Goal: Information Seeking & Learning: Learn about a topic

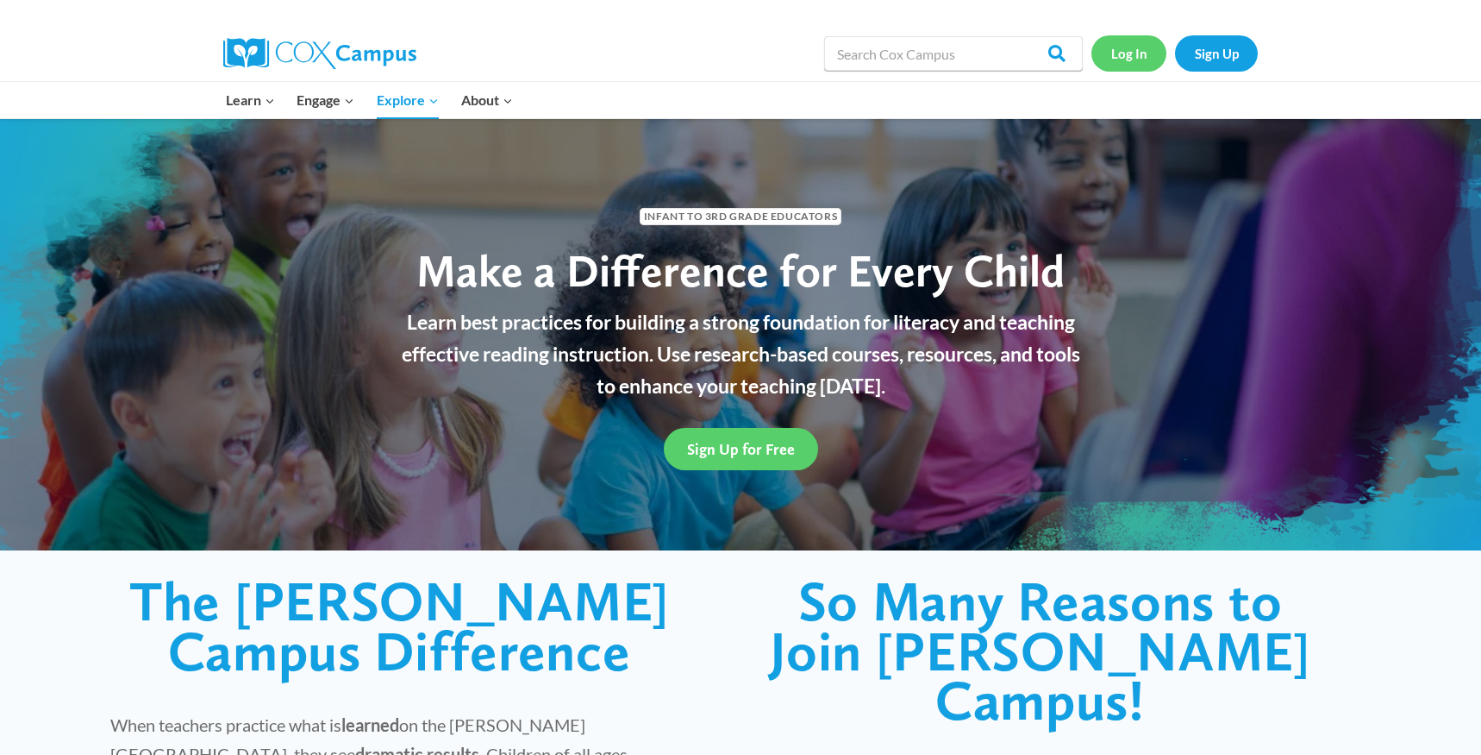
click at [1136, 59] on link "Log In" at bounding box center [1129, 52] width 75 height 35
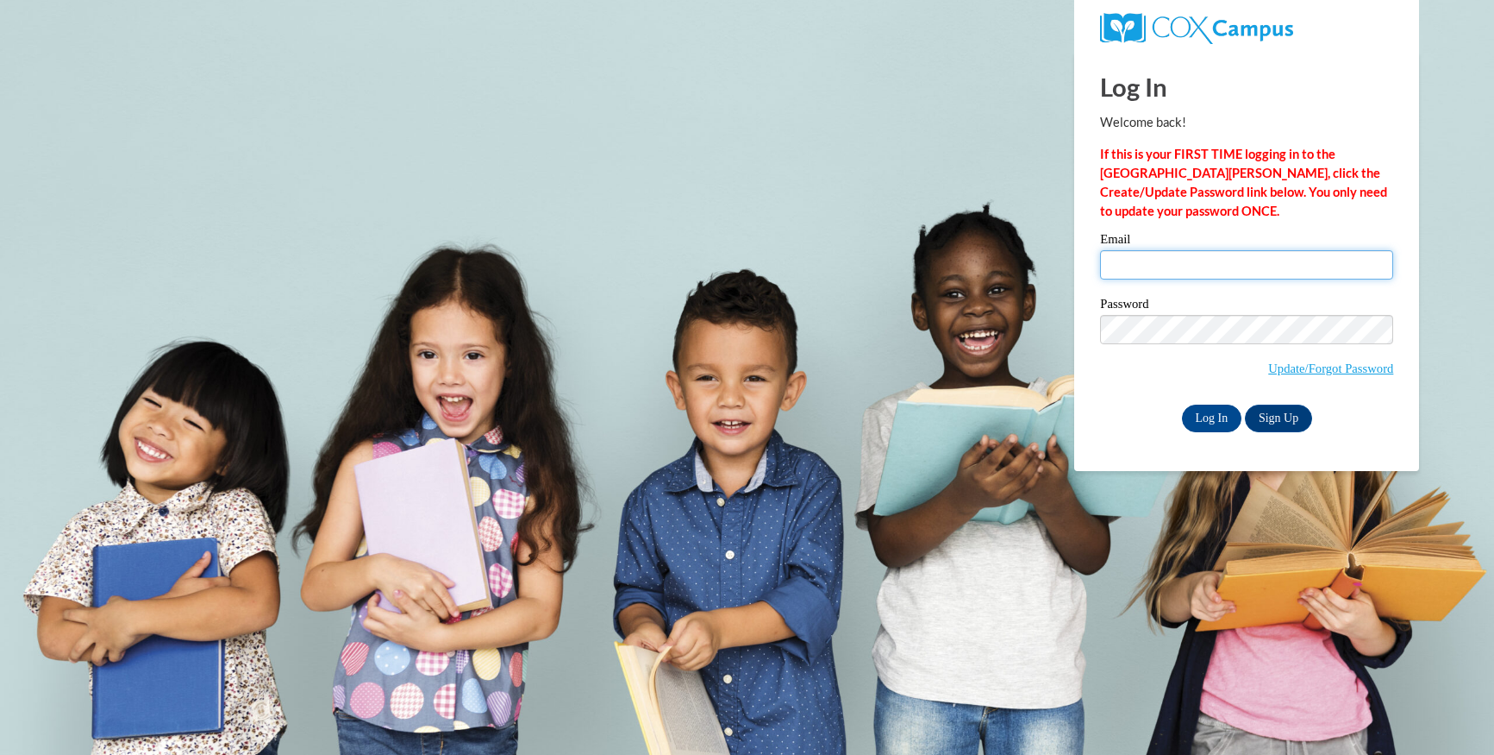
click at [1135, 250] on input "Email" at bounding box center [1246, 264] width 293 height 29
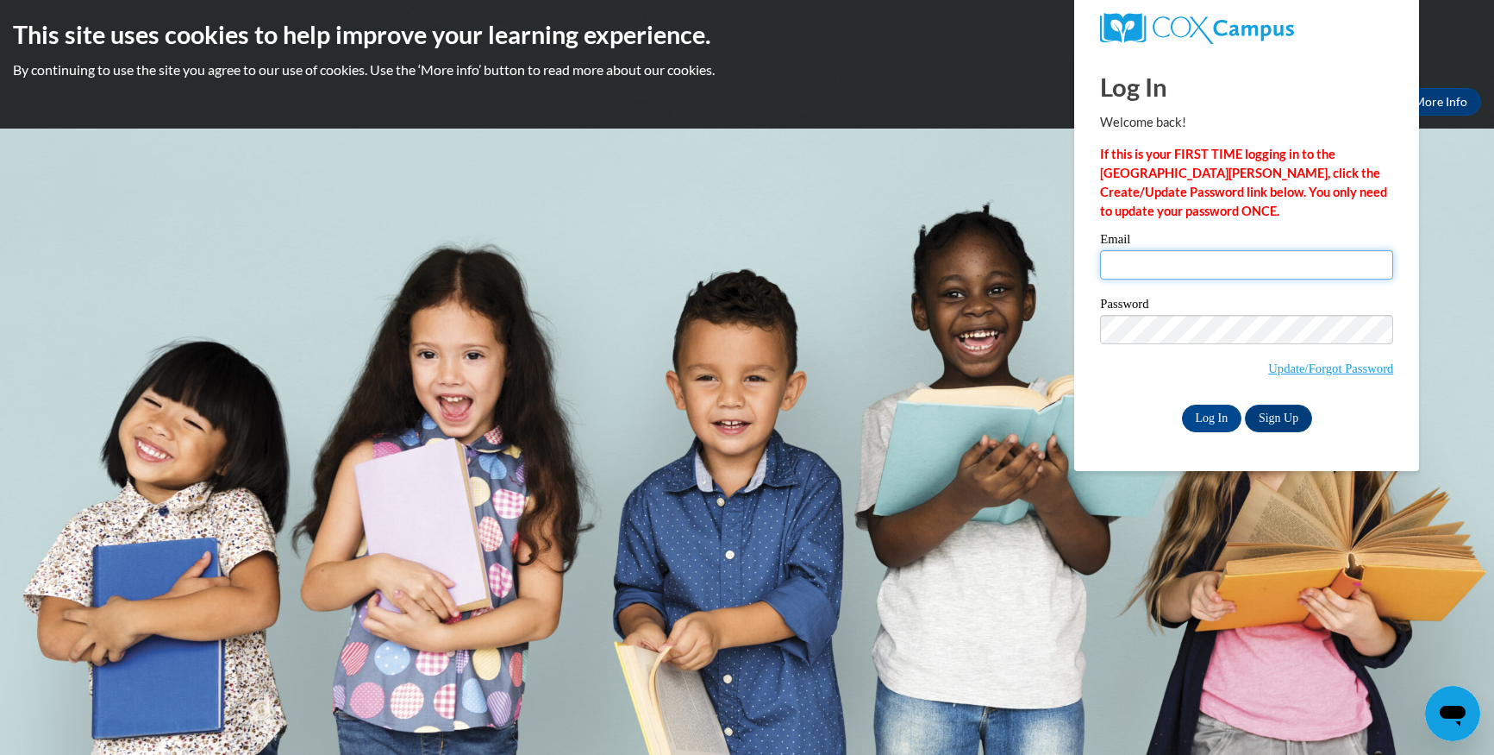
type input "kennyandleigh@comcast.net"
click at [1211, 409] on input "Log In" at bounding box center [1212, 418] width 60 height 28
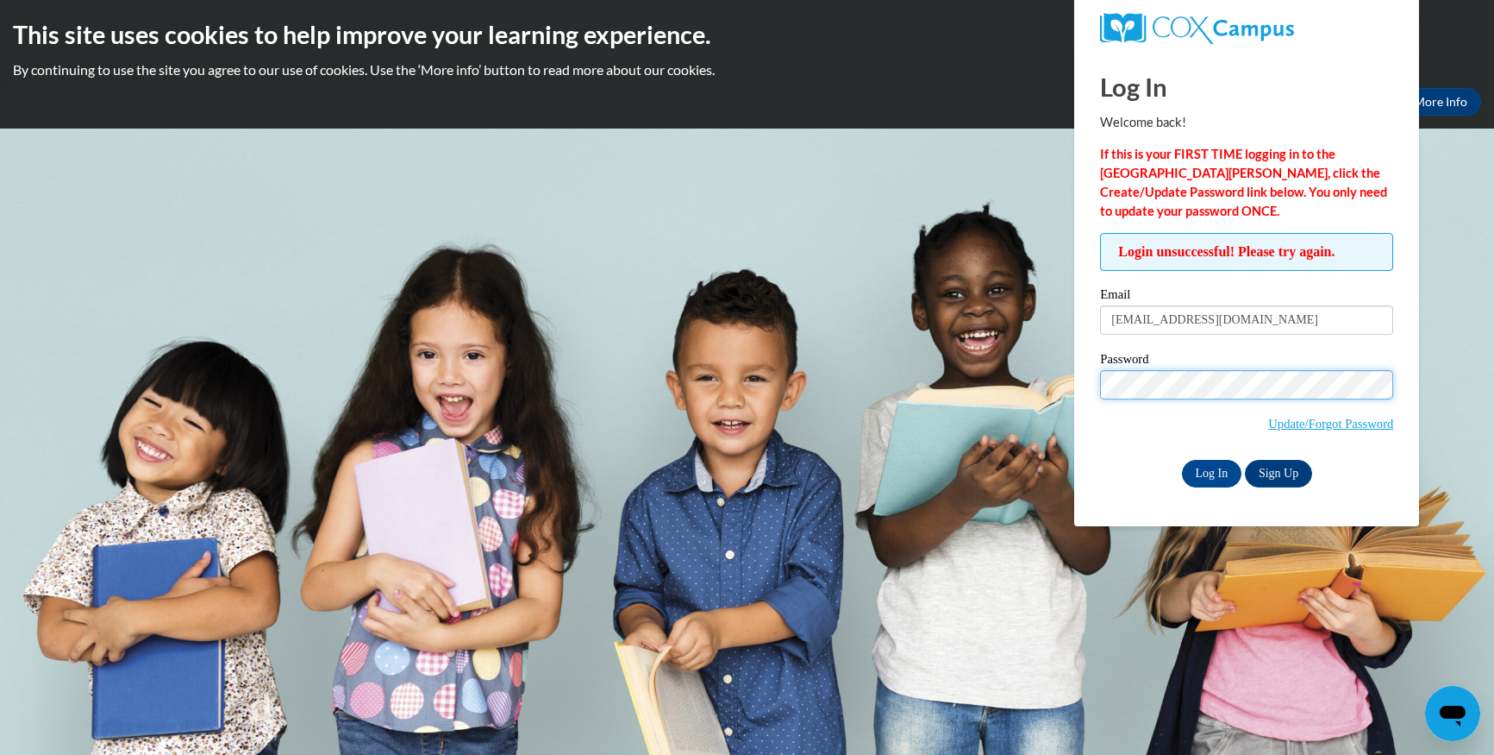
click at [1182, 460] on input "Log In" at bounding box center [1212, 474] width 60 height 28
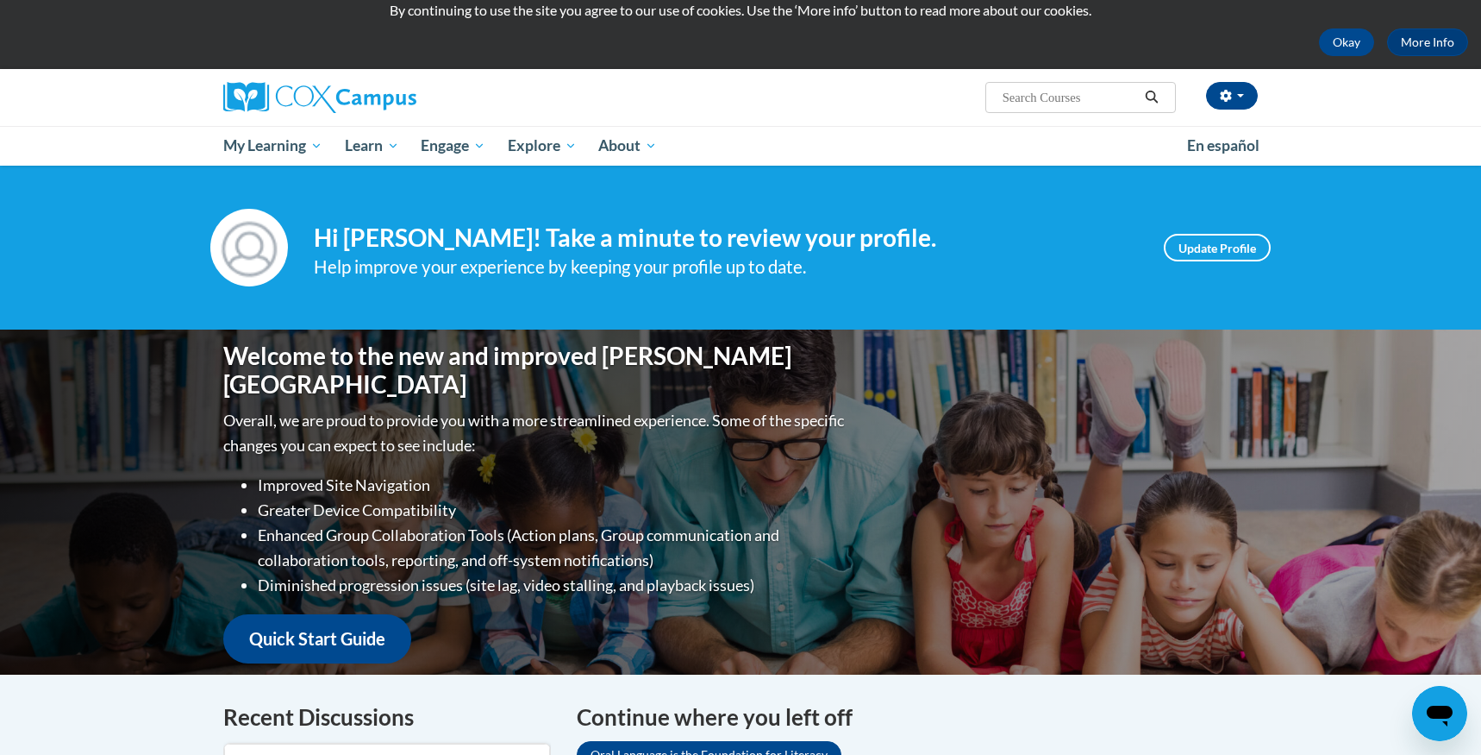
scroll to position [86, 0]
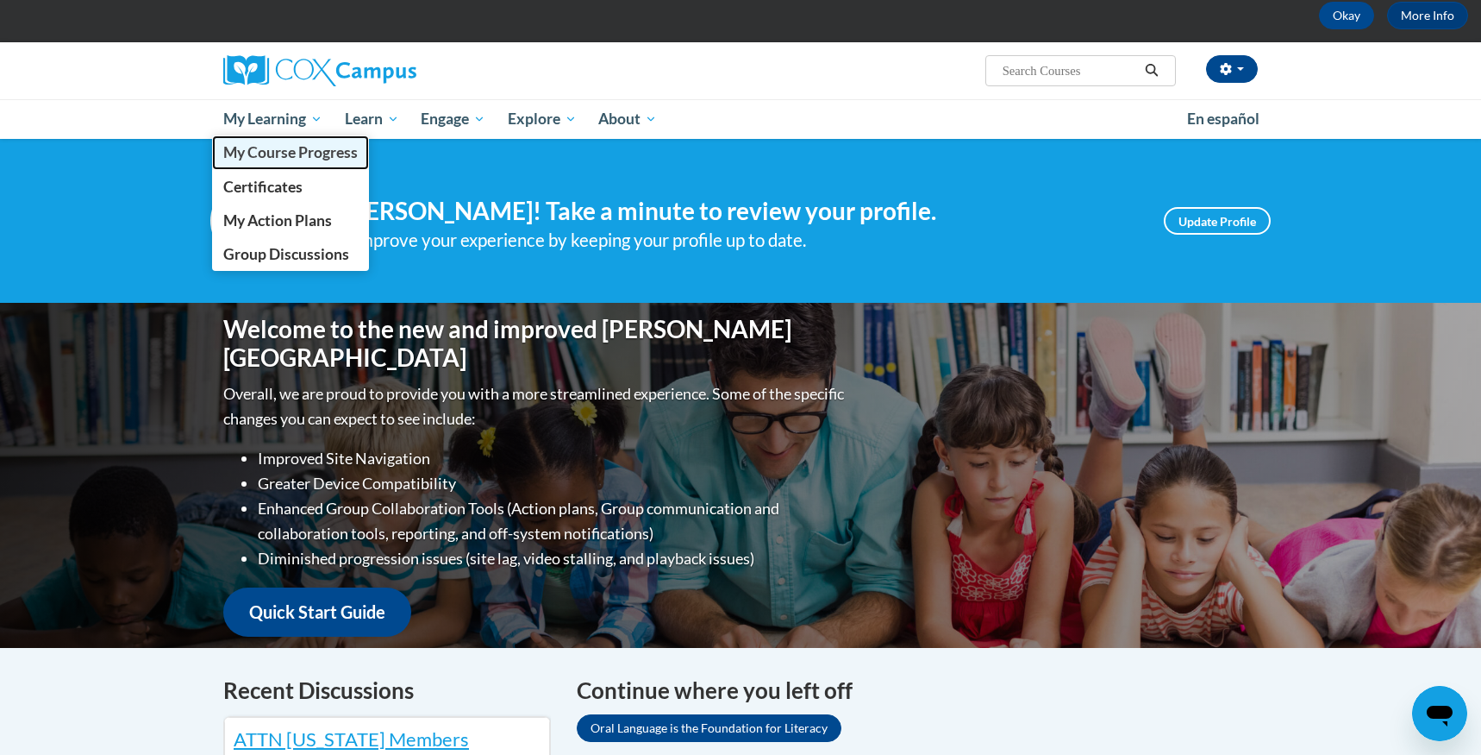
click at [289, 153] on span "My Course Progress" at bounding box center [290, 152] width 135 height 18
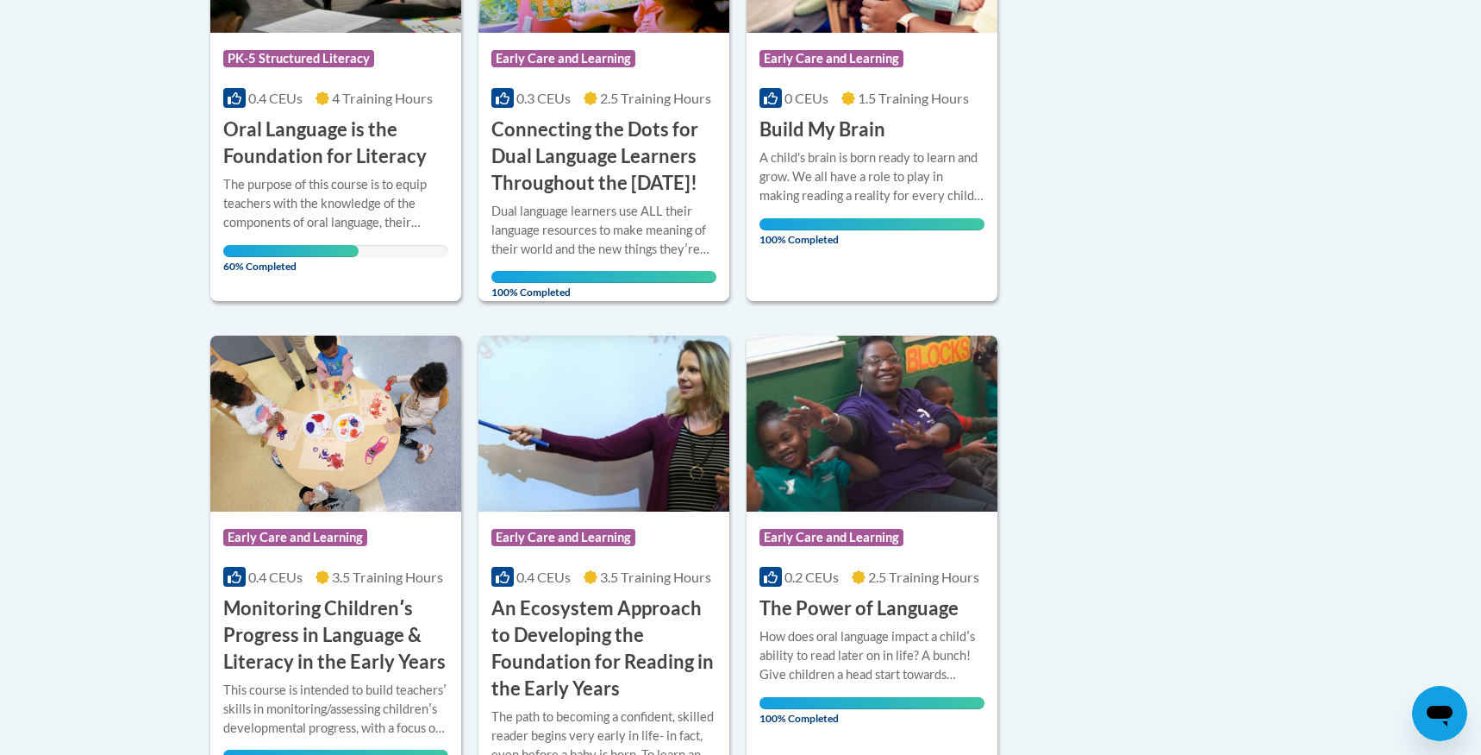
scroll to position [517, 0]
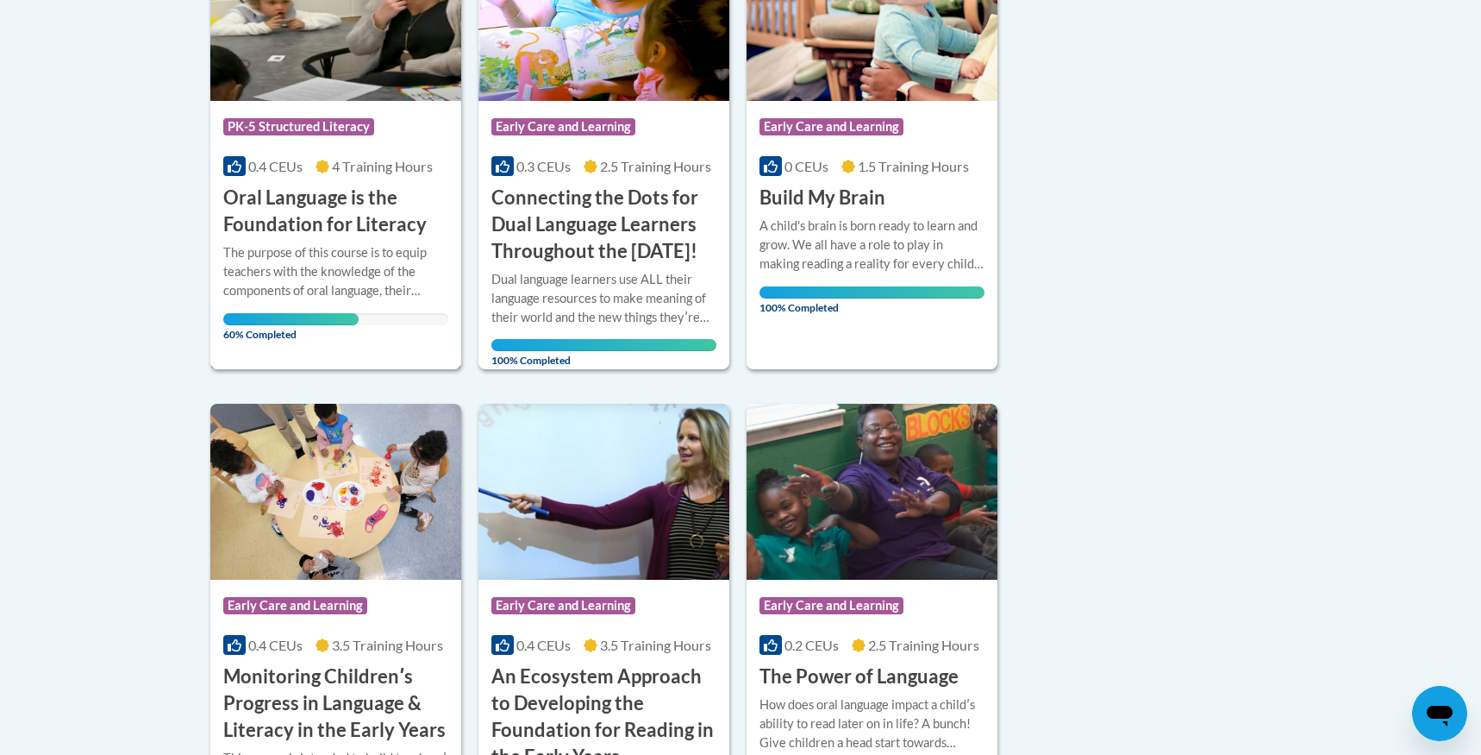
click at [277, 205] on h3 "Oral Language is the Foundation for Literacy" at bounding box center [335, 211] width 225 height 53
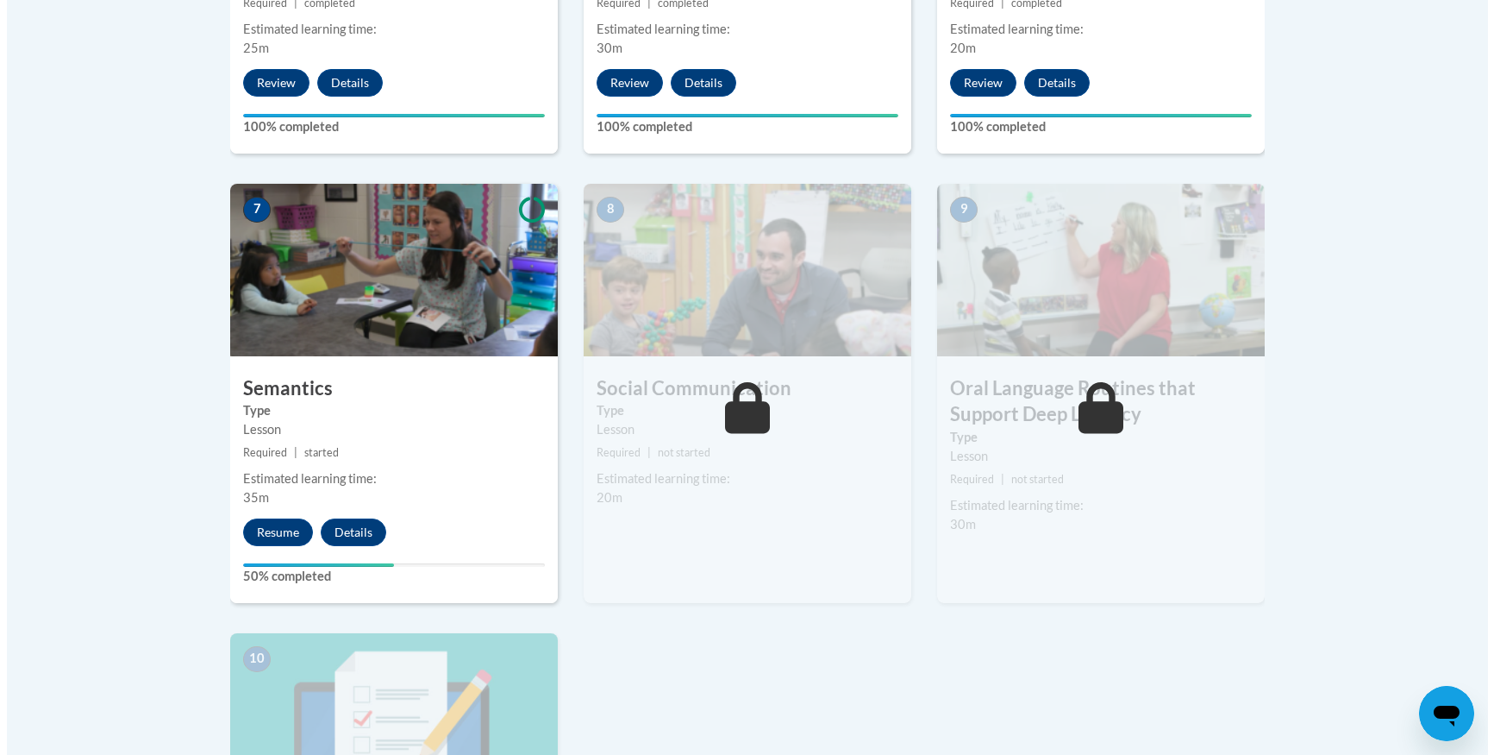
scroll to position [1380, 0]
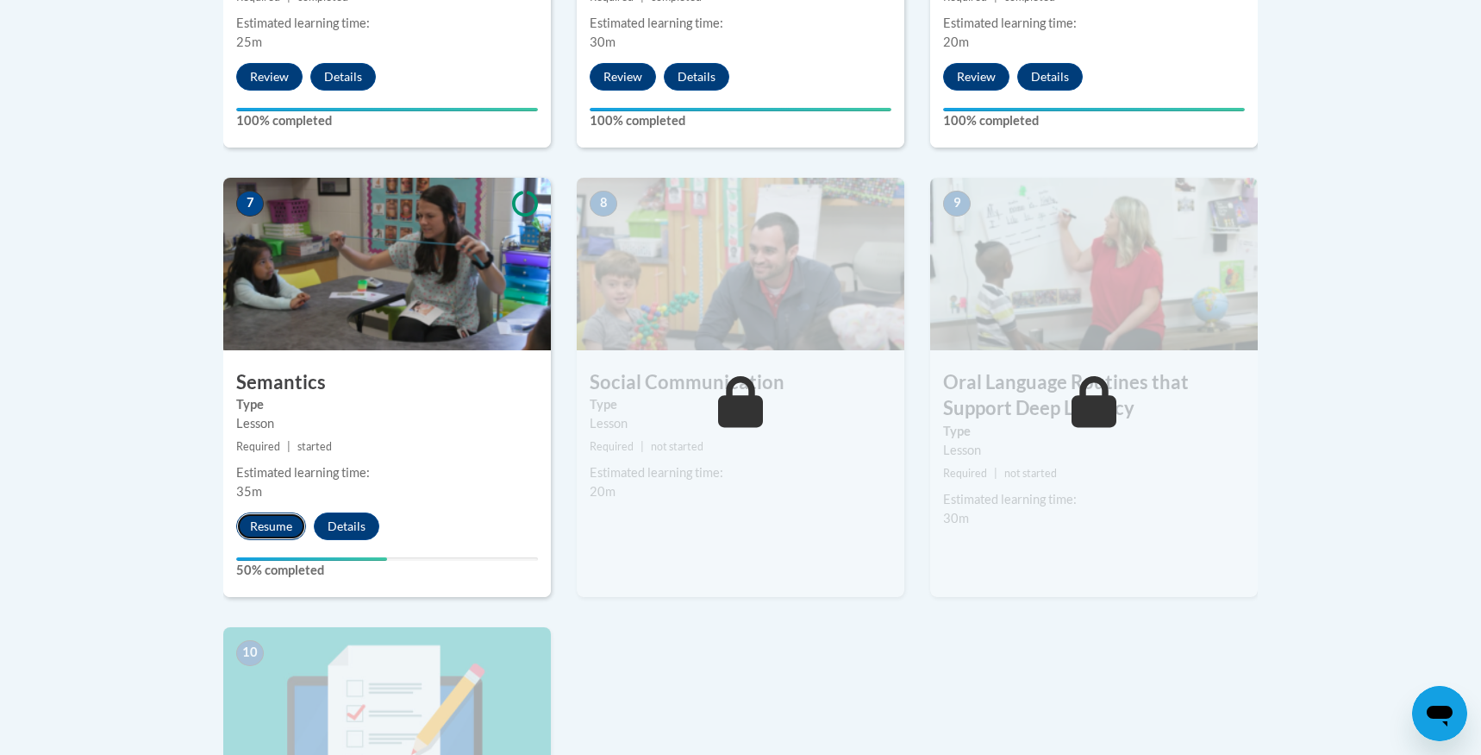
click at [261, 532] on button "Resume" at bounding box center [271, 526] width 70 height 28
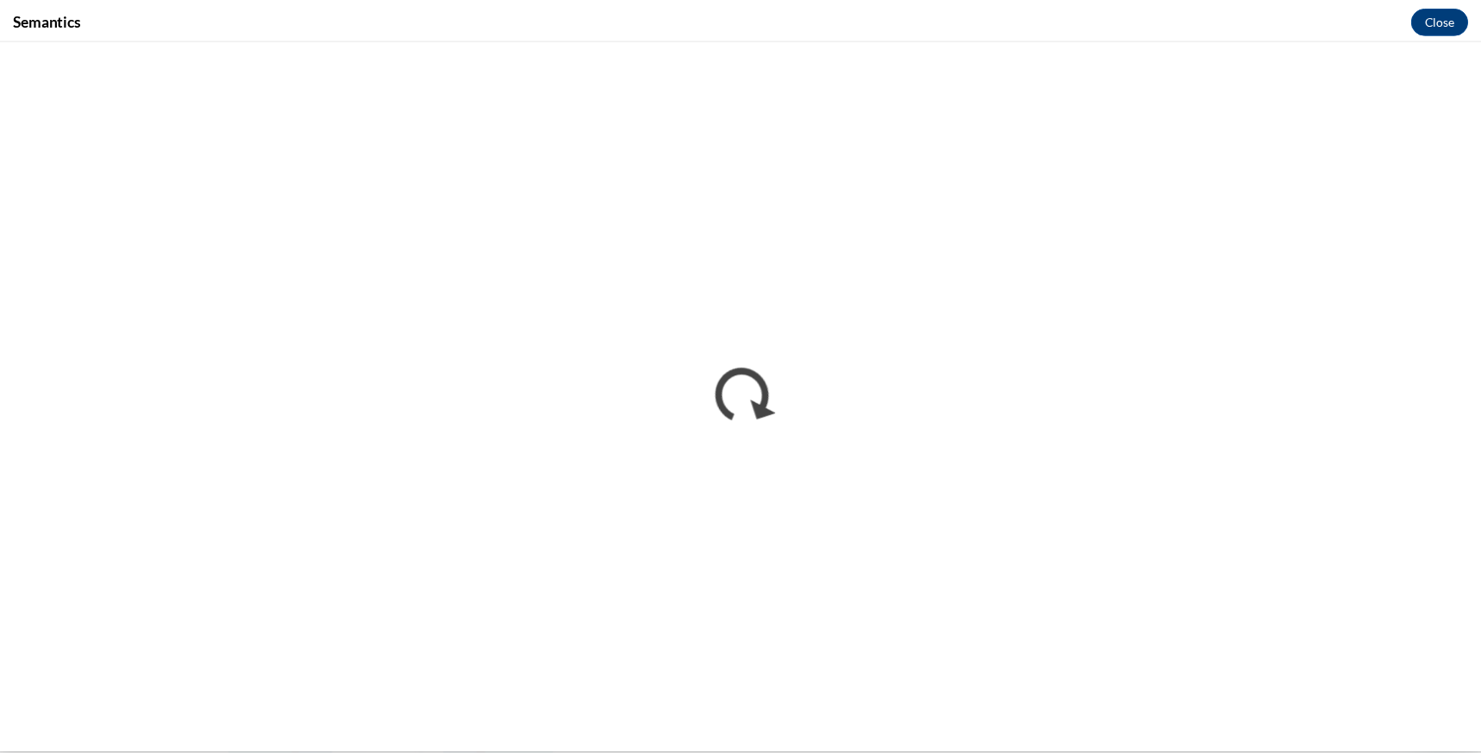
scroll to position [0, 0]
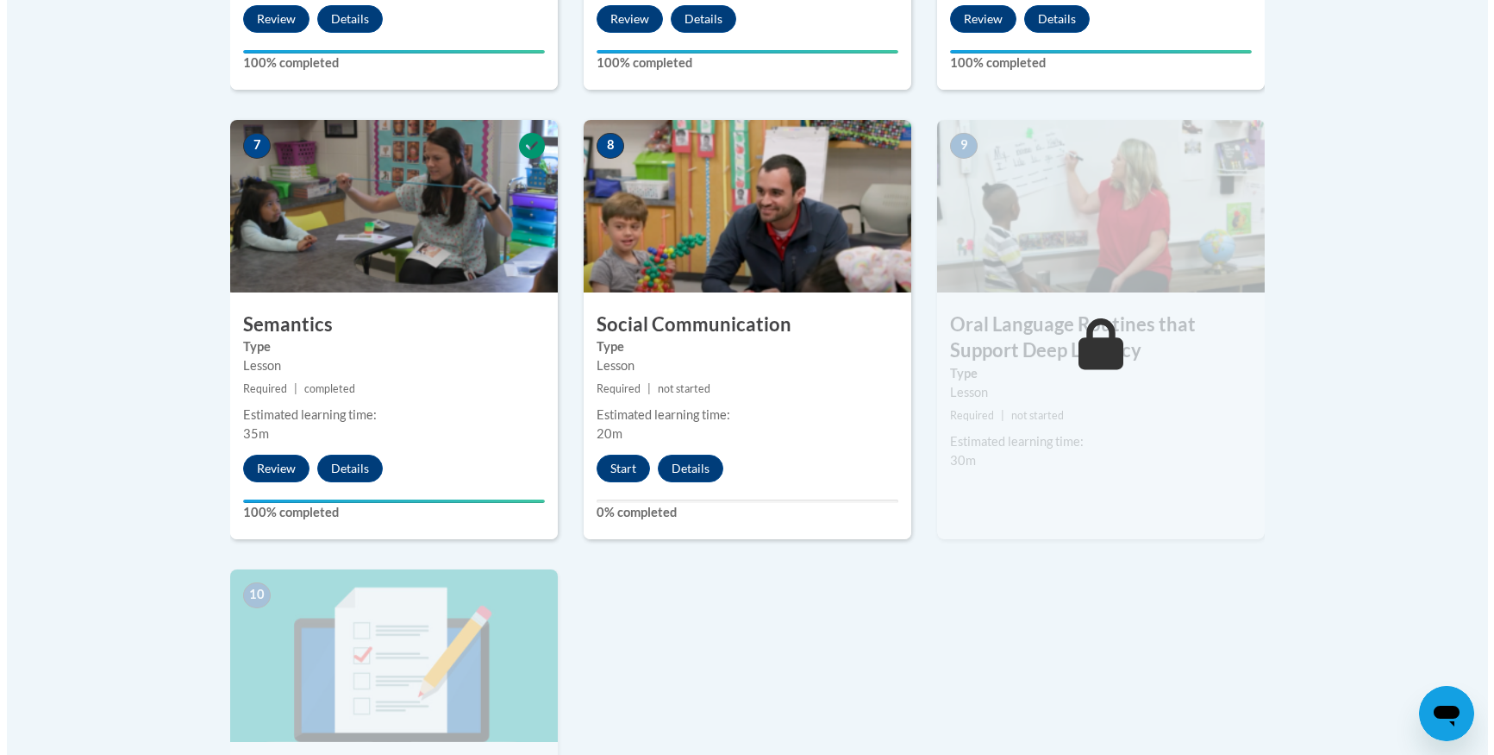
scroll to position [1466, 0]
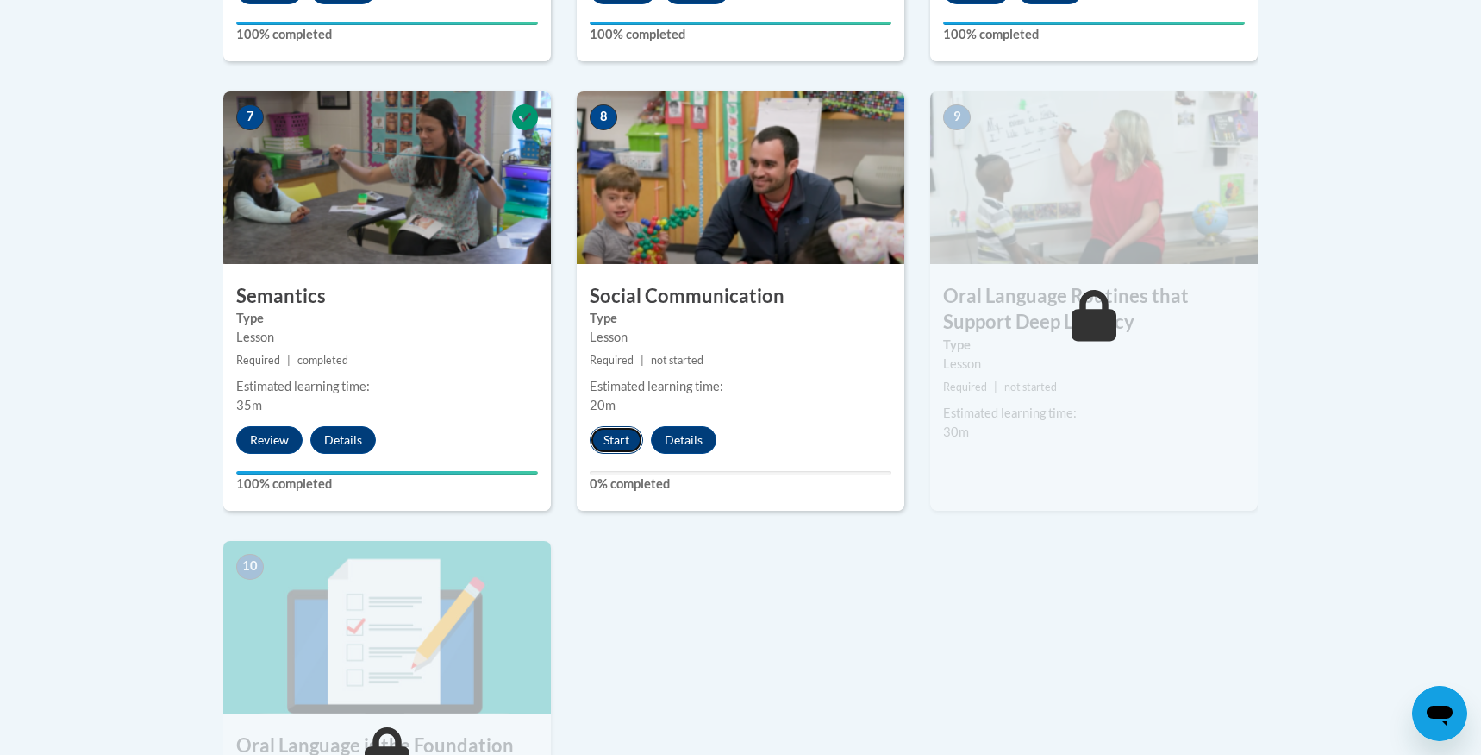
click at [614, 436] on button "Start" at bounding box center [616, 440] width 53 height 28
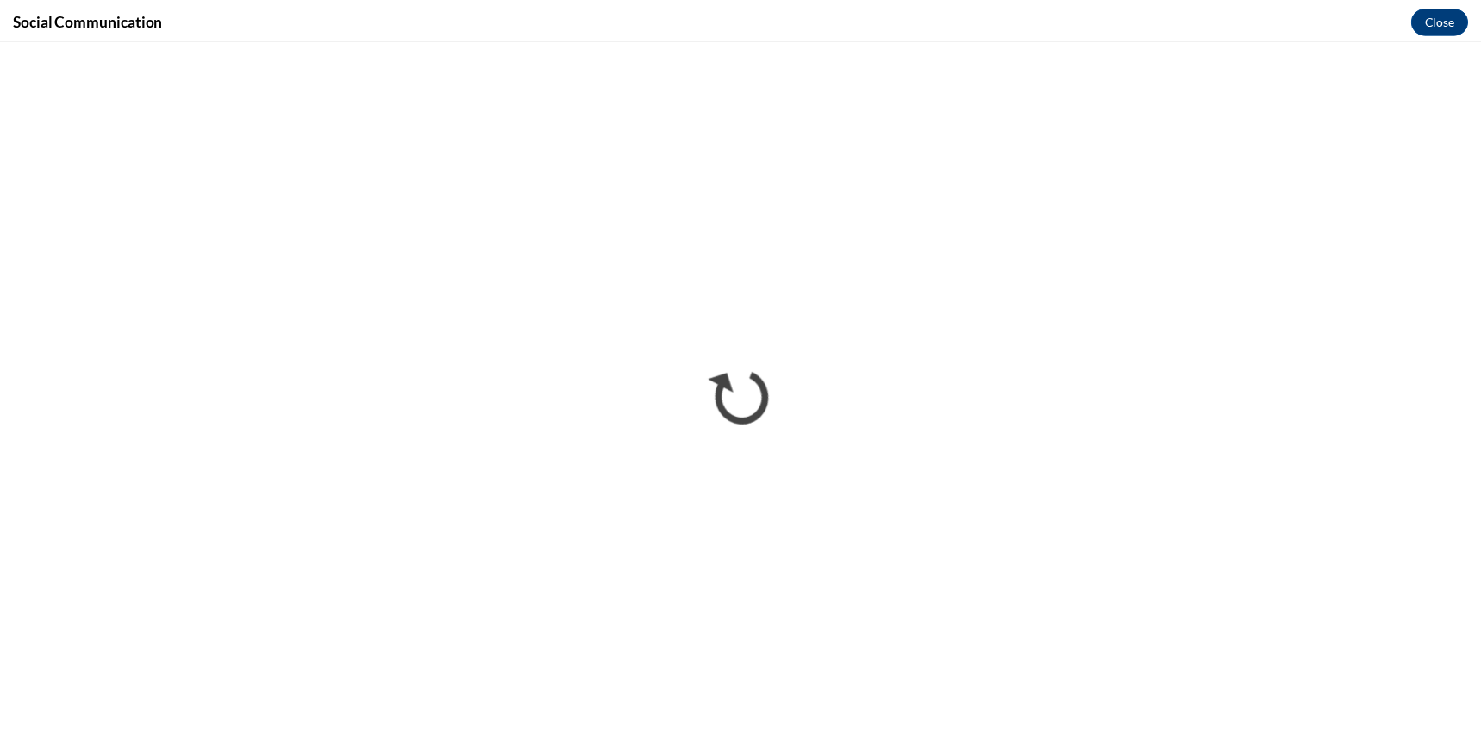
scroll to position [0, 0]
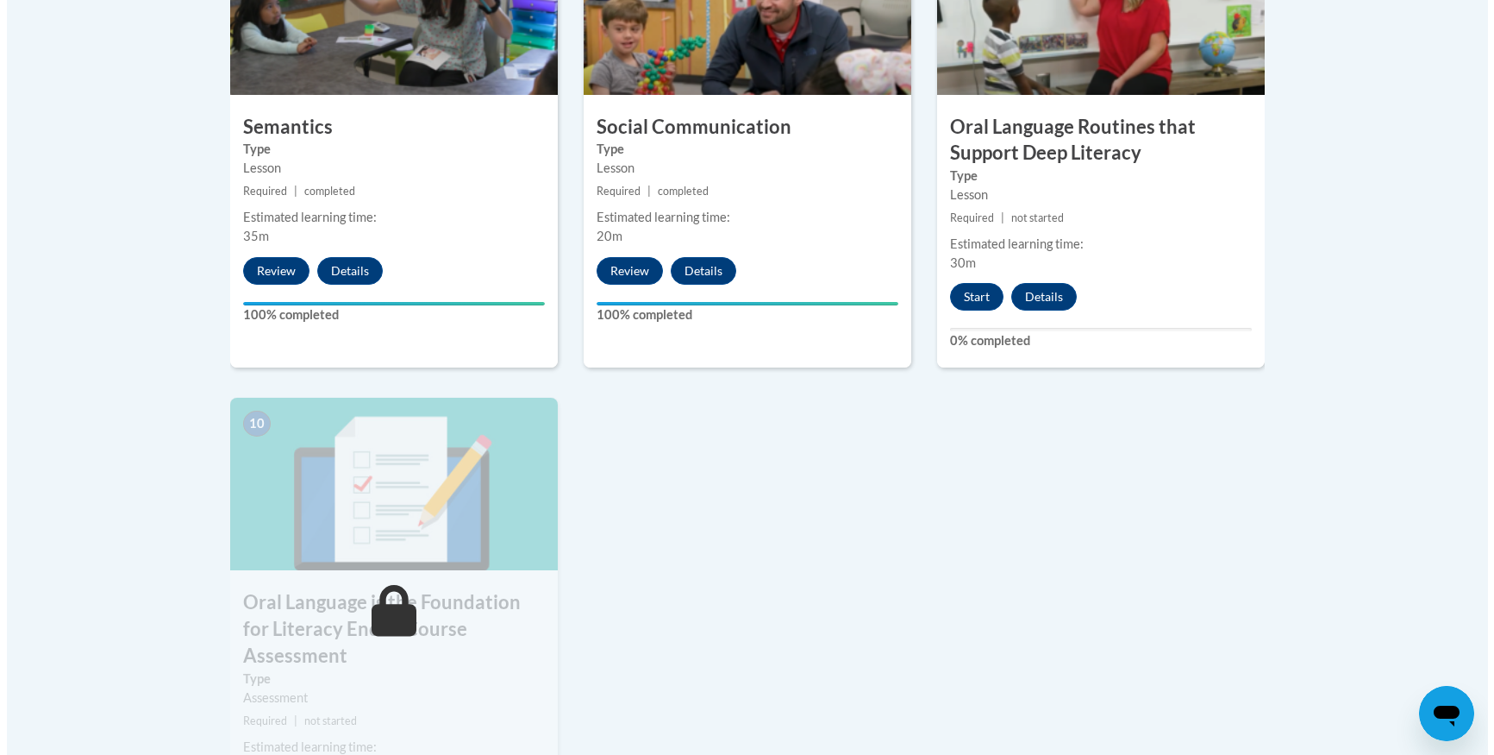
scroll to position [1638, 0]
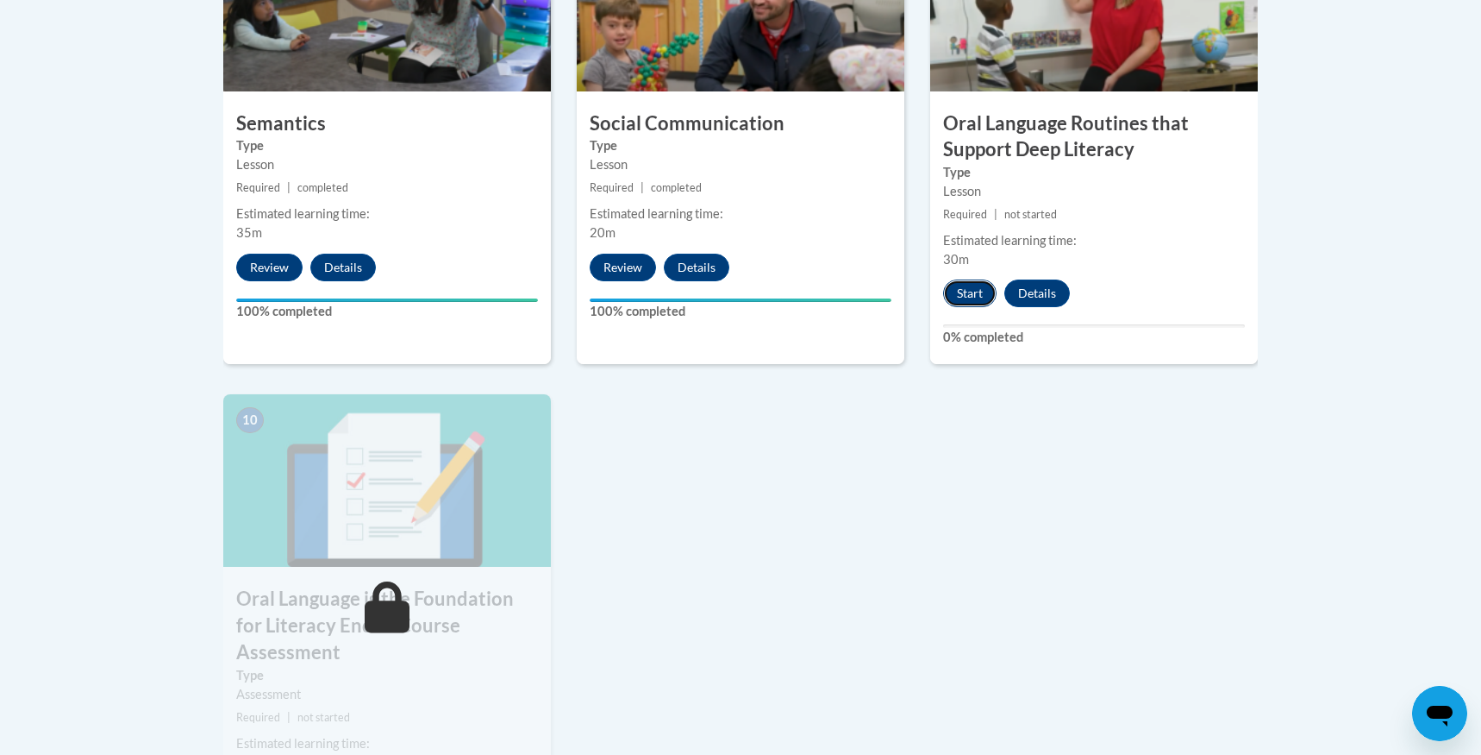
click at [963, 298] on button "Start" at bounding box center [969, 293] width 53 height 28
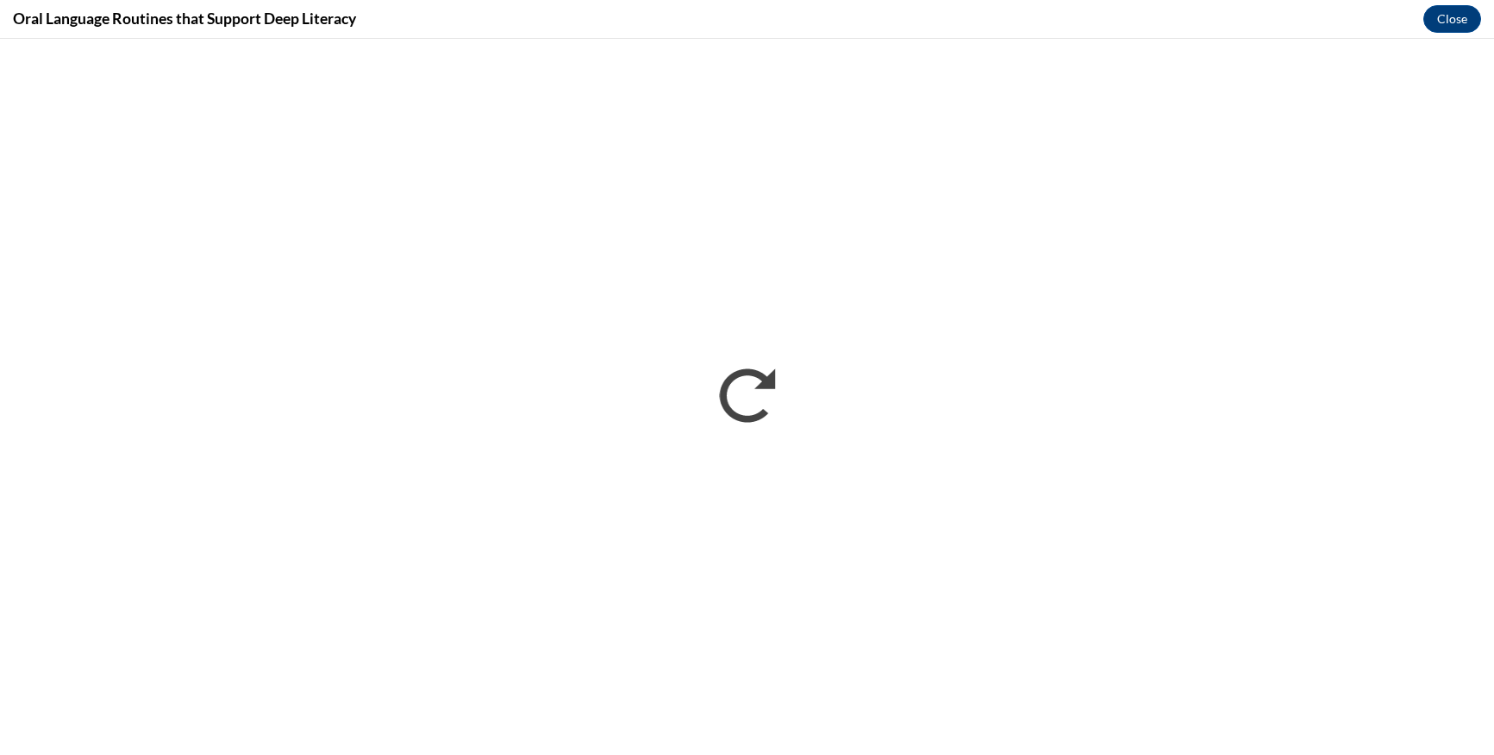
scroll to position [0, 0]
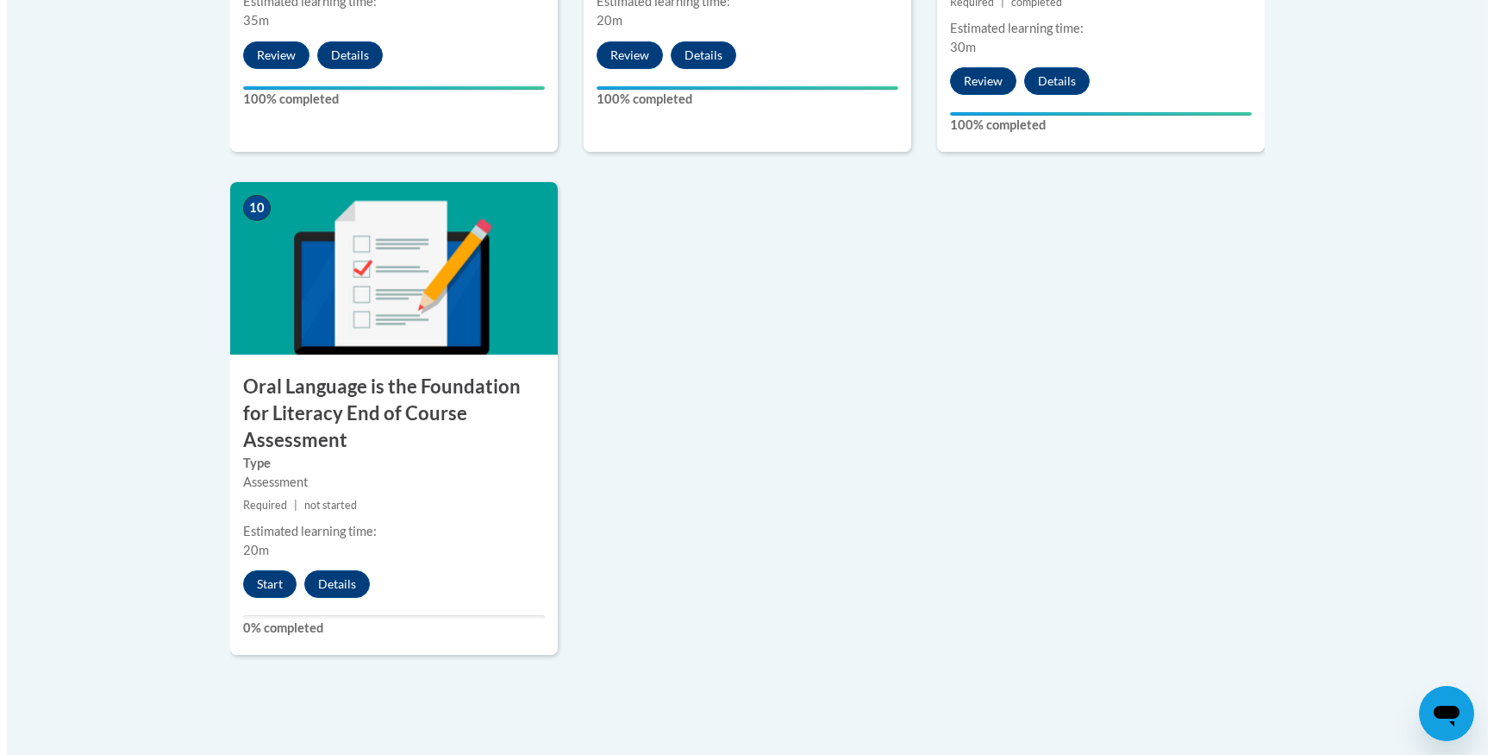
scroll to position [1897, 0]
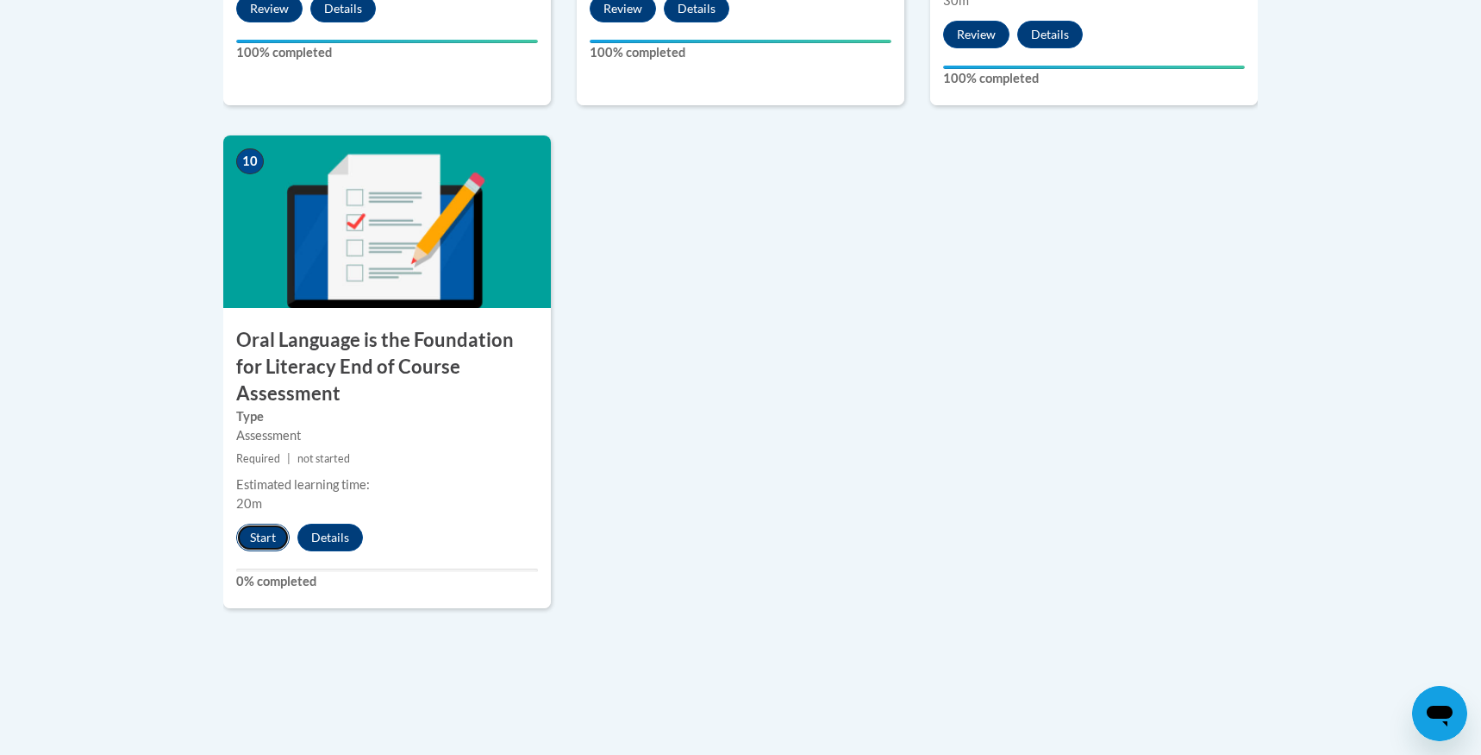
click at [261, 523] on button "Start" at bounding box center [262, 537] width 53 height 28
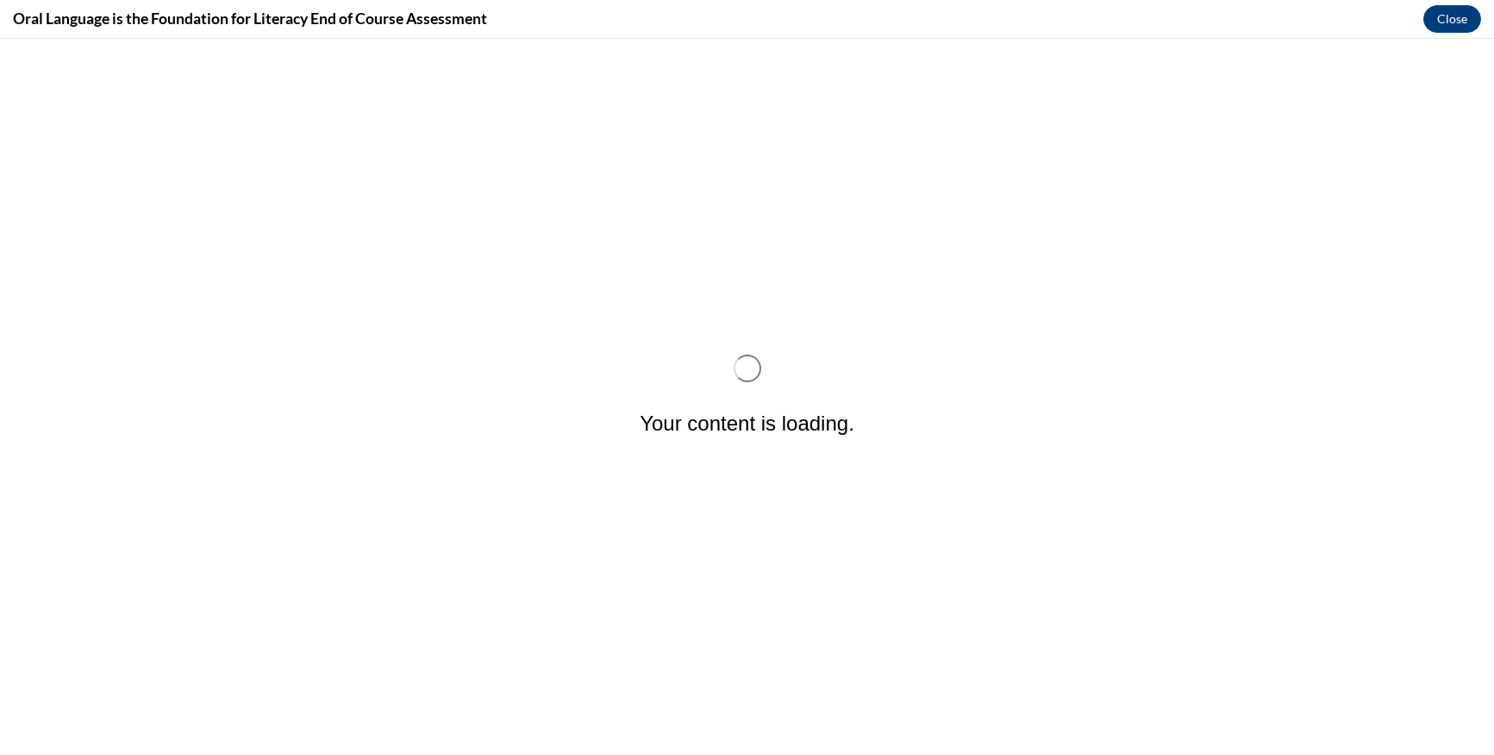
scroll to position [0, 0]
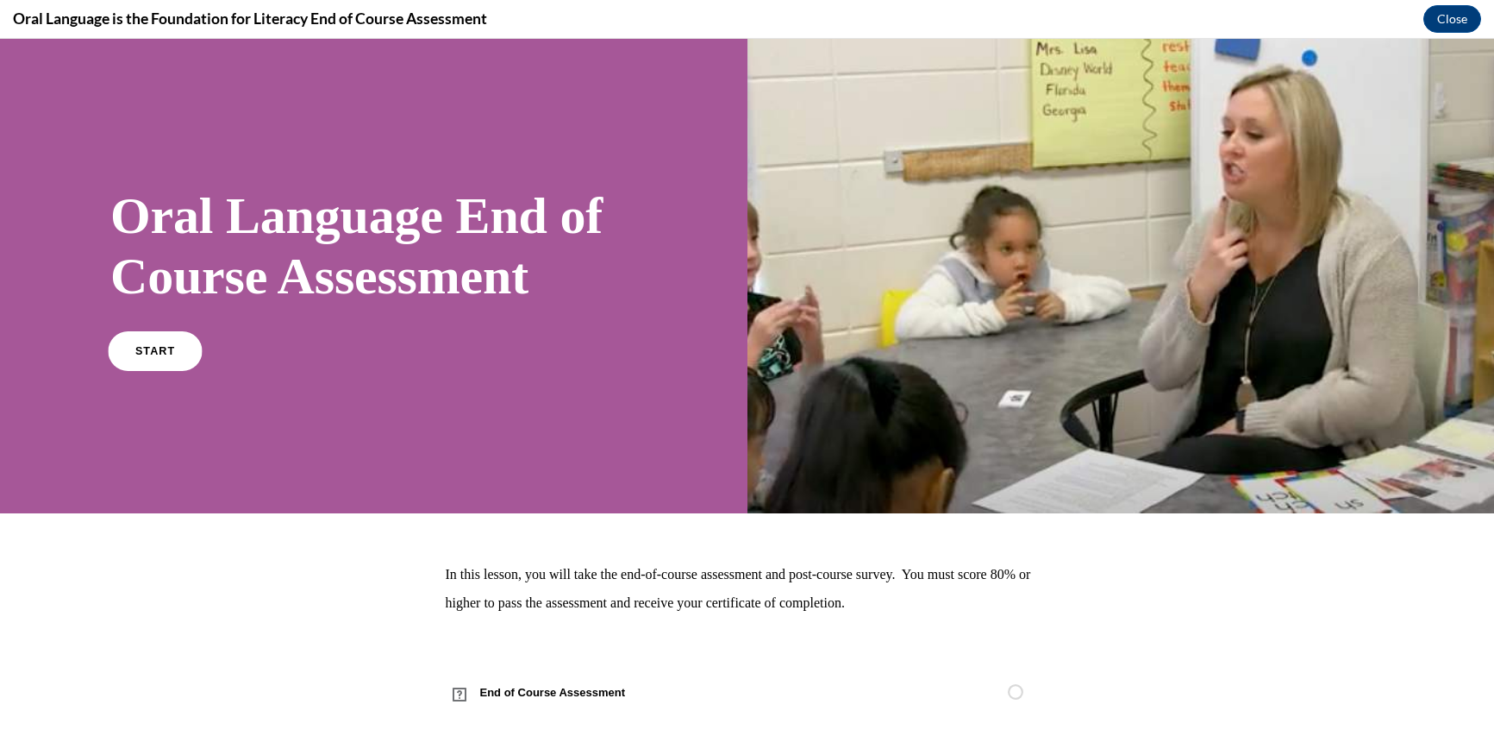
click at [166, 345] on link "START" at bounding box center [155, 350] width 94 height 40
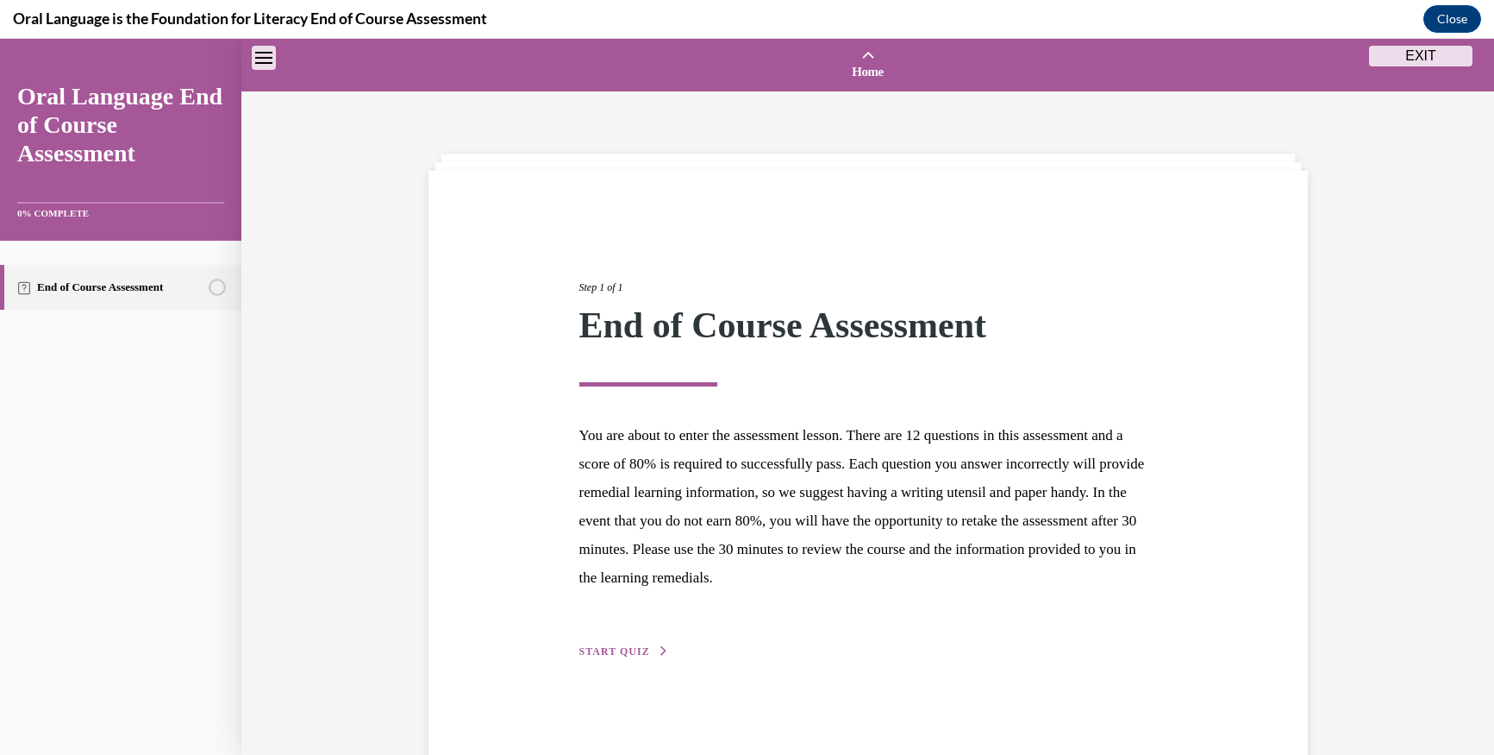
scroll to position [53, 0]
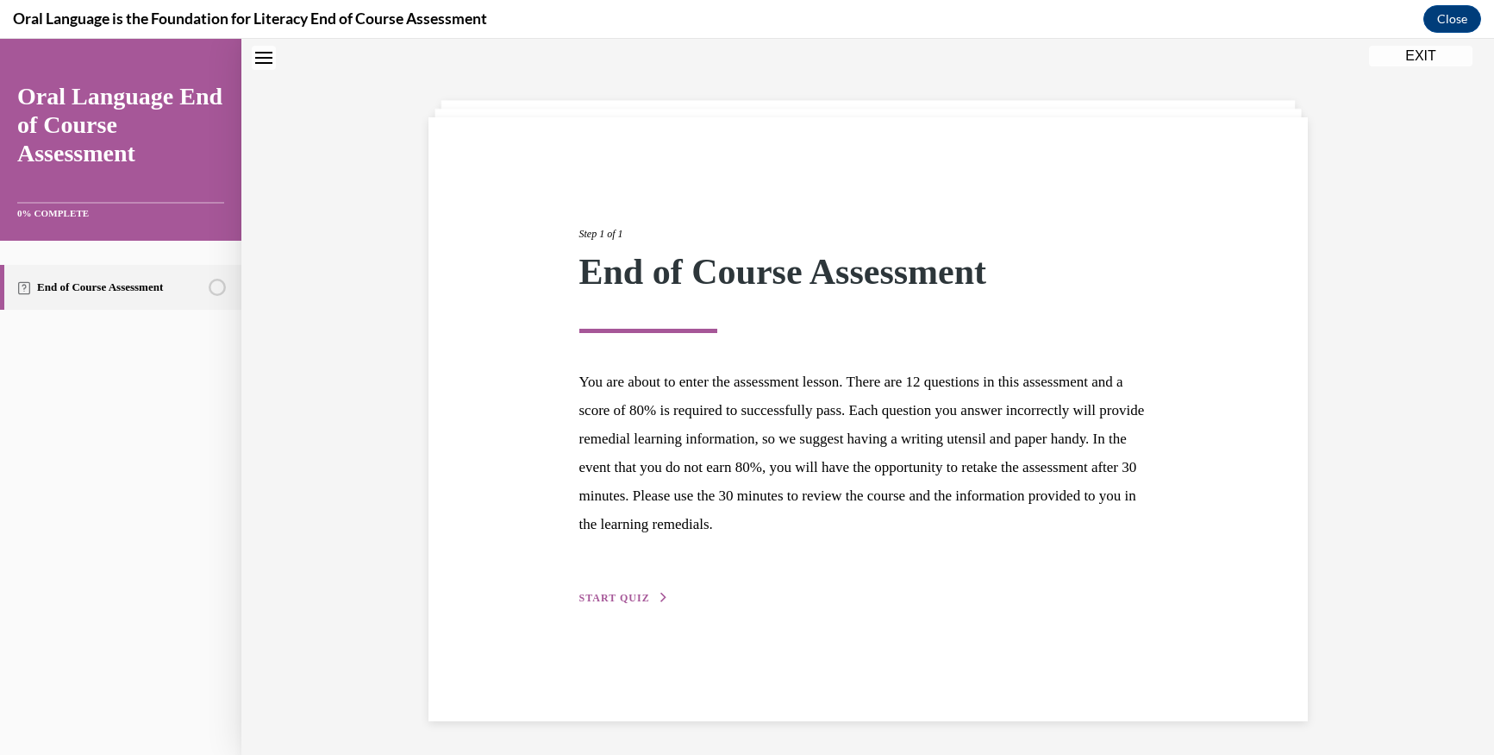
click at [598, 601] on span "START QUIZ" at bounding box center [614, 598] width 71 height 12
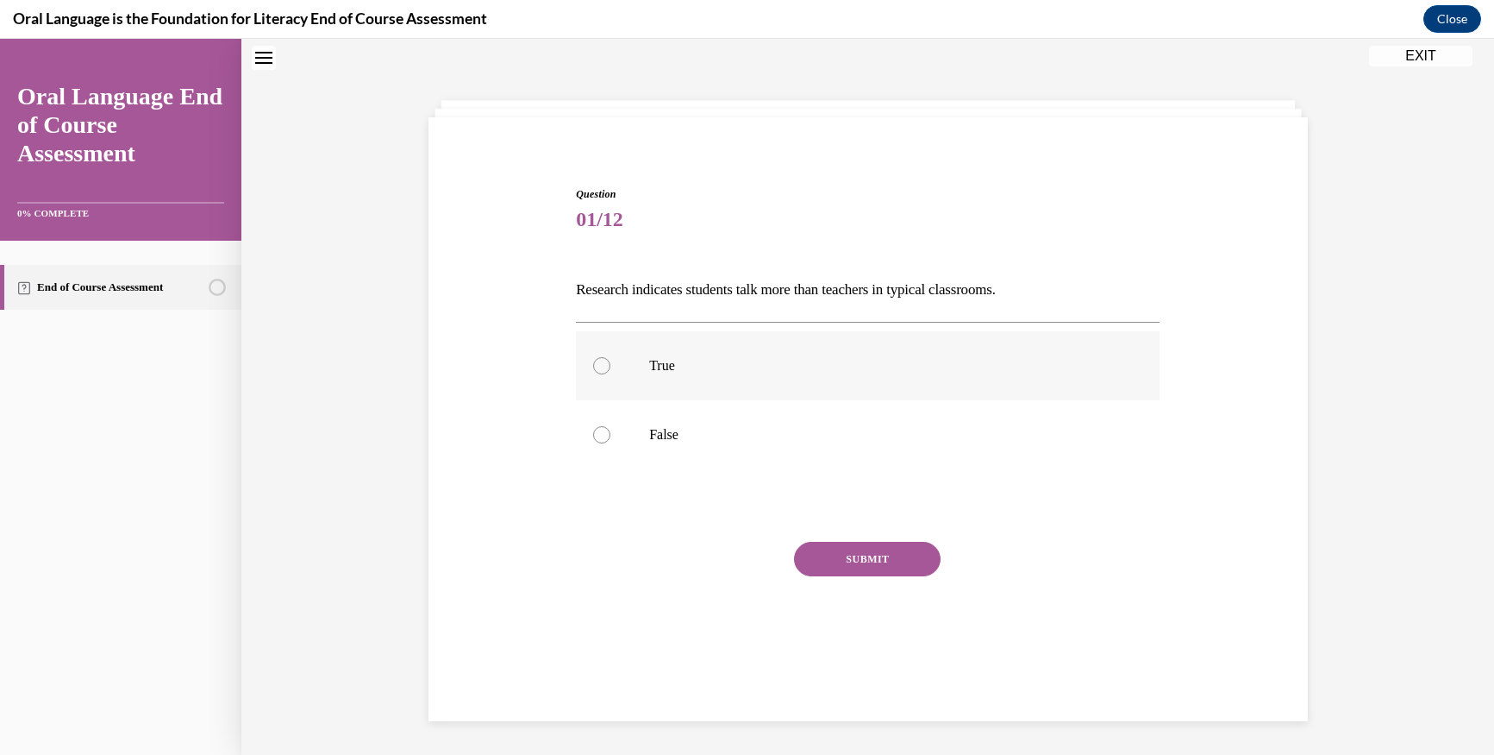
click at [588, 372] on label "True" at bounding box center [868, 365] width 584 height 69
click at [593, 372] on input "True" at bounding box center [601, 365] width 17 height 17
radio input "true"
click at [839, 554] on button "SUBMIT" at bounding box center [867, 559] width 147 height 34
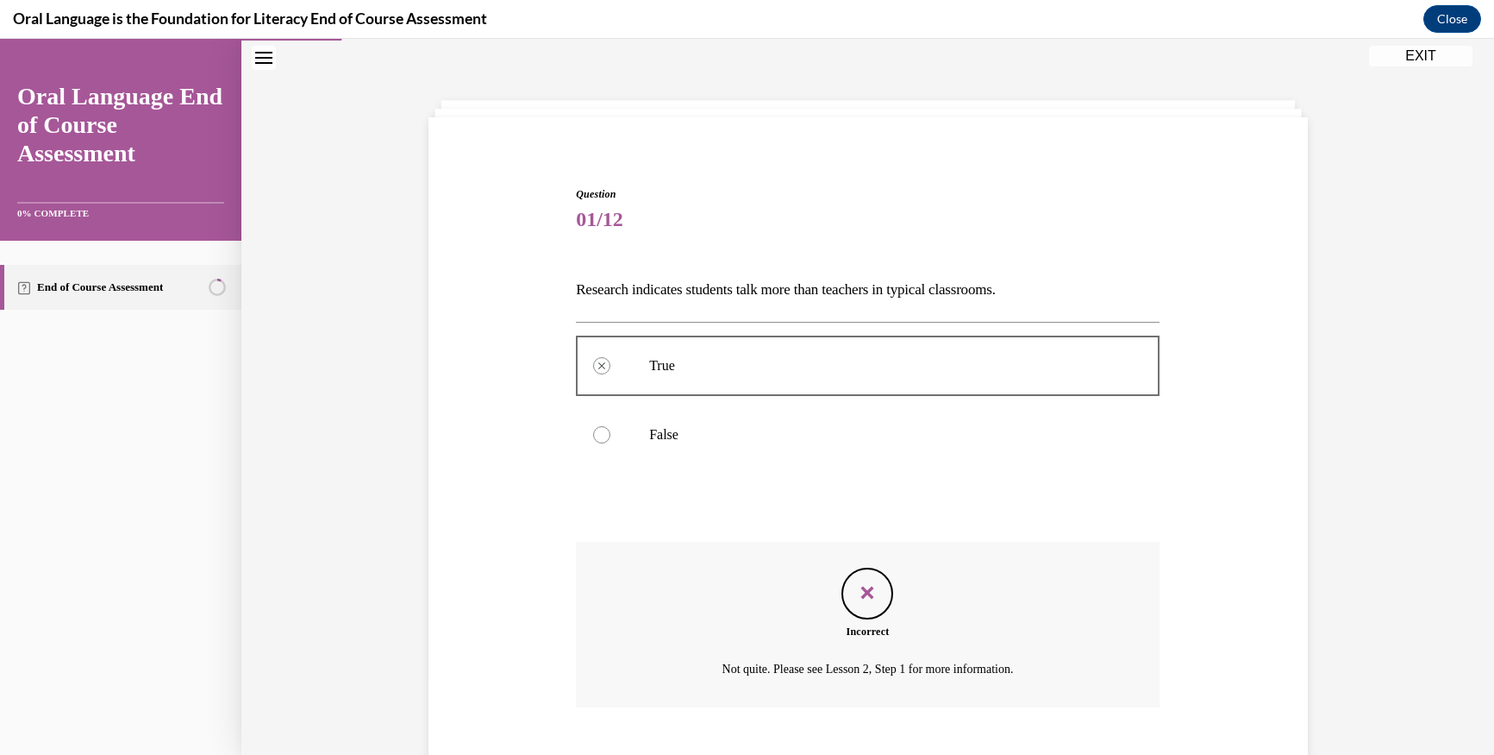
scroll to position [156, 0]
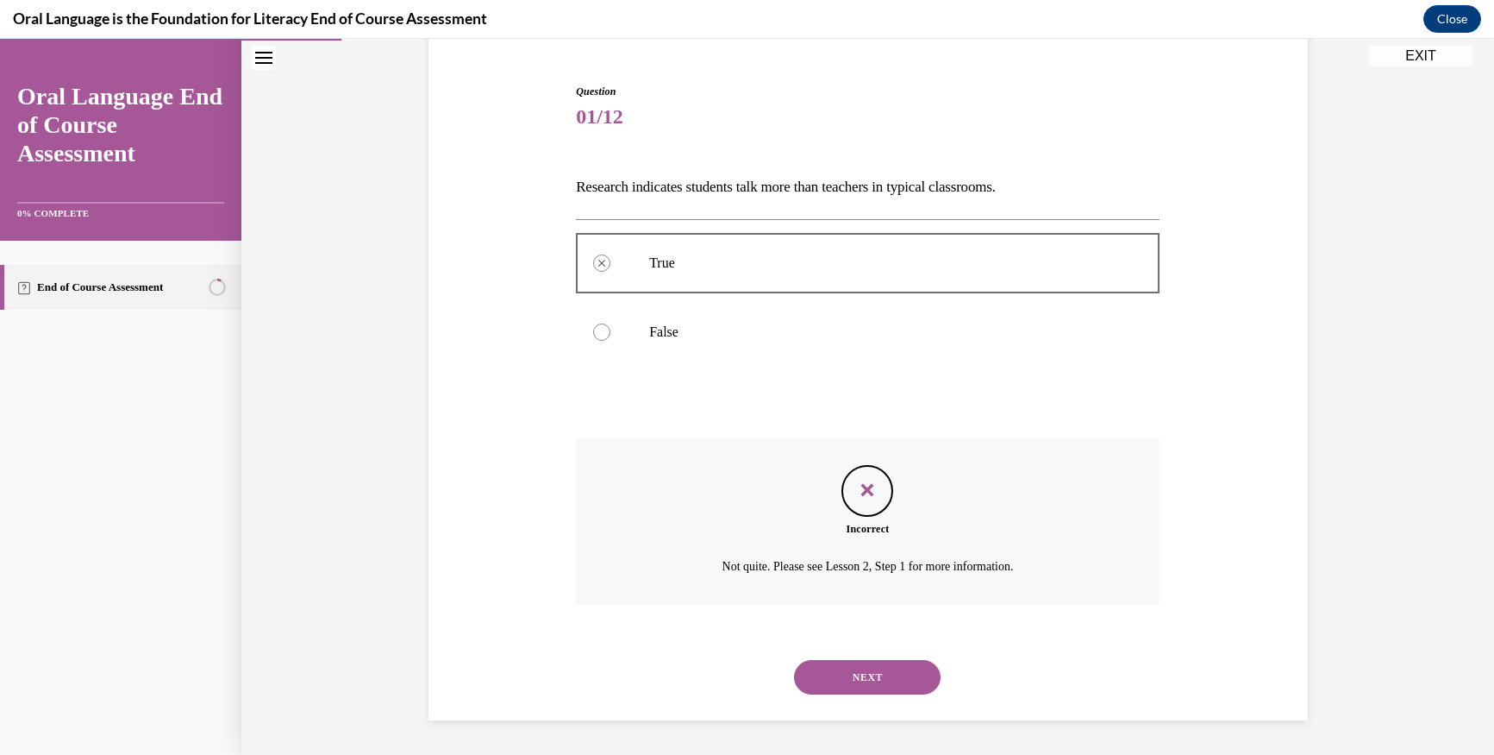
click at [876, 676] on button "NEXT" at bounding box center [867, 677] width 147 height 34
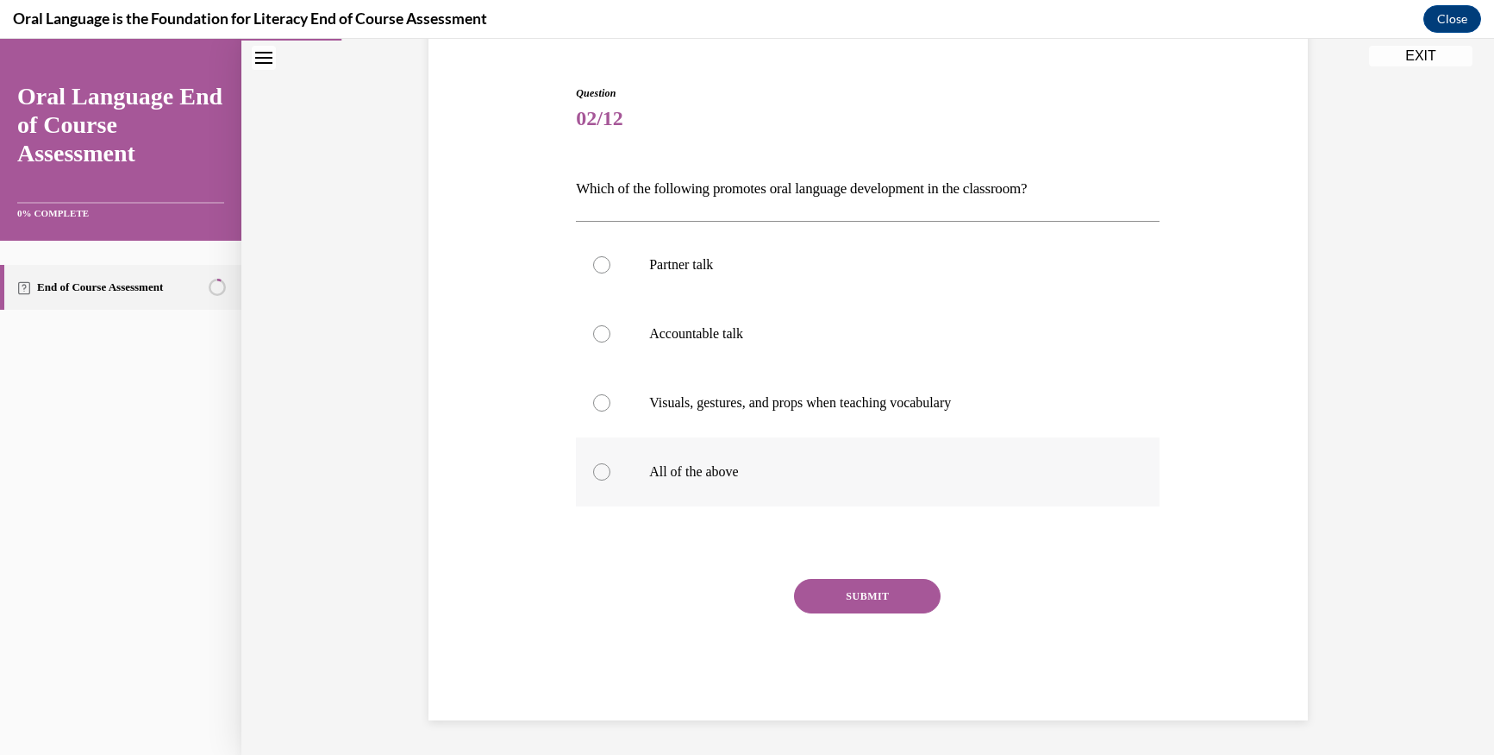
scroll to position [88, 0]
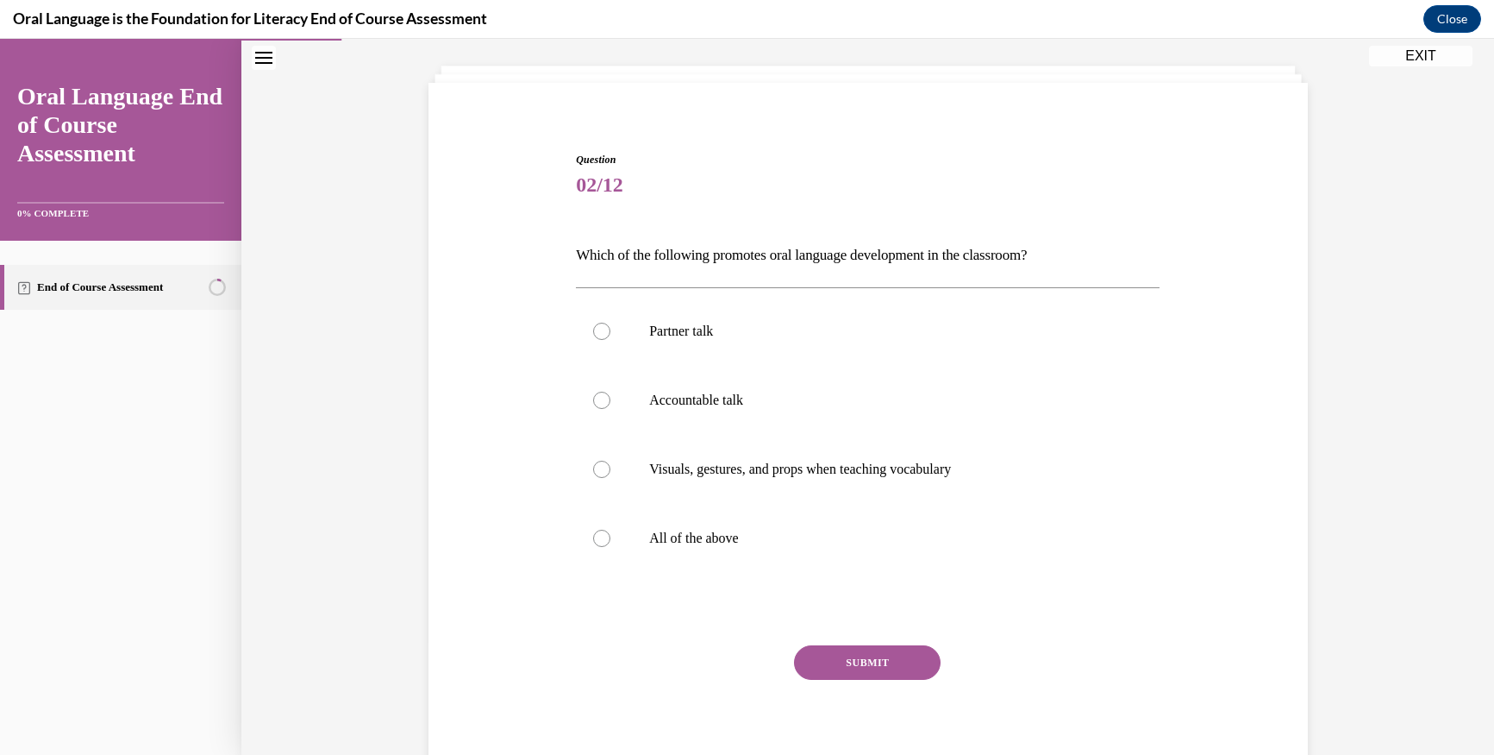
drag, startPoint x: 595, startPoint y: 533, endPoint x: 692, endPoint y: 602, distance: 118.7
click at [596, 535] on div at bounding box center [601, 537] width 17 height 17
click at [596, 535] on input "All of the above" at bounding box center [601, 537] width 17 height 17
radio input "true"
drag, startPoint x: 841, startPoint y: 661, endPoint x: 796, endPoint y: 636, distance: 51.8
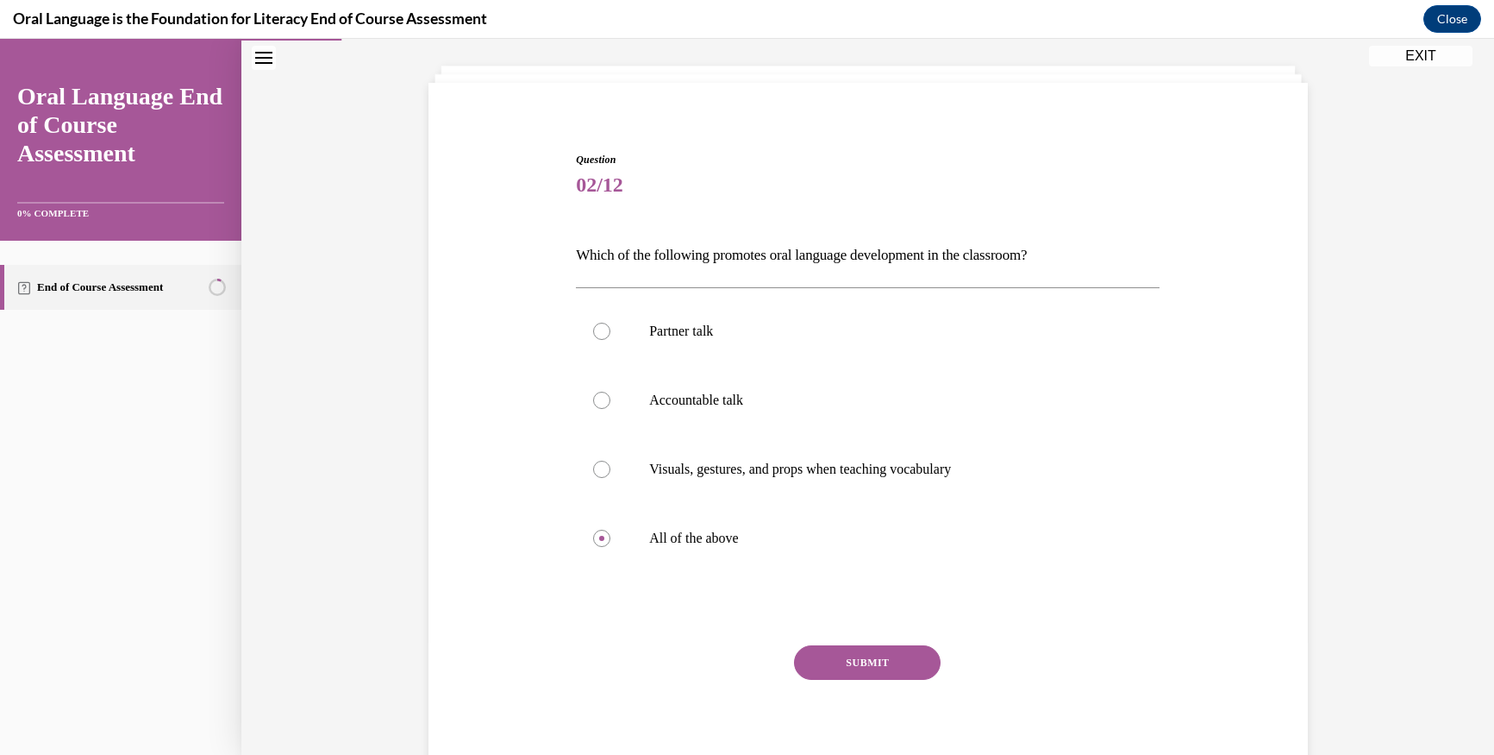
click at [824, 650] on button "SUBMIT" at bounding box center [867, 662] width 147 height 34
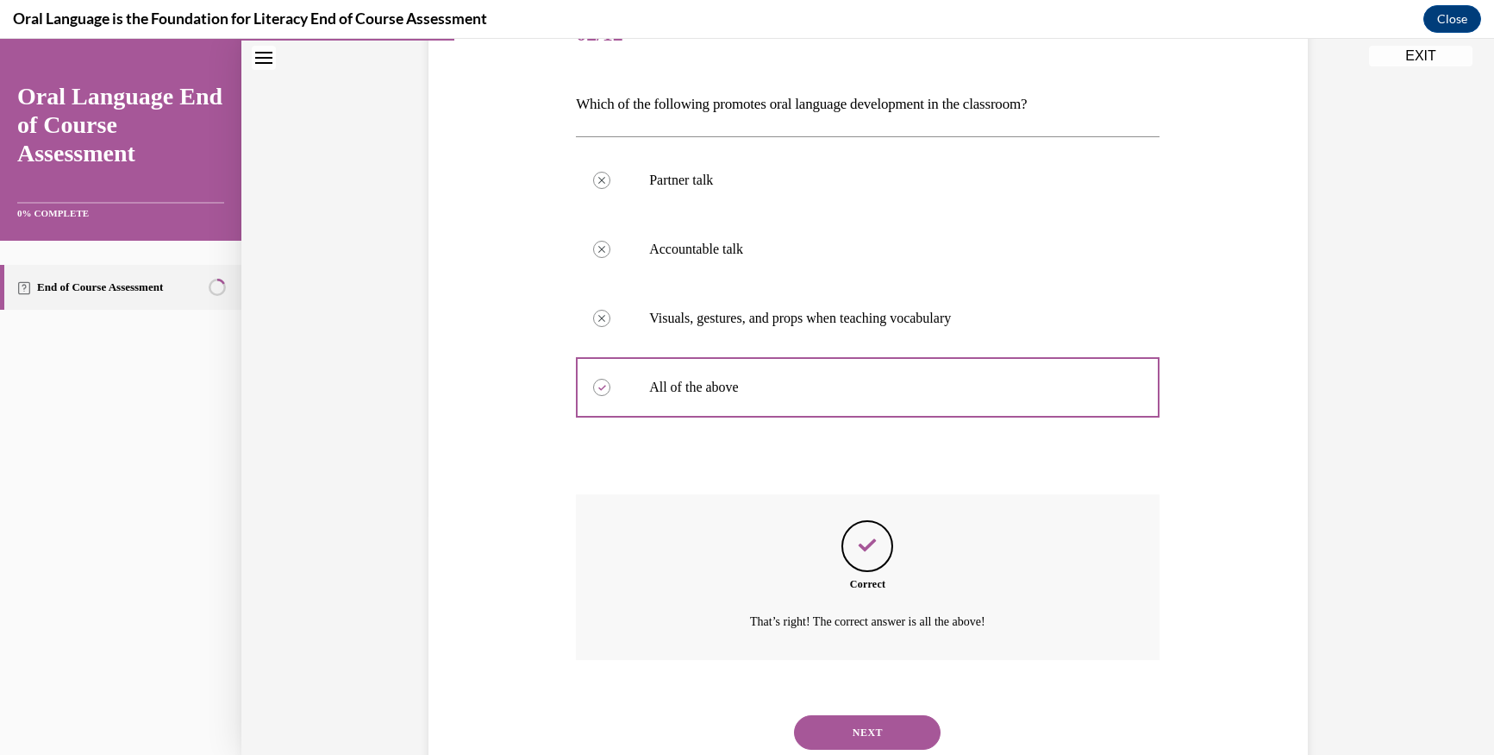
scroll to position [208, 0]
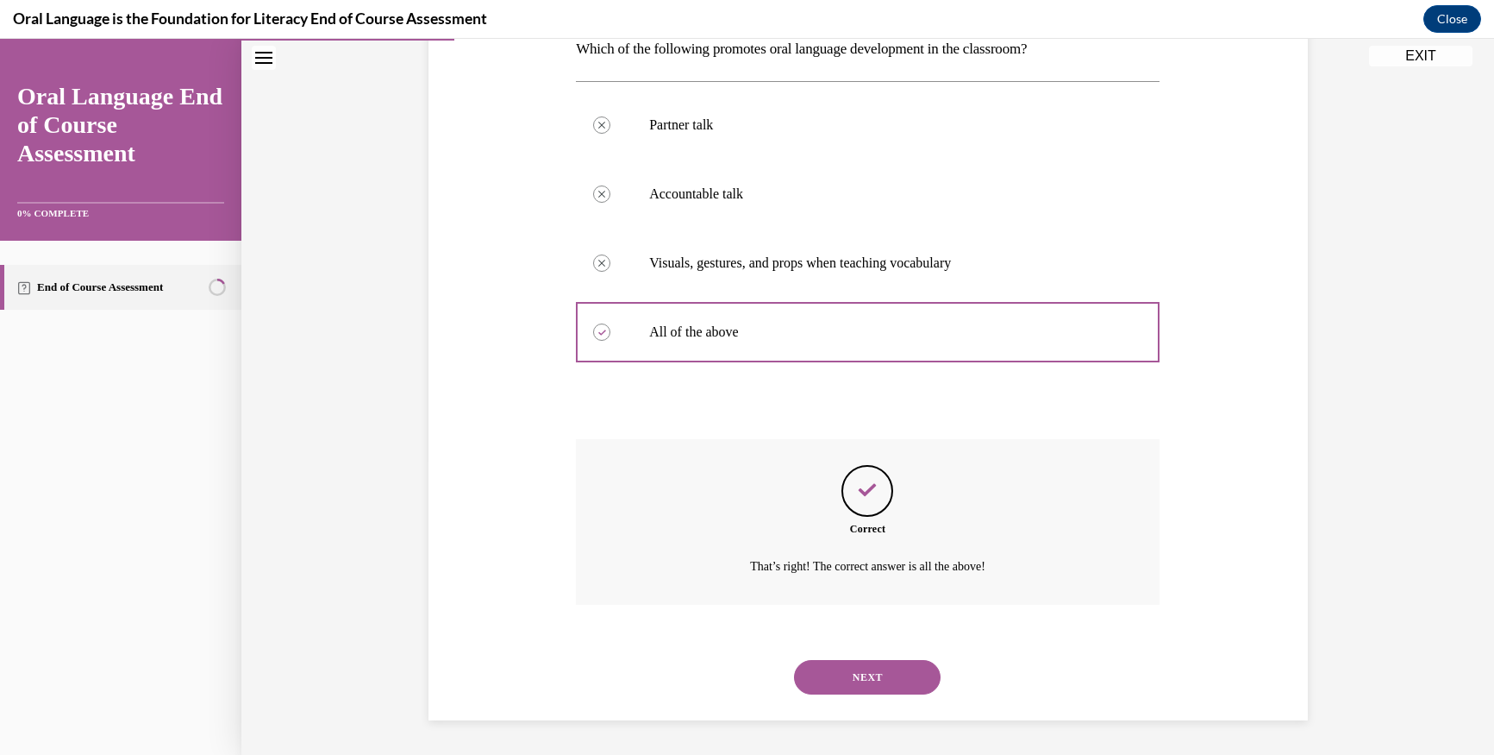
click at [808, 676] on button "NEXT" at bounding box center [867, 677] width 147 height 34
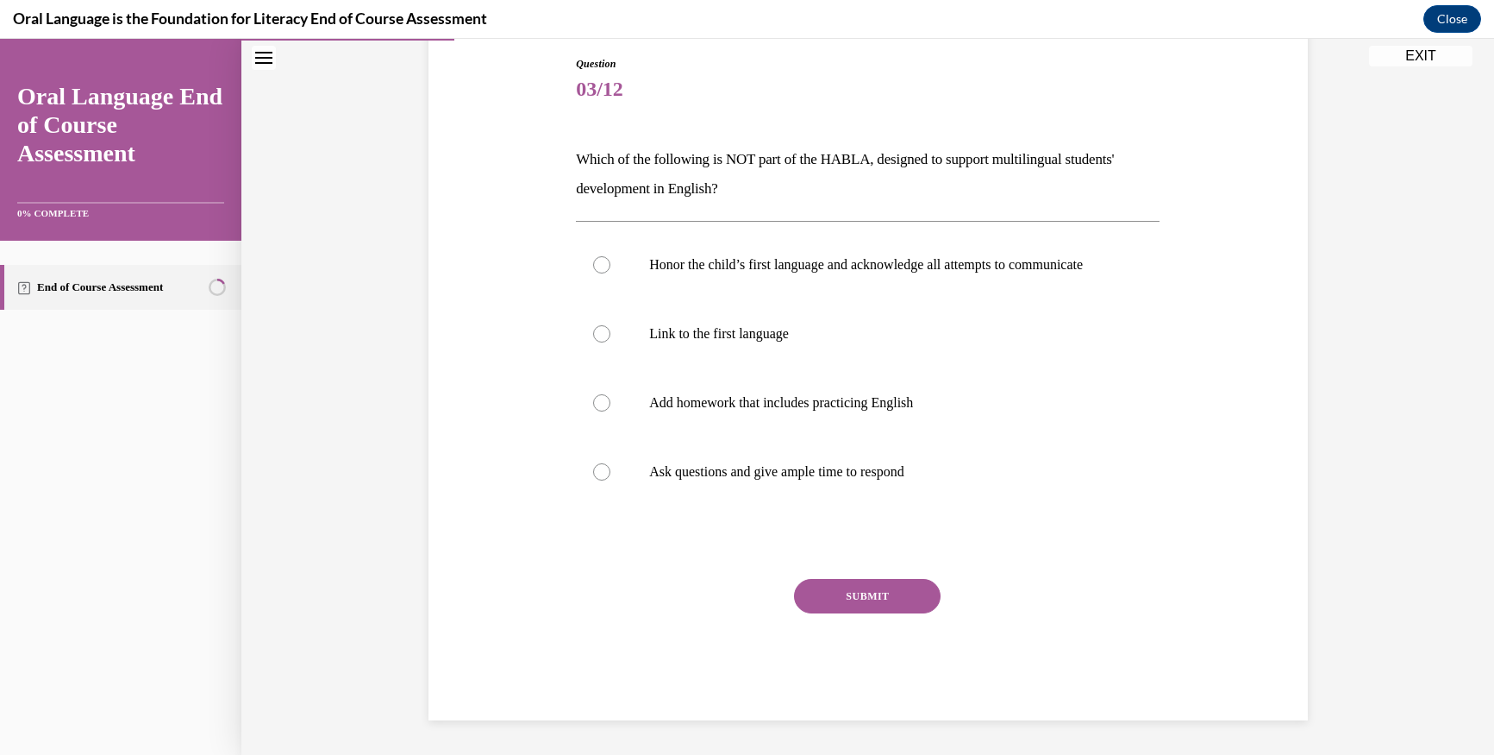
scroll to position [192, 0]
click at [598, 404] on div at bounding box center [601, 402] width 17 height 17
click at [598, 404] on input "Add homework that includes practicing English" at bounding box center [601, 402] width 17 height 17
radio input "true"
drag, startPoint x: 845, startPoint y: 599, endPoint x: 688, endPoint y: 575, distance: 158.8
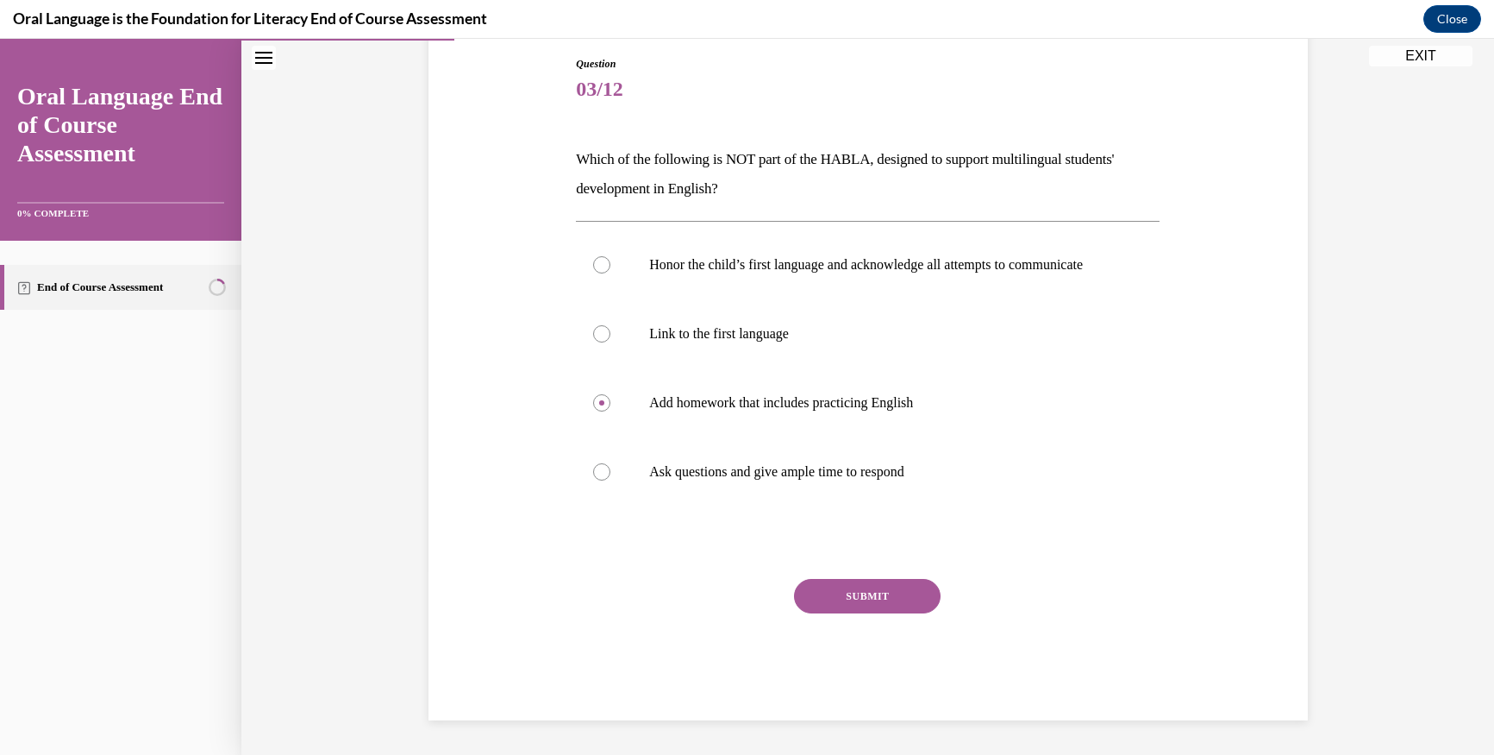
click at [827, 598] on button "SUBMIT" at bounding box center [867, 596] width 147 height 34
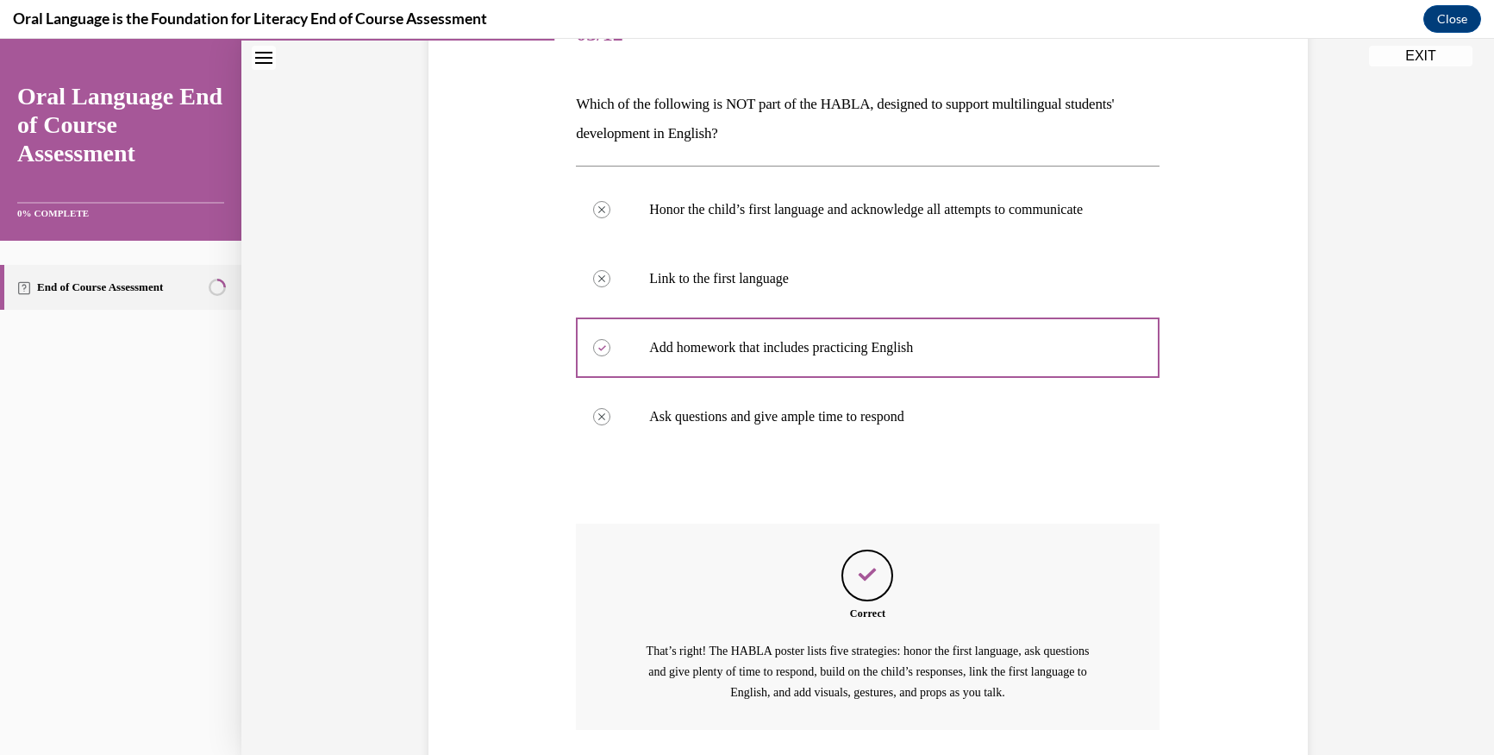
scroll to position [209, 0]
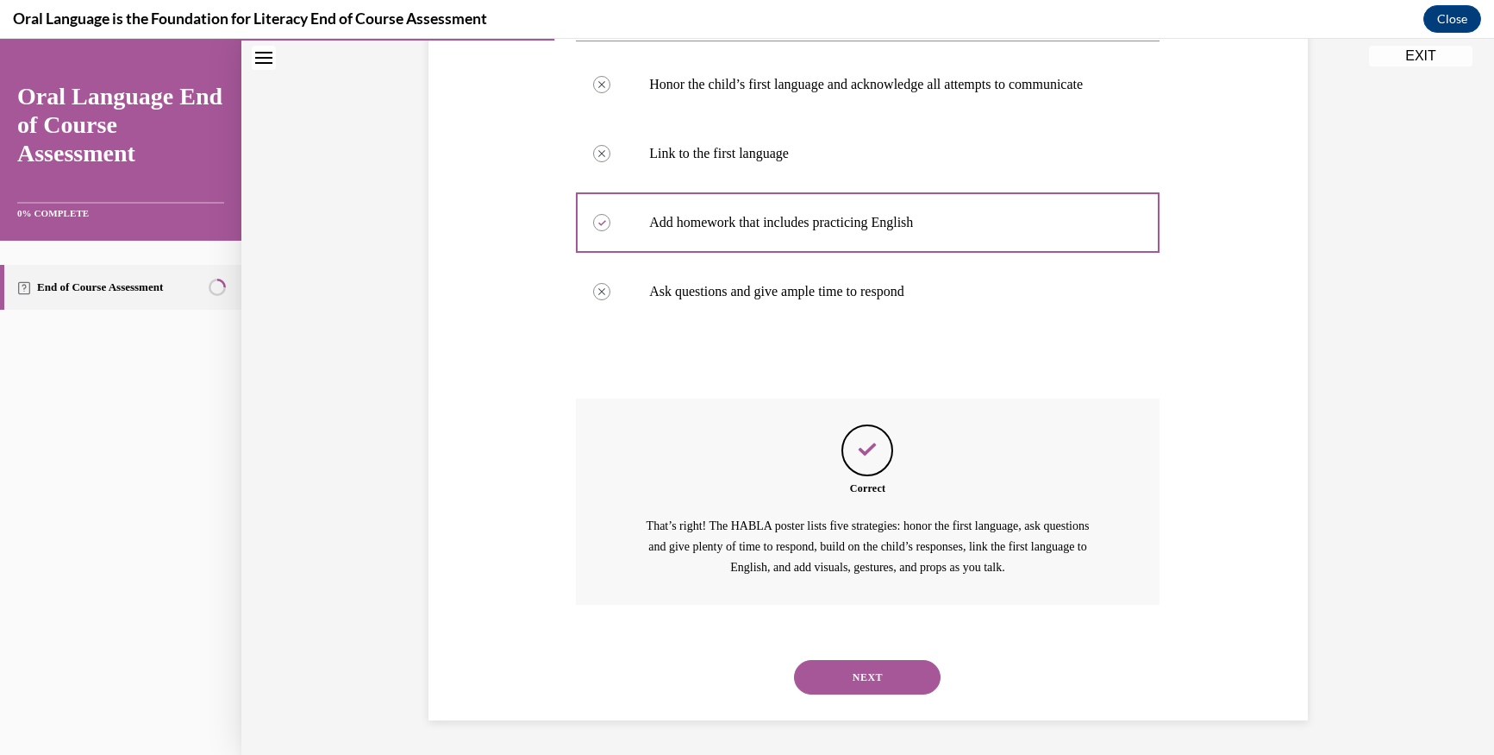
click at [794, 685] on button "NEXT" at bounding box center [867, 677] width 147 height 34
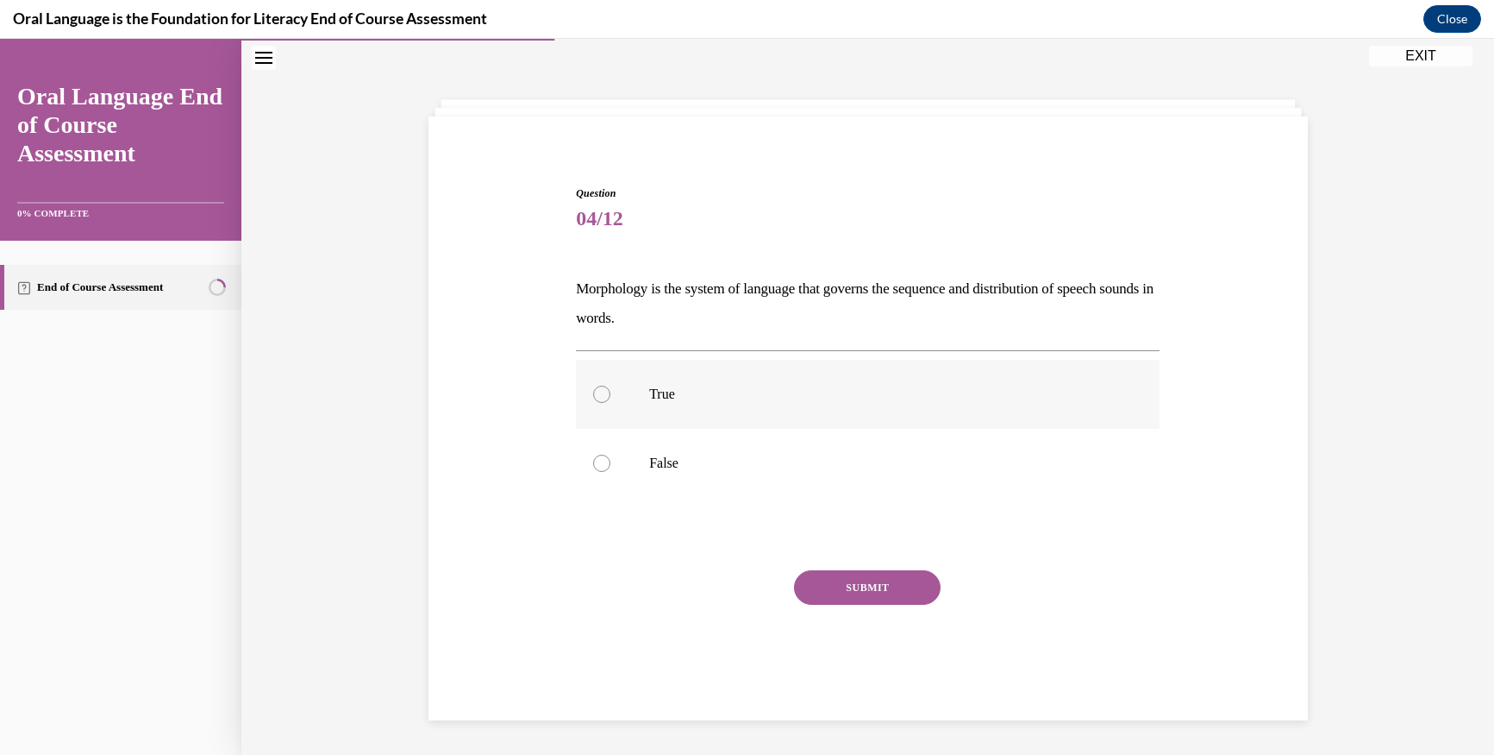
click at [593, 397] on div at bounding box center [601, 393] width 17 height 17
click at [593, 397] on input "True" at bounding box center [601, 393] width 17 height 17
radio input "true"
drag, startPoint x: 838, startPoint y: 581, endPoint x: 723, endPoint y: 577, distance: 114.8
click at [833, 580] on button "SUBMIT" at bounding box center [867, 587] width 147 height 34
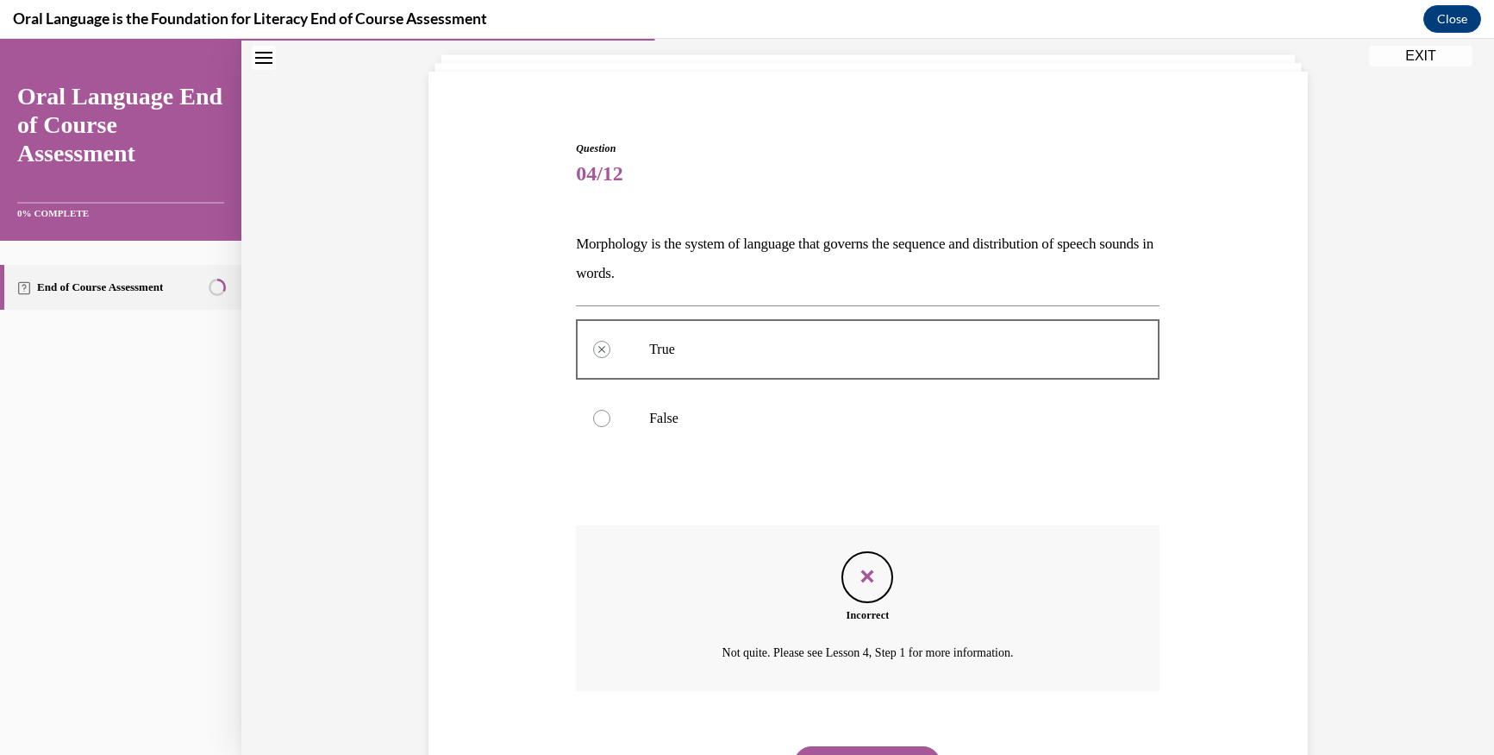
scroll to position [185, 0]
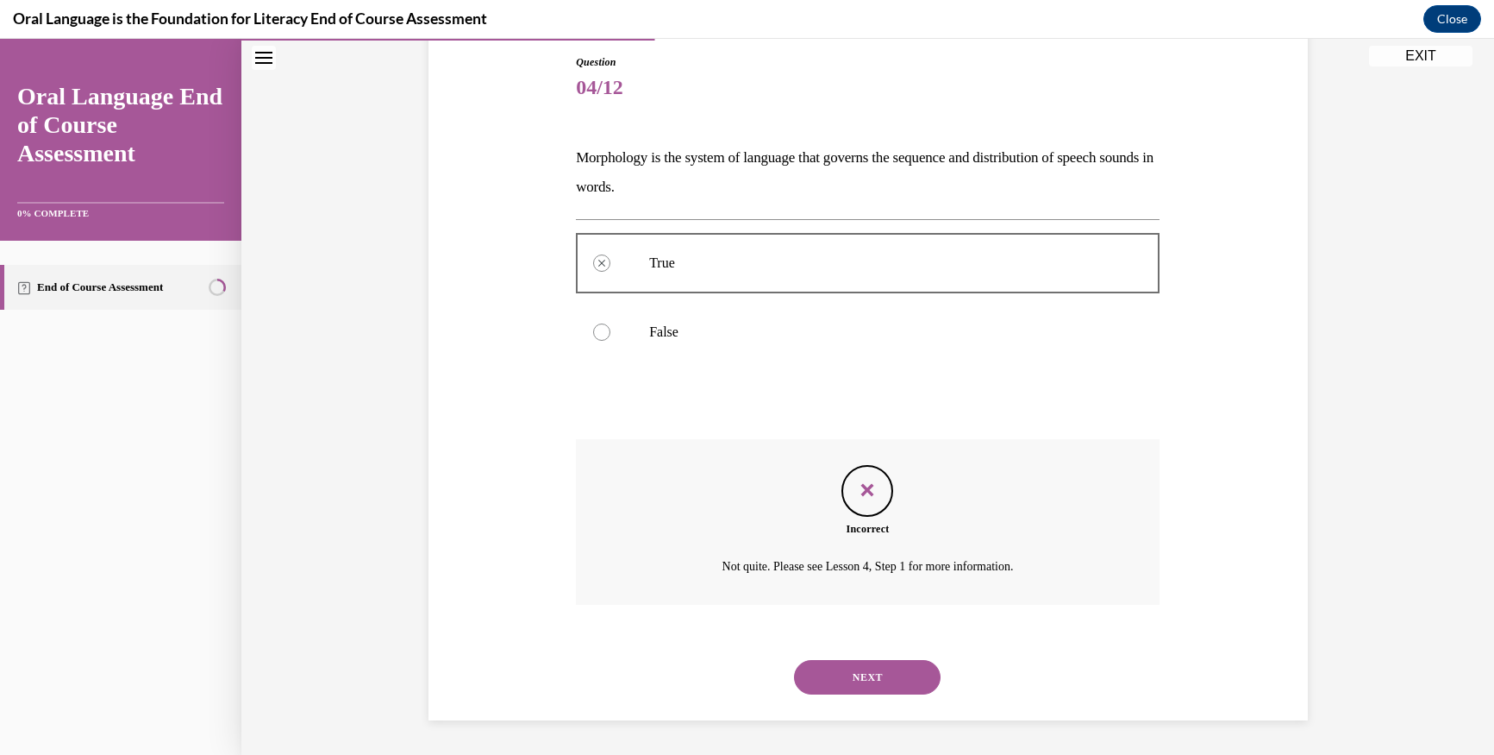
click at [825, 677] on button "NEXT" at bounding box center [867, 677] width 147 height 34
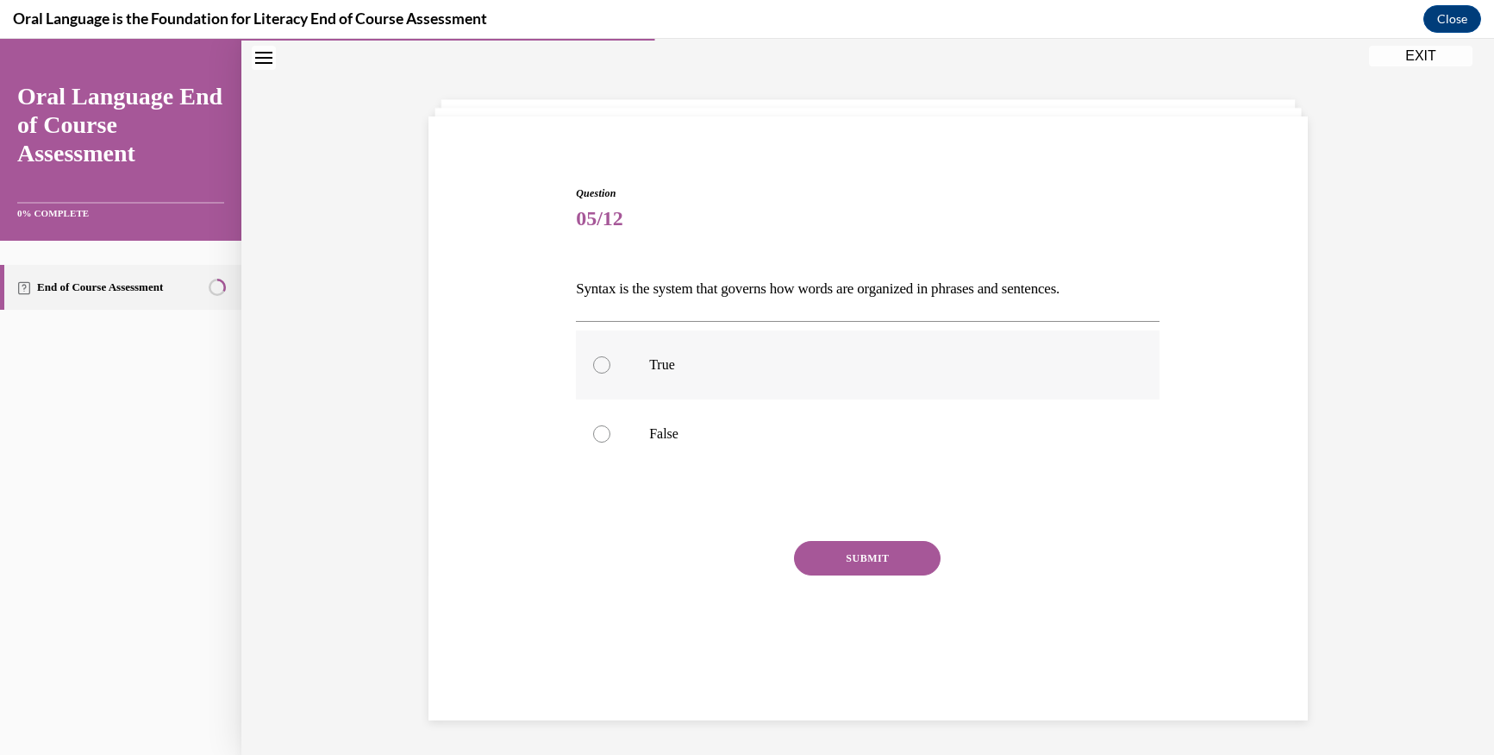
click at [593, 372] on div at bounding box center [601, 364] width 17 height 17
click at [593, 372] on input "True" at bounding box center [601, 364] width 17 height 17
radio input "true"
click at [817, 558] on button "SUBMIT" at bounding box center [867, 558] width 147 height 34
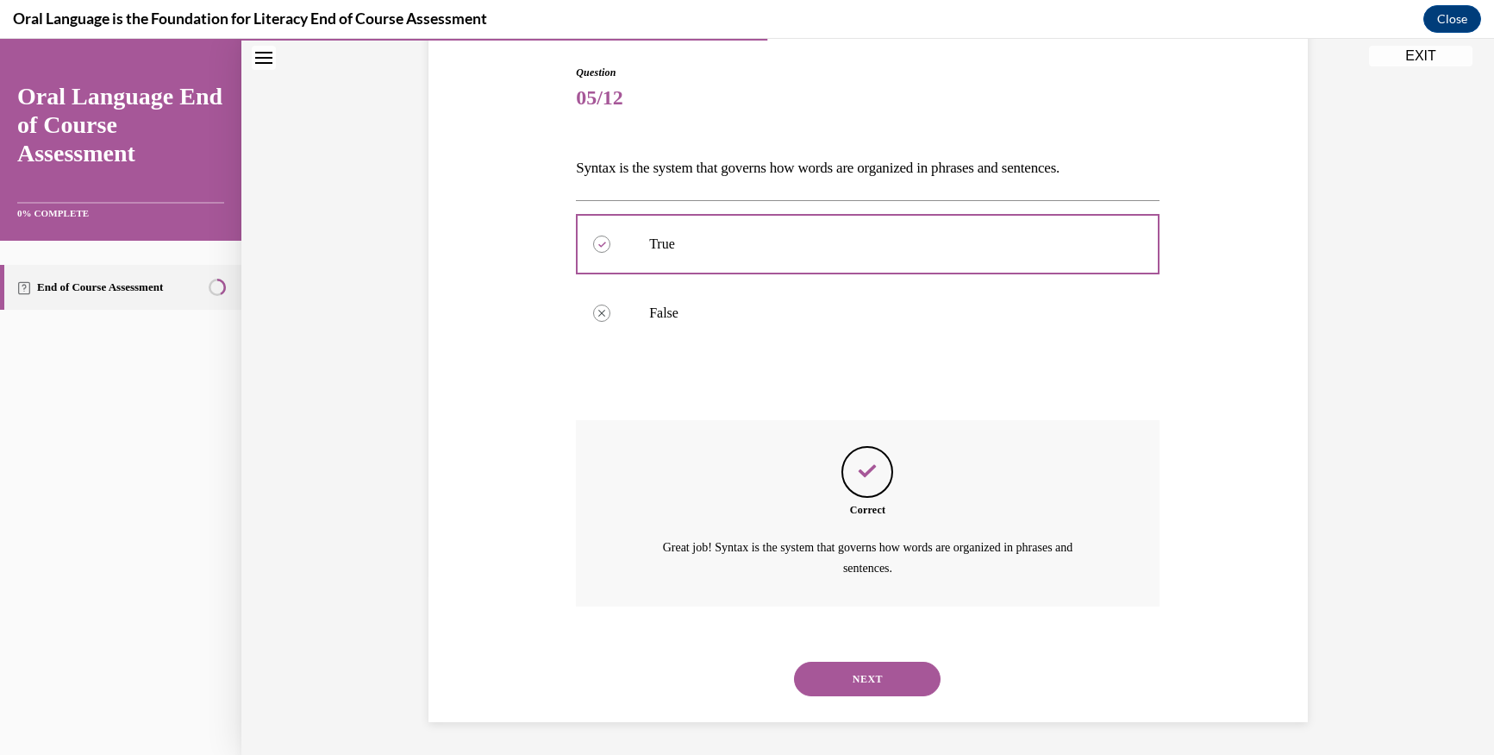
scroll to position [177, 0]
click at [838, 669] on button "NEXT" at bounding box center [867, 677] width 147 height 34
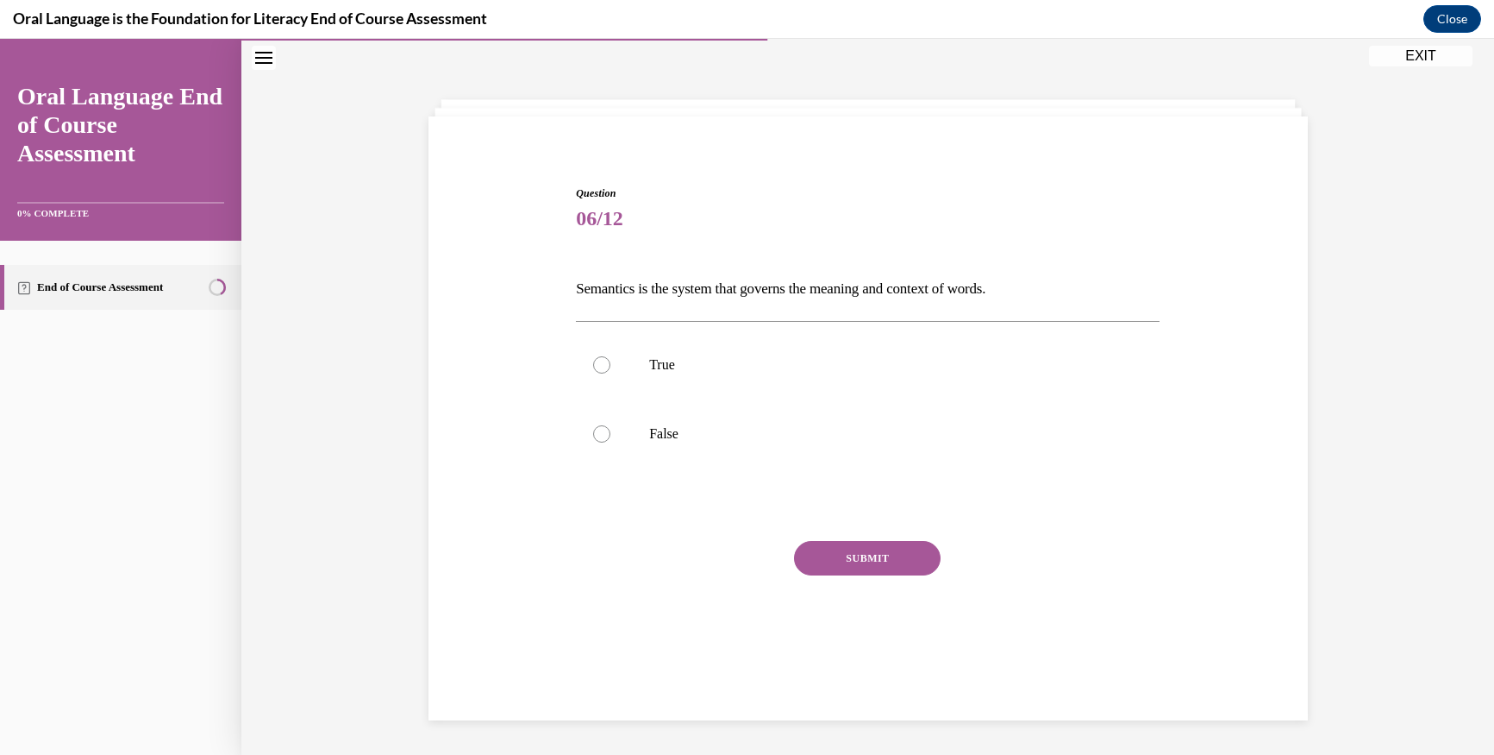
scroll to position [54, 0]
click at [597, 371] on div at bounding box center [601, 364] width 17 height 17
click at [597, 371] on input "True" at bounding box center [601, 364] width 17 height 17
radio input "true"
click at [821, 565] on button "SUBMIT" at bounding box center [867, 558] width 147 height 34
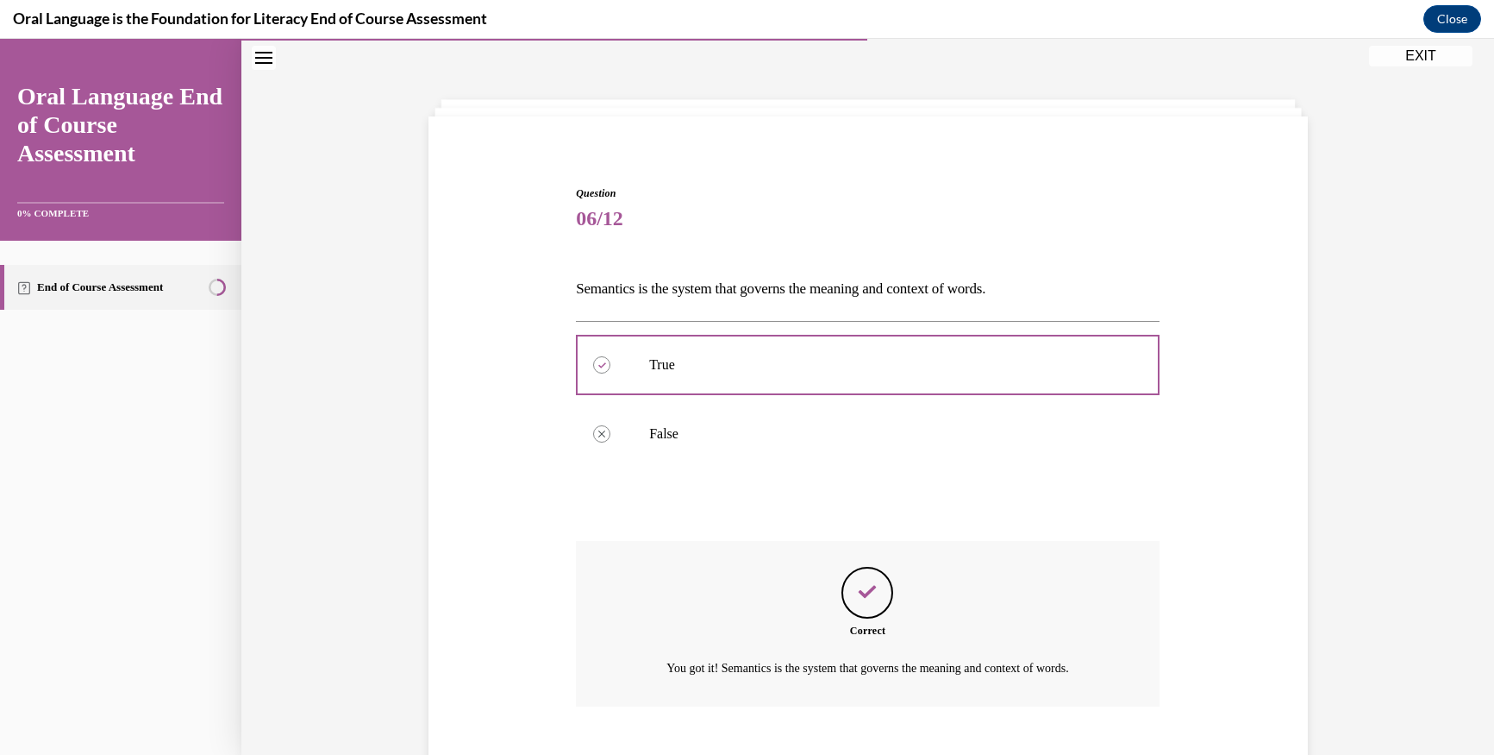
scroll to position [156, 0]
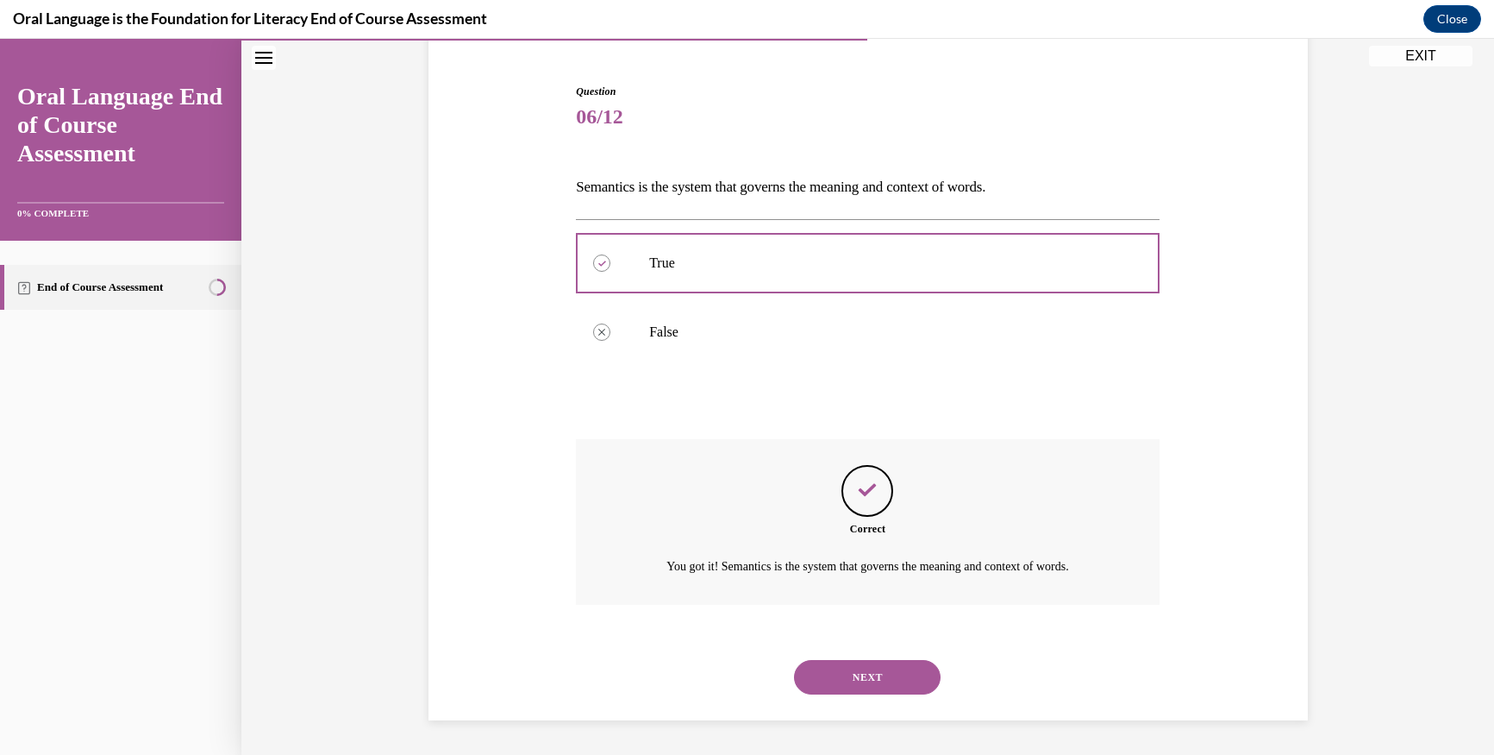
click at [831, 678] on button "NEXT" at bounding box center [867, 677] width 147 height 34
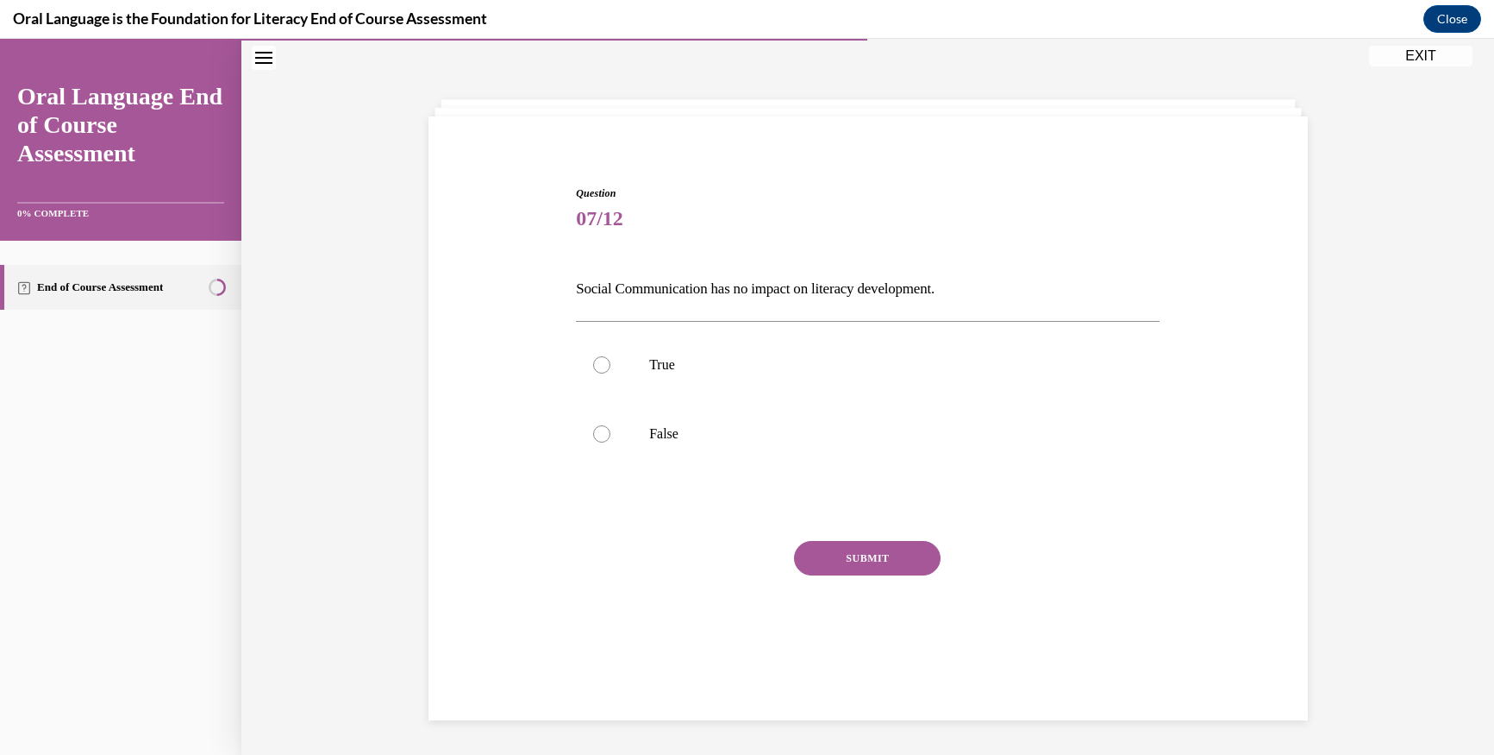
scroll to position [54, 0]
click at [601, 425] on label "False" at bounding box center [868, 433] width 584 height 69
click at [601, 425] on input "False" at bounding box center [601, 433] width 17 height 17
radio input "true"
click at [821, 561] on button "SUBMIT" at bounding box center [867, 558] width 147 height 34
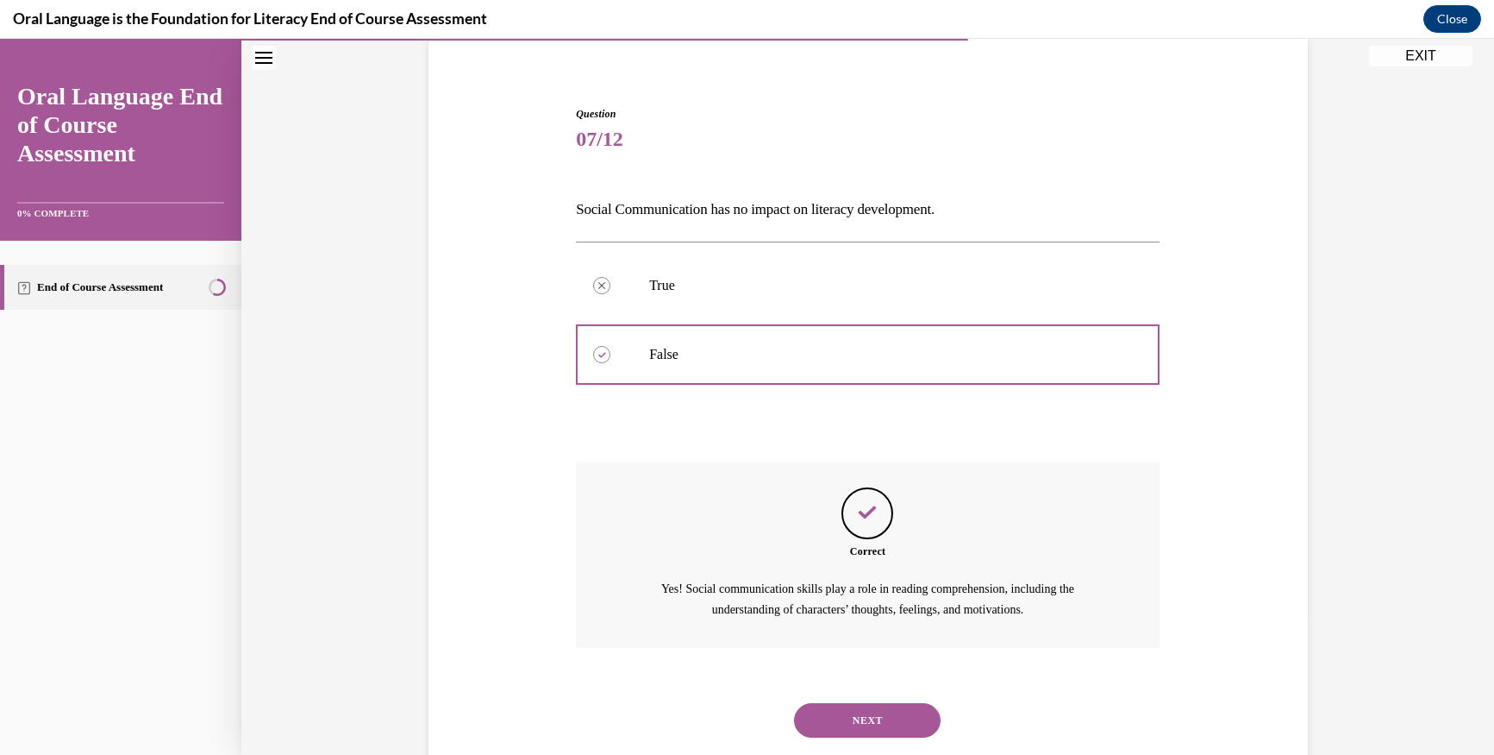
scroll to position [177, 0]
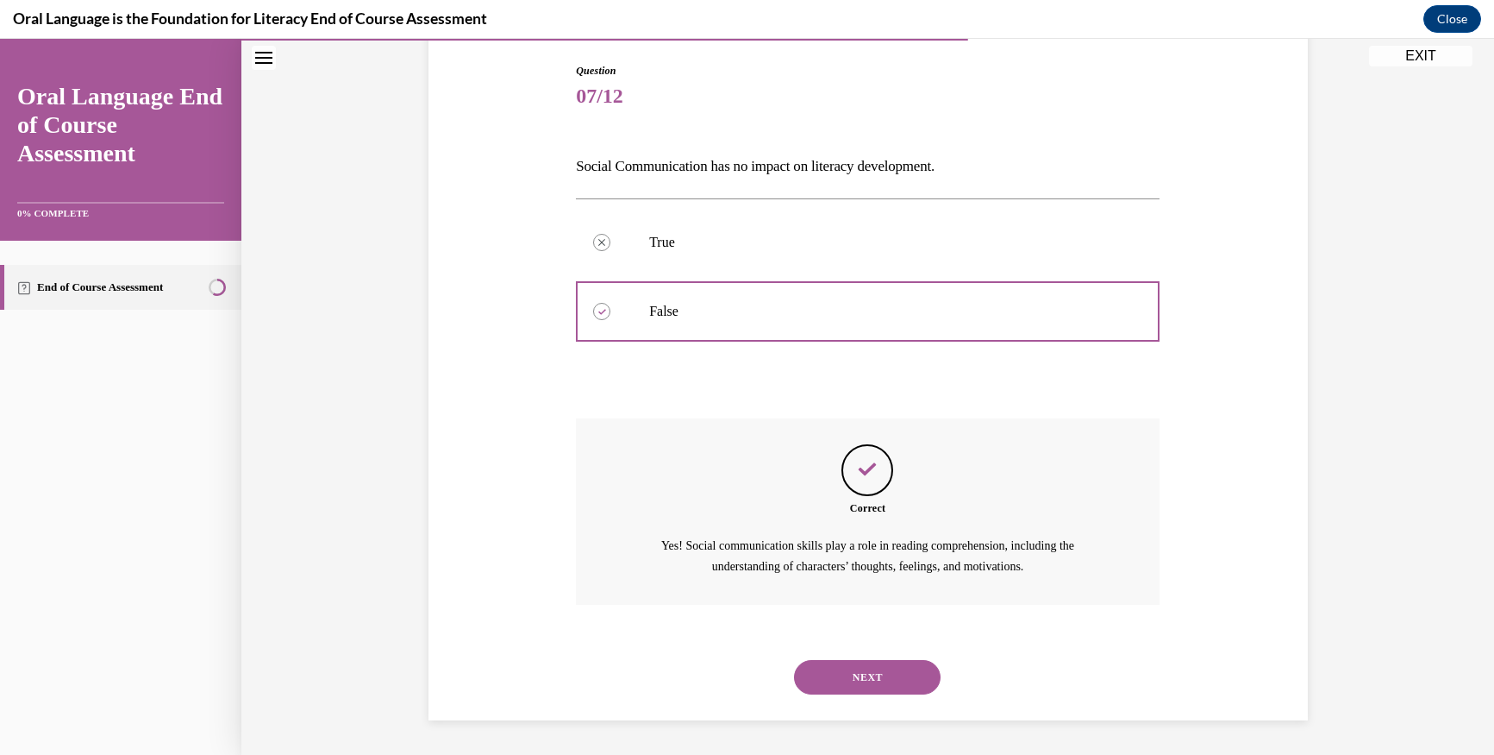
click at [830, 677] on button "NEXT" at bounding box center [867, 677] width 147 height 34
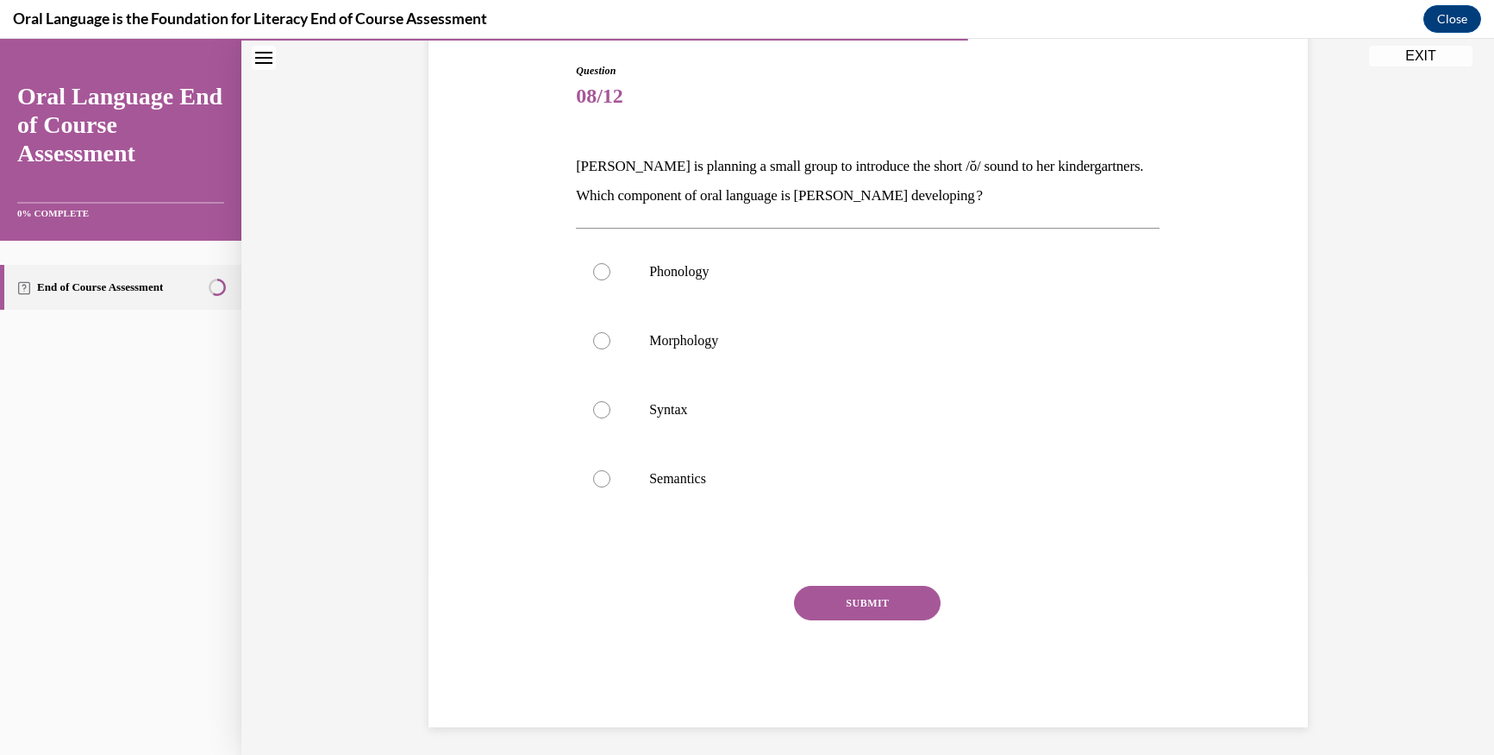
scroll to position [91, 0]
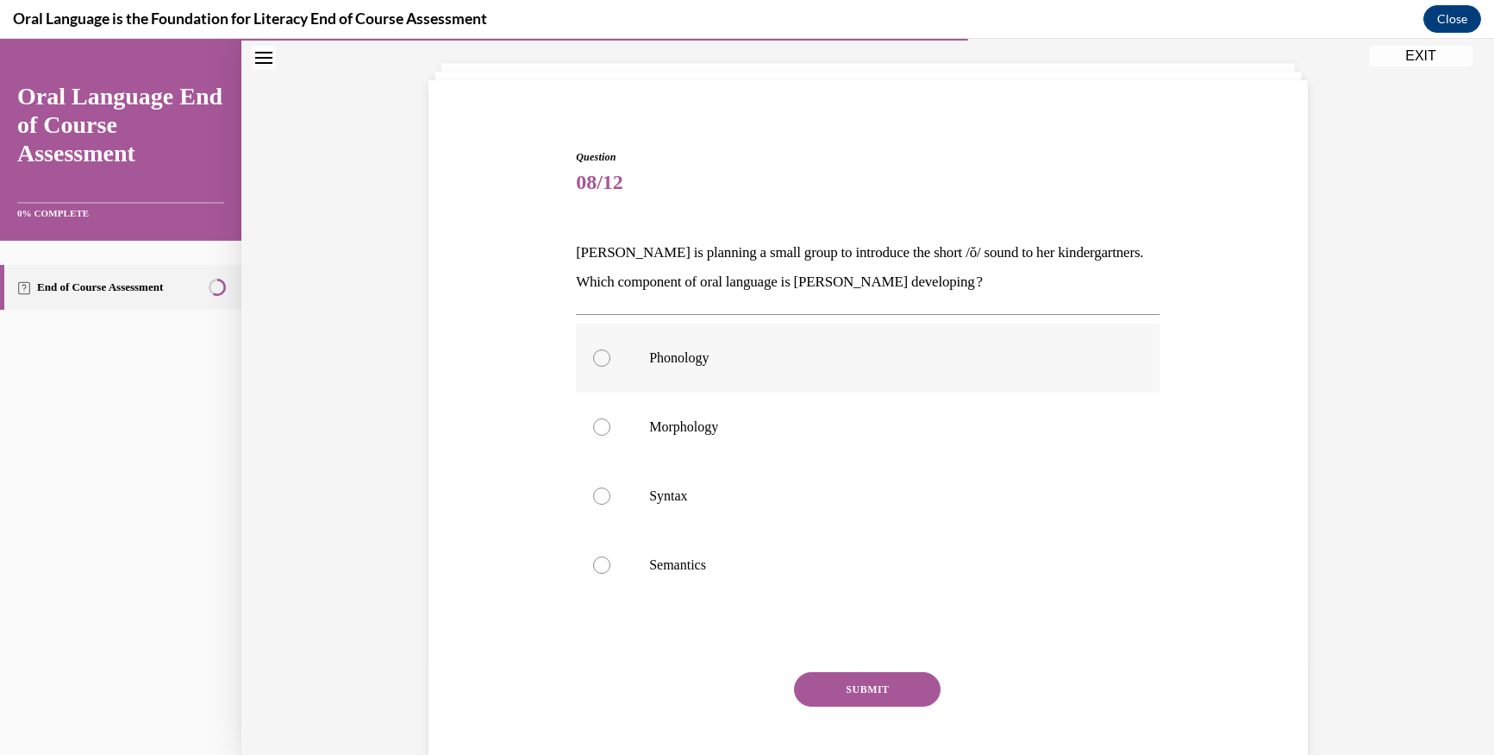
click at [593, 366] on div at bounding box center [601, 357] width 17 height 17
click at [593, 366] on input "Phonology" at bounding box center [601, 357] width 17 height 17
radio input "true"
click at [598, 422] on div at bounding box center [601, 426] width 17 height 17
click at [598, 422] on input "Morphology" at bounding box center [601, 426] width 17 height 17
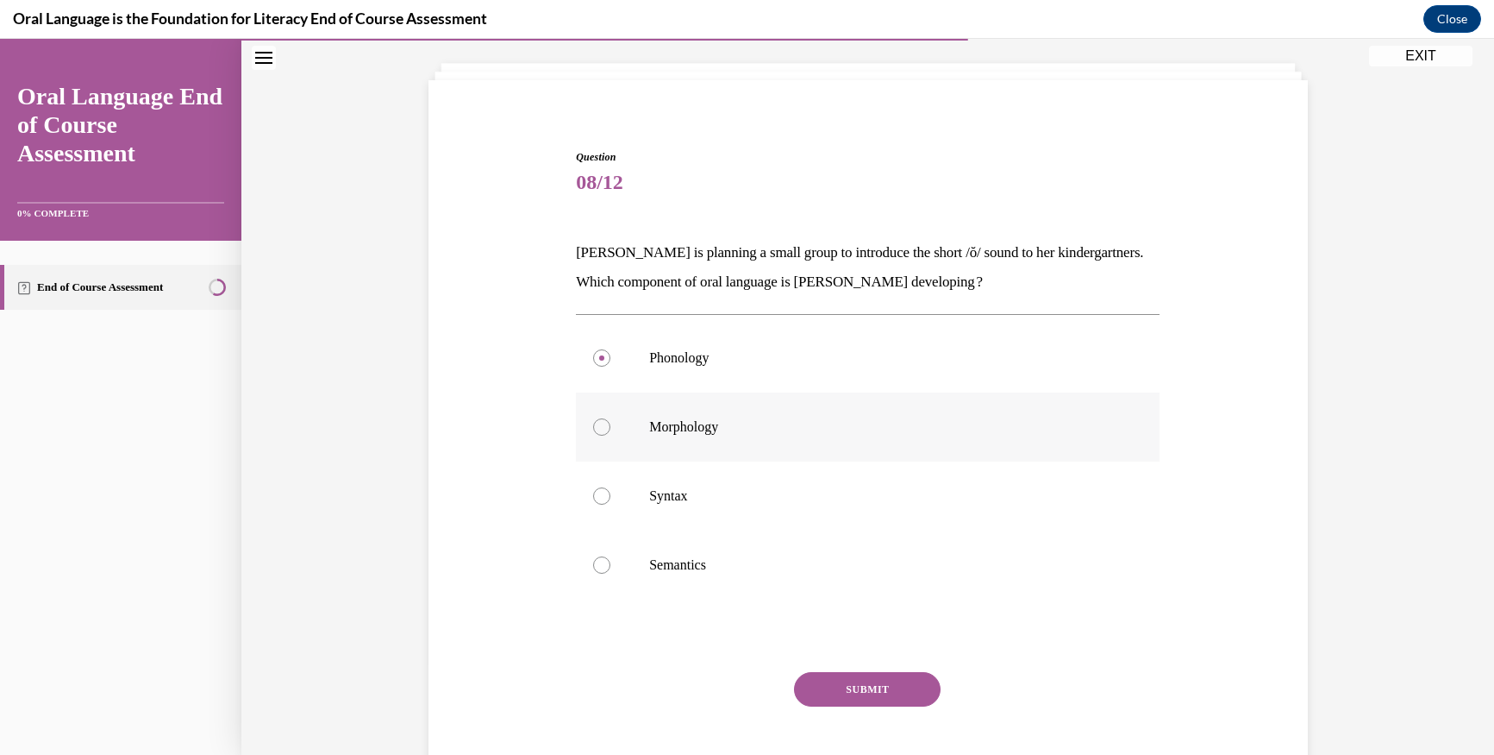
radio input "true"
drag, startPoint x: 593, startPoint y: 493, endPoint x: 600, endPoint y: 542, distance: 49.6
click at [595, 498] on div at bounding box center [601, 495] width 17 height 17
click at [595, 498] on input "Syntax" at bounding box center [601, 495] width 17 height 17
radio input "true"
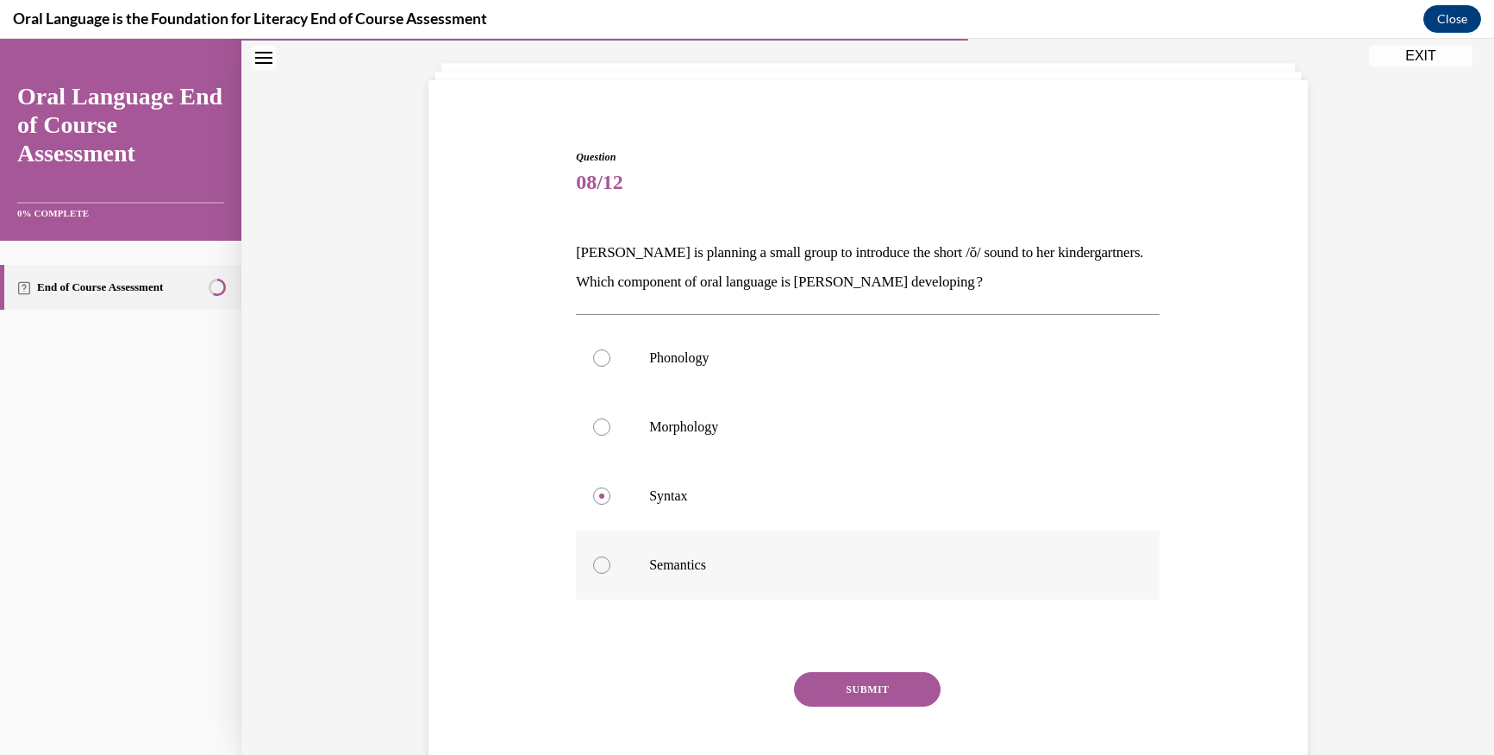
drag, startPoint x: 595, startPoint y: 569, endPoint x: 606, endPoint y: 571, distance: 11.3
click at [598, 569] on div at bounding box center [601, 564] width 17 height 17
click at [598, 569] on input "Semantics" at bounding box center [601, 564] width 17 height 17
radio input "true"
click at [593, 361] on div at bounding box center [601, 357] width 17 height 17
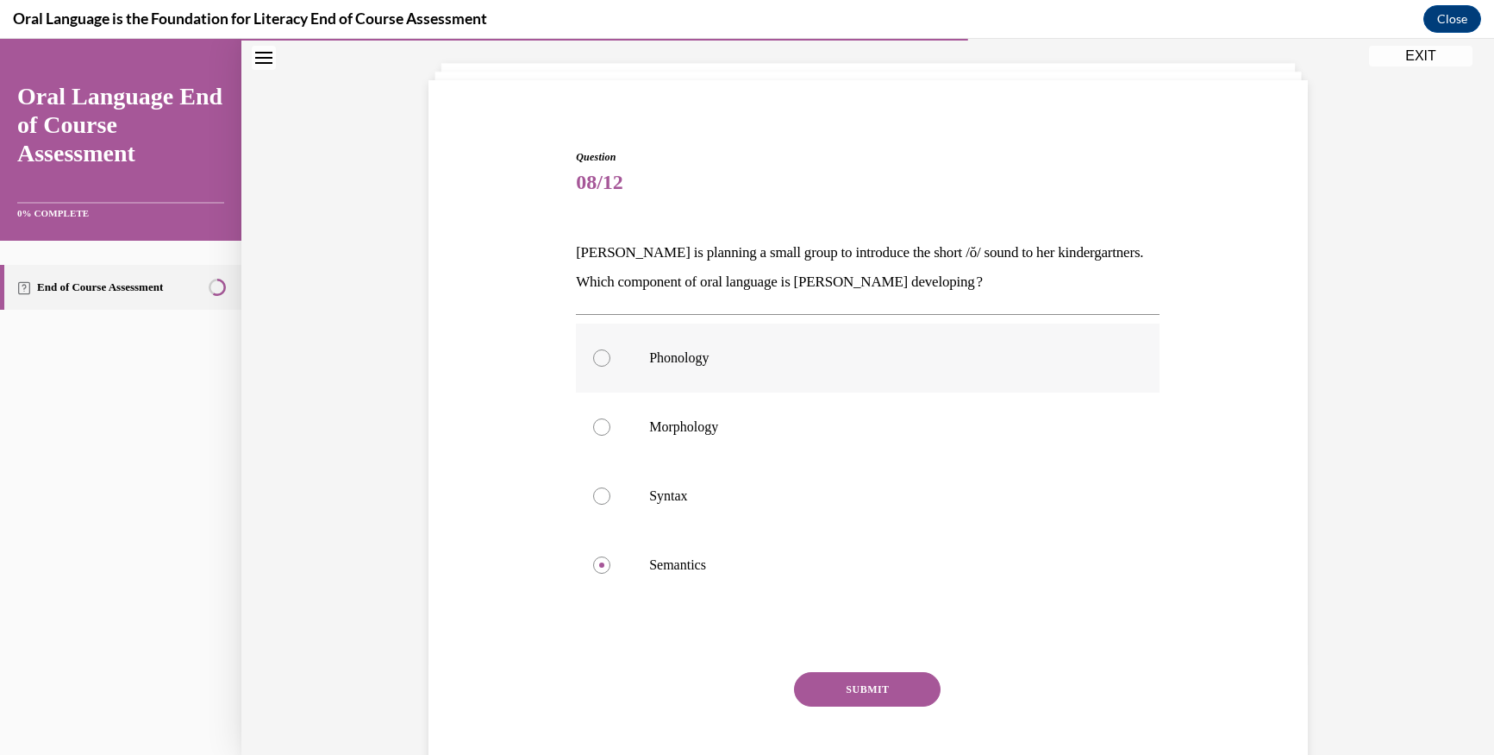
click at [593, 361] on input "Phonology" at bounding box center [601, 357] width 17 height 17
radio input "true"
click at [831, 686] on button "SUBMIT" at bounding box center [867, 689] width 147 height 34
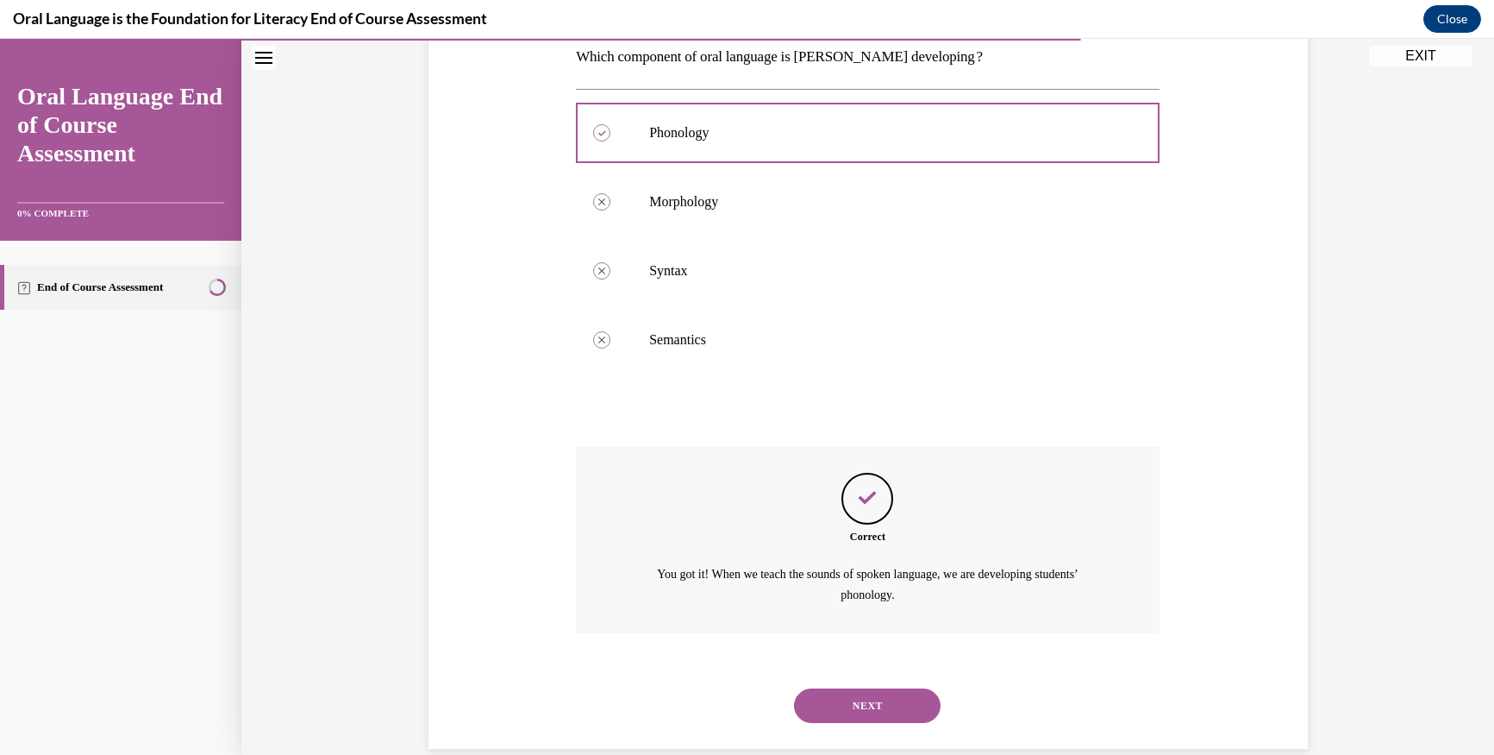
scroll to position [344, 0]
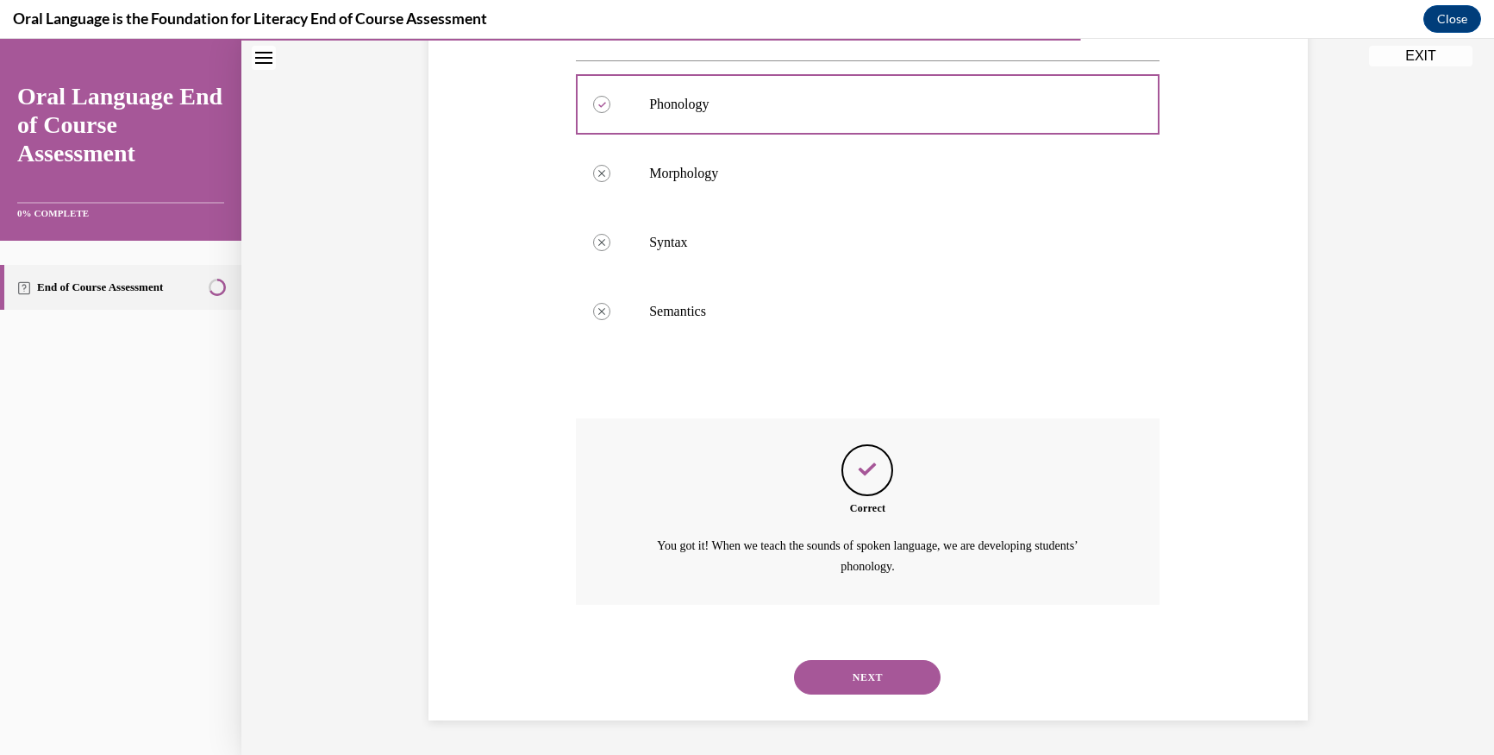
click at [813, 665] on button "NEXT" at bounding box center [867, 677] width 147 height 34
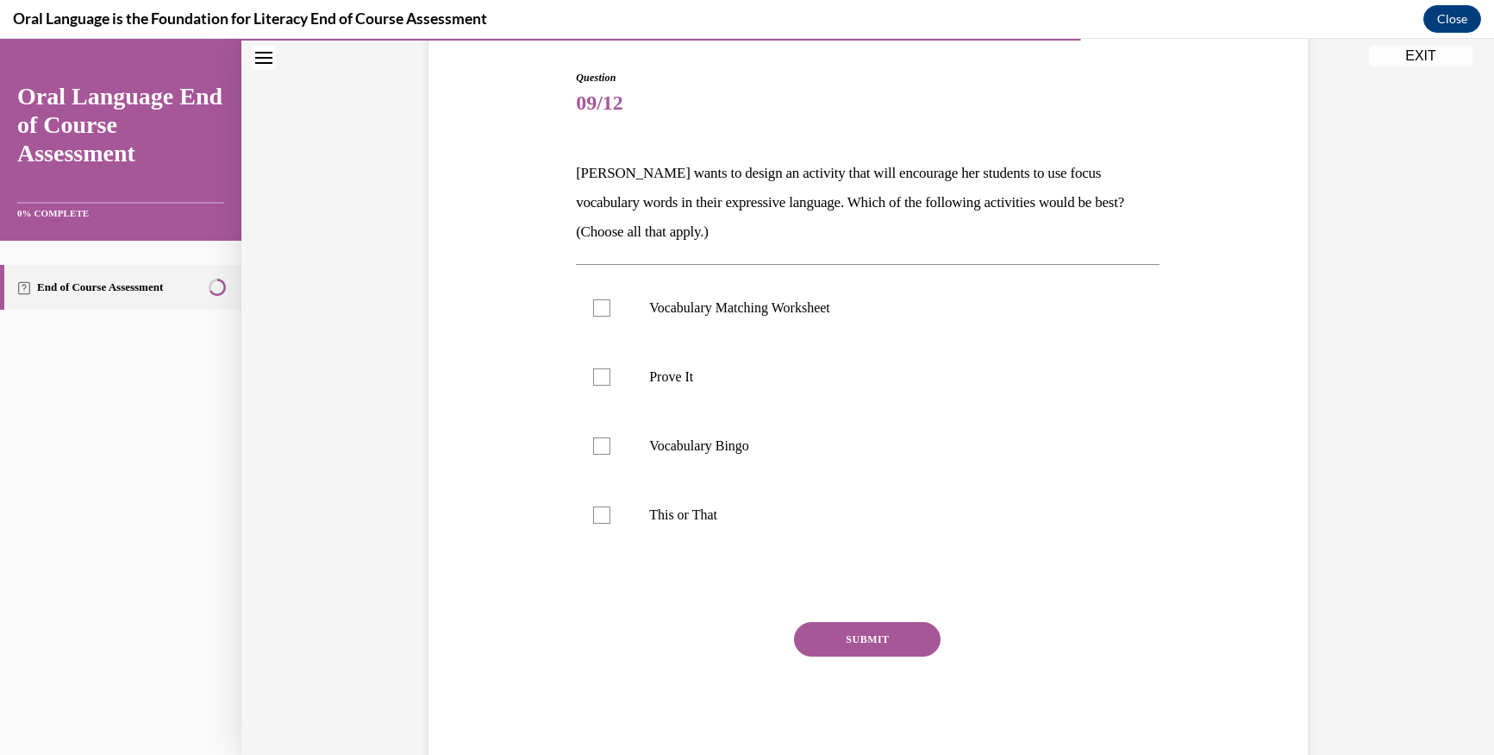
scroll to position [192, 0]
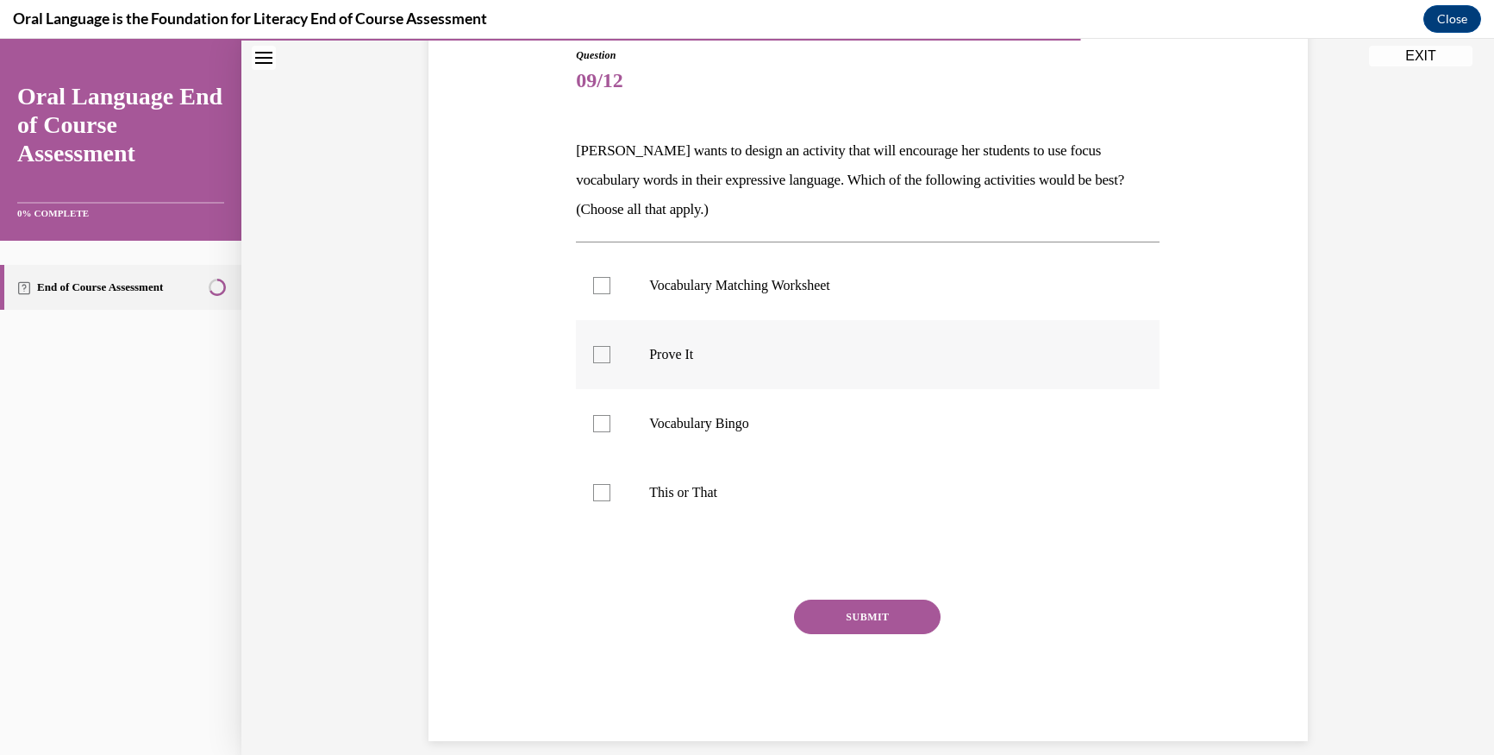
click at [593, 360] on div at bounding box center [601, 354] width 17 height 17
click at [593, 360] on input "Prove It" at bounding box center [601, 354] width 17 height 17
checkbox input "true"
click at [598, 492] on div at bounding box center [601, 492] width 17 height 17
click at [598, 492] on input "This or That" at bounding box center [601, 492] width 17 height 17
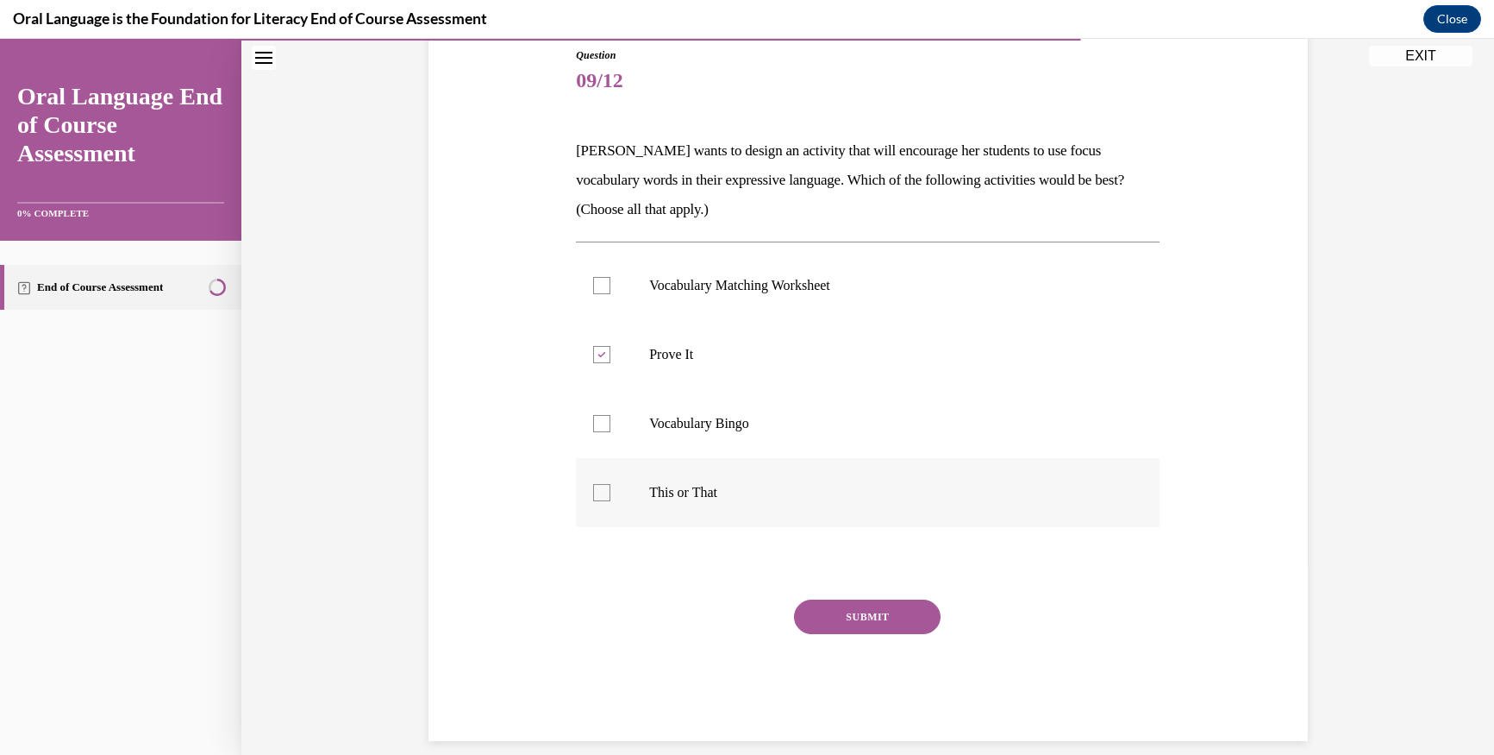
checkbox input "true"
click at [810, 610] on button "SUBMIT" at bounding box center [867, 616] width 147 height 34
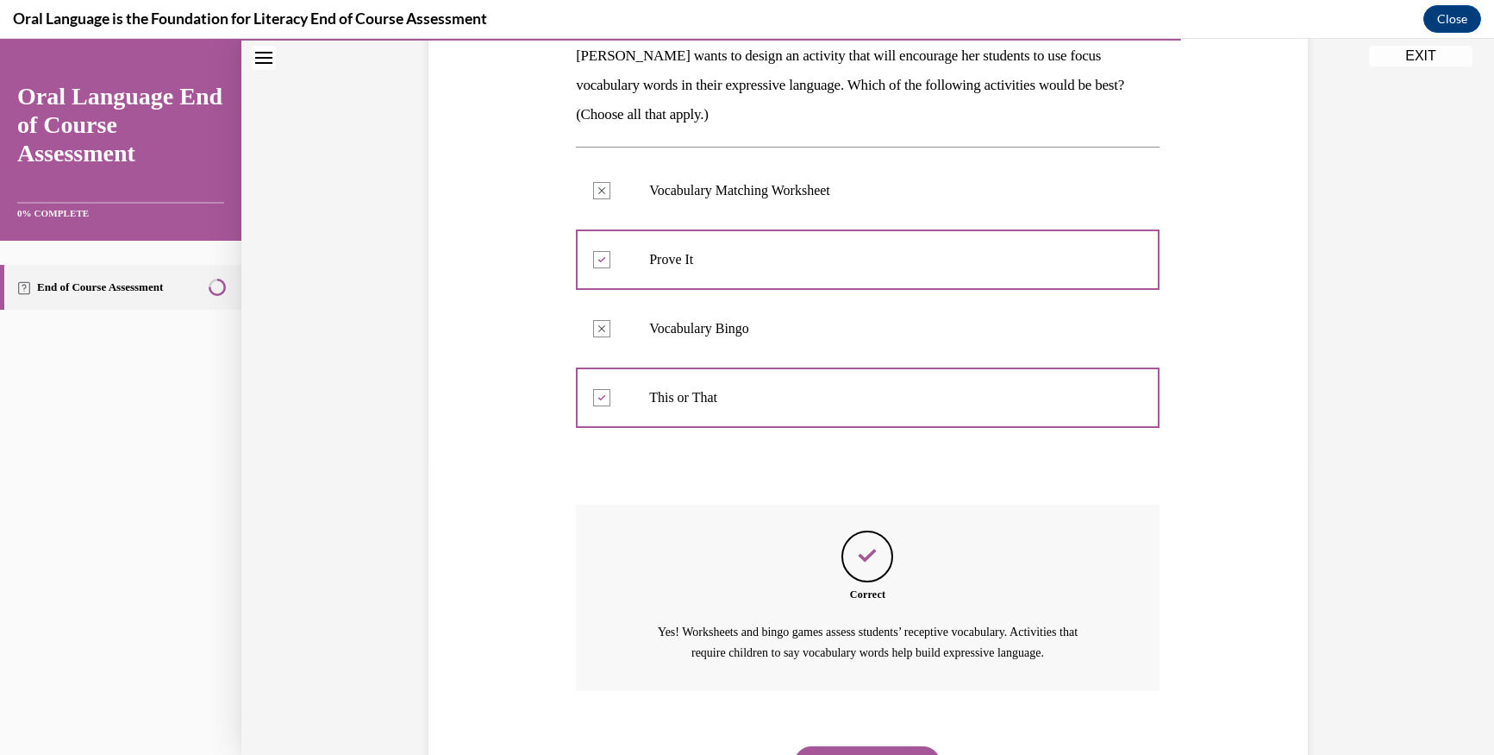
scroll to position [201, 0]
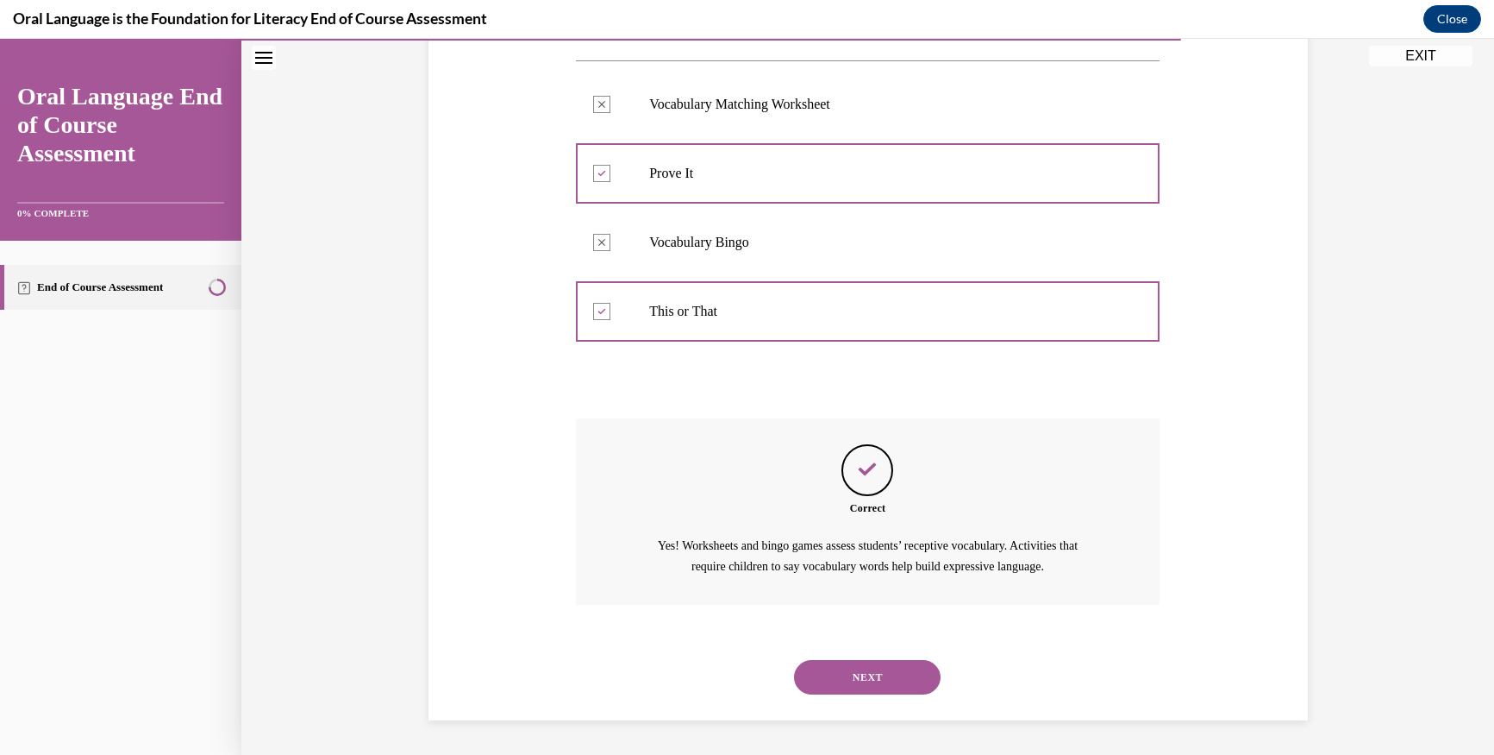
click at [808, 667] on button "NEXT" at bounding box center [867, 677] width 147 height 34
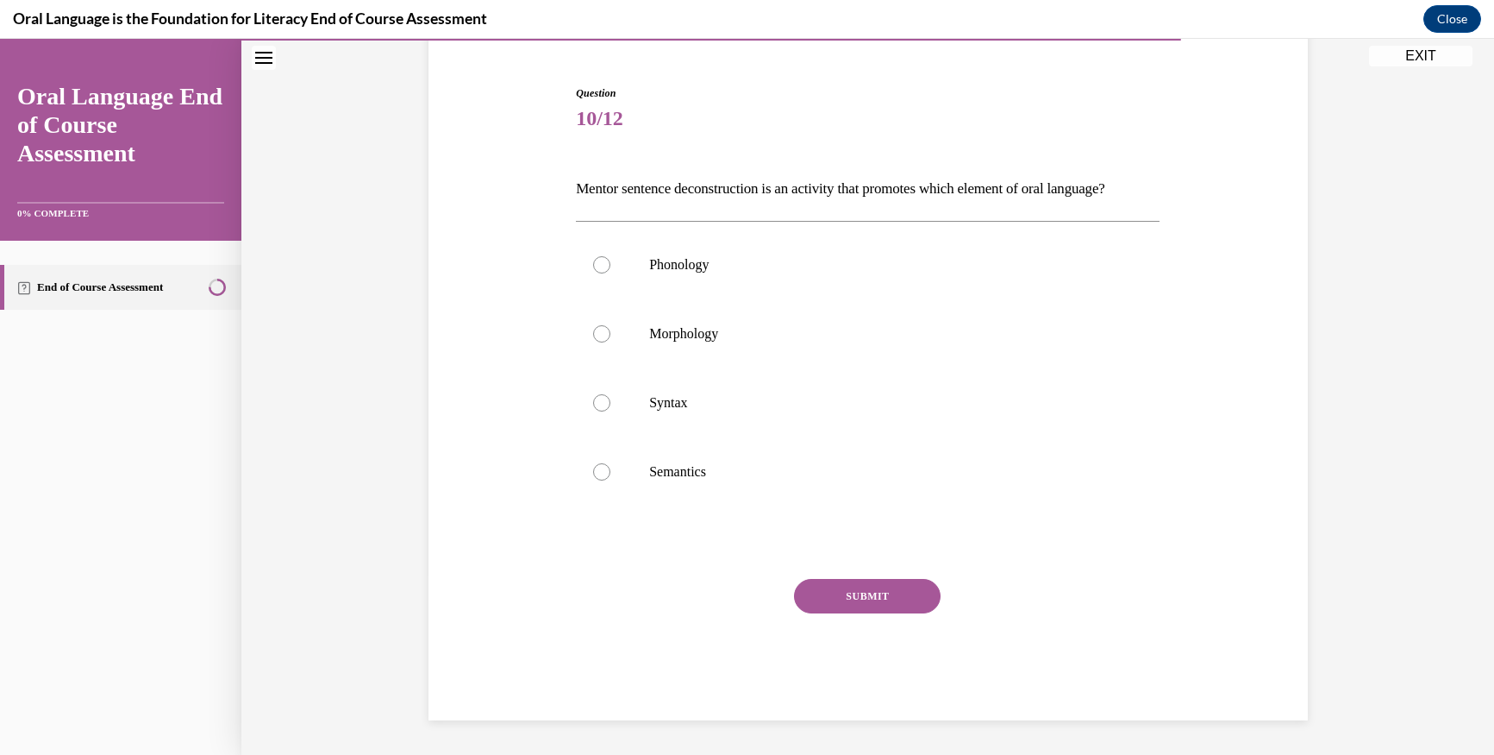
scroll to position [97, 0]
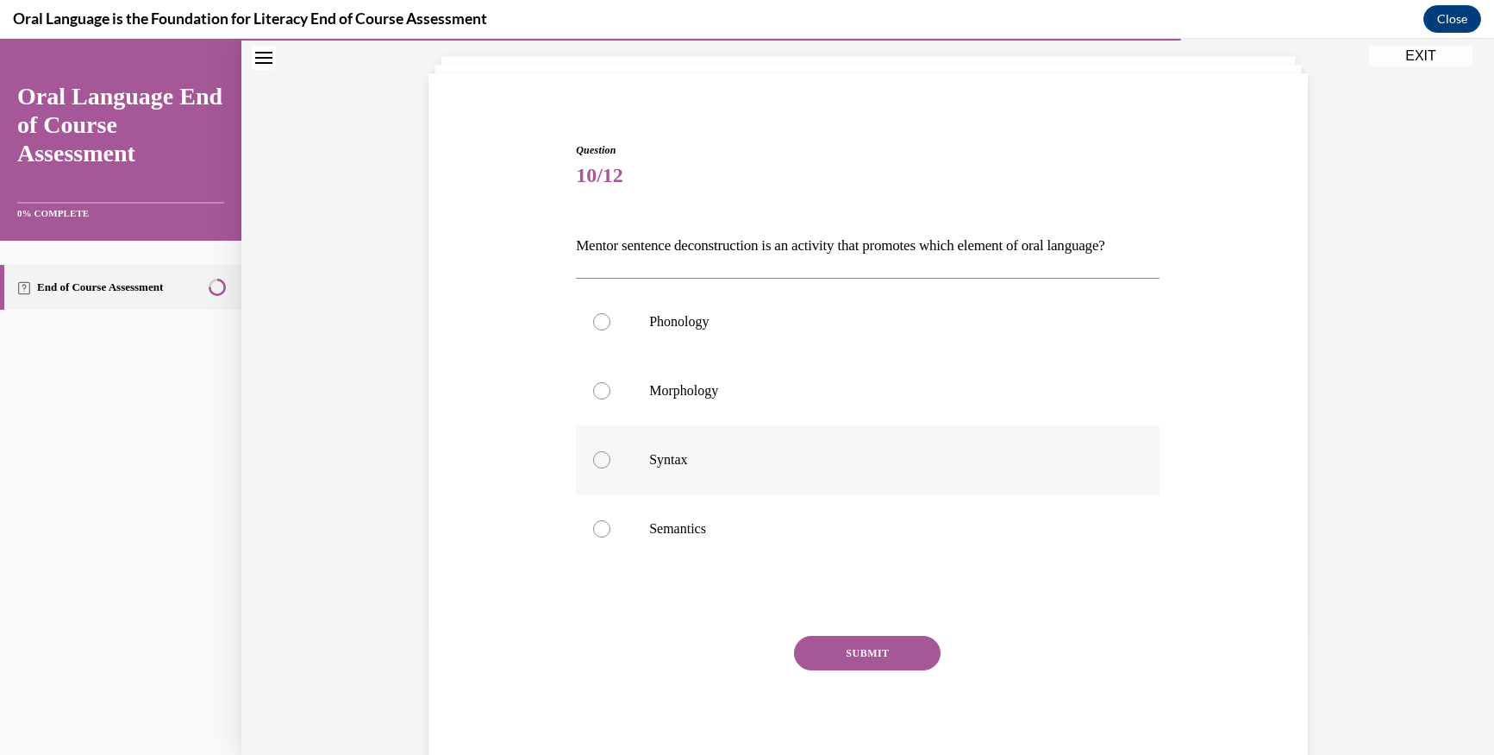
click at [593, 468] on div at bounding box center [601, 459] width 17 height 17
click at [593, 468] on input "Syntax" at bounding box center [601, 459] width 17 height 17
radio input "true"
click at [825, 670] on button "SUBMIT" at bounding box center [867, 653] width 147 height 34
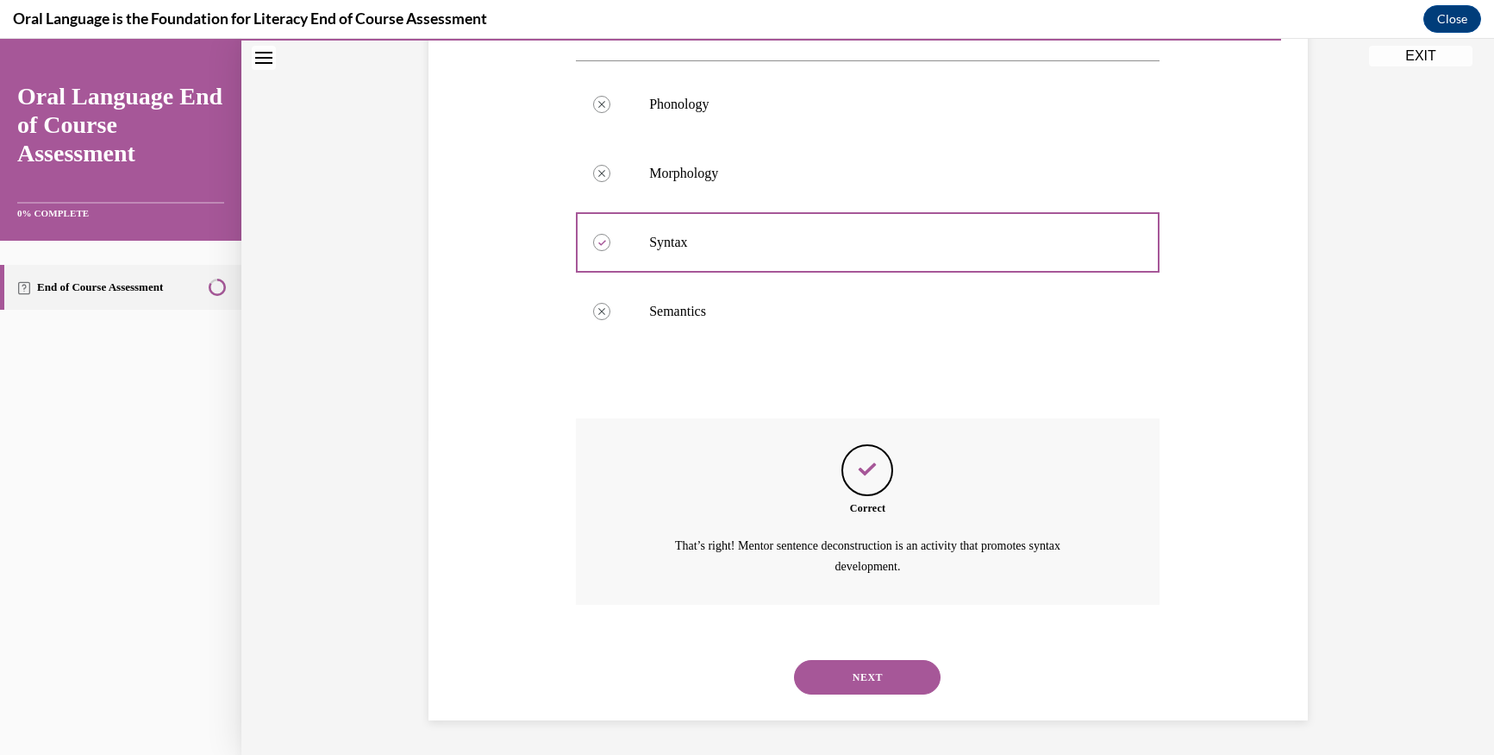
scroll to position [344, 0]
click at [859, 654] on div "NEXT" at bounding box center [868, 676] width 584 height 69
click at [812, 678] on button "NEXT" at bounding box center [867, 677] width 147 height 34
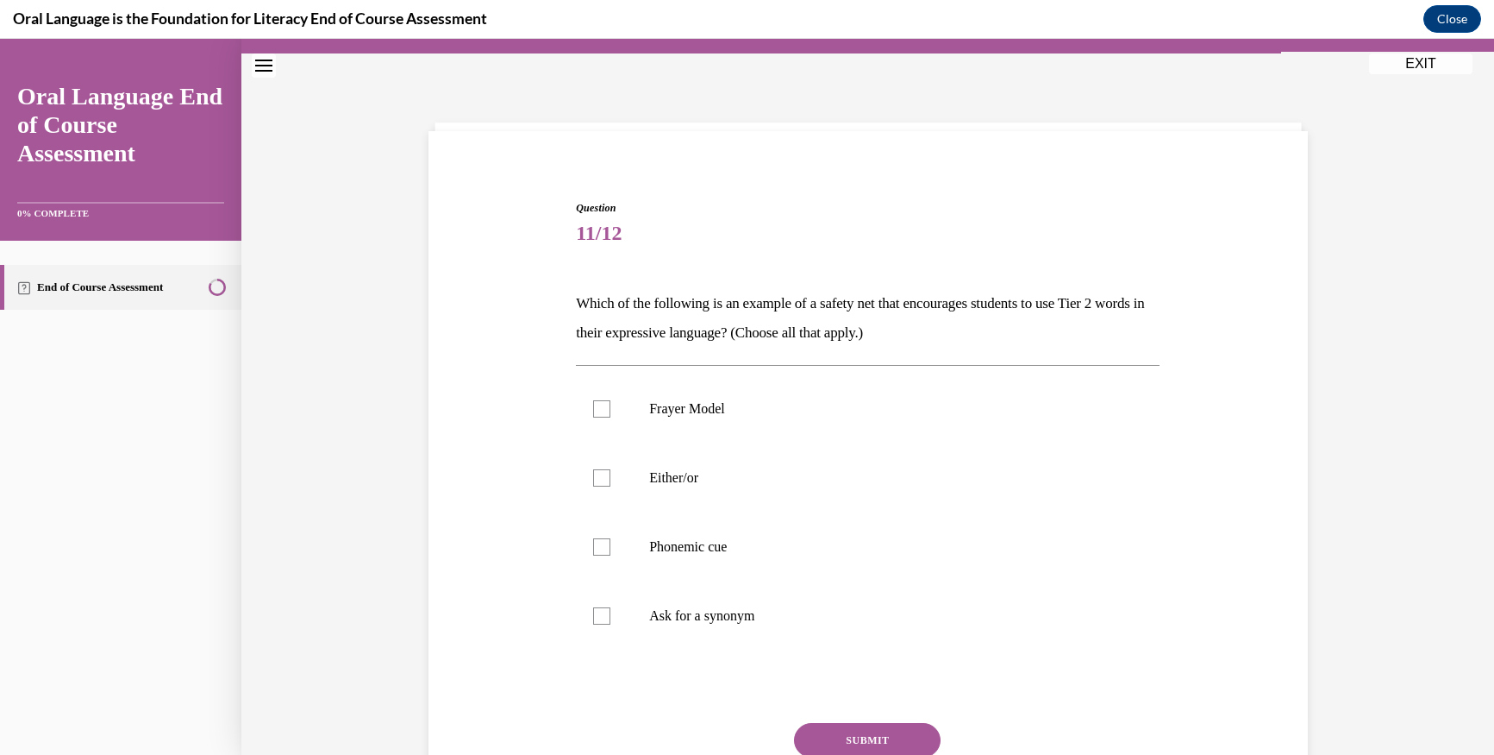
scroll to position [126, 0]
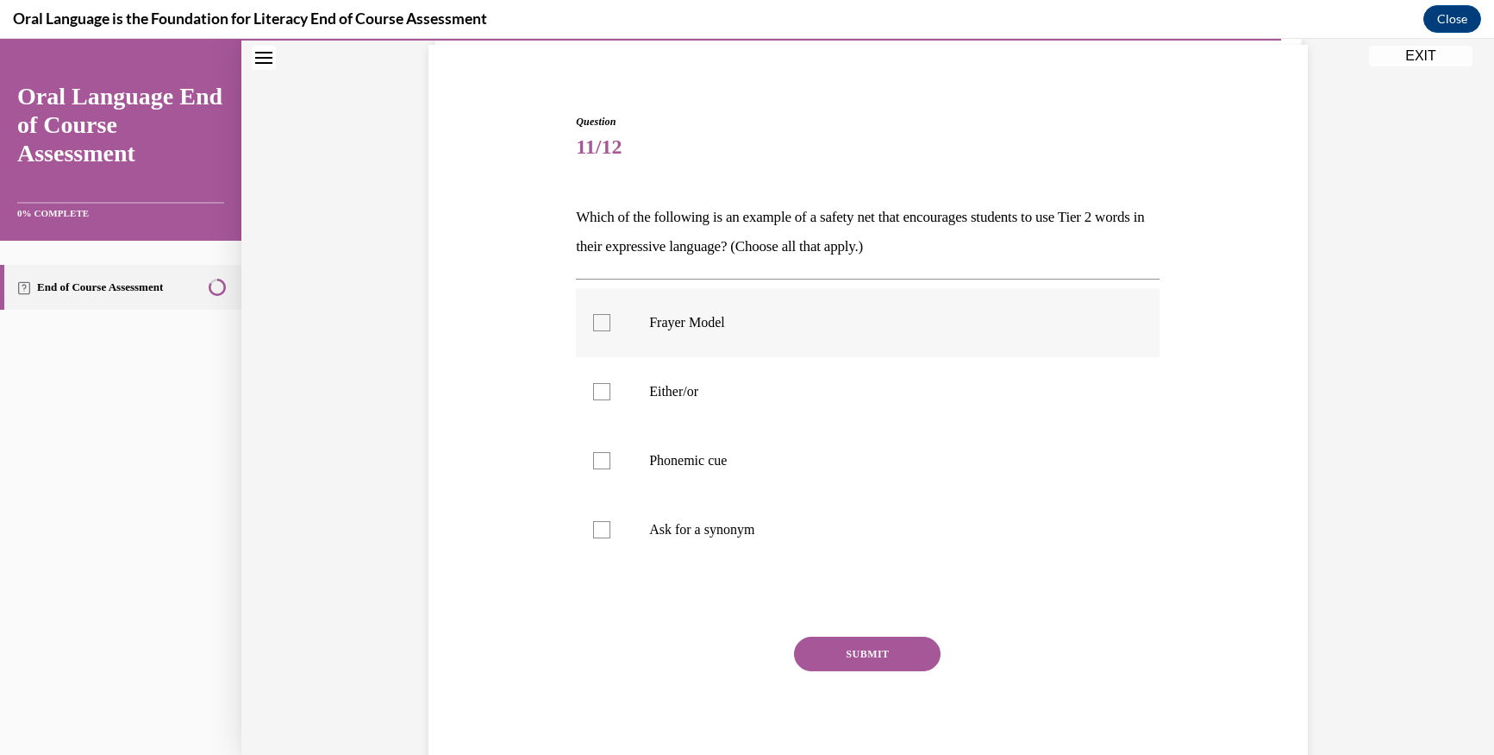
drag, startPoint x: 598, startPoint y: 330, endPoint x: 590, endPoint y: 423, distance: 93.5
click at [598, 333] on label "Frayer Model" at bounding box center [868, 322] width 584 height 69
click at [598, 331] on input "Frayer Model" at bounding box center [601, 322] width 17 height 17
checkbox input "true"
click at [593, 528] on div at bounding box center [601, 529] width 17 height 17
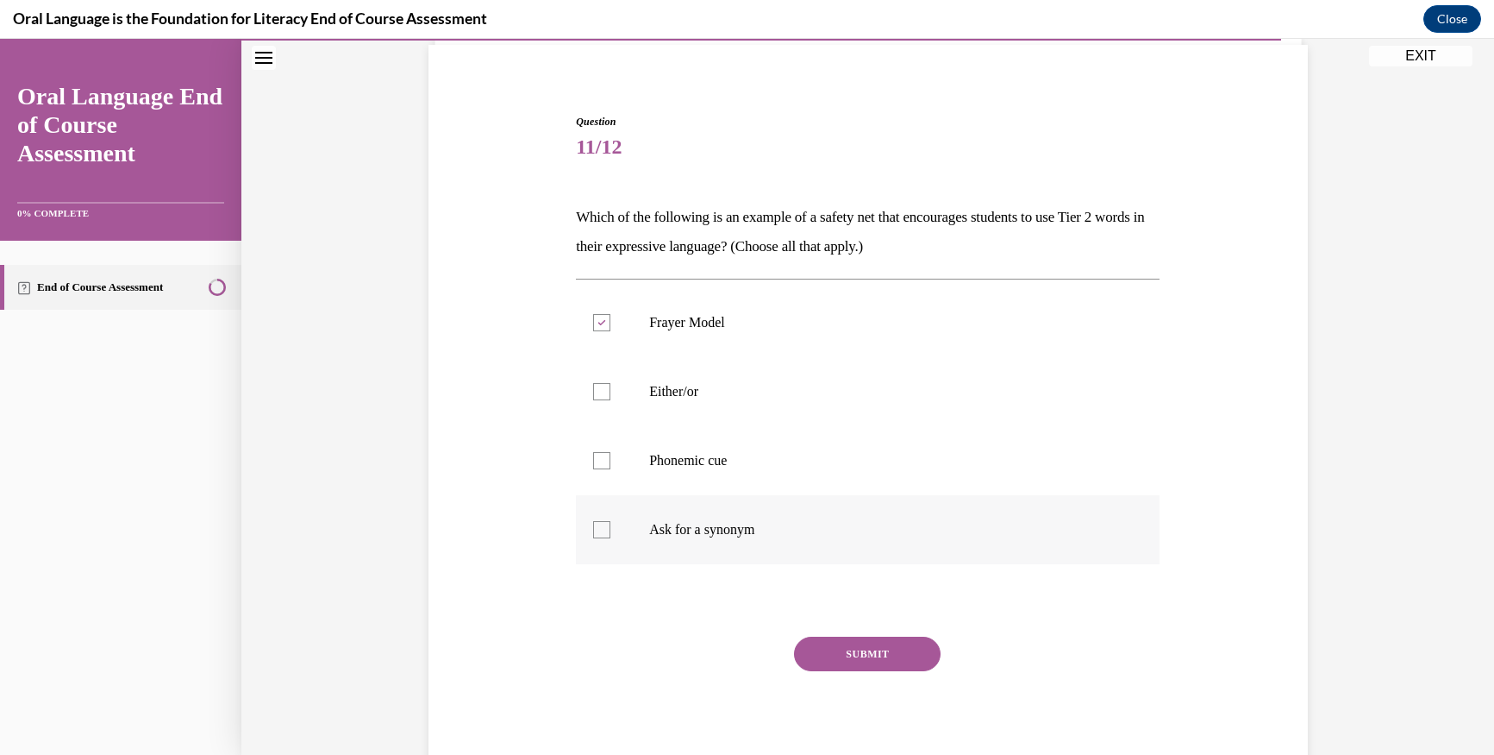
click at [593, 528] on input "Ask for a synonym" at bounding box center [601, 529] width 17 height 17
checkbox input "true"
click at [882, 655] on button "SUBMIT" at bounding box center [867, 653] width 147 height 34
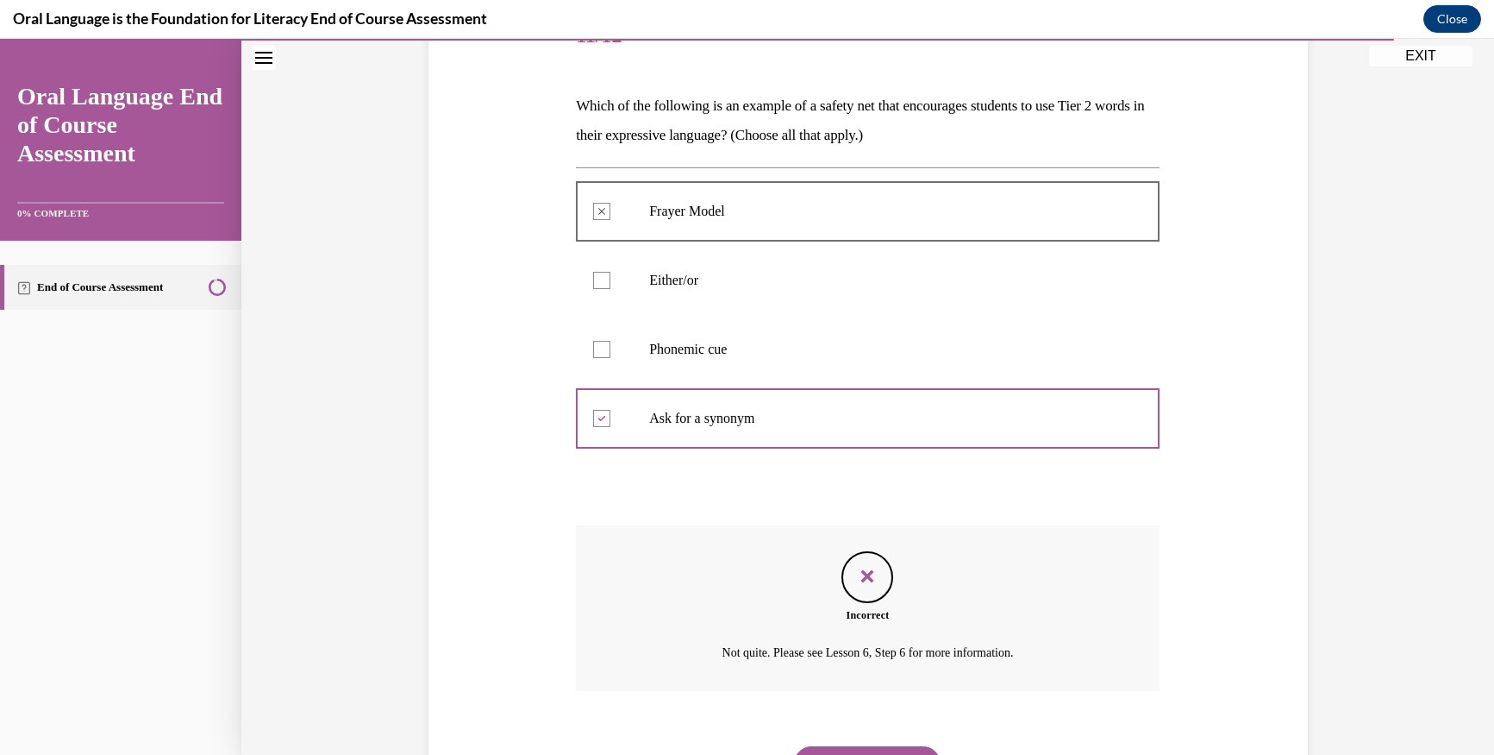
scroll to position [151, 0]
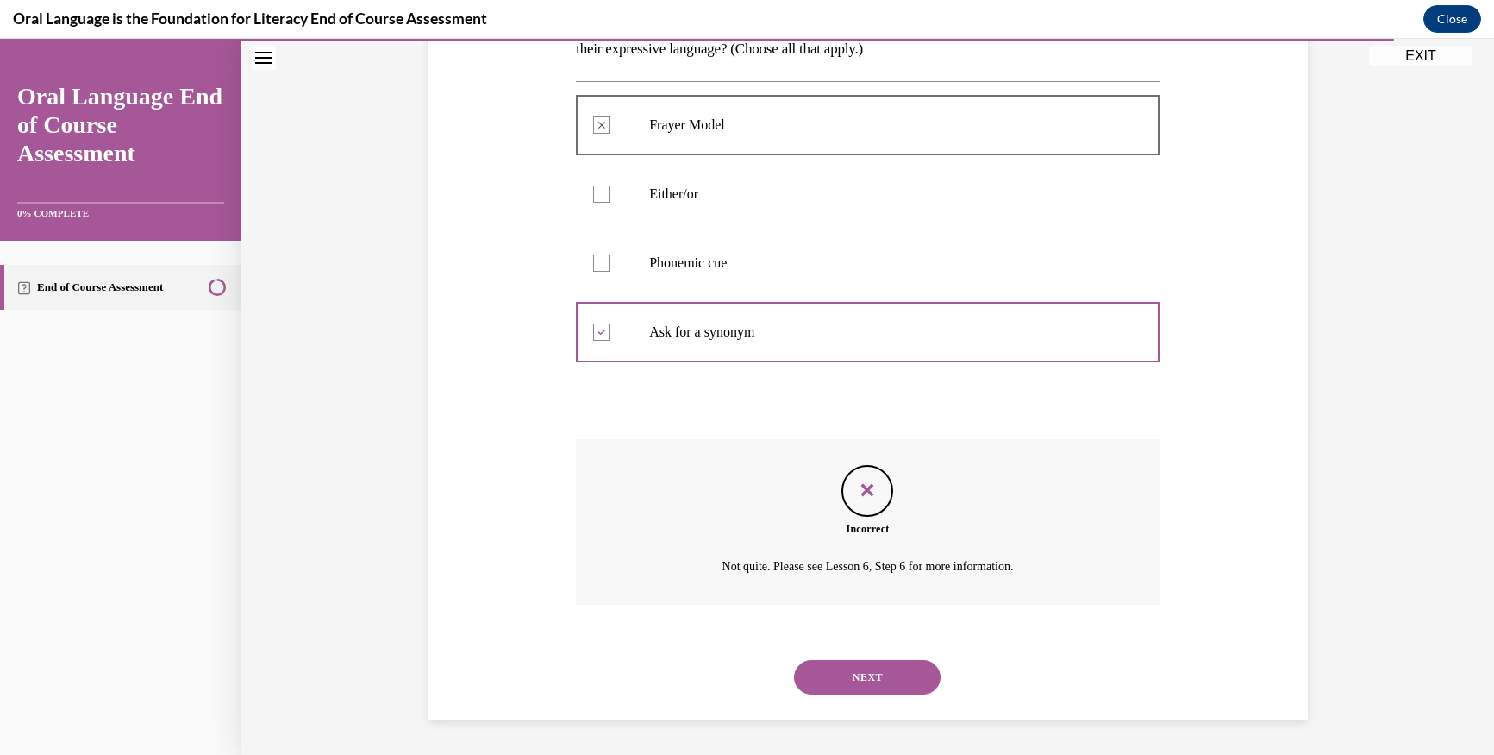
click at [820, 670] on button "NEXT" at bounding box center [867, 677] width 147 height 34
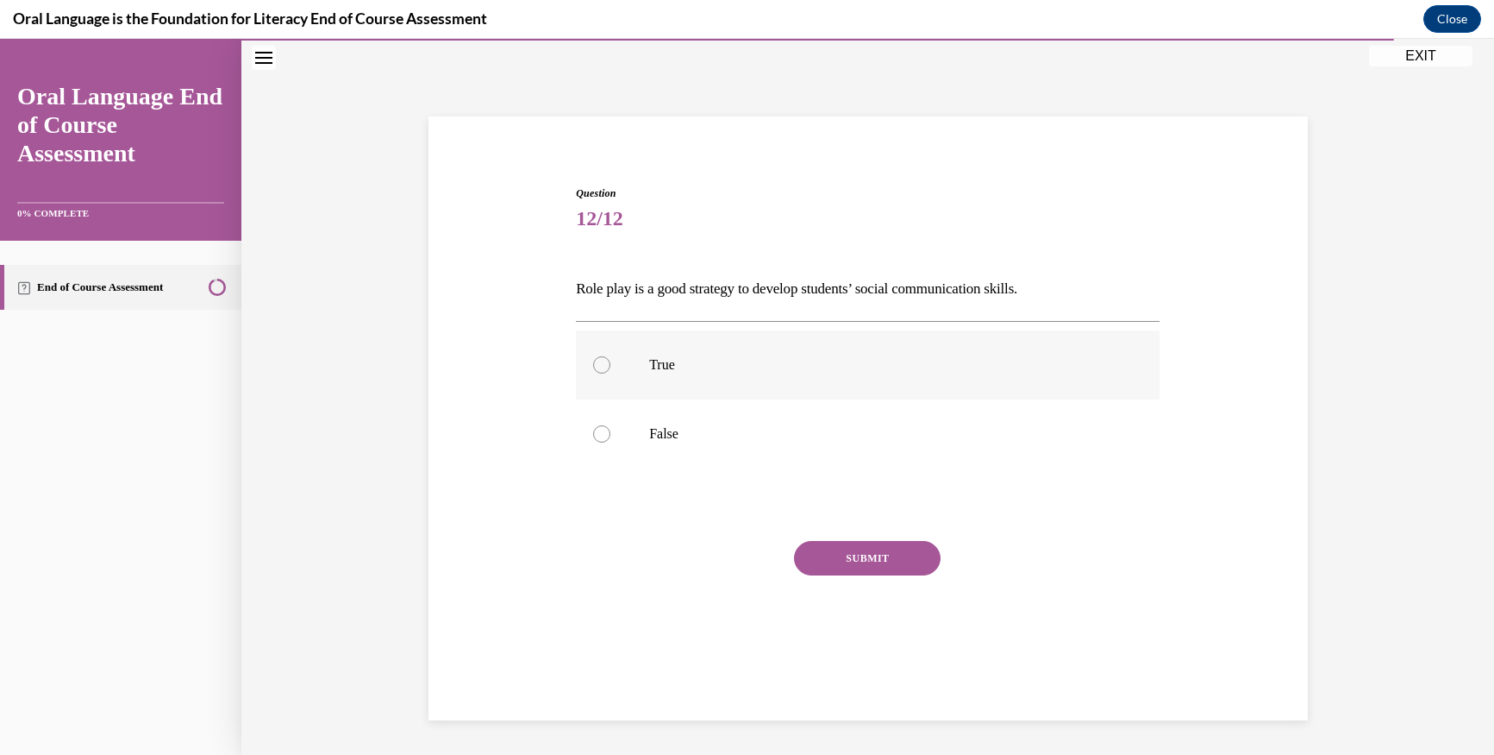
click at [593, 359] on div at bounding box center [601, 364] width 17 height 17
click at [593, 359] on input "True" at bounding box center [601, 364] width 17 height 17
radio input "true"
click at [822, 558] on button "SUBMIT" at bounding box center [867, 558] width 147 height 34
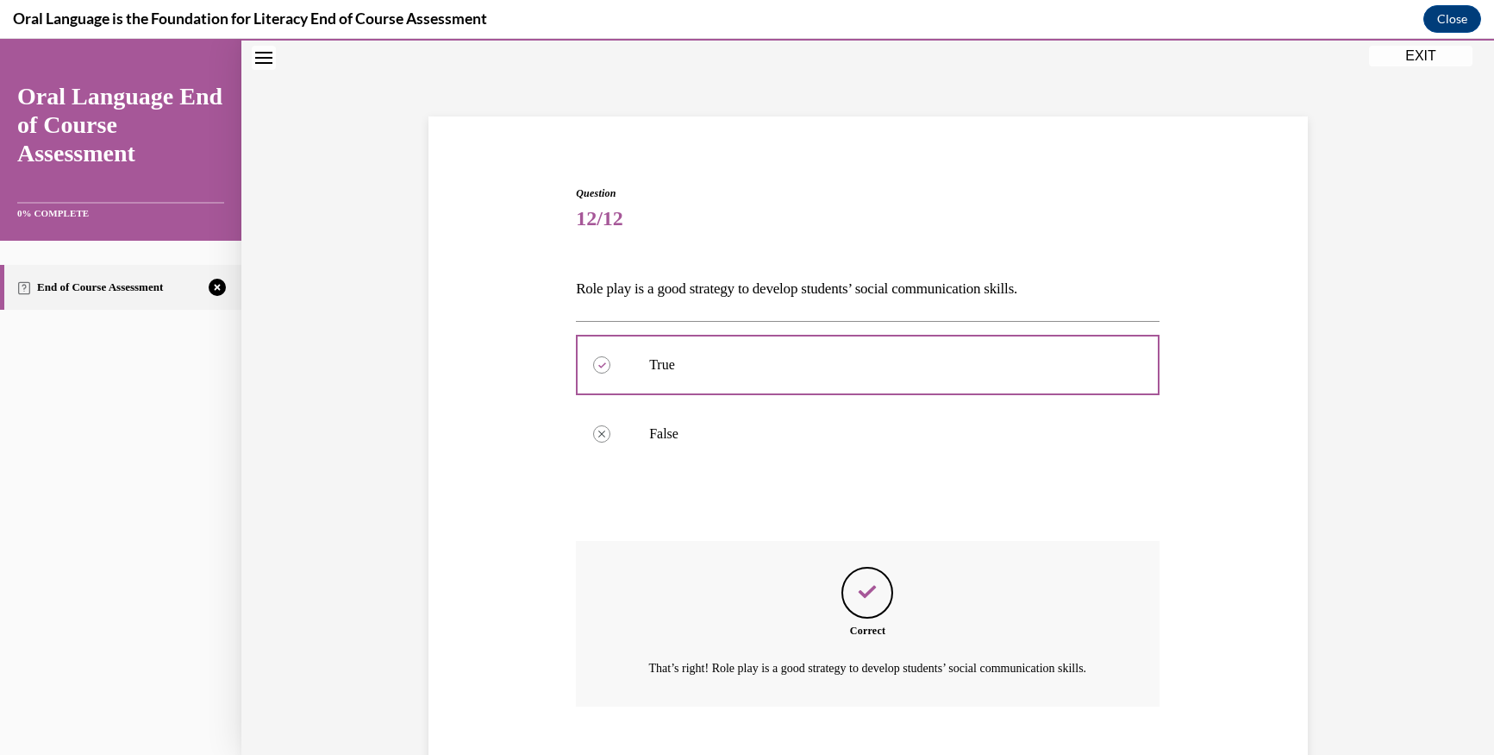
scroll to position [177, 0]
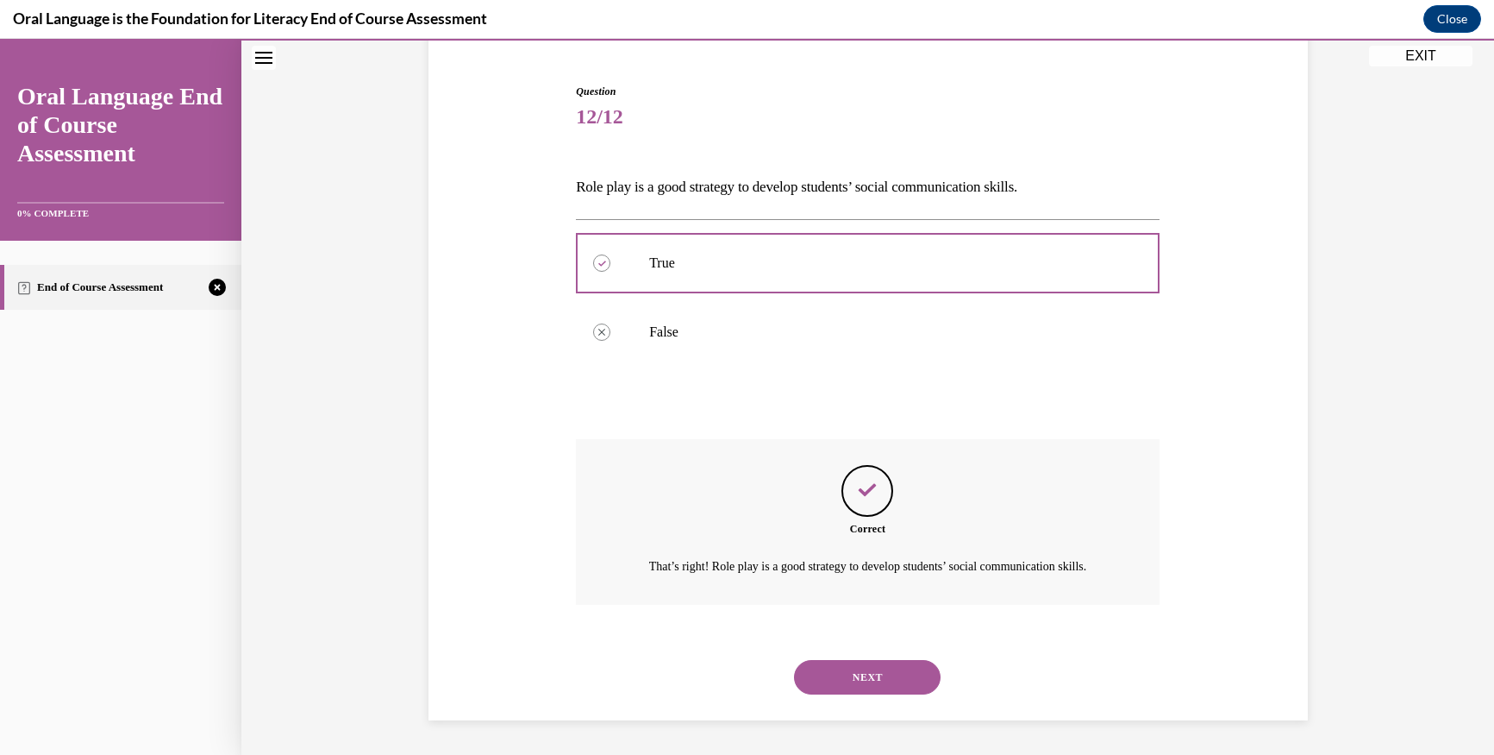
click at [823, 677] on button "NEXT" at bounding box center [867, 677] width 147 height 34
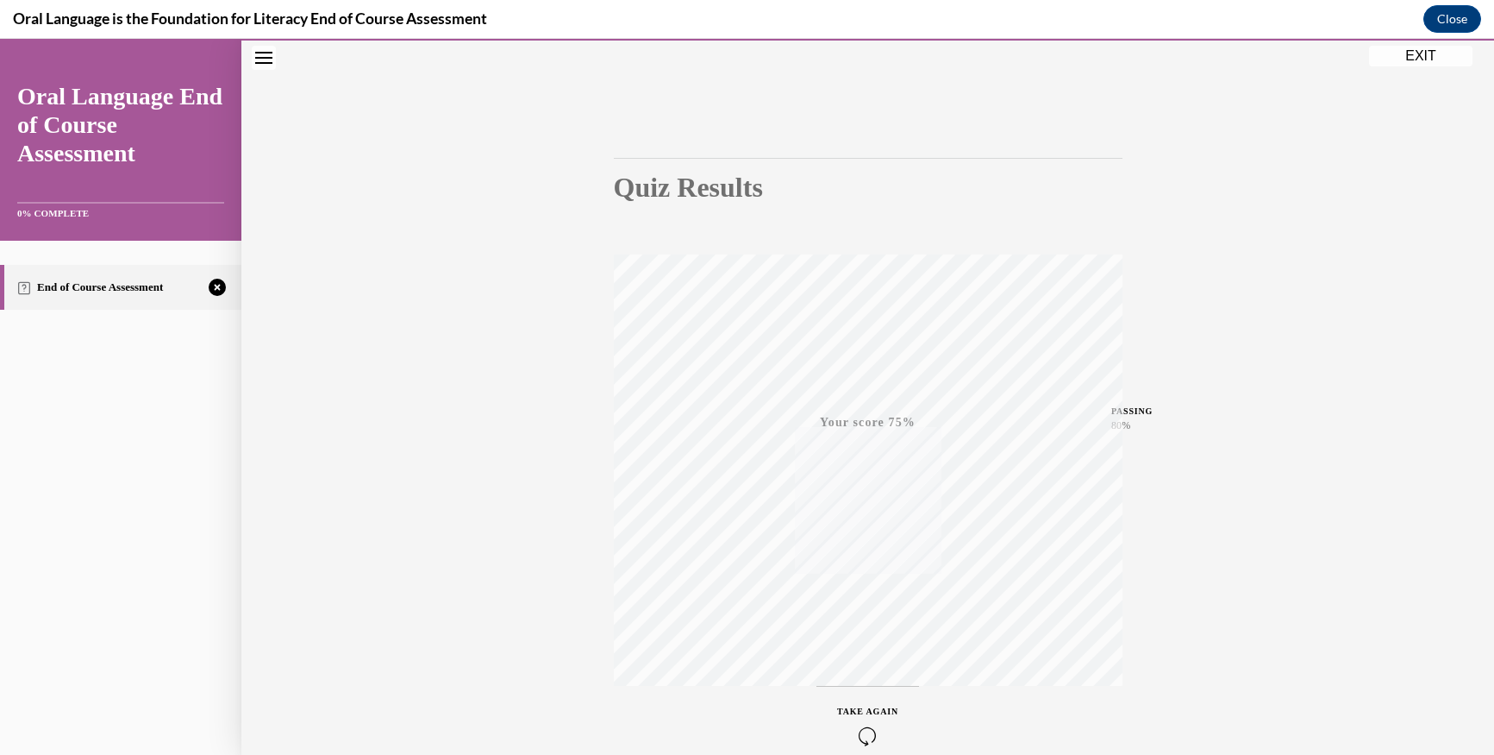
scroll to position [168, 0]
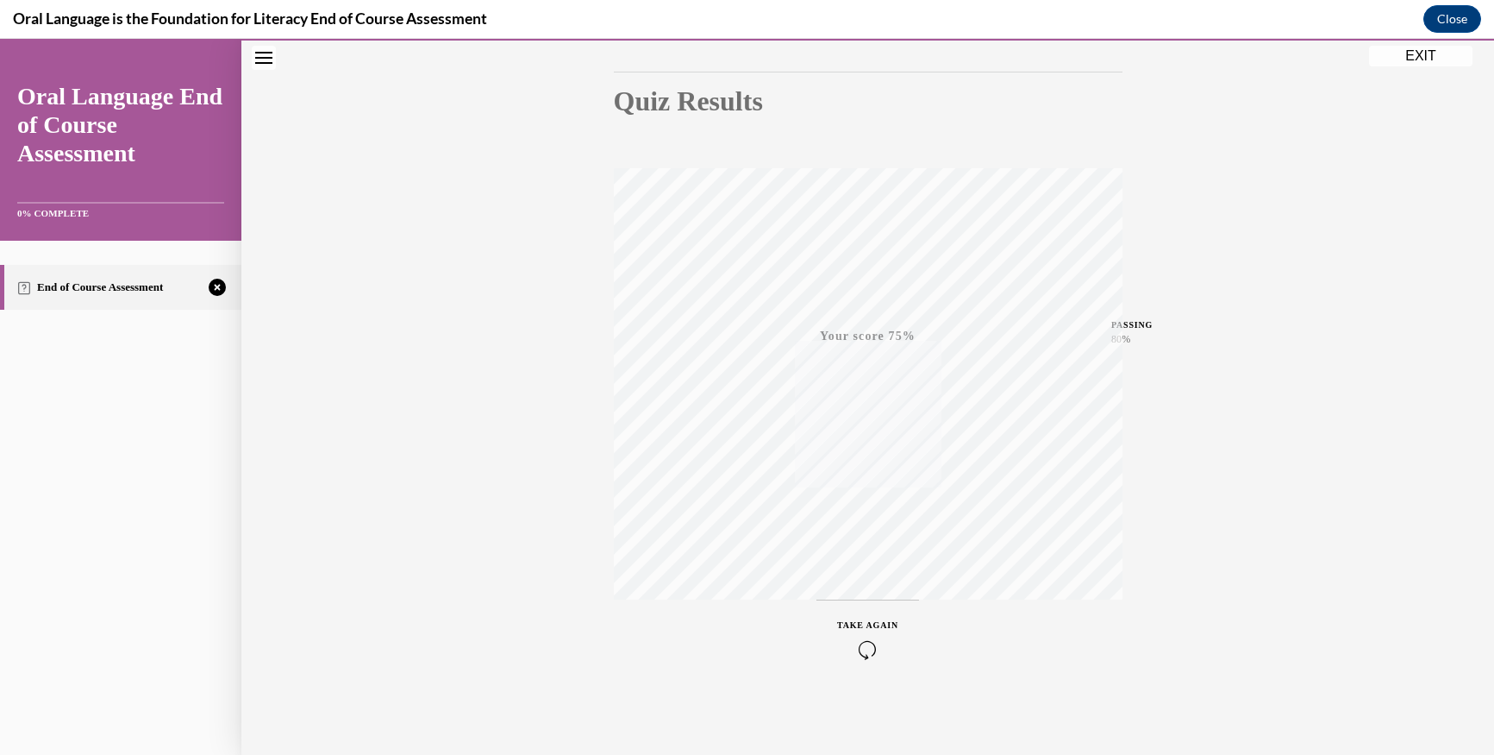
click at [864, 632] on div "TAKE AGAIN" at bounding box center [867, 638] width 61 height 41
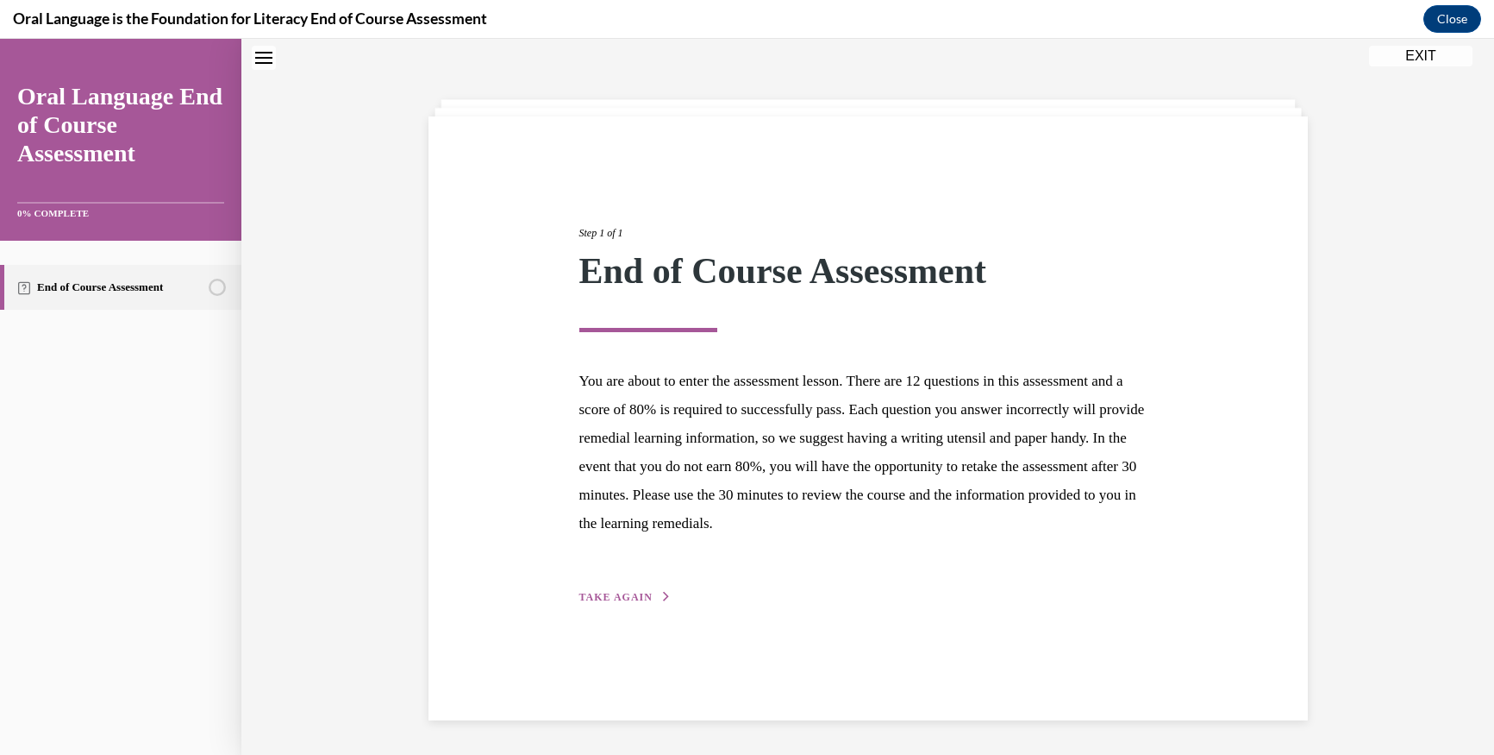
click at [618, 589] on button "TAKE AGAIN" at bounding box center [625, 597] width 92 height 16
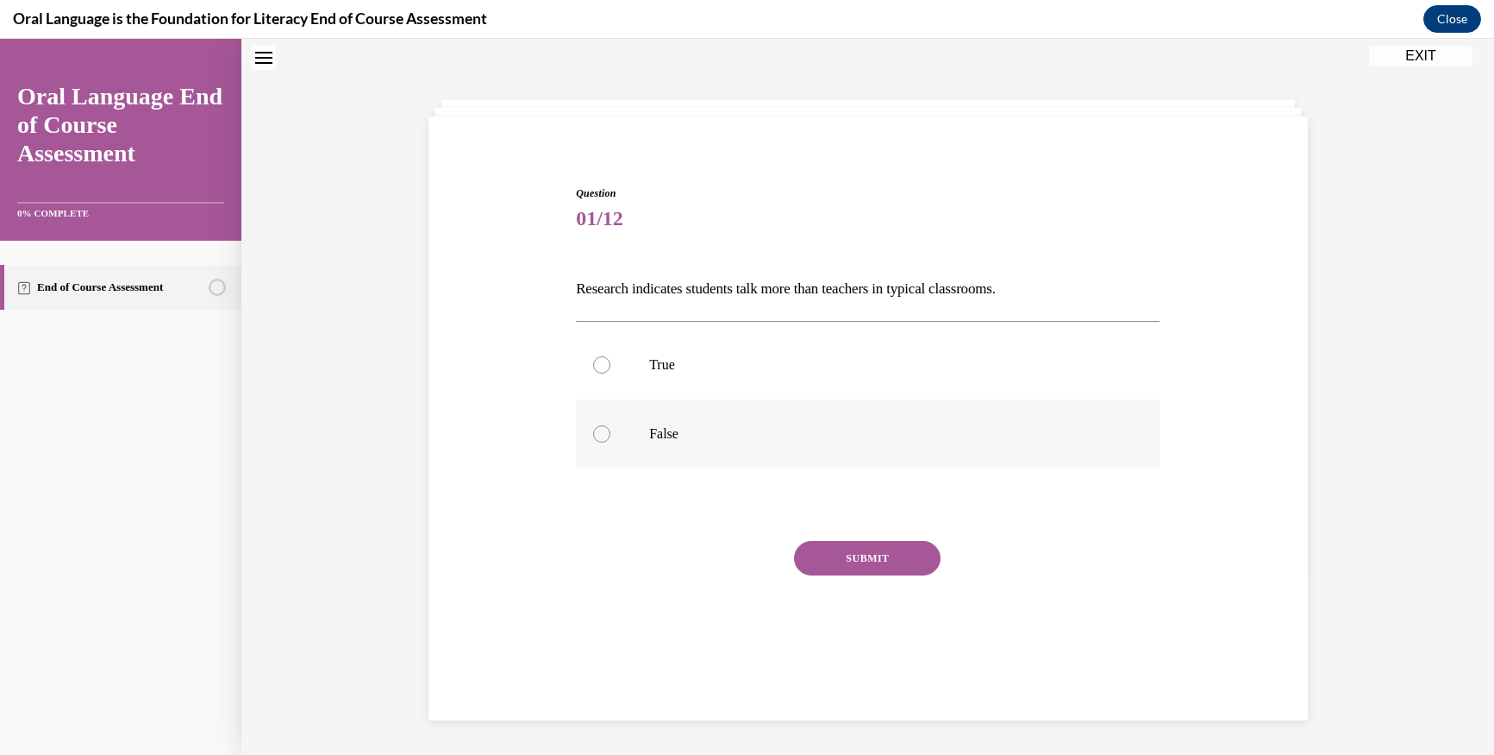
click at [593, 430] on div at bounding box center [601, 433] width 17 height 17
click at [593, 430] on input "False" at bounding box center [601, 433] width 17 height 17
radio input "true"
click at [854, 554] on button "SUBMIT" at bounding box center [867, 558] width 147 height 34
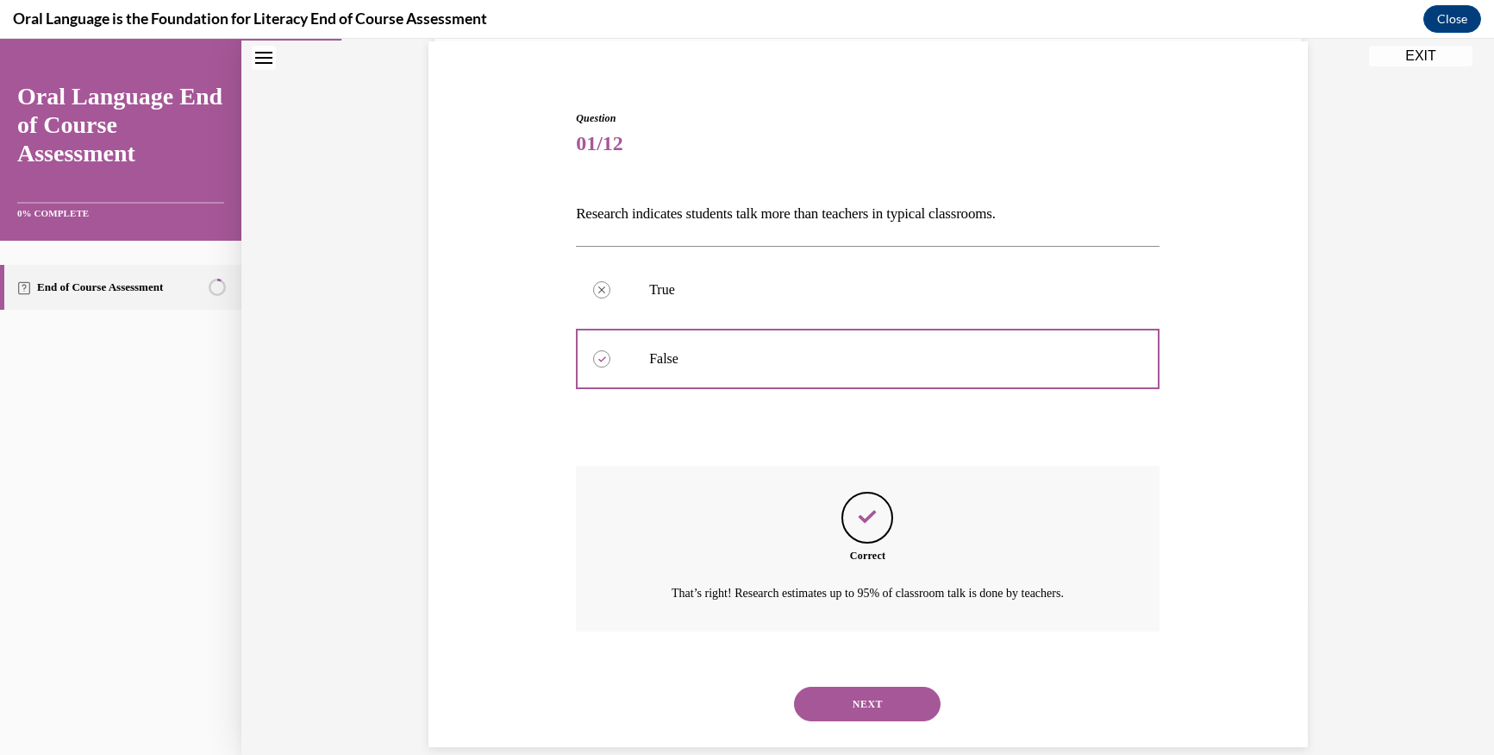
scroll to position [156, 0]
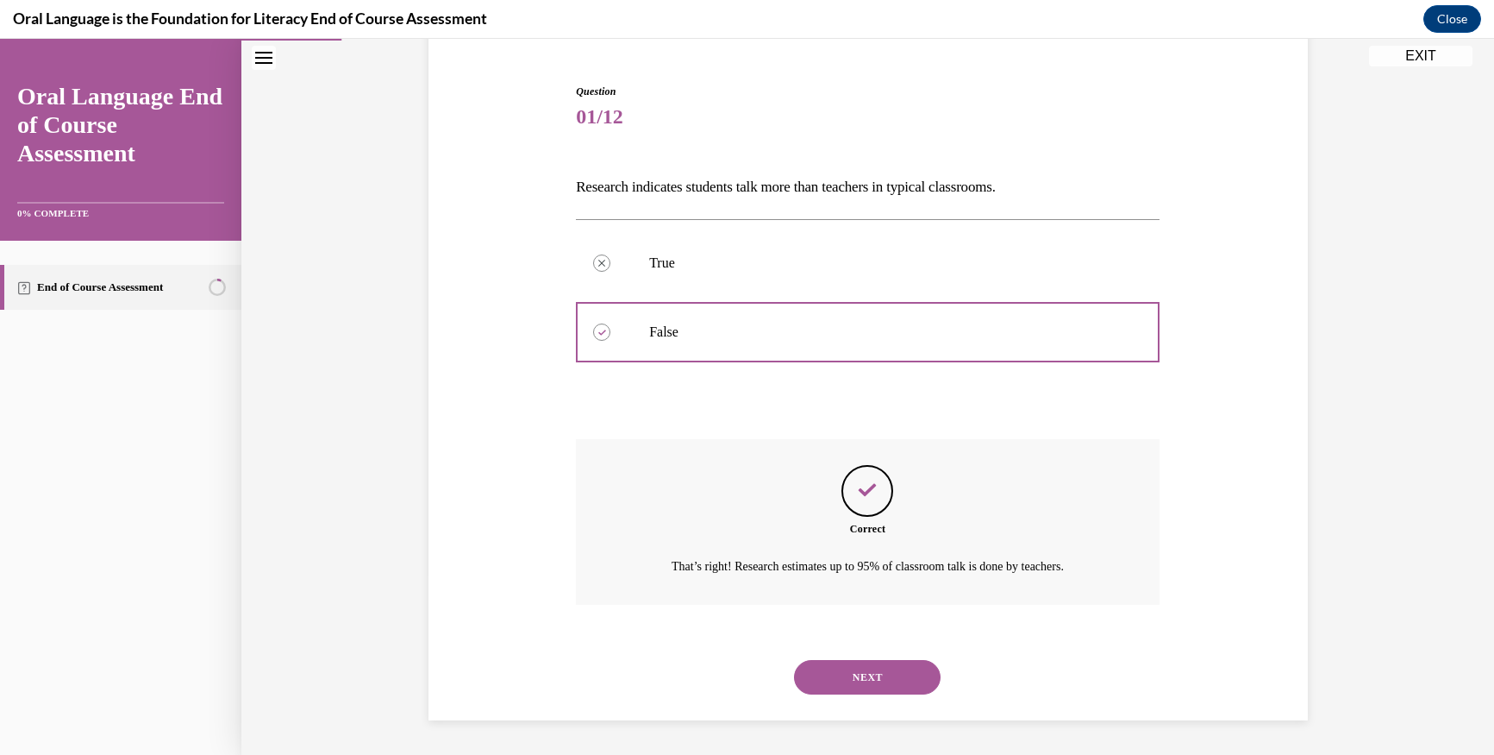
click at [836, 679] on button "NEXT" at bounding box center [867, 677] width 147 height 34
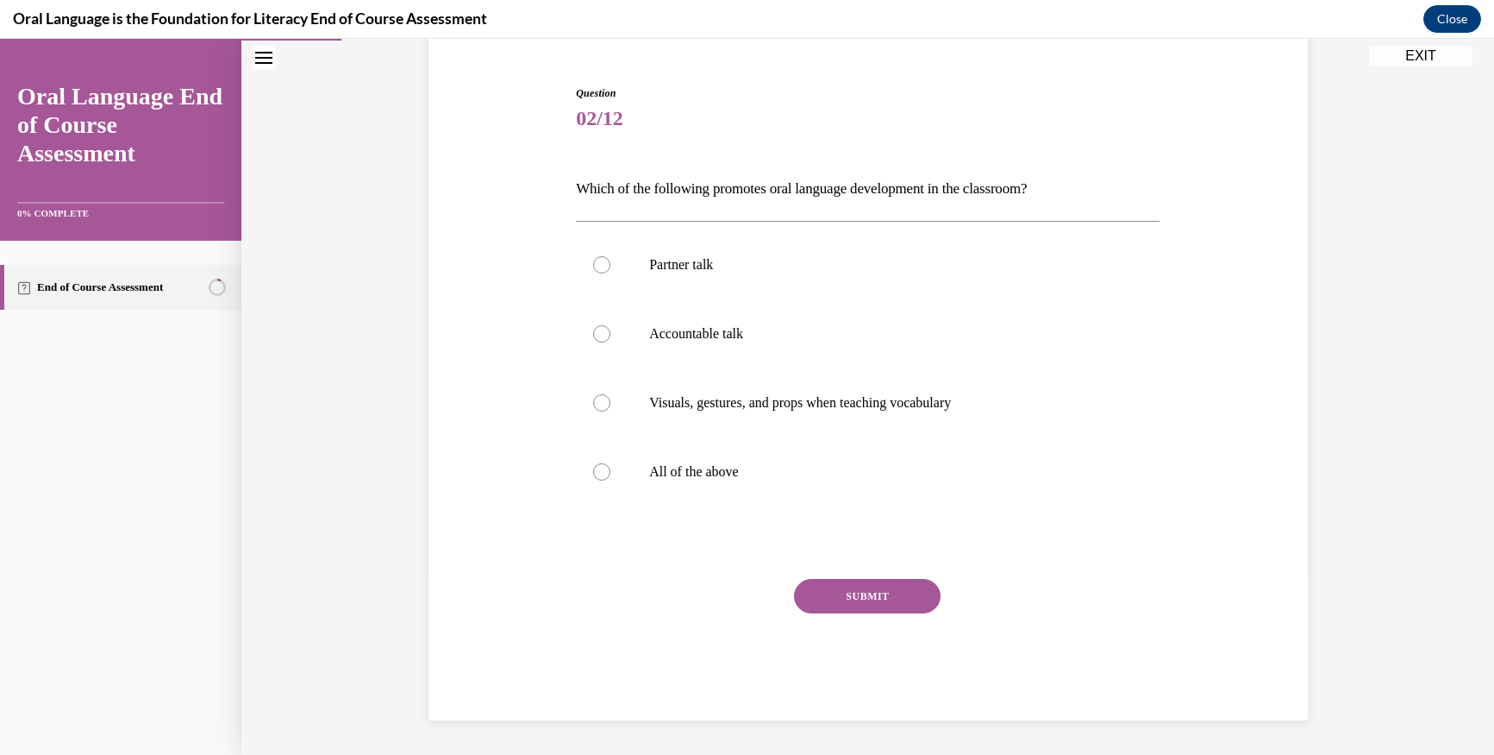
scroll to position [88, 0]
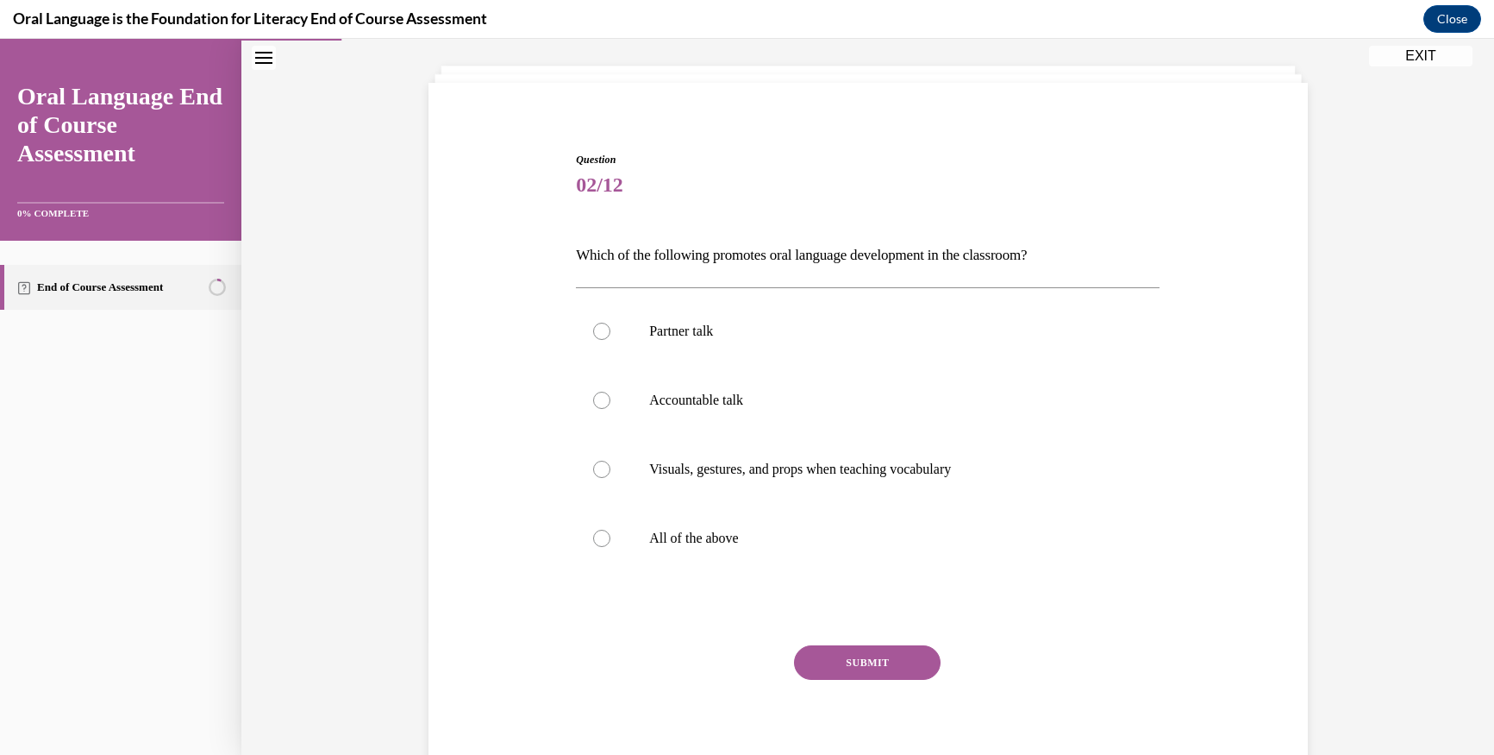
drag, startPoint x: 600, startPoint y: 539, endPoint x: 692, endPoint y: 597, distance: 108.1
click at [605, 542] on label "All of the above" at bounding box center [868, 538] width 584 height 69
click at [605, 542] on input "All of the above" at bounding box center [601, 537] width 17 height 17
radio input "true"
click at [813, 661] on button "SUBMIT" at bounding box center [867, 662] width 147 height 34
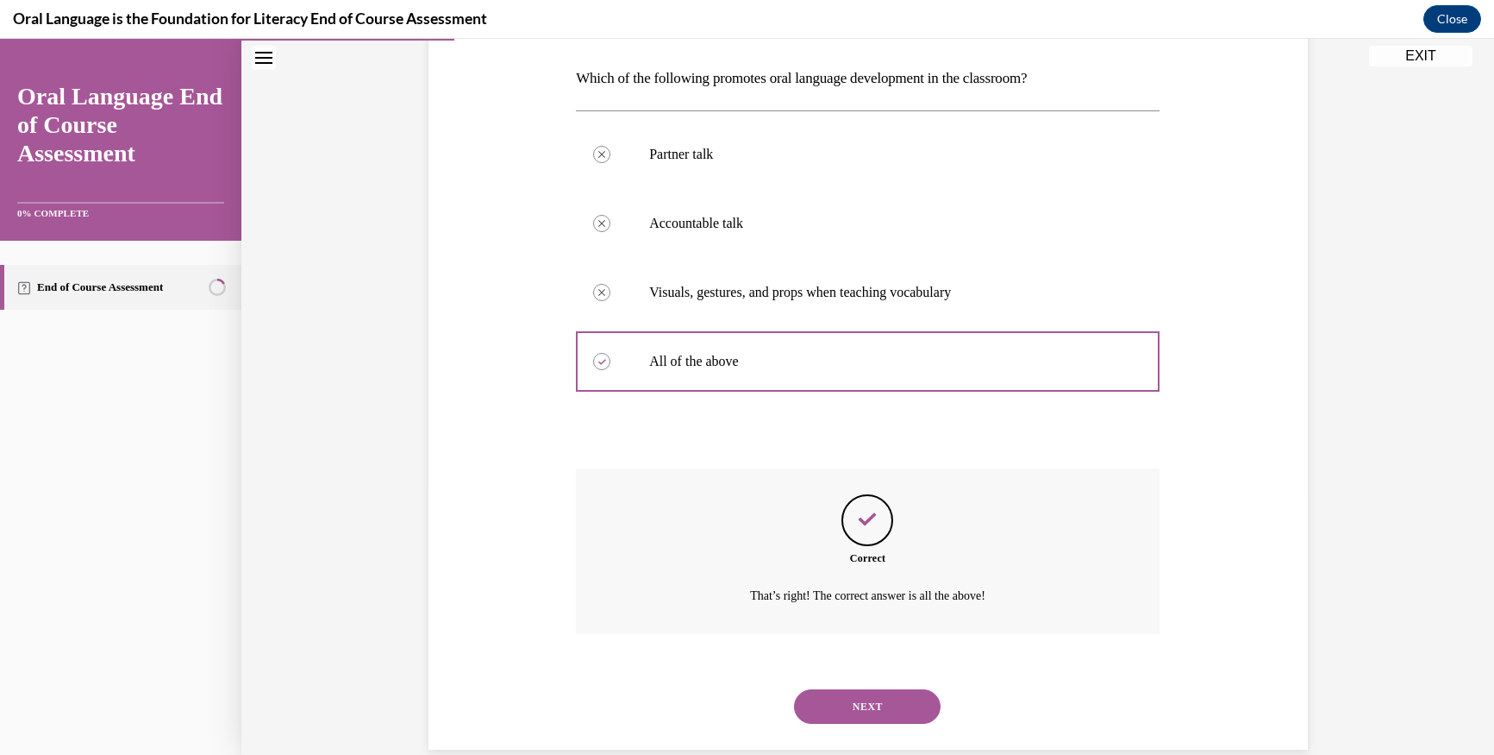
scroll to position [294, 0]
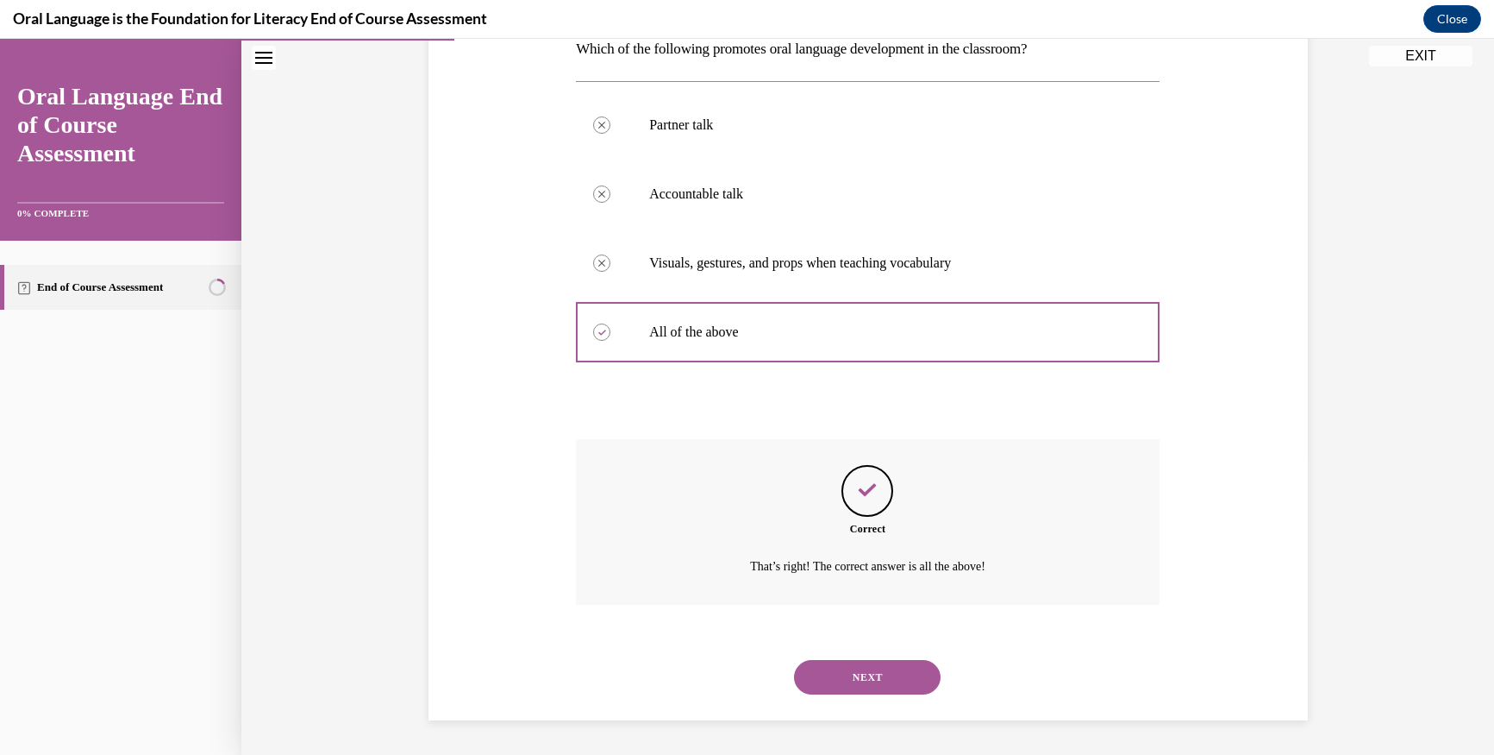
click at [829, 664] on button "NEXT" at bounding box center [867, 677] width 147 height 34
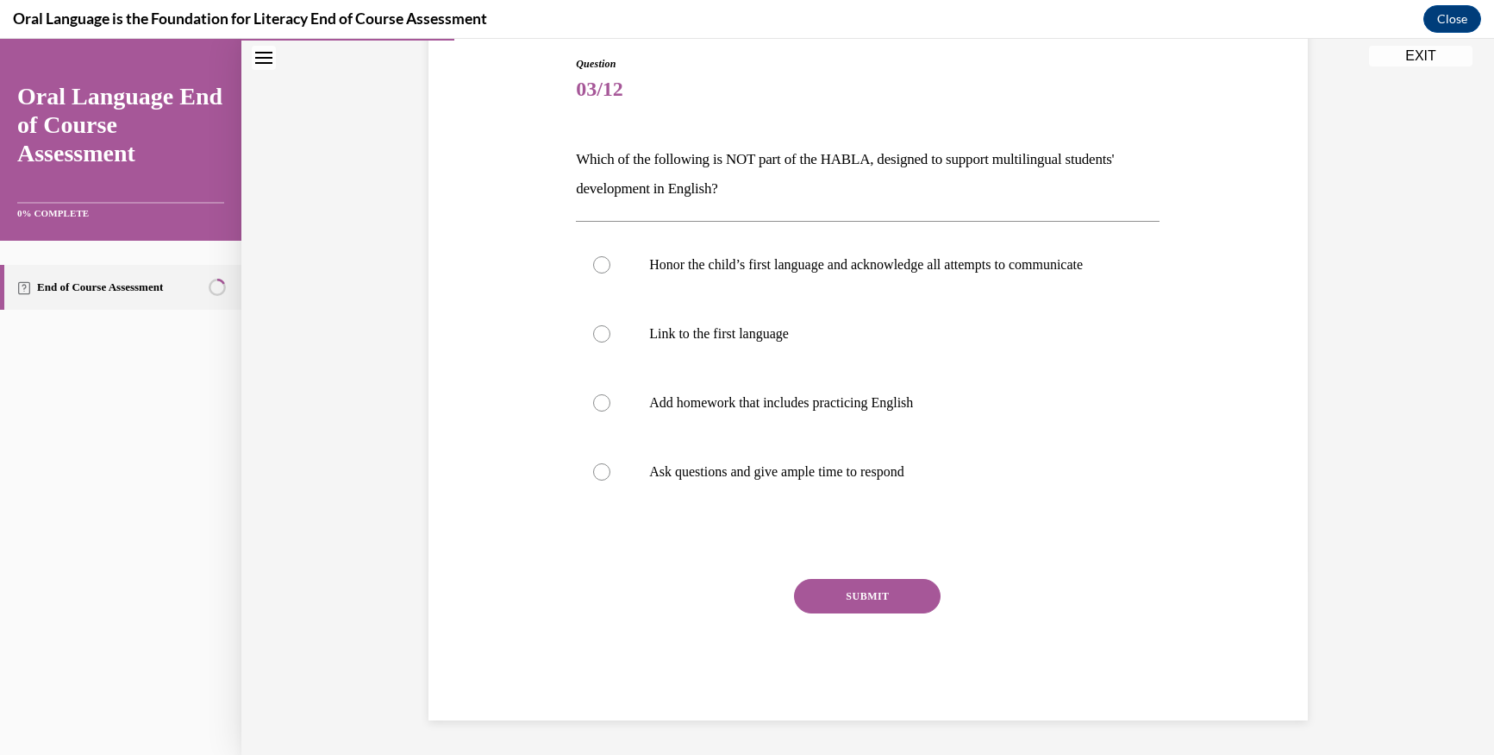
scroll to position [192, 0]
click at [592, 423] on label "Add homework that includes practicing English" at bounding box center [868, 402] width 584 height 69
click at [593, 411] on input "Add homework that includes practicing English" at bounding box center [601, 402] width 17 height 17
radio input "true"
drag, startPoint x: 816, startPoint y: 601, endPoint x: 799, endPoint y: 592, distance: 18.9
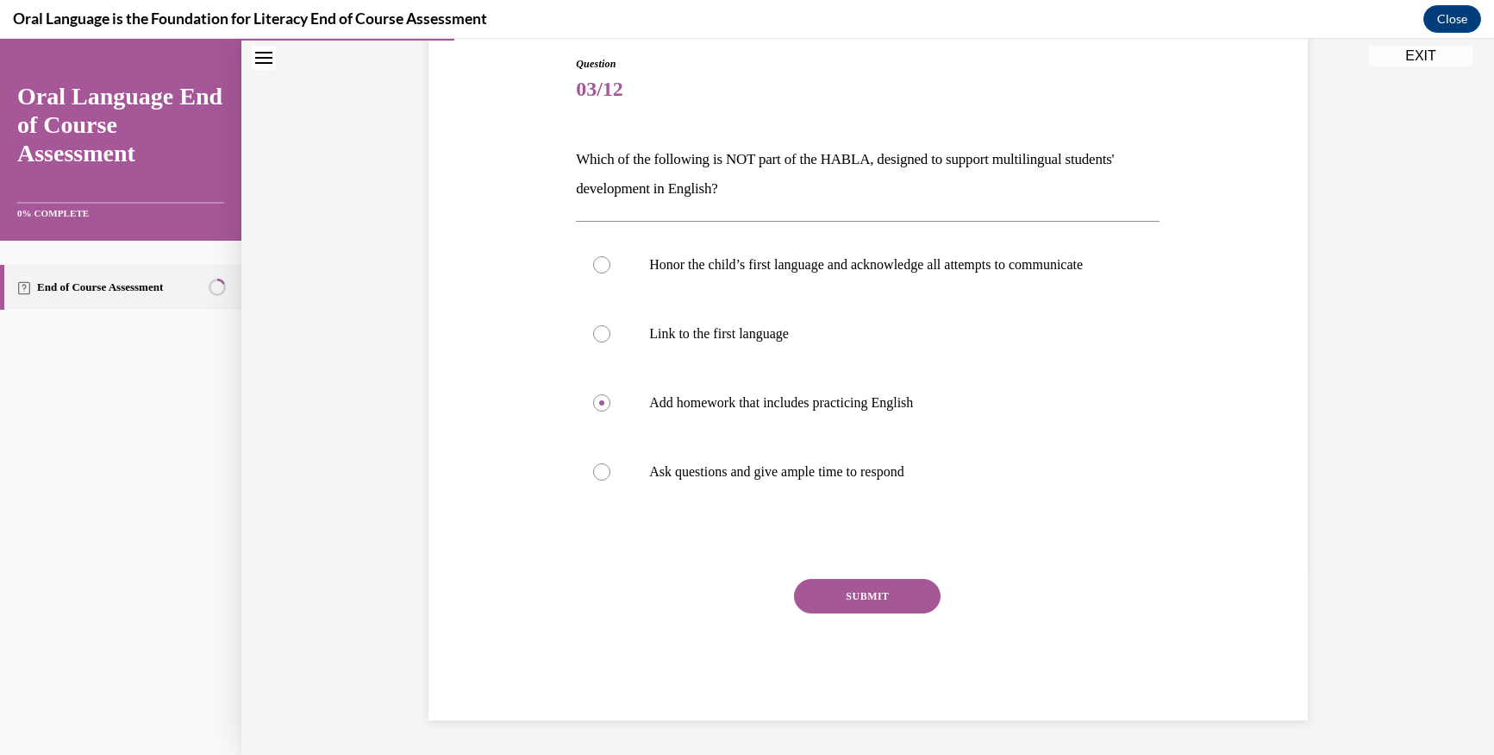
click at [816, 599] on button "SUBMIT" at bounding box center [867, 596] width 147 height 34
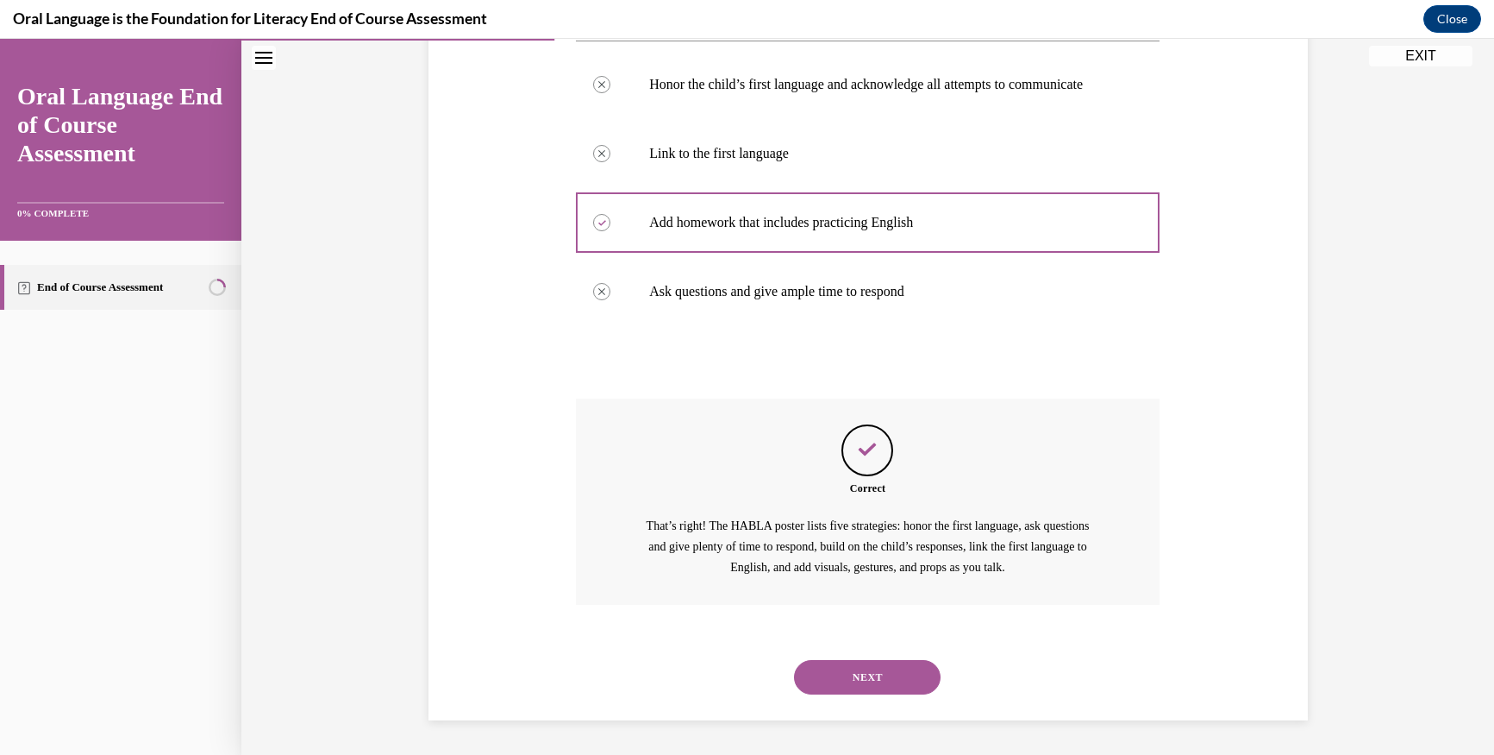
scroll to position [381, 0]
click at [830, 673] on button "NEXT" at bounding box center [867, 677] width 147 height 34
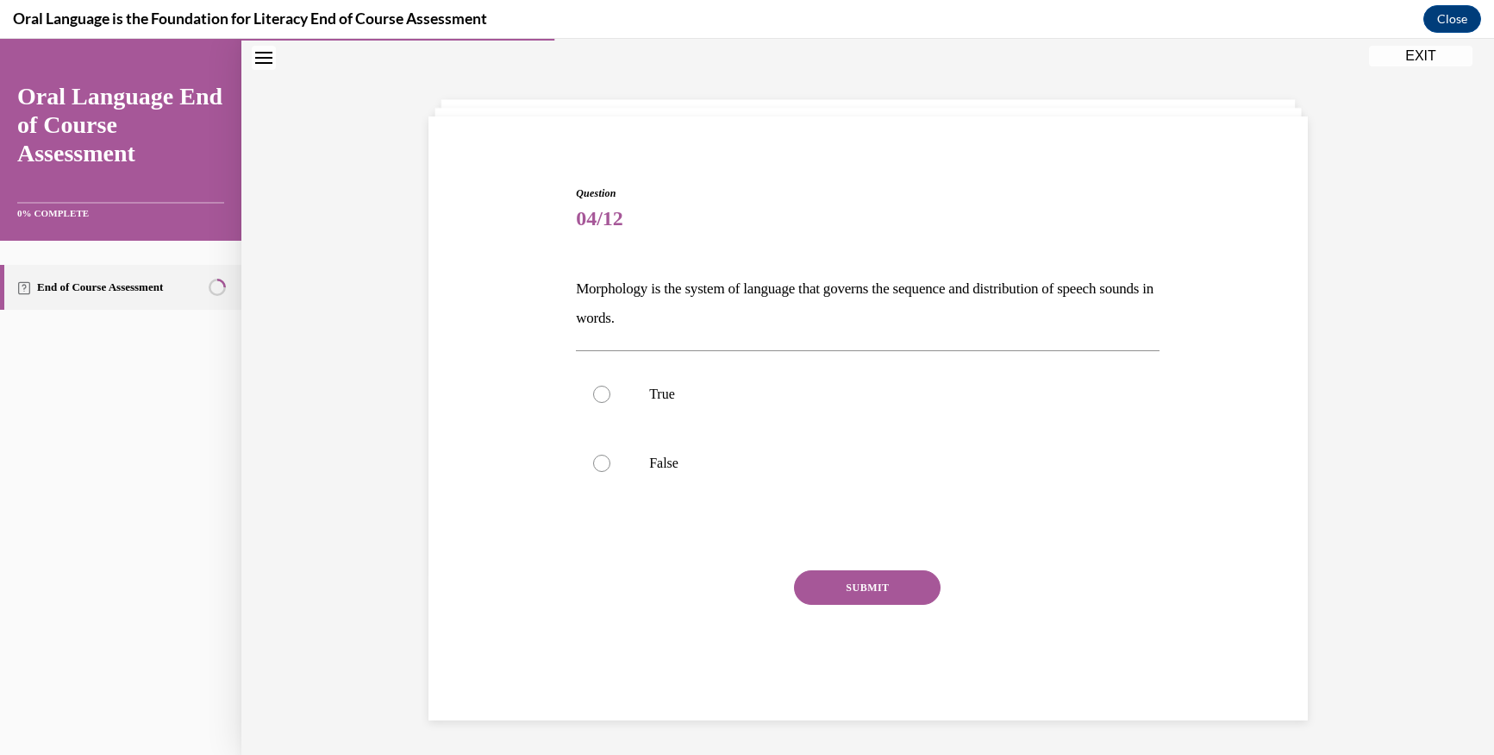
scroll to position [54, 0]
click at [593, 465] on div at bounding box center [601, 462] width 17 height 17
click at [593, 465] on input "False" at bounding box center [601, 462] width 17 height 17
radio input "true"
drag, startPoint x: 821, startPoint y: 588, endPoint x: 737, endPoint y: 567, distance: 86.2
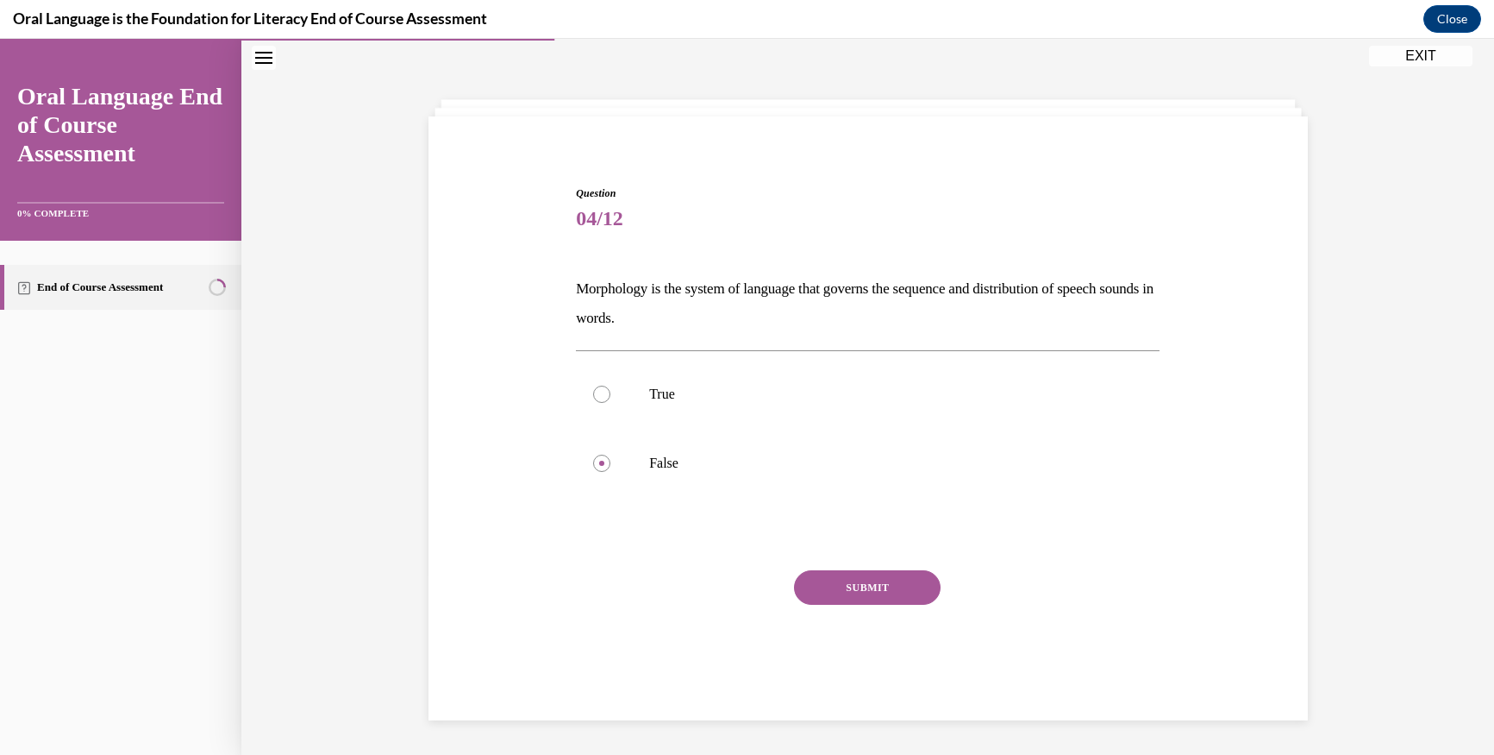
click at [817, 586] on button "SUBMIT" at bounding box center [867, 587] width 147 height 34
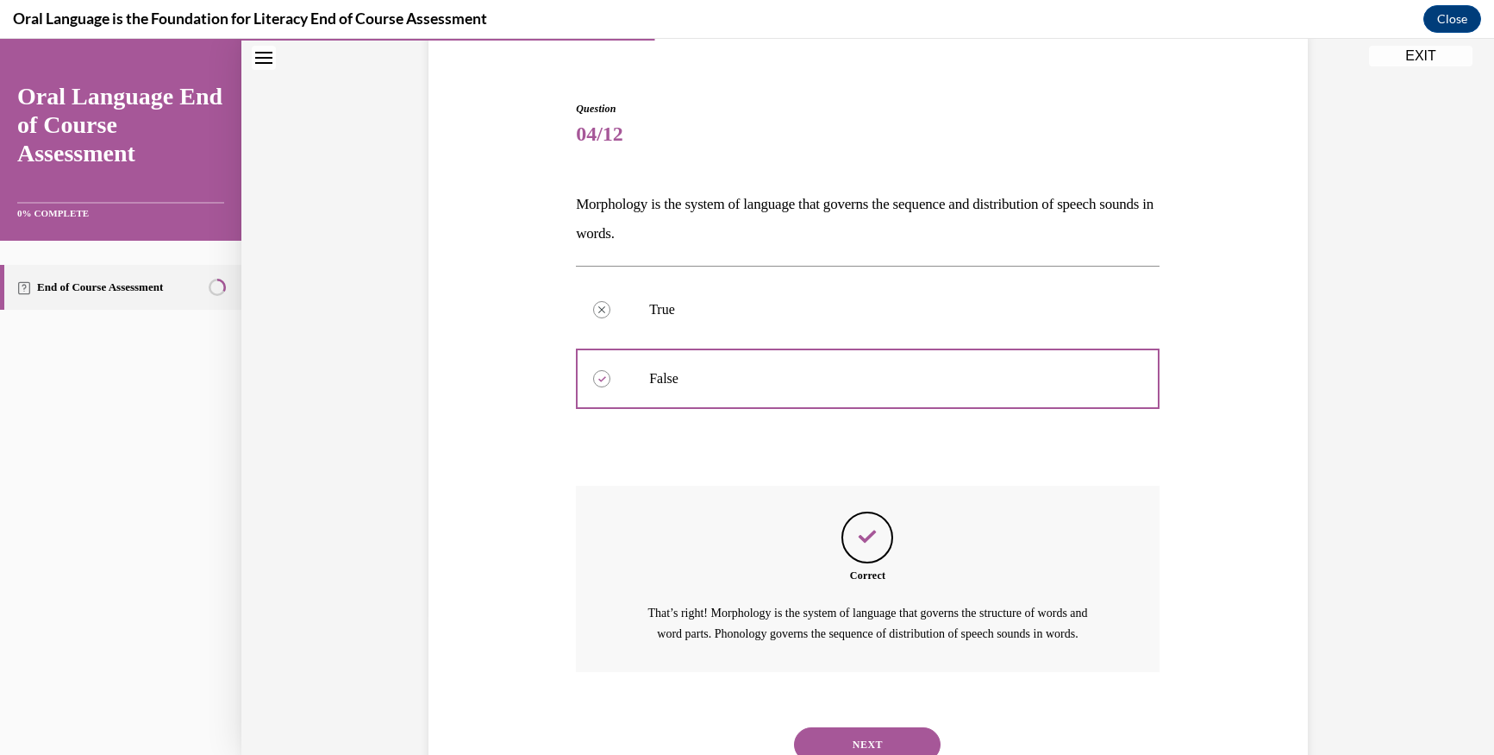
scroll to position [226, 0]
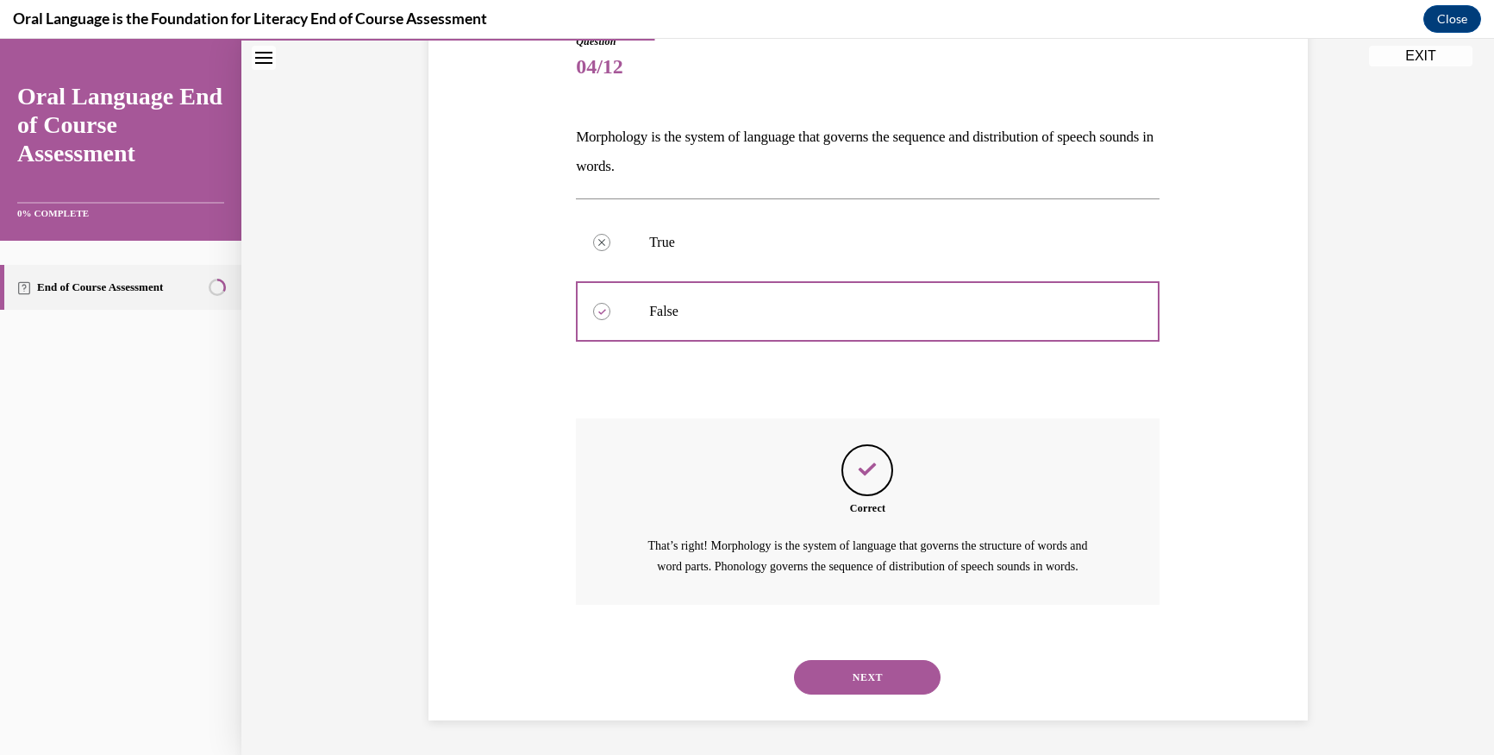
click at [813, 672] on button "NEXT" at bounding box center [867, 677] width 147 height 34
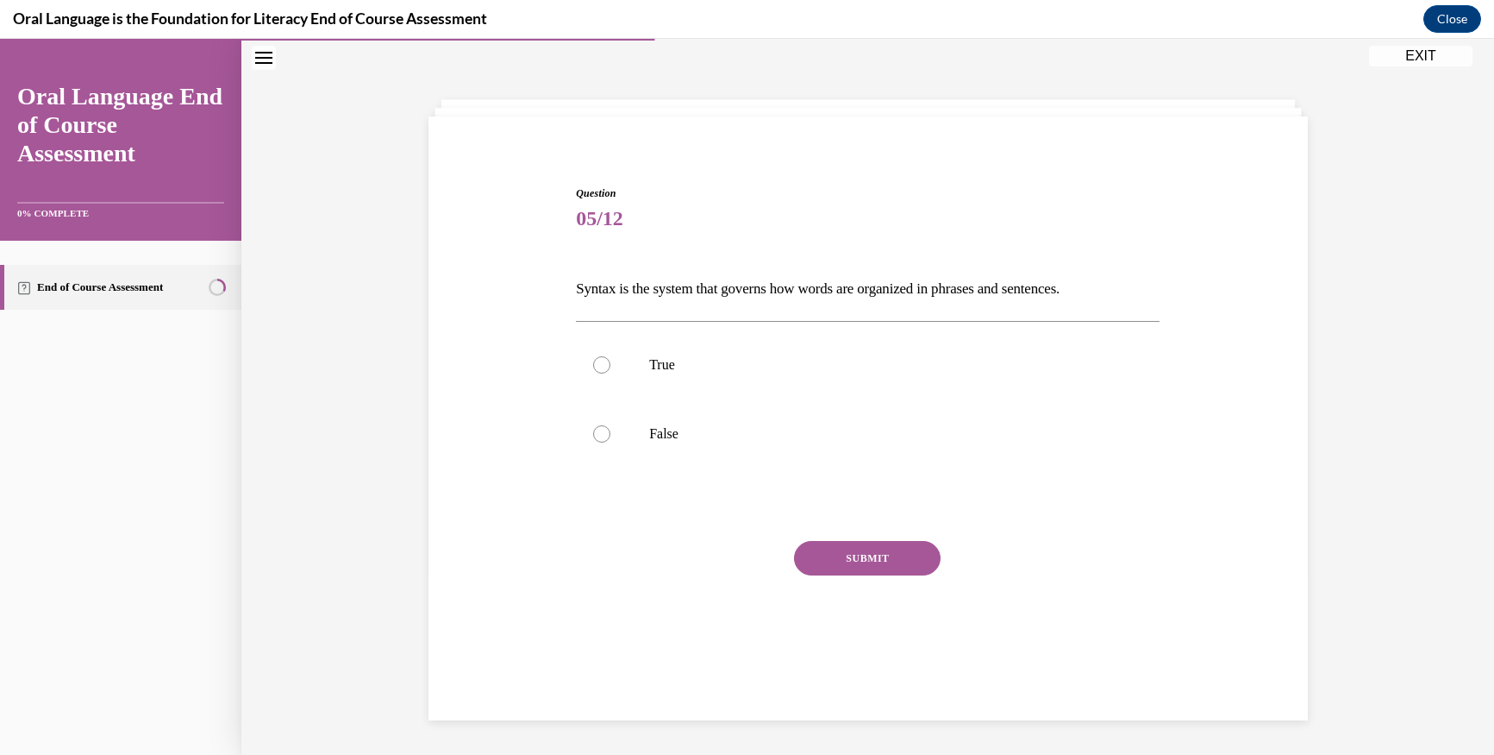
scroll to position [54, 0]
click at [598, 363] on div at bounding box center [601, 364] width 17 height 17
click at [598, 363] on input "True" at bounding box center [601, 364] width 17 height 17
radio input "true"
click at [834, 554] on button "SUBMIT" at bounding box center [867, 558] width 147 height 34
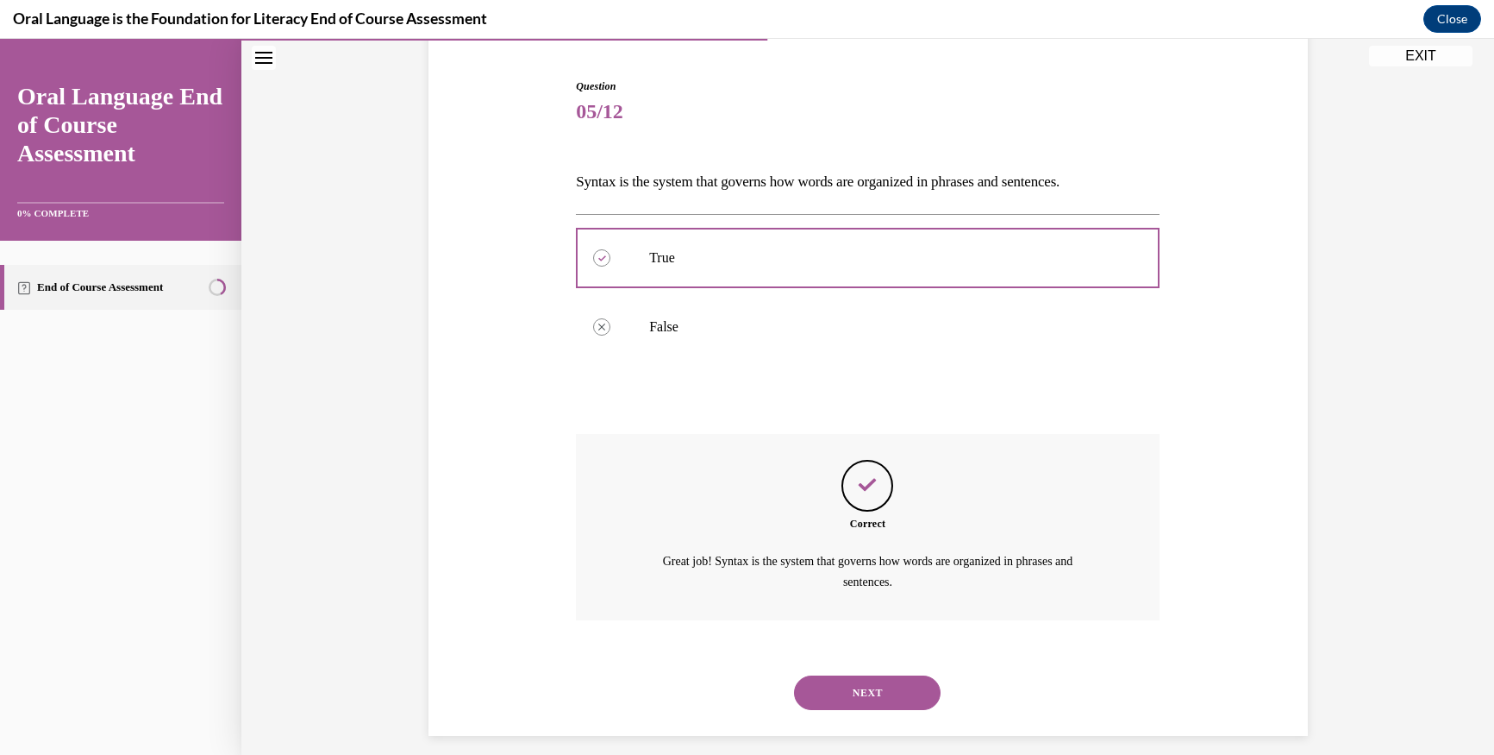
scroll to position [177, 0]
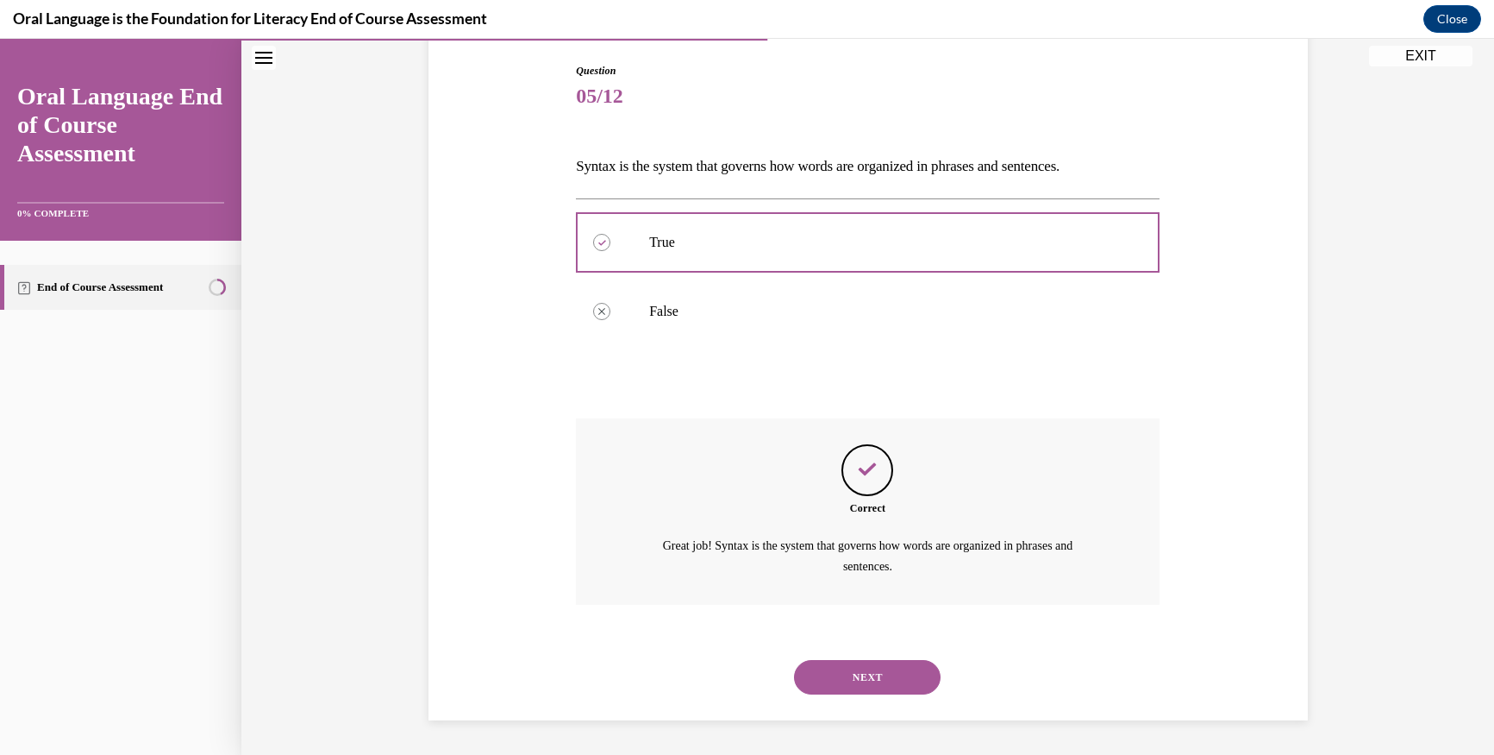
click at [836, 672] on button "NEXT" at bounding box center [867, 677] width 147 height 34
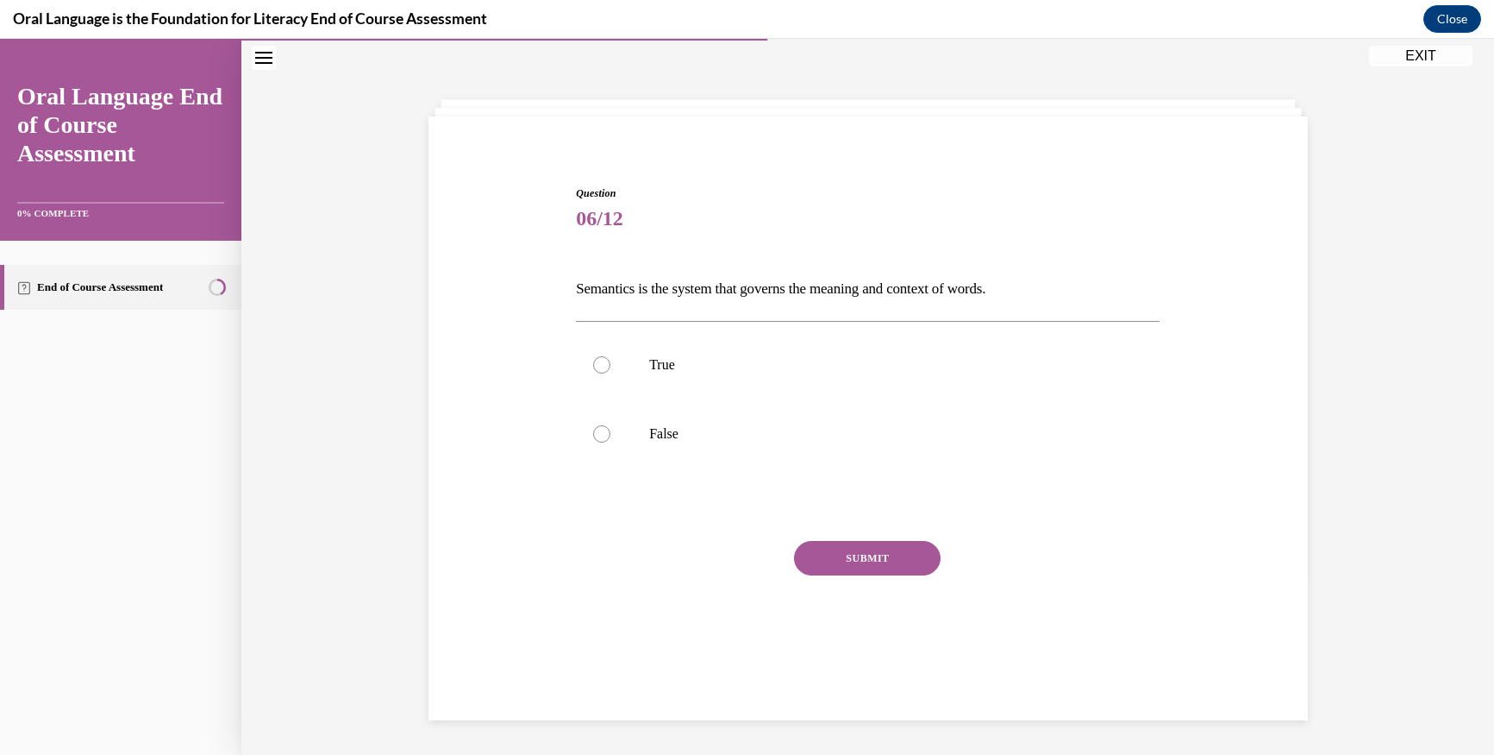
scroll to position [54, 0]
drag, startPoint x: 597, startPoint y: 368, endPoint x: 650, endPoint y: 404, distance: 64.1
click at [598, 368] on div at bounding box center [601, 364] width 17 height 17
click at [598, 368] on input "True" at bounding box center [601, 364] width 17 height 17
radio input "true"
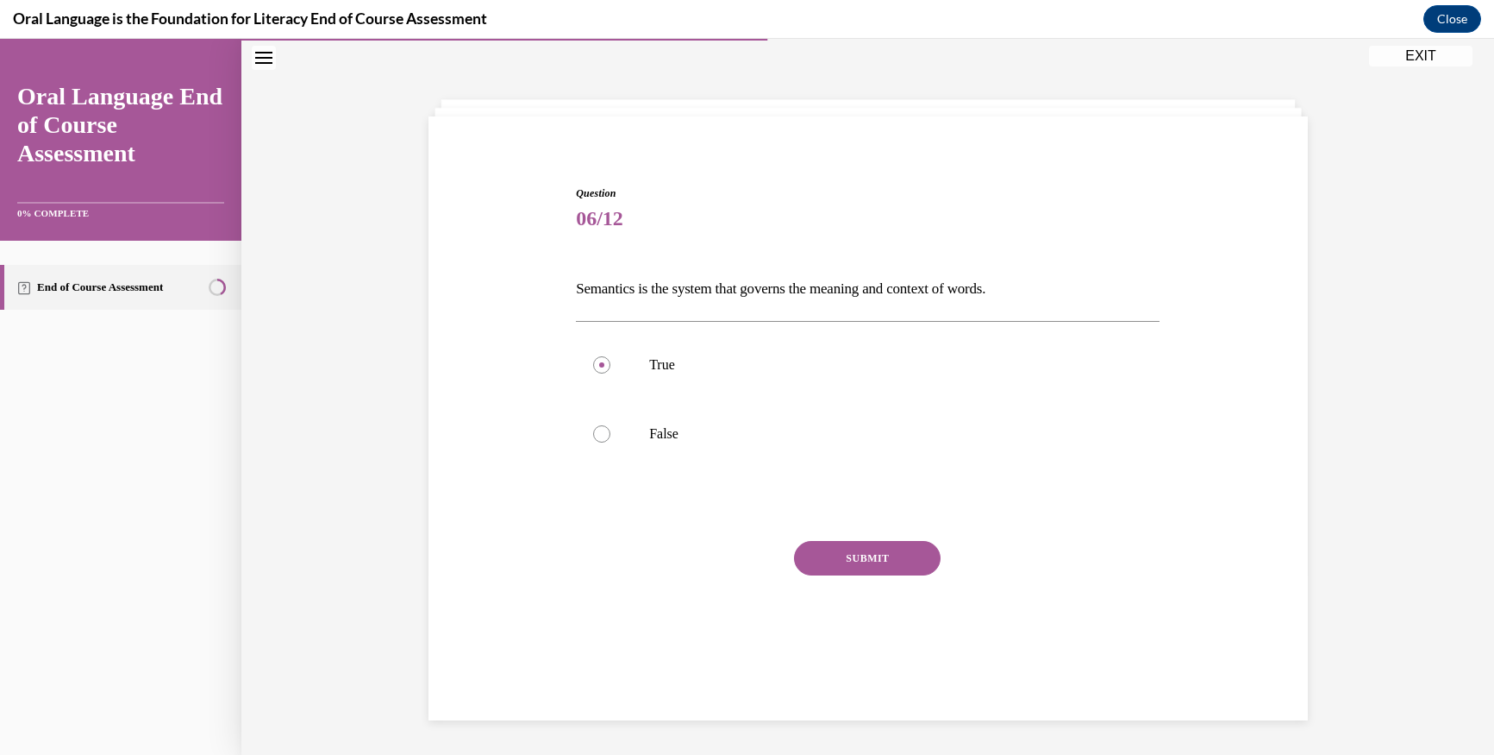
click at [820, 566] on button "SUBMIT" at bounding box center [867, 558] width 147 height 34
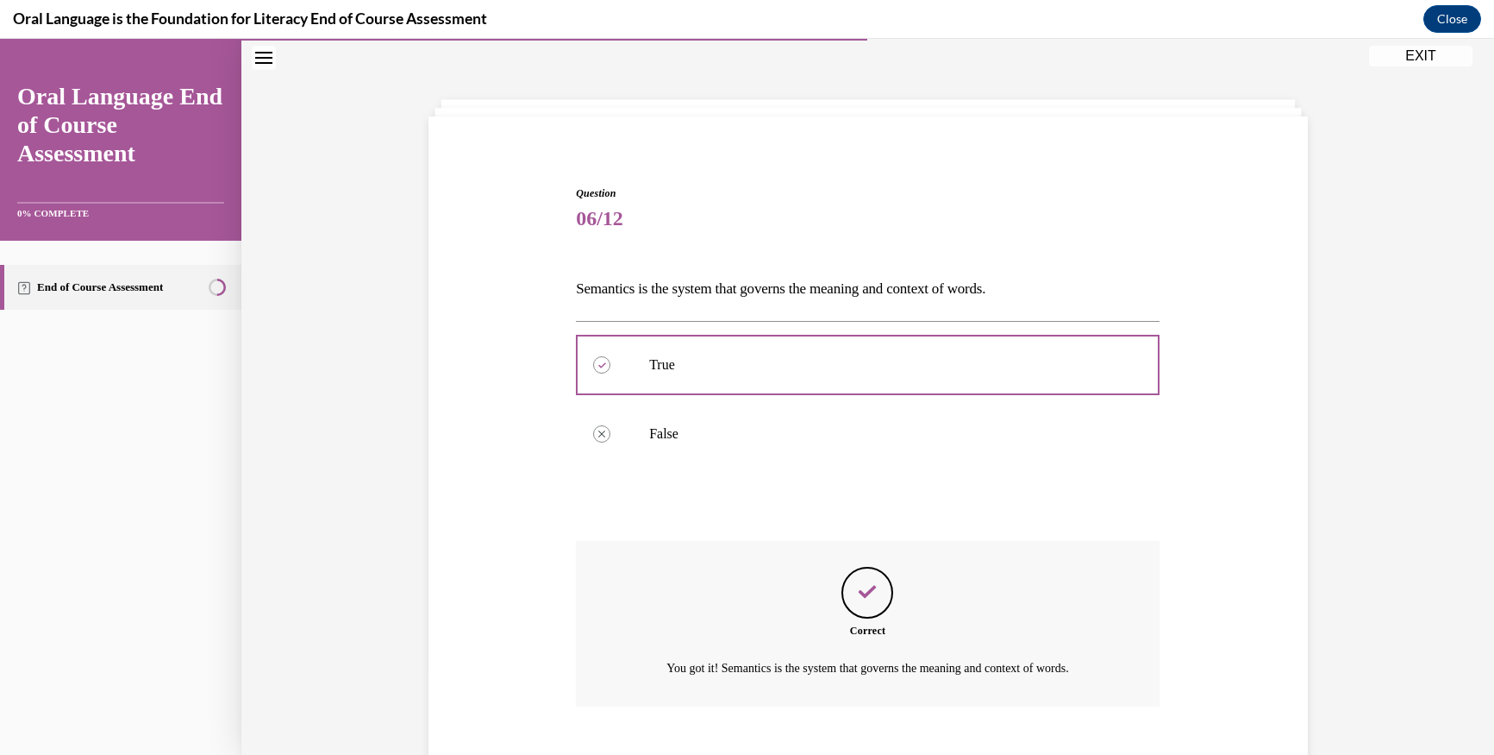
scroll to position [156, 0]
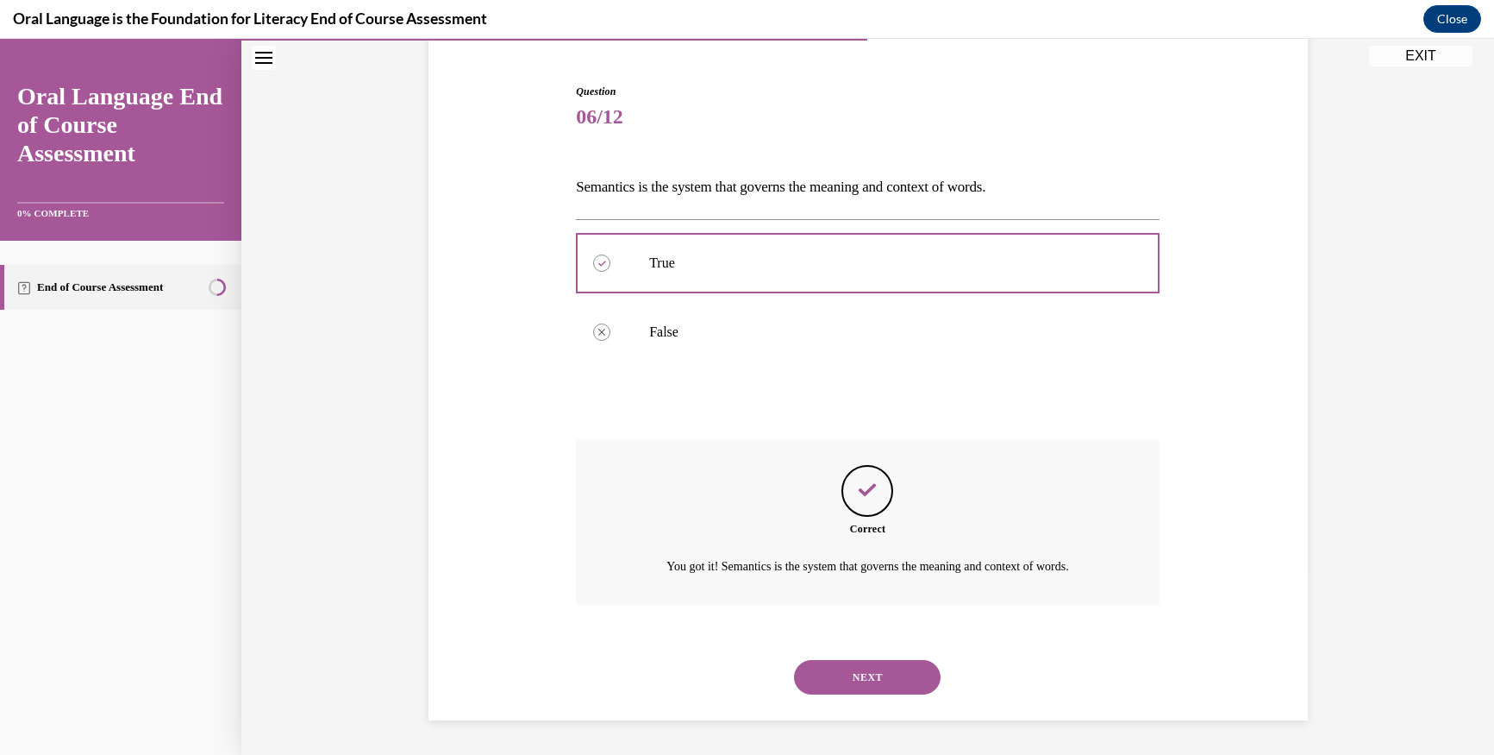
click at [807, 676] on button "NEXT" at bounding box center [867, 677] width 147 height 34
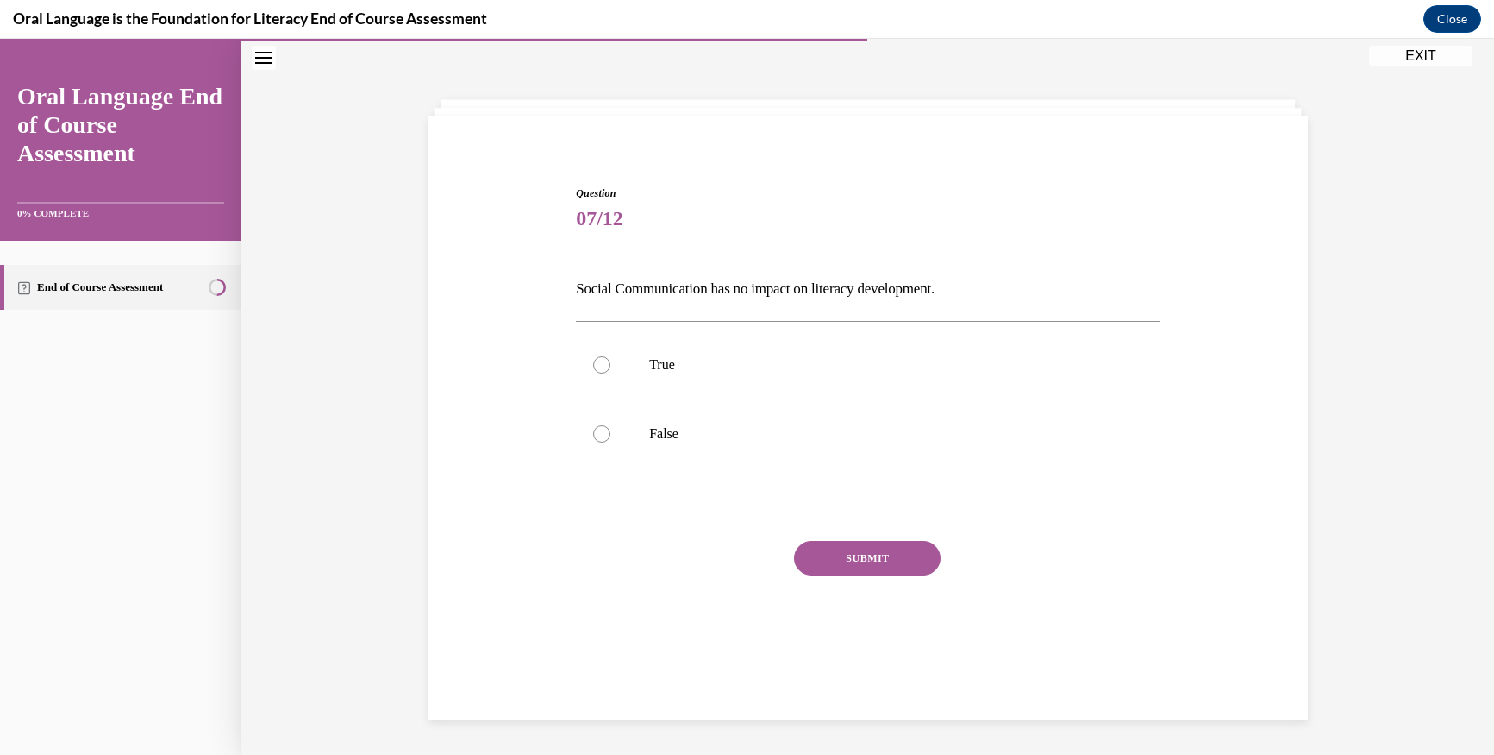
scroll to position [54, 0]
click at [601, 368] on div at bounding box center [601, 364] width 17 height 17
click at [601, 368] on input "True" at bounding box center [601, 364] width 17 height 17
radio input "true"
click at [808, 559] on button "SUBMIT" at bounding box center [867, 558] width 147 height 34
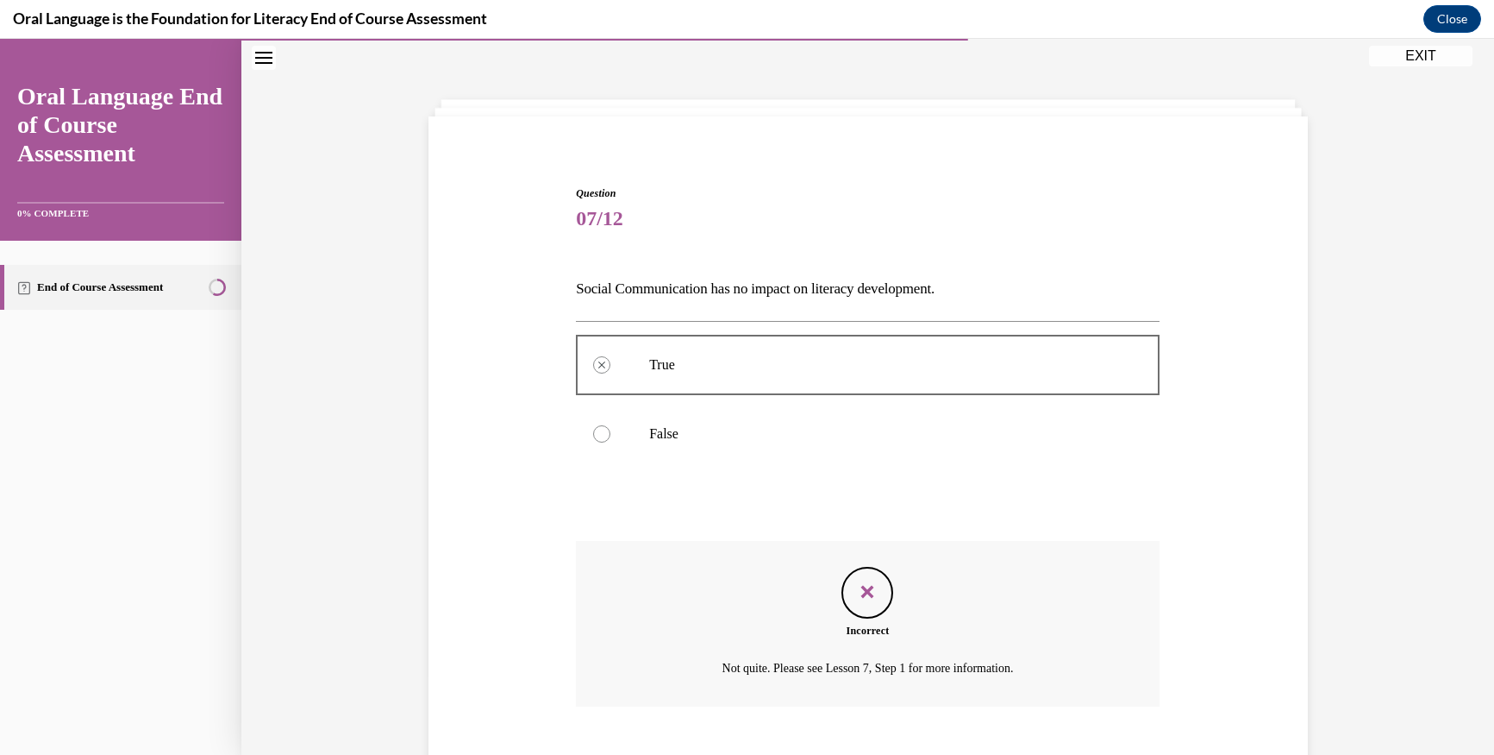
scroll to position [156, 0]
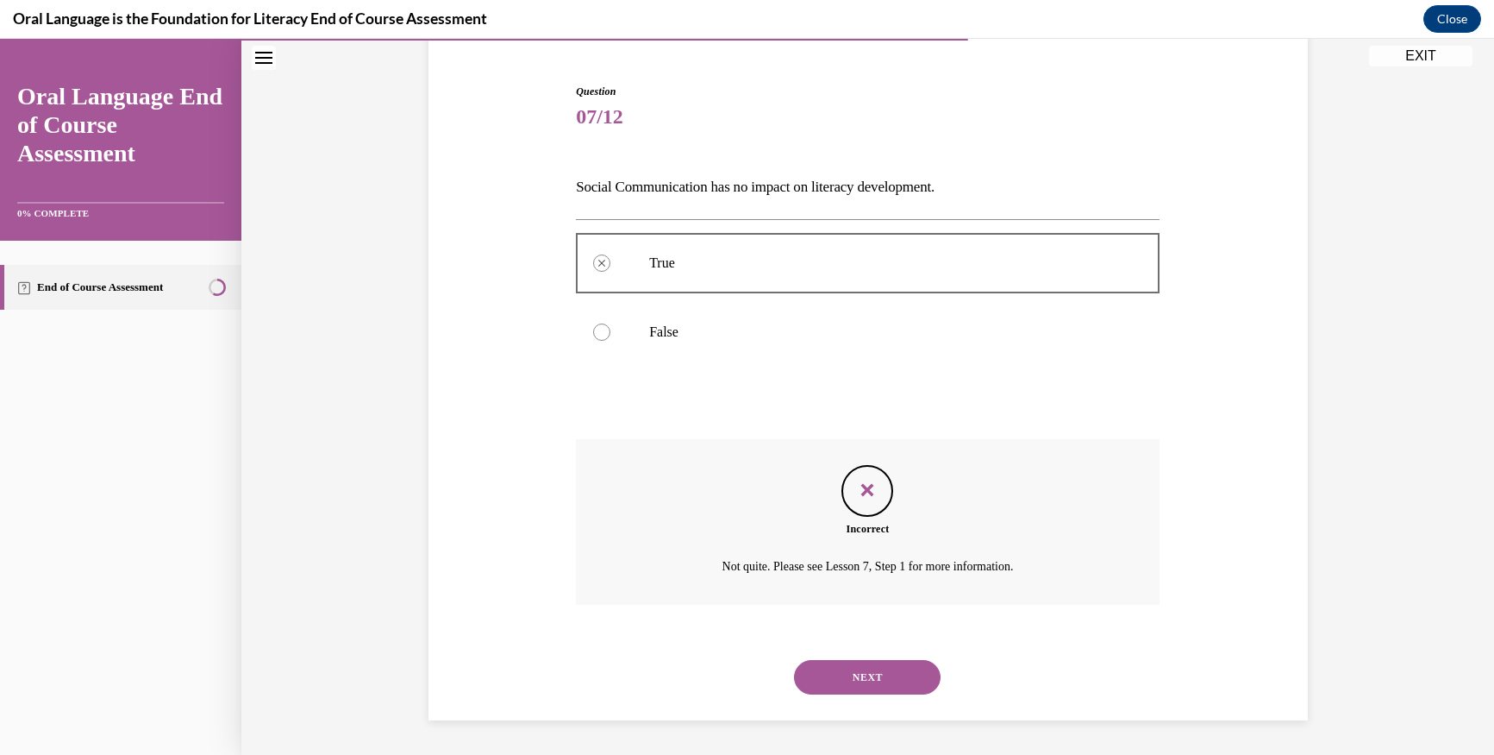
click at [823, 673] on button "NEXT" at bounding box center [867, 677] width 147 height 34
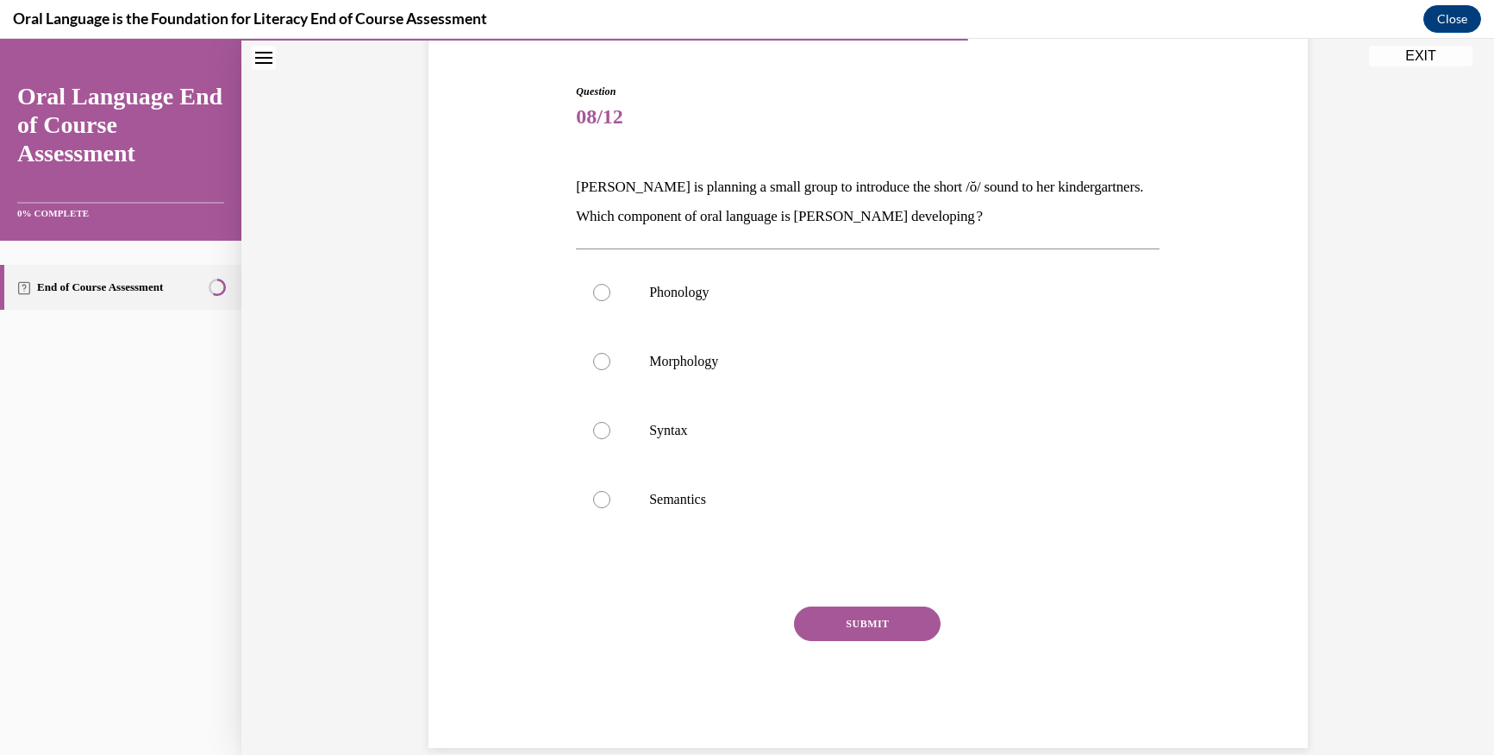
scroll to position [90, 0]
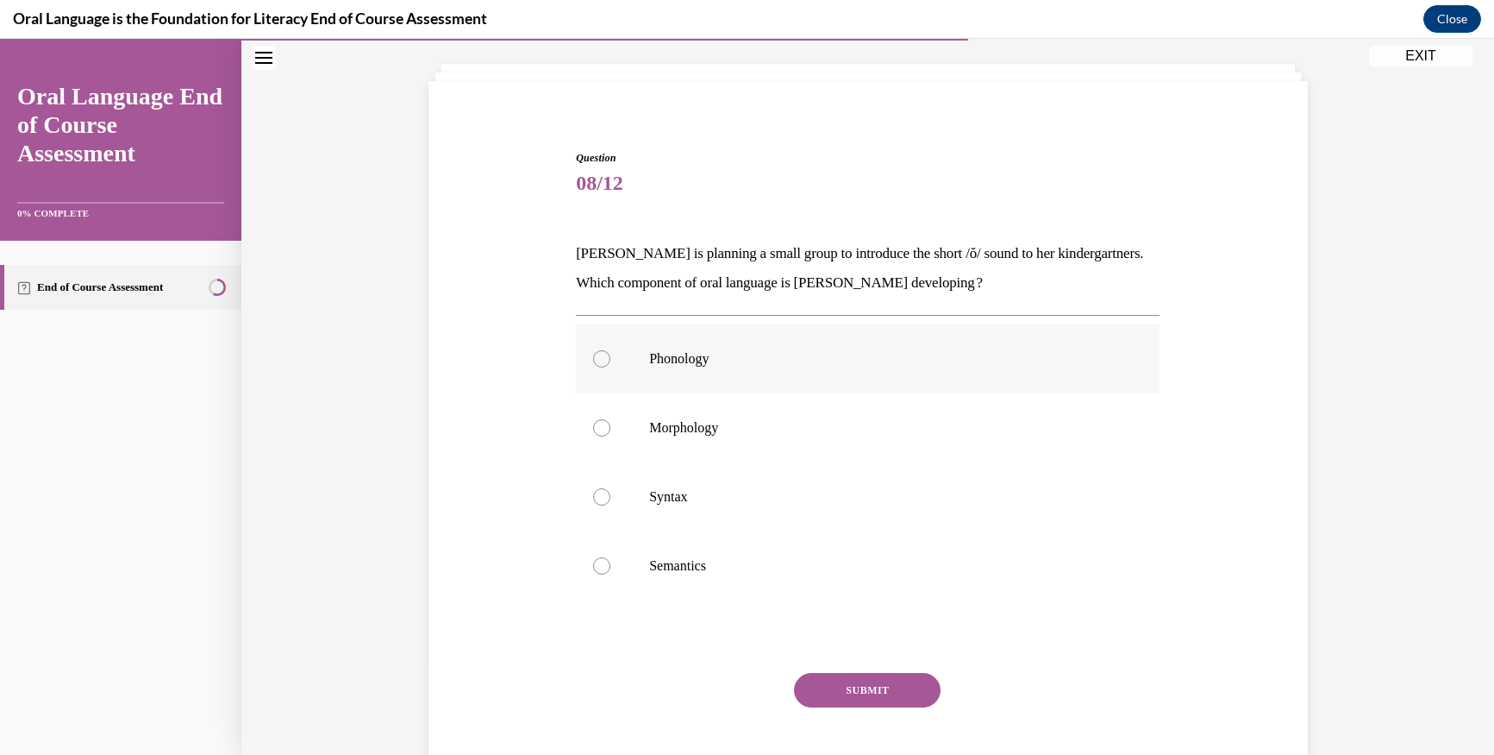
click at [593, 361] on div at bounding box center [601, 358] width 17 height 17
click at [593, 361] on input "Phonology" at bounding box center [601, 358] width 17 height 17
radio input "true"
click at [831, 680] on button "SUBMIT" at bounding box center [867, 690] width 147 height 34
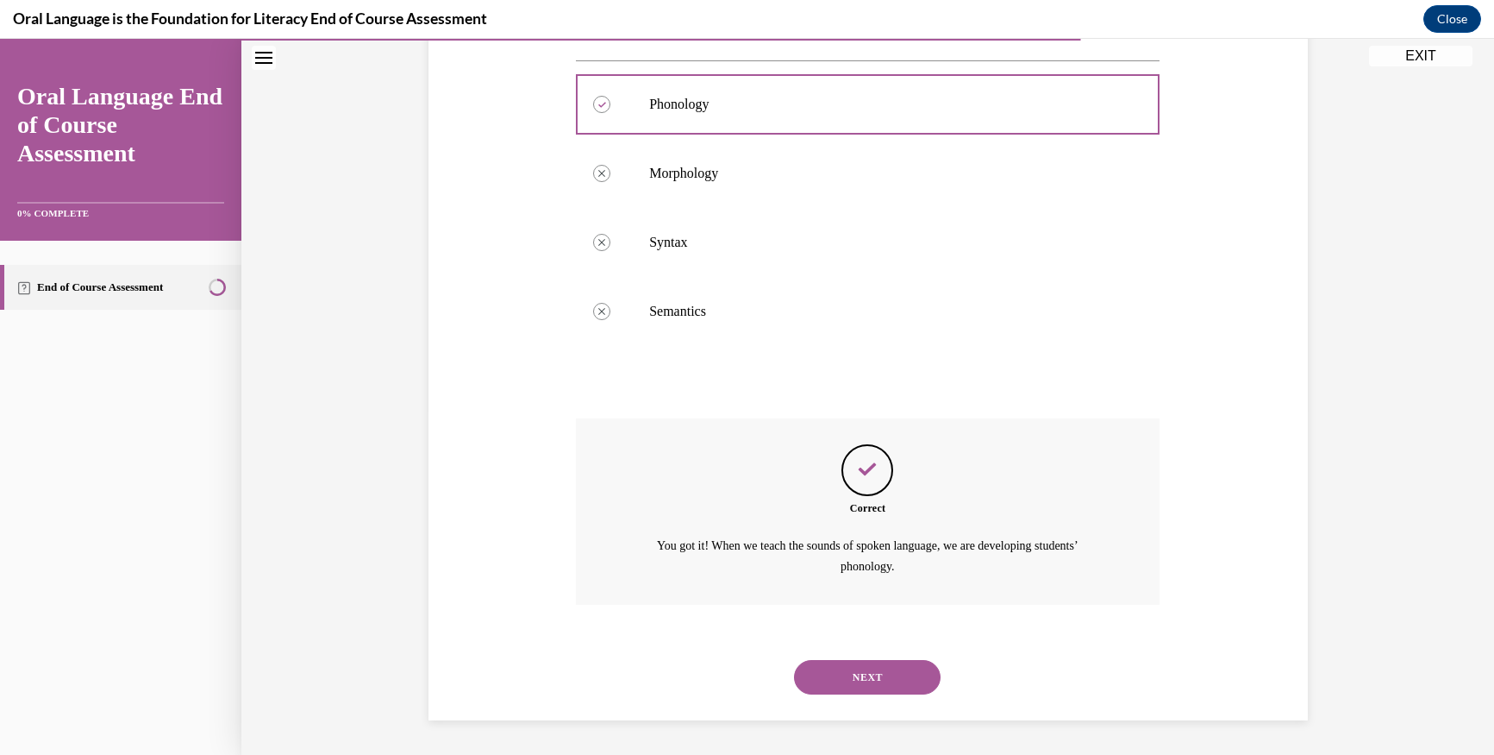
scroll to position [192, 0]
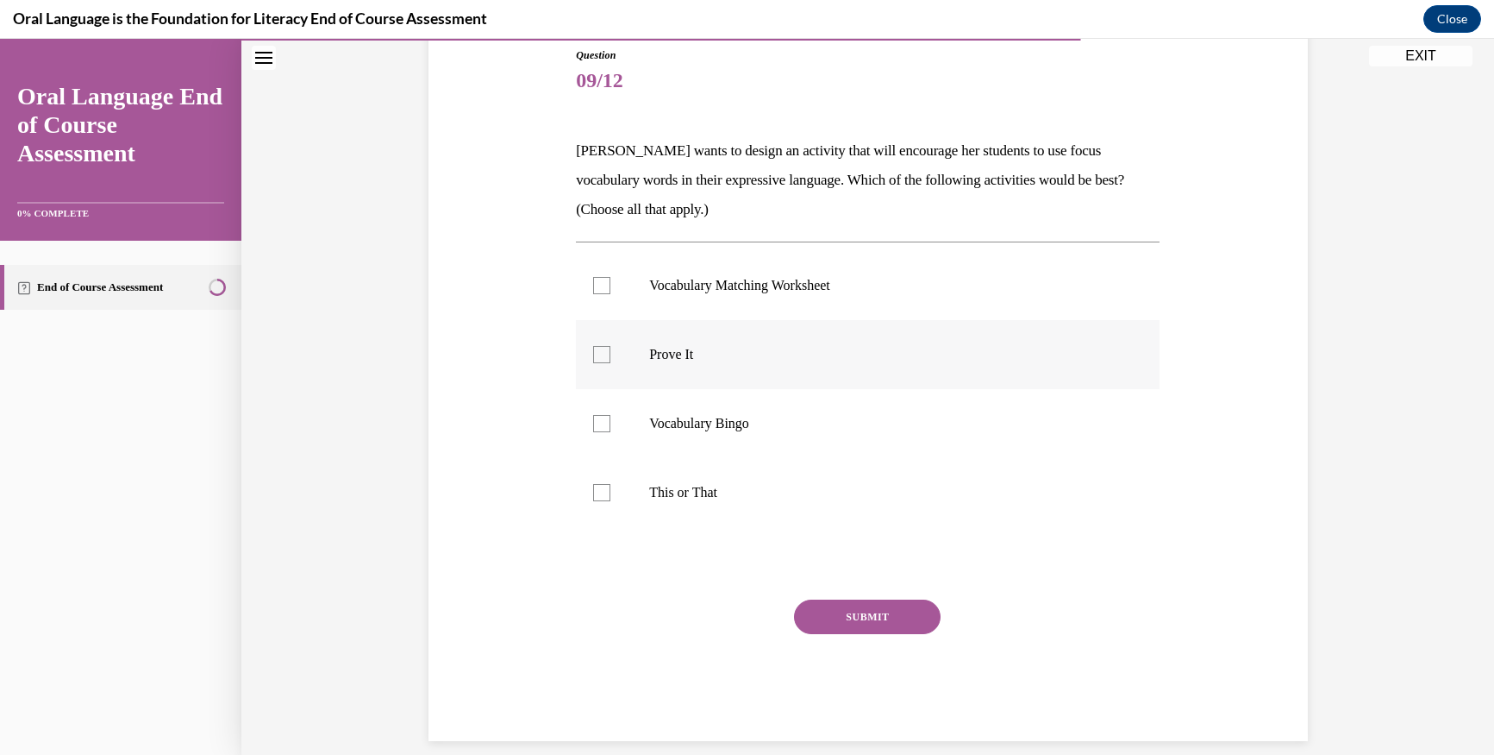
click at [600, 354] on div at bounding box center [601, 354] width 17 height 17
click at [600, 354] on input "Prove It" at bounding box center [601, 354] width 17 height 17
checkbox input "true"
click at [593, 485] on div at bounding box center [601, 492] width 17 height 17
click at [593, 485] on input "This or That" at bounding box center [601, 492] width 17 height 17
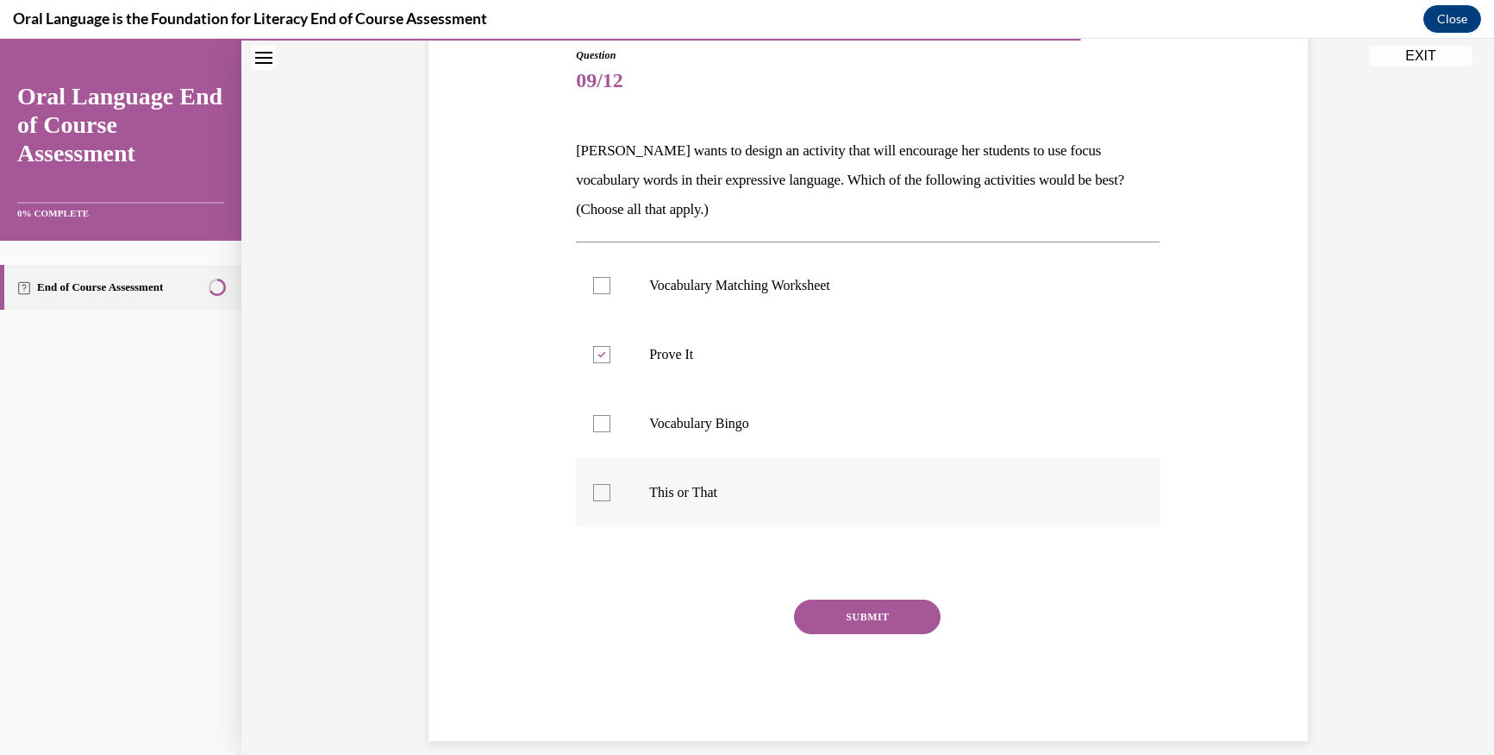
checkbox input "true"
drag, startPoint x: 816, startPoint y: 611, endPoint x: 716, endPoint y: 578, distance: 105.5
click at [810, 606] on button "SUBMIT" at bounding box center [867, 616] width 147 height 34
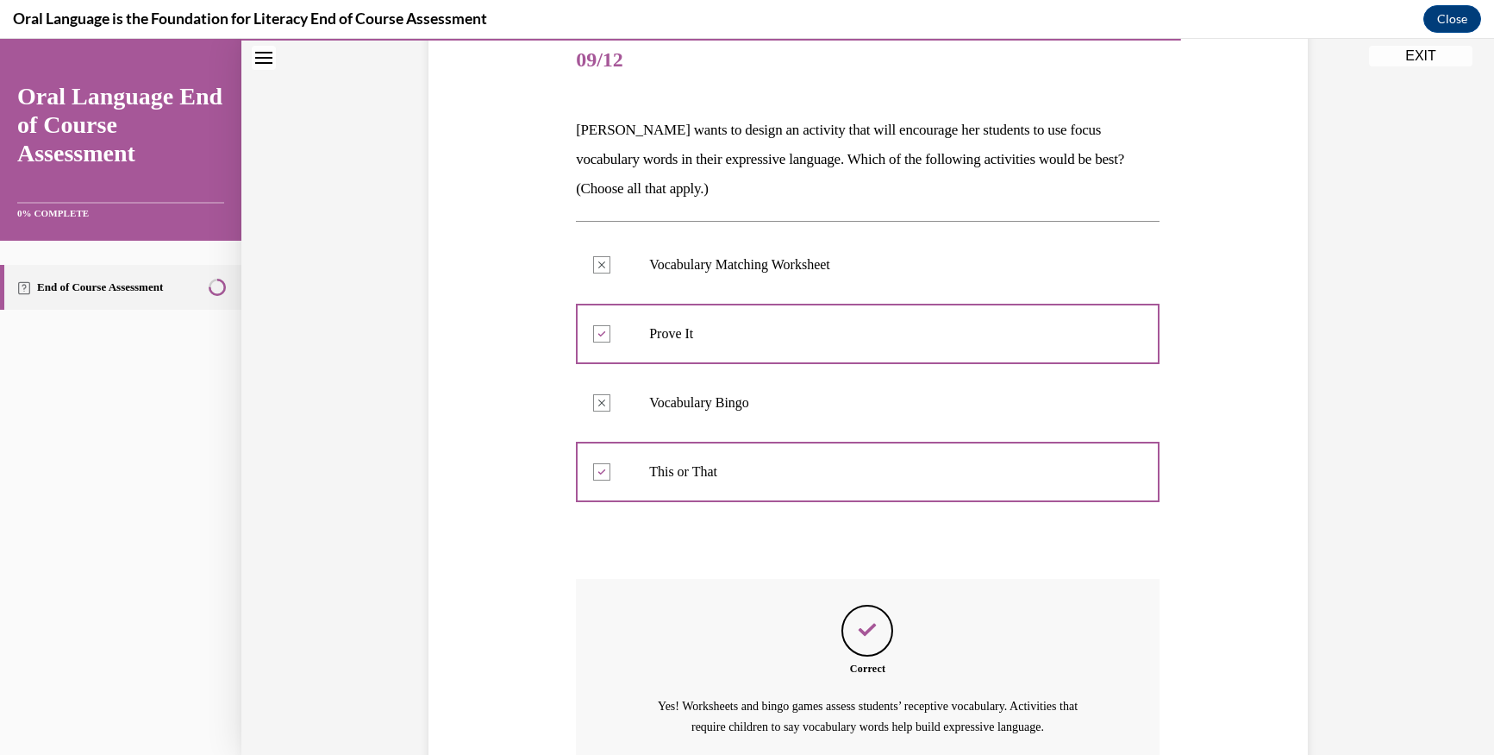
scroll to position [373, 0]
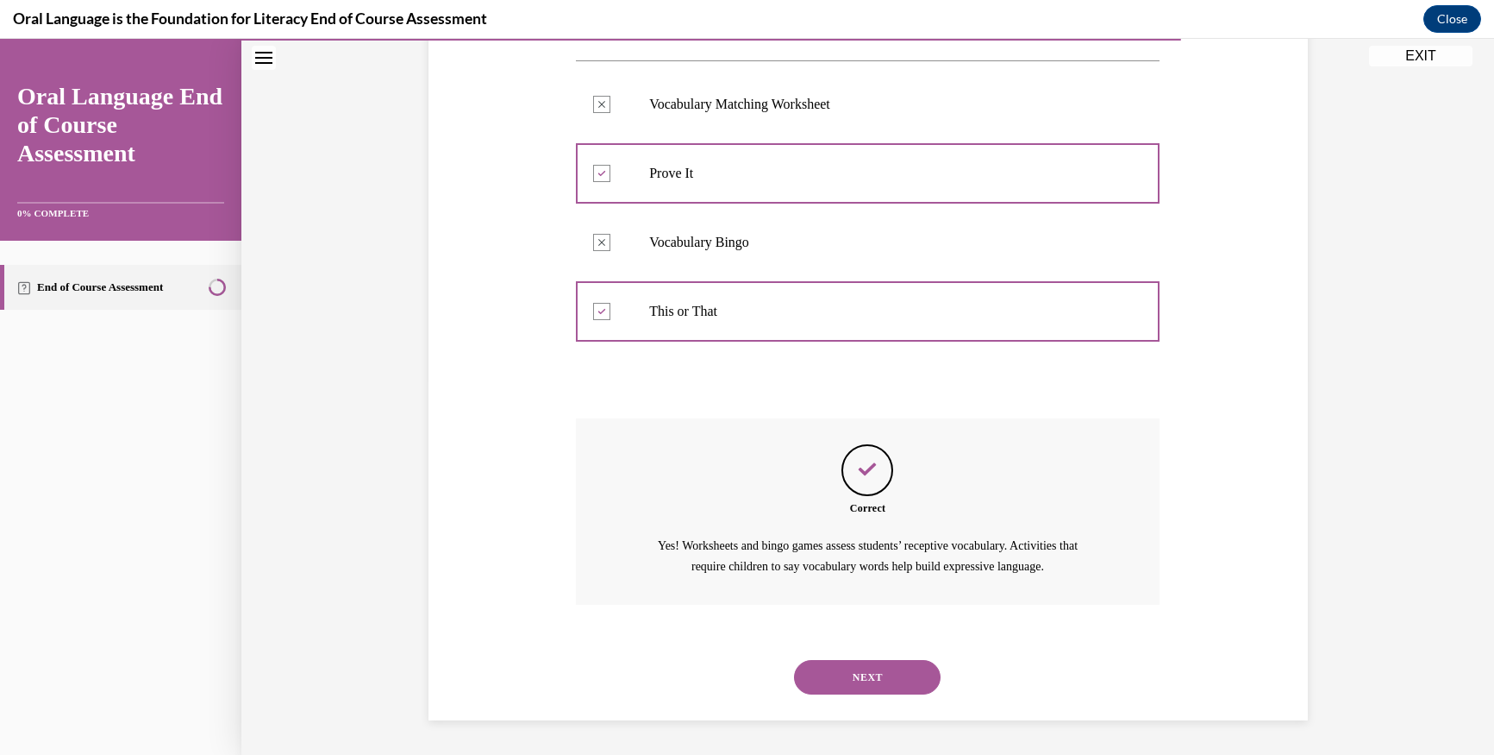
click at [831, 679] on button "NEXT" at bounding box center [867, 677] width 147 height 34
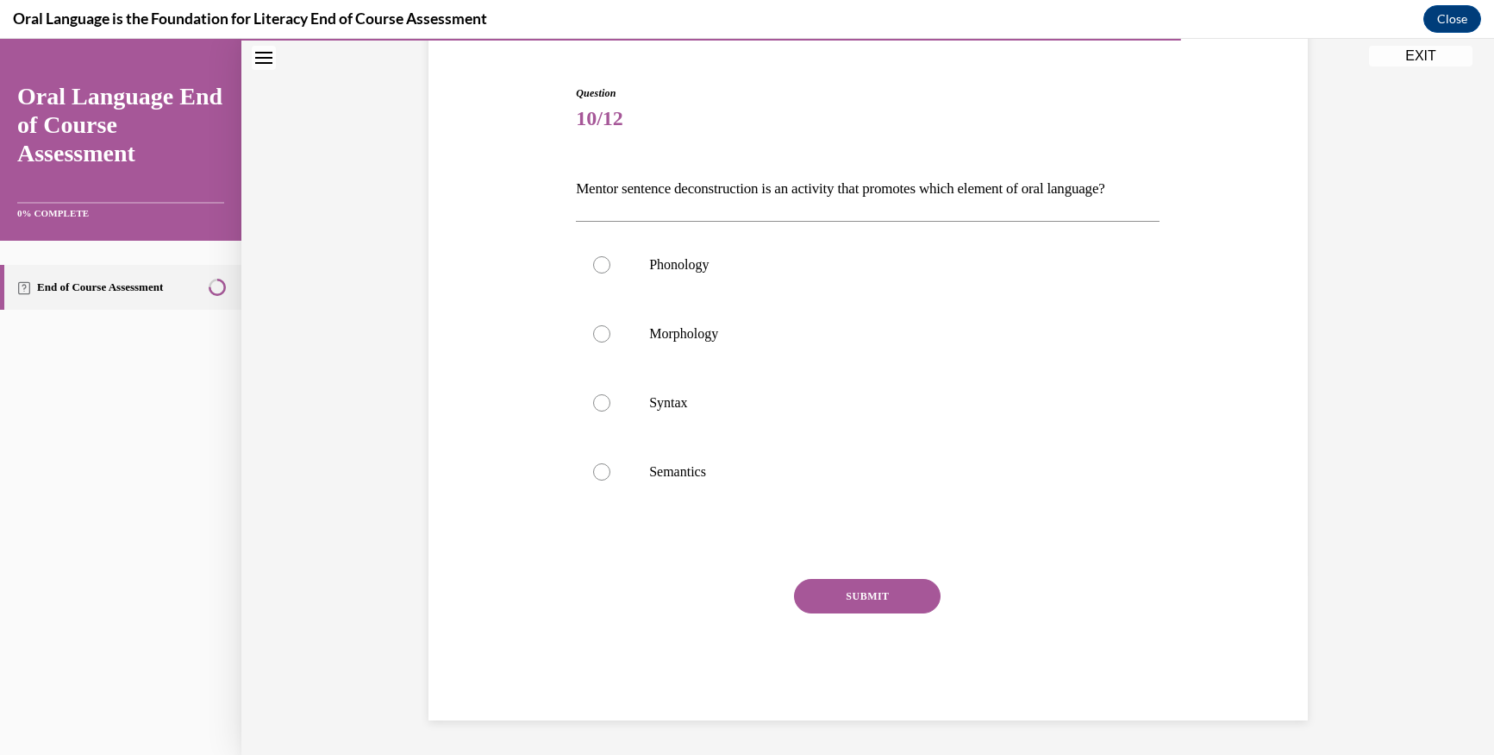
scroll to position [184, 0]
click at [602, 404] on div at bounding box center [601, 402] width 17 height 17
click at [602, 404] on input "Syntax" at bounding box center [601, 402] width 17 height 17
radio input "true"
click at [825, 594] on button "SUBMIT" at bounding box center [867, 596] width 147 height 34
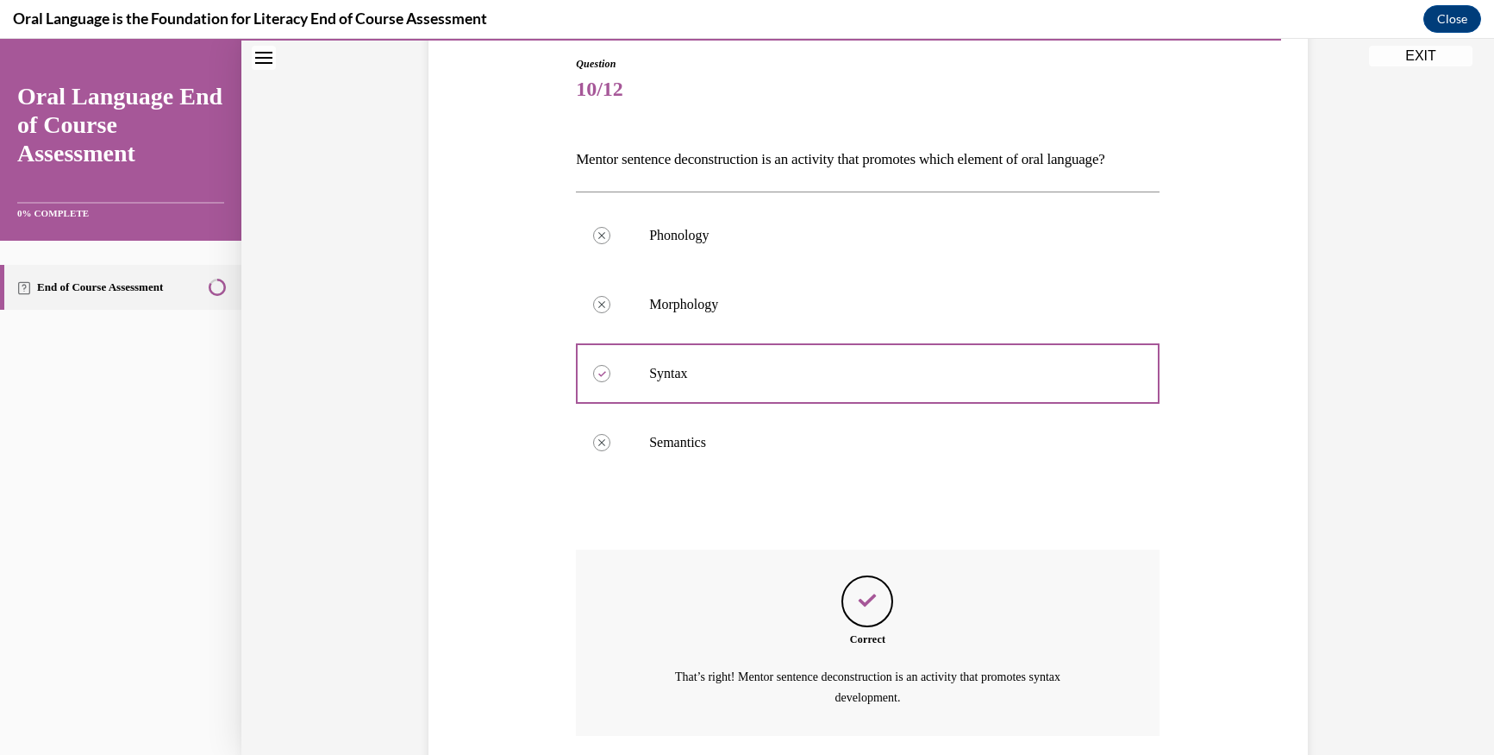
scroll to position [344, 0]
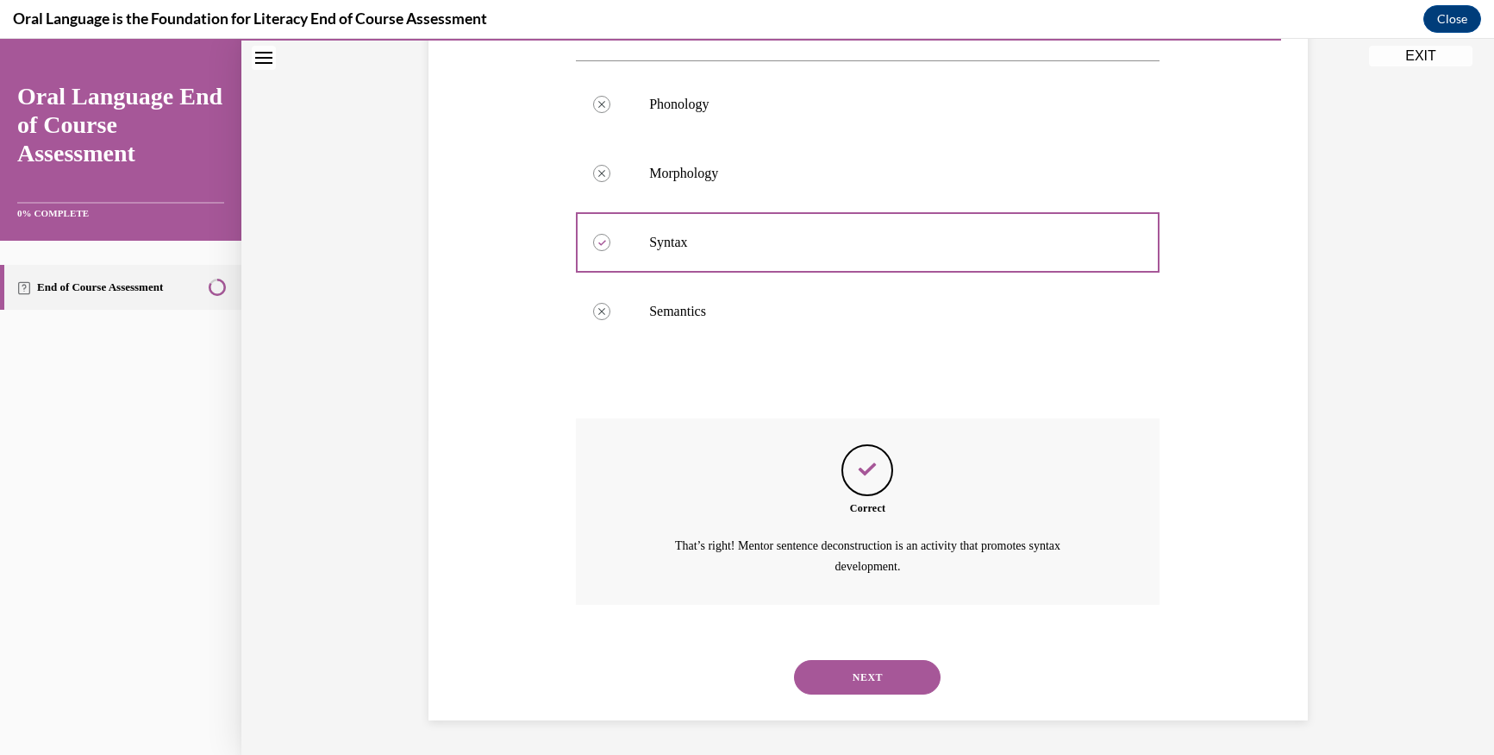
click at [821, 665] on button "NEXT" at bounding box center [867, 677] width 147 height 34
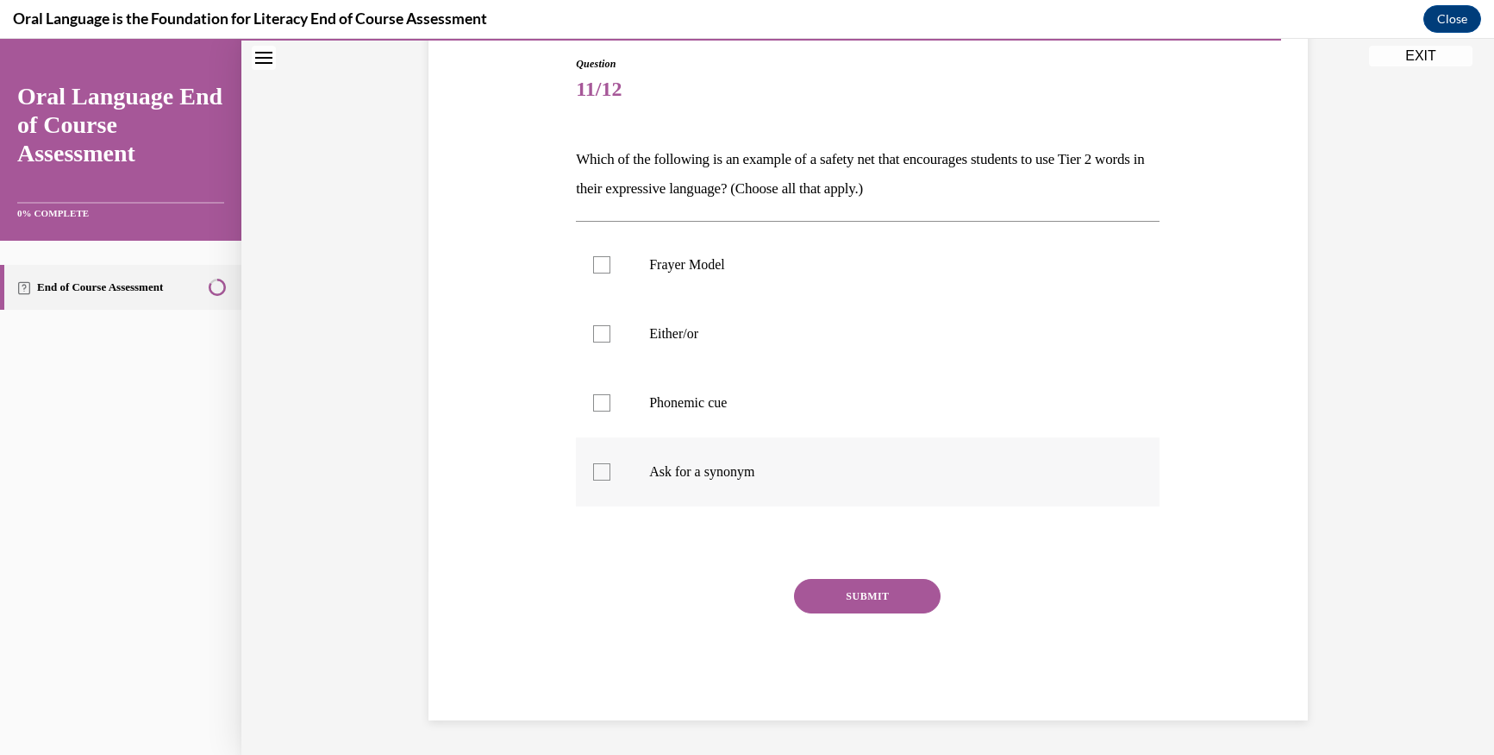
click at [593, 465] on div at bounding box center [601, 471] width 17 height 17
click at [593, 465] on input "Ask for a synonym" at bounding box center [601, 471] width 17 height 17
checkbox input "true"
drag, startPoint x: 817, startPoint y: 601, endPoint x: 732, endPoint y: 579, distance: 88.3
click at [815, 599] on button "SUBMIT" at bounding box center [867, 596] width 147 height 34
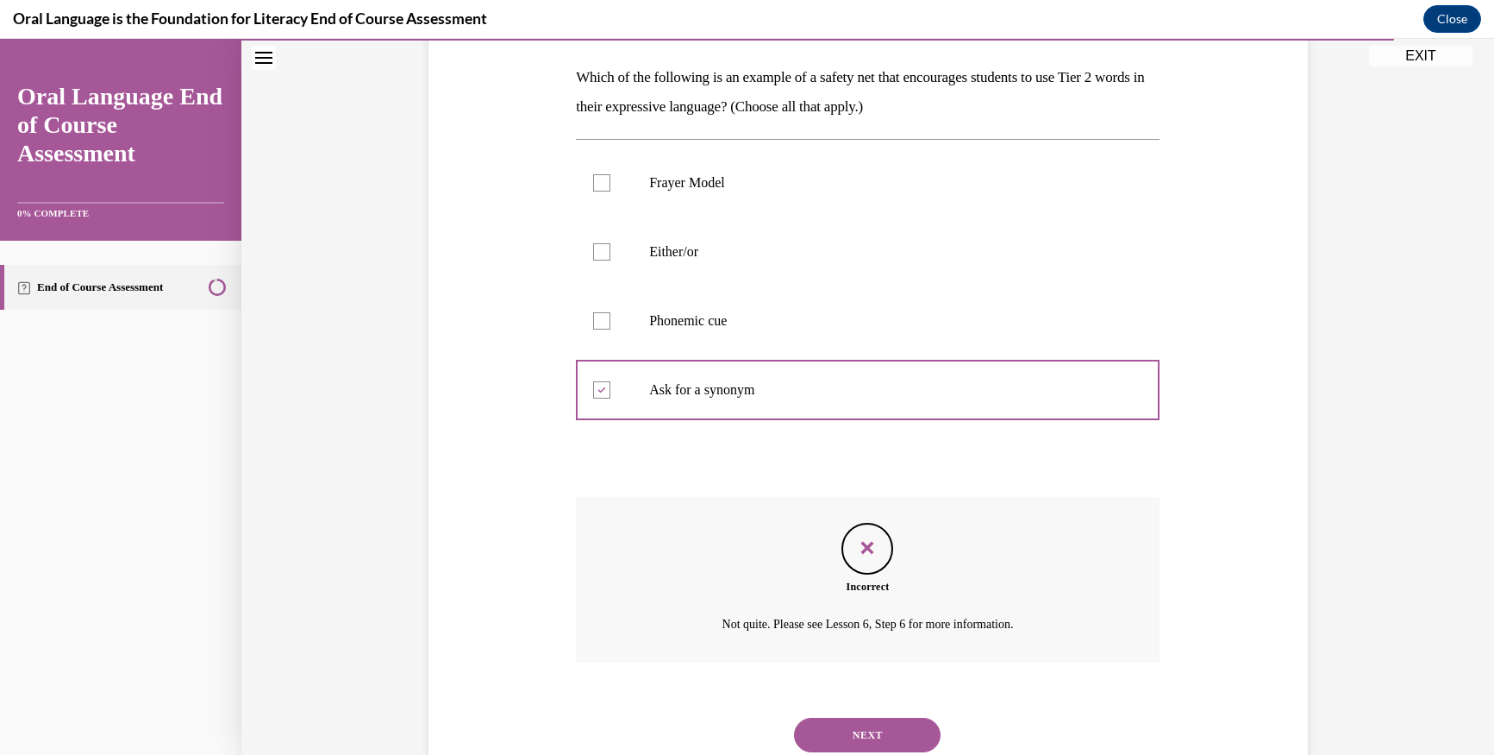
scroll to position [323, 0]
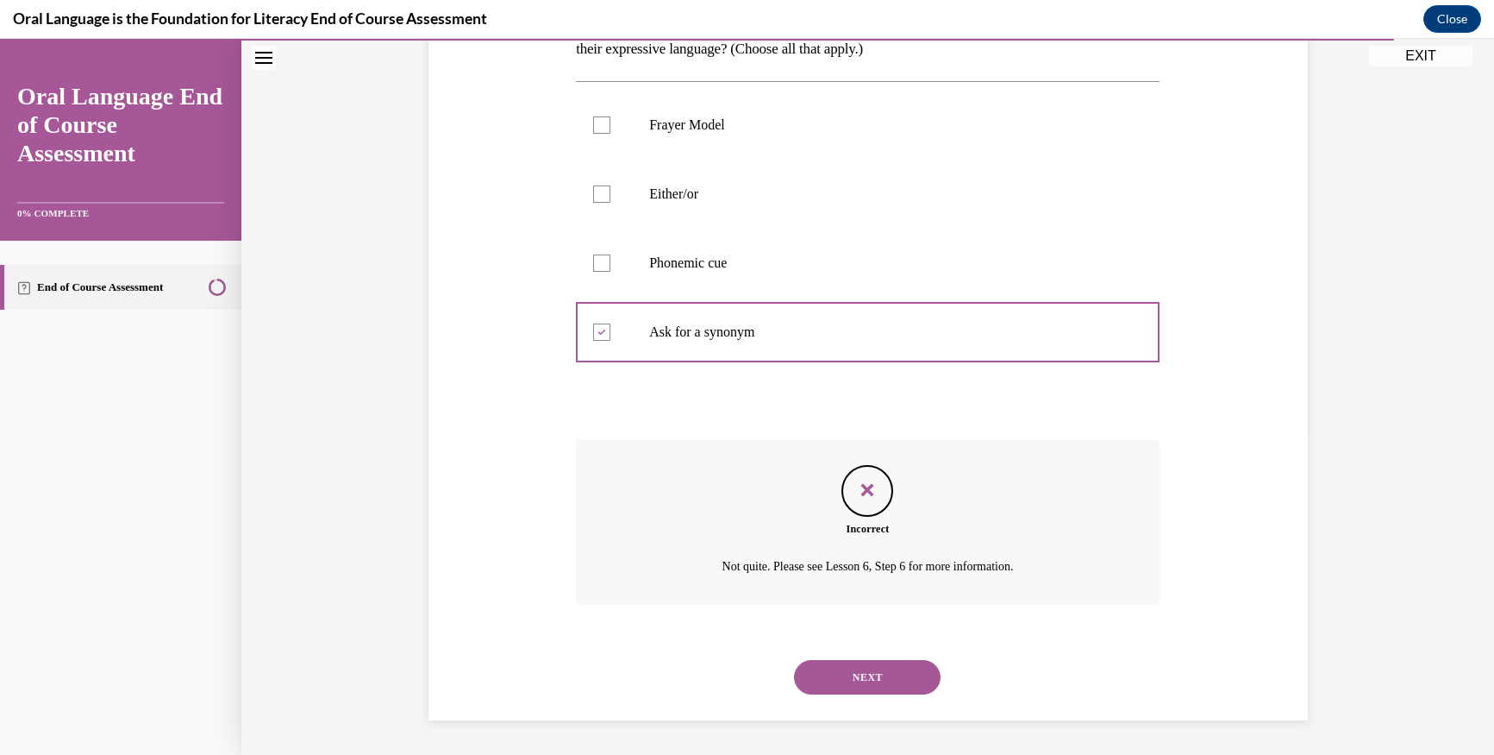
drag, startPoint x: 826, startPoint y: 671, endPoint x: 814, endPoint y: 668, distance: 12.3
click at [823, 669] on button "NEXT" at bounding box center [867, 677] width 147 height 34
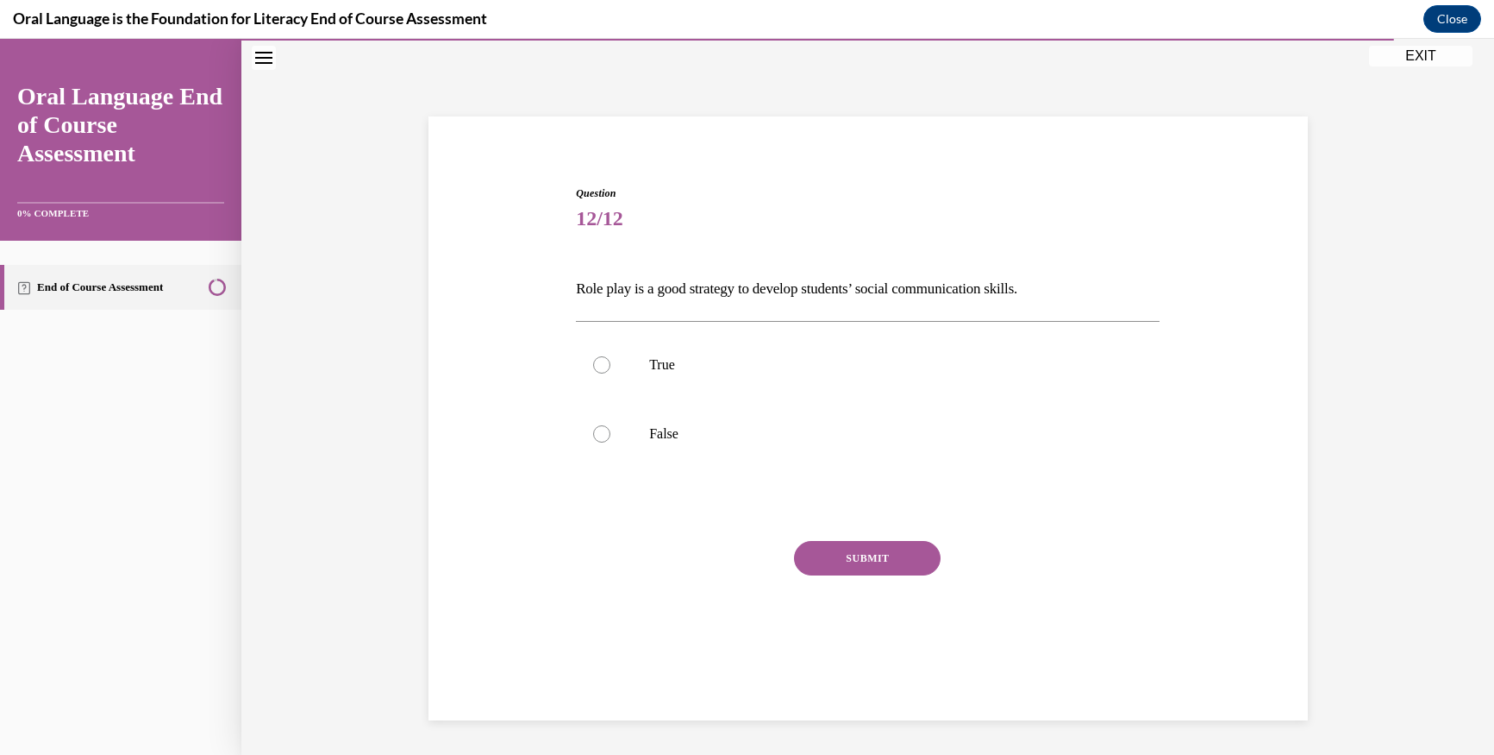
scroll to position [54, 0]
click at [597, 358] on div at bounding box center [601, 364] width 17 height 17
click at [597, 358] on input "True" at bounding box center [601, 364] width 17 height 17
radio input "true"
click at [846, 567] on button "SUBMIT" at bounding box center [867, 558] width 147 height 34
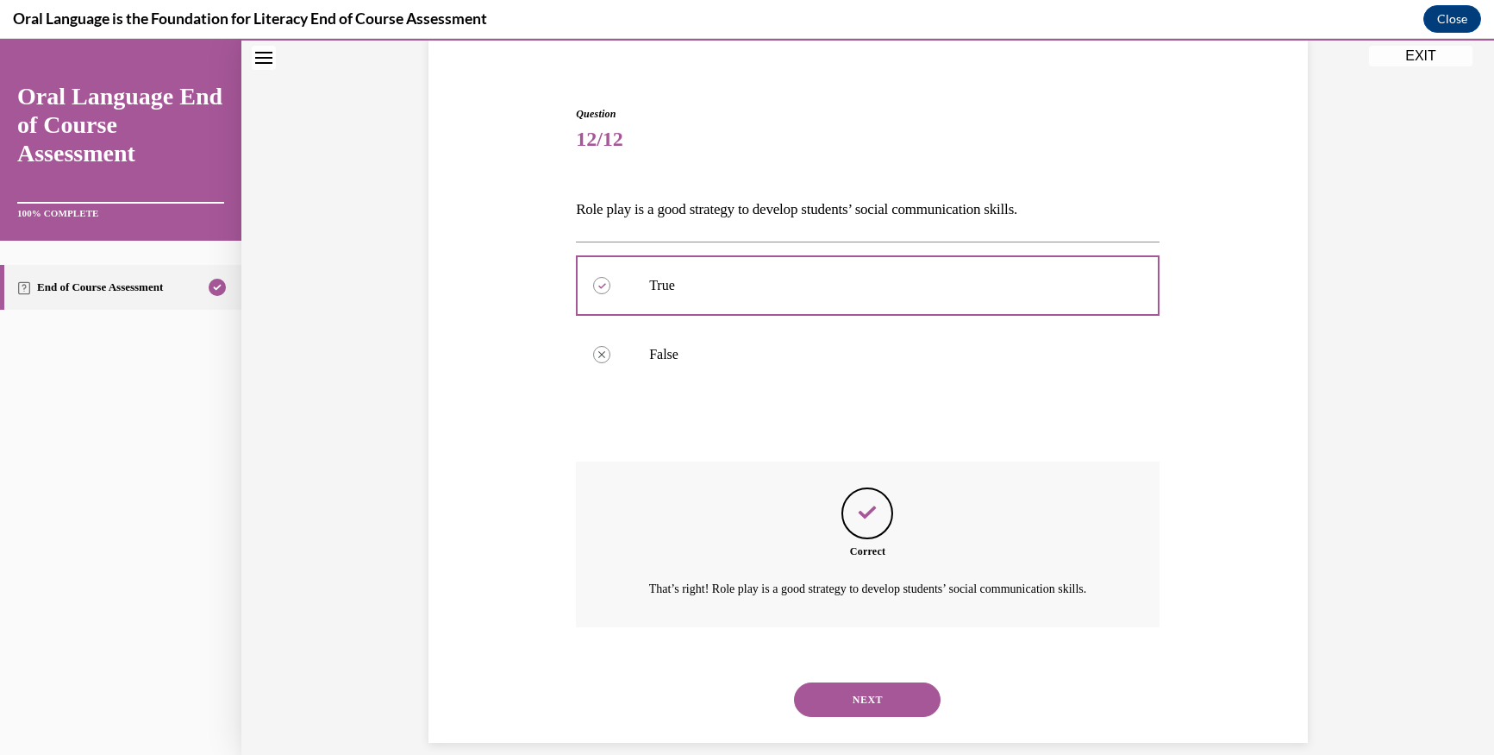
scroll to position [177, 0]
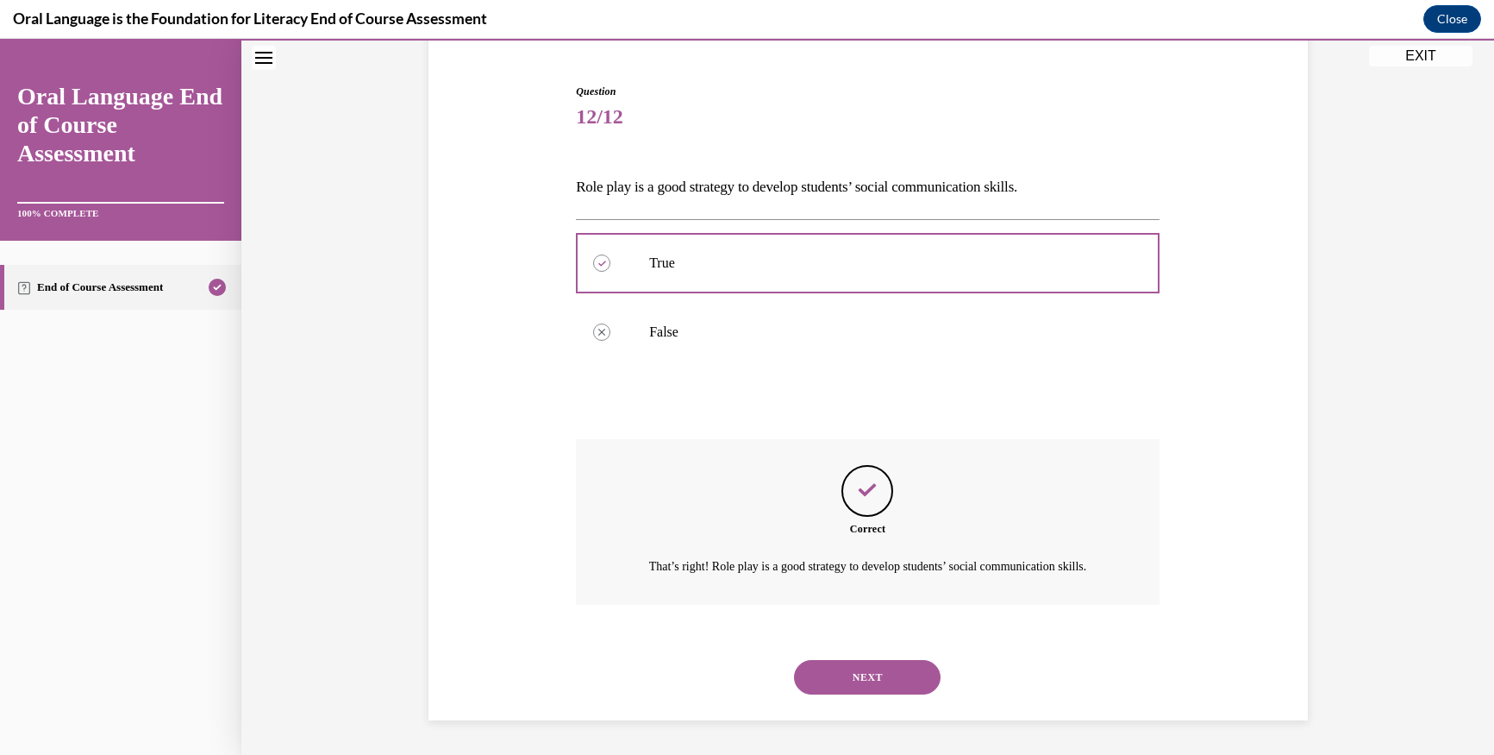
click at [812, 669] on button "NEXT" at bounding box center [867, 677] width 147 height 34
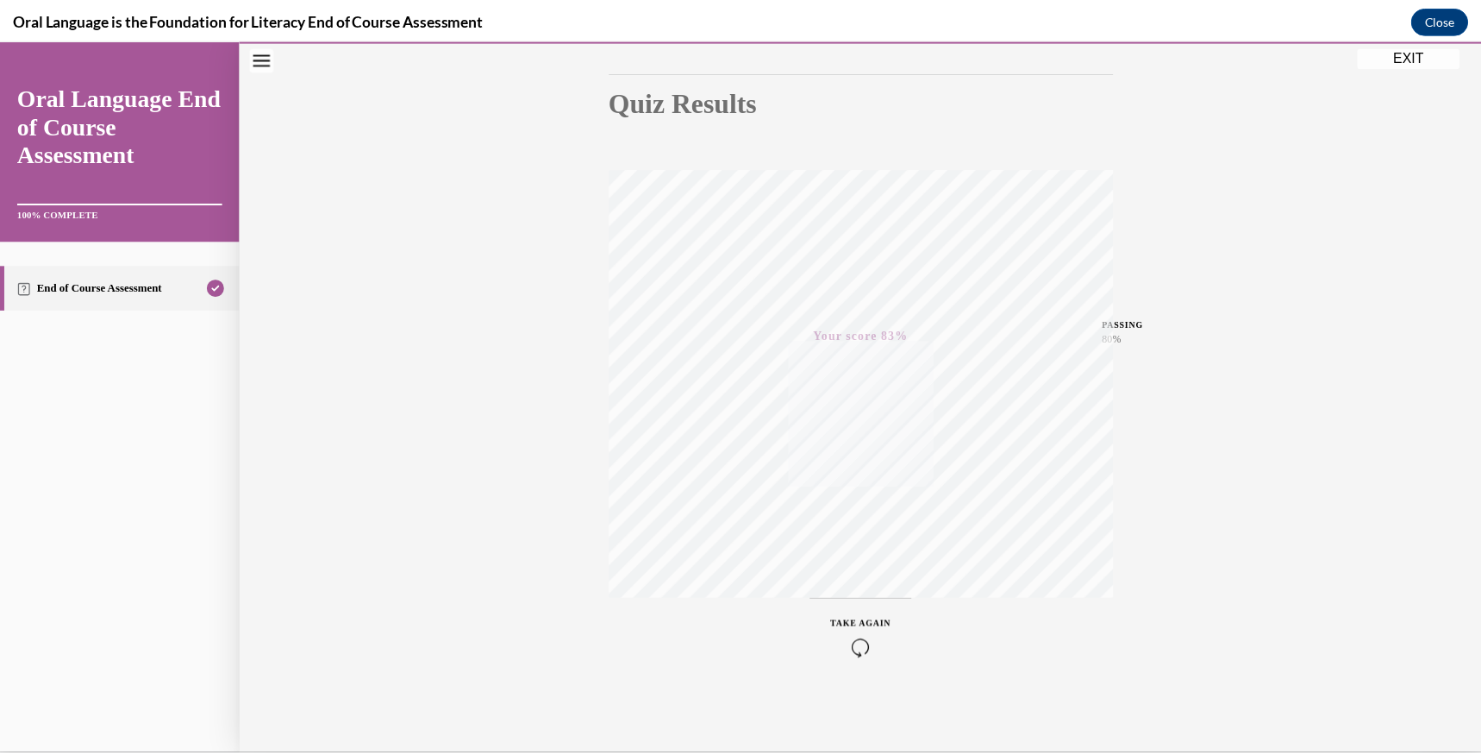
scroll to position [0, 0]
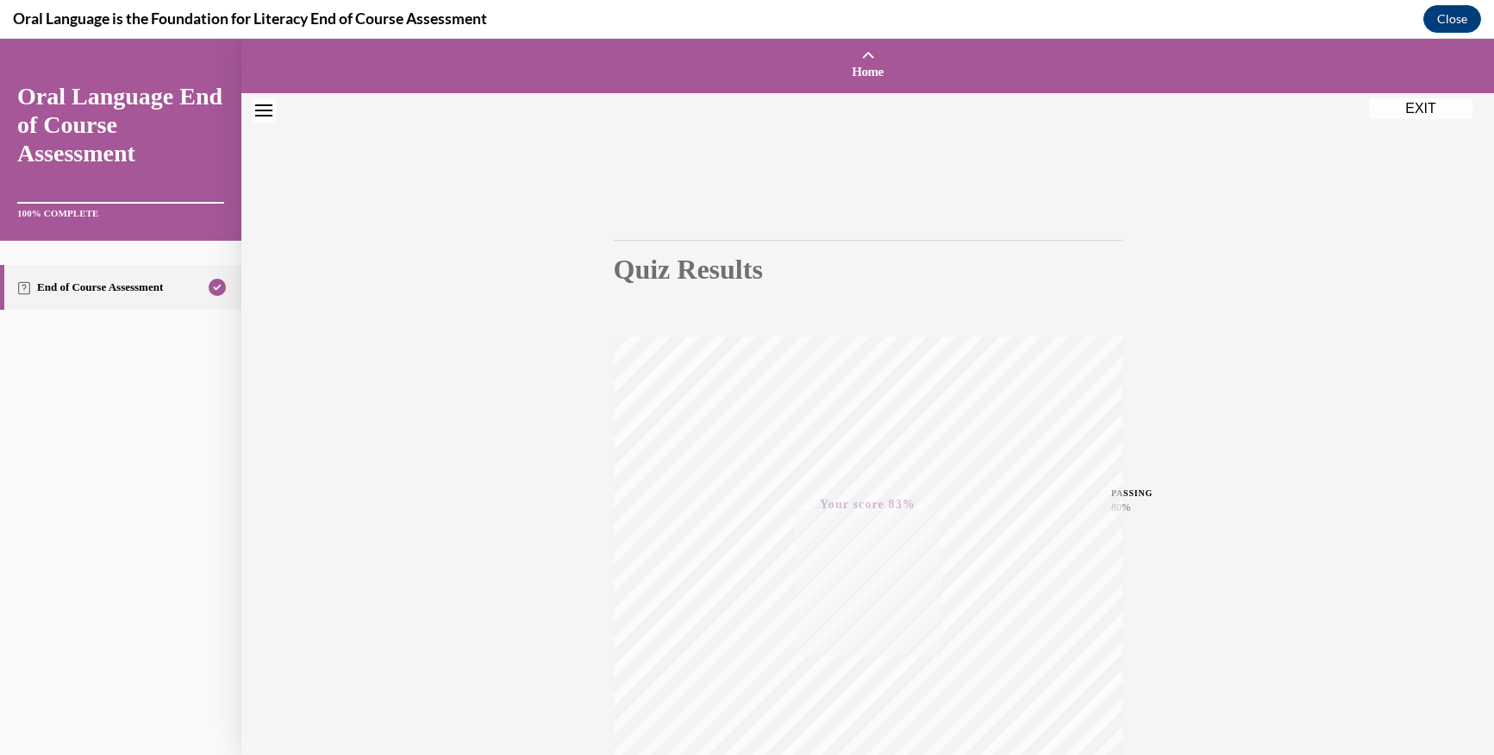
click at [1416, 107] on button "EXIT" at bounding box center [1420, 108] width 103 height 21
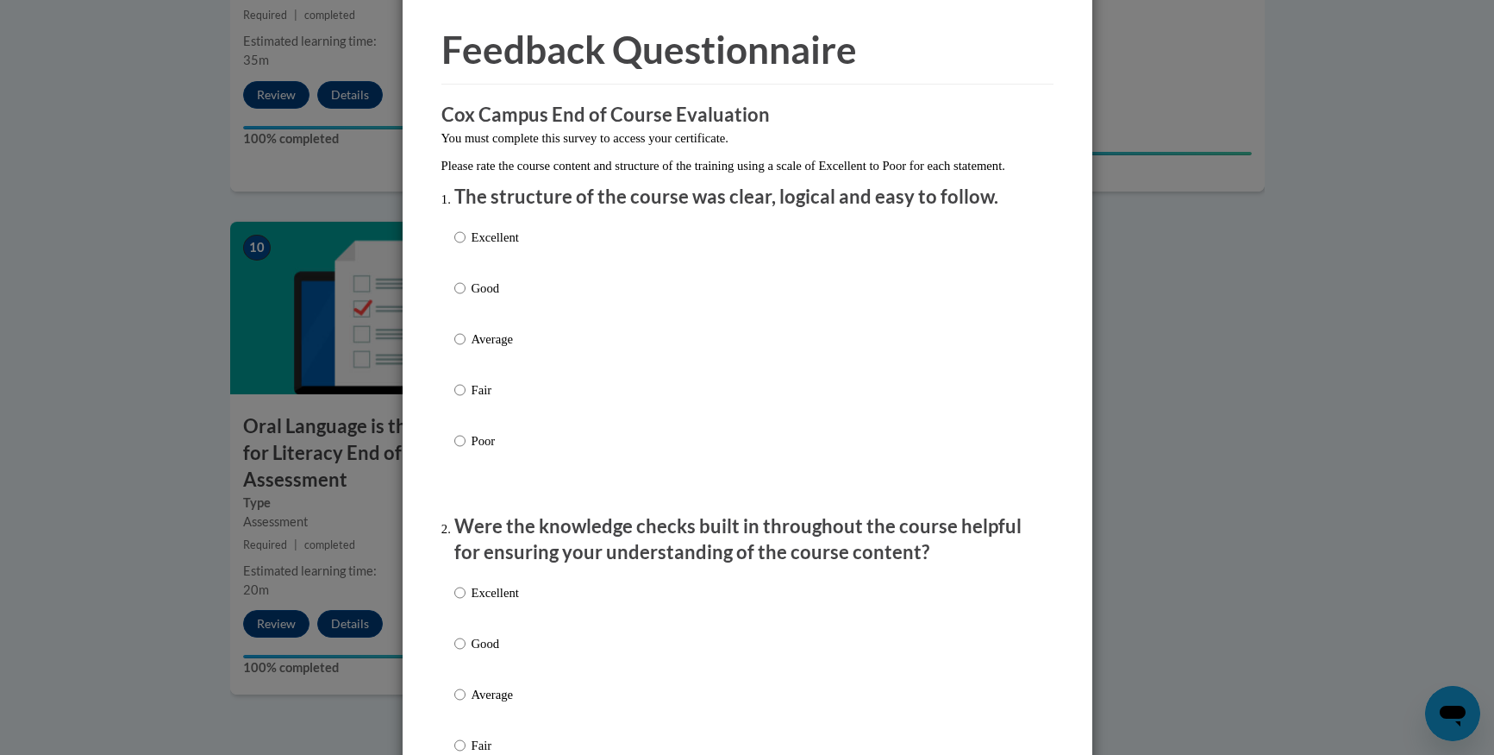
scroll to position [86, 0]
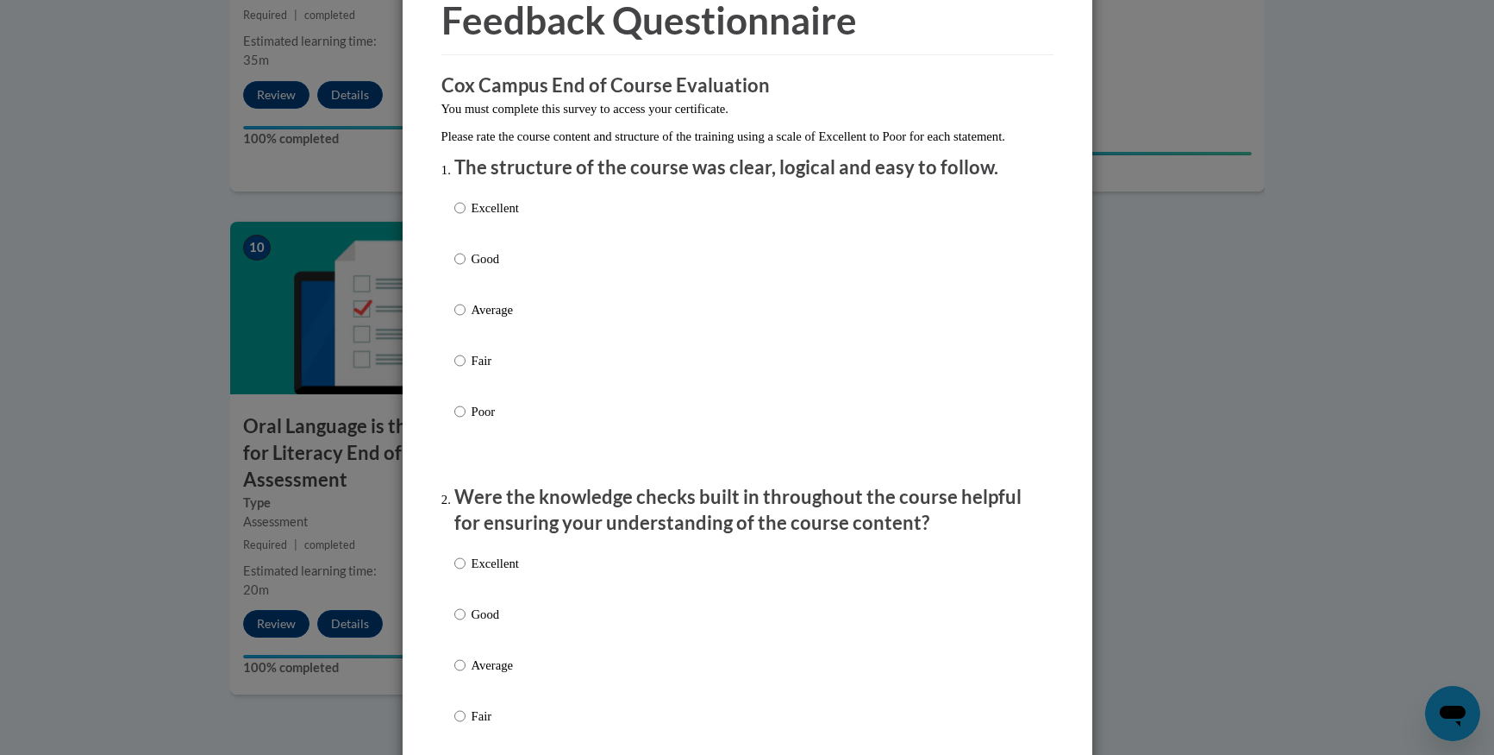
click at [454, 266] on div "Excellent Good Average Fair Poor" at bounding box center [486, 323] width 65 height 267
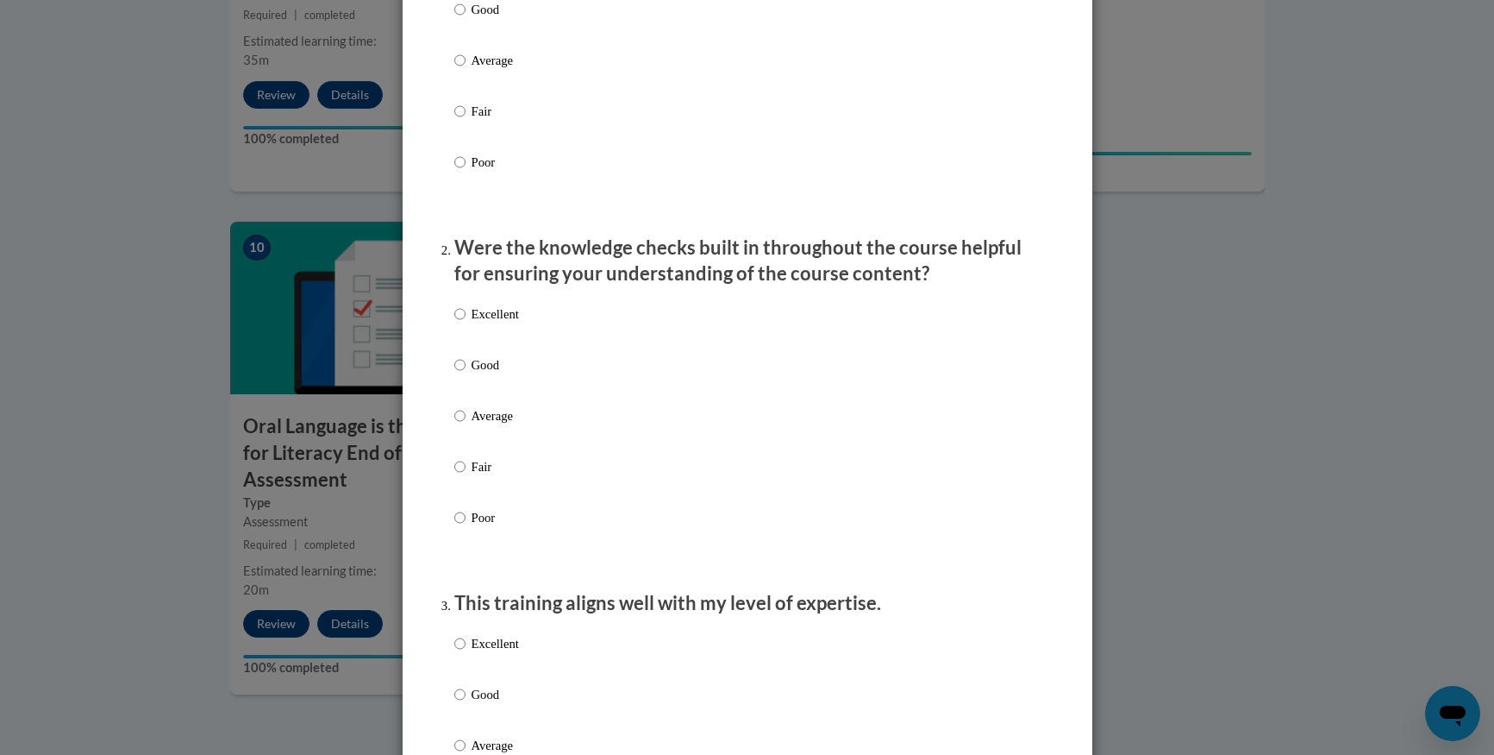
scroll to position [345, 0]
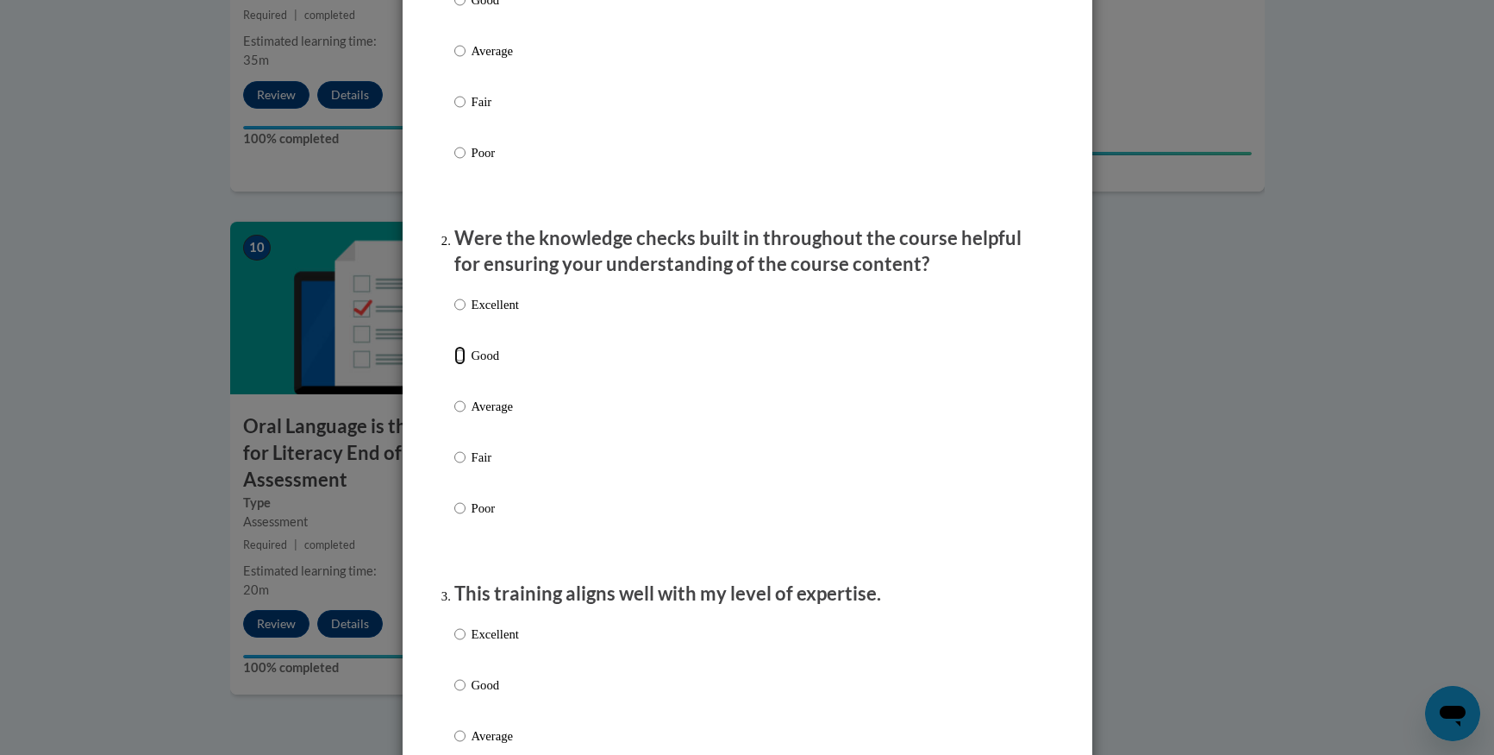
click at [454, 365] on input "Good" at bounding box center [459, 355] width 11 height 19
radio input "true"
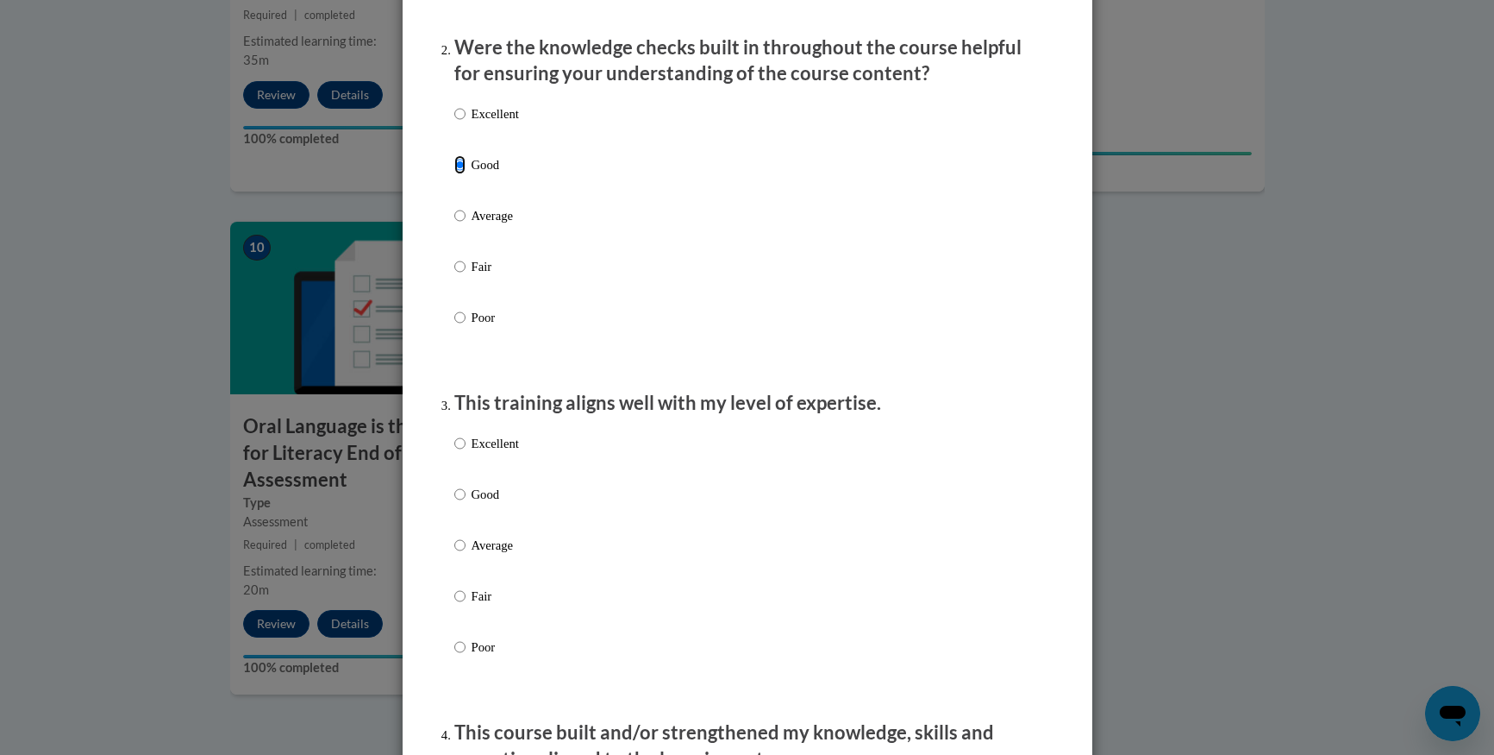
scroll to position [690, 0]
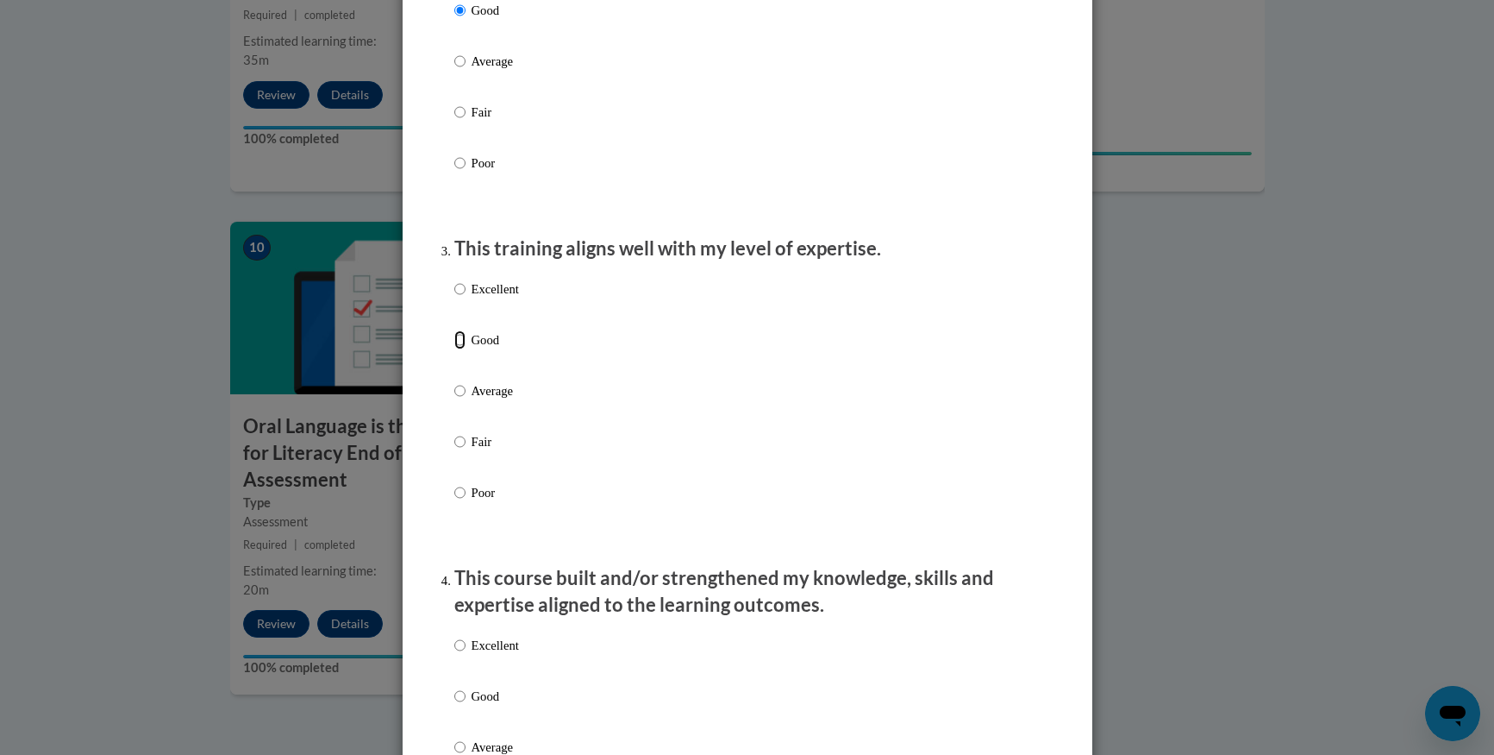
click at [454, 349] on input "Good" at bounding box center [459, 339] width 11 height 19
radio input "true"
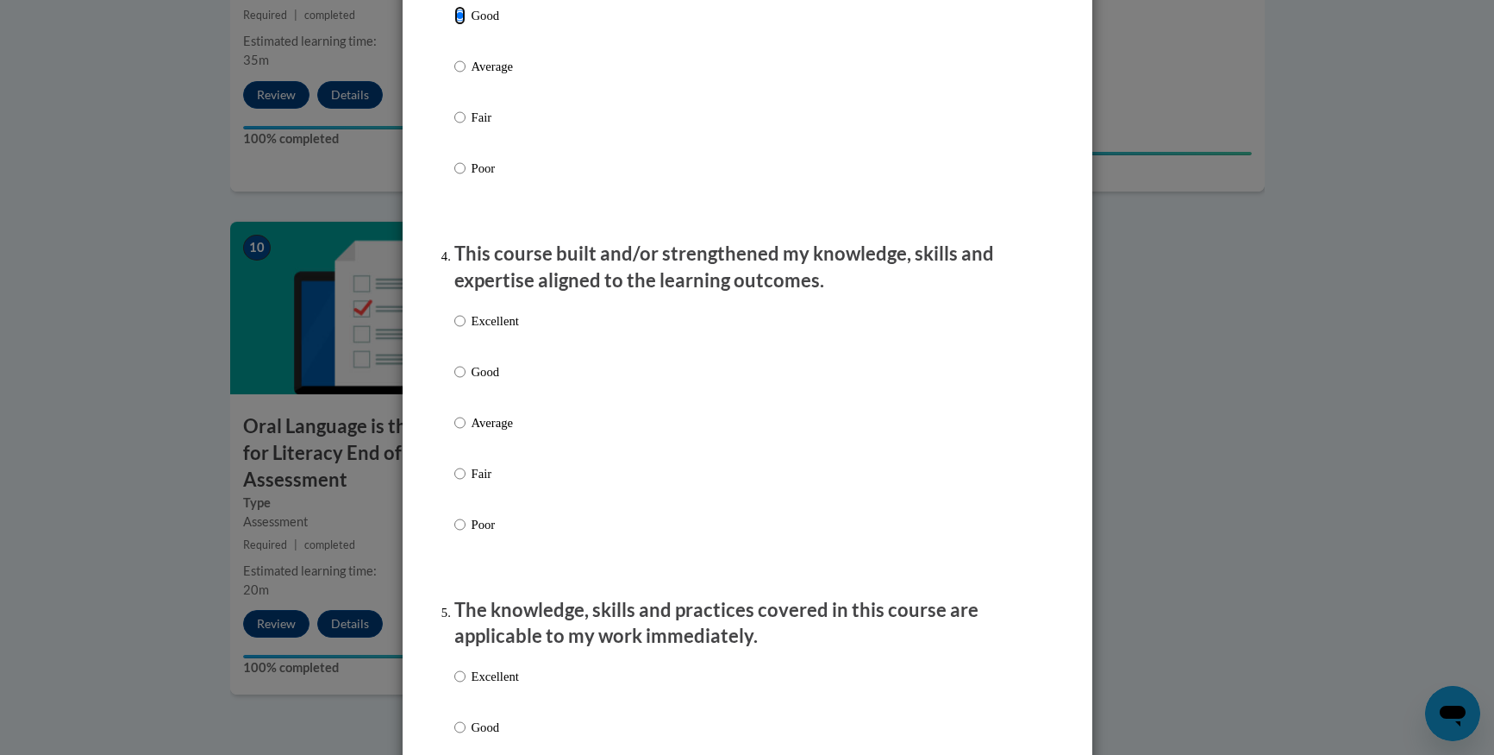
scroll to position [1035, 0]
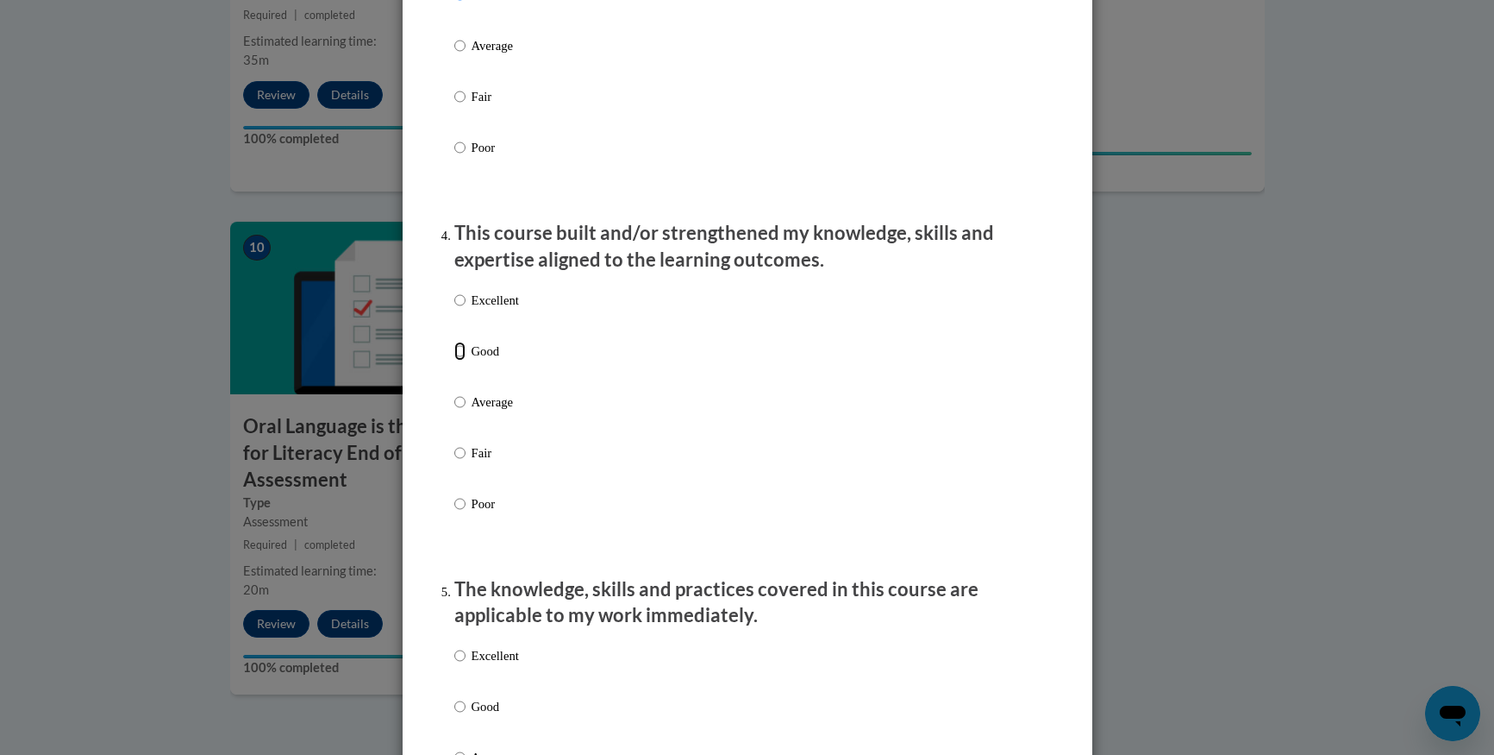
click at [454, 360] on input "Good" at bounding box center [459, 350] width 11 height 19
radio input "true"
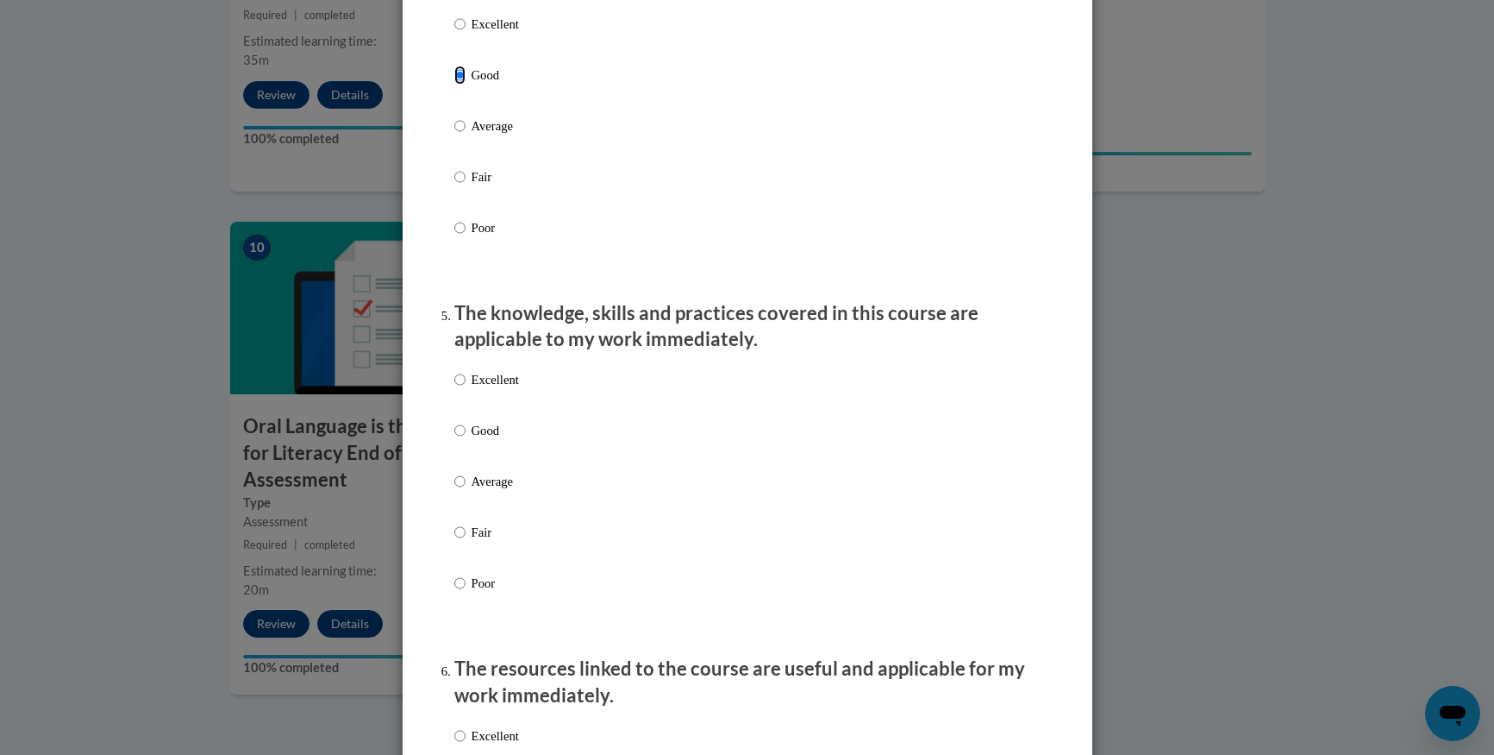
scroll to position [1380, 0]
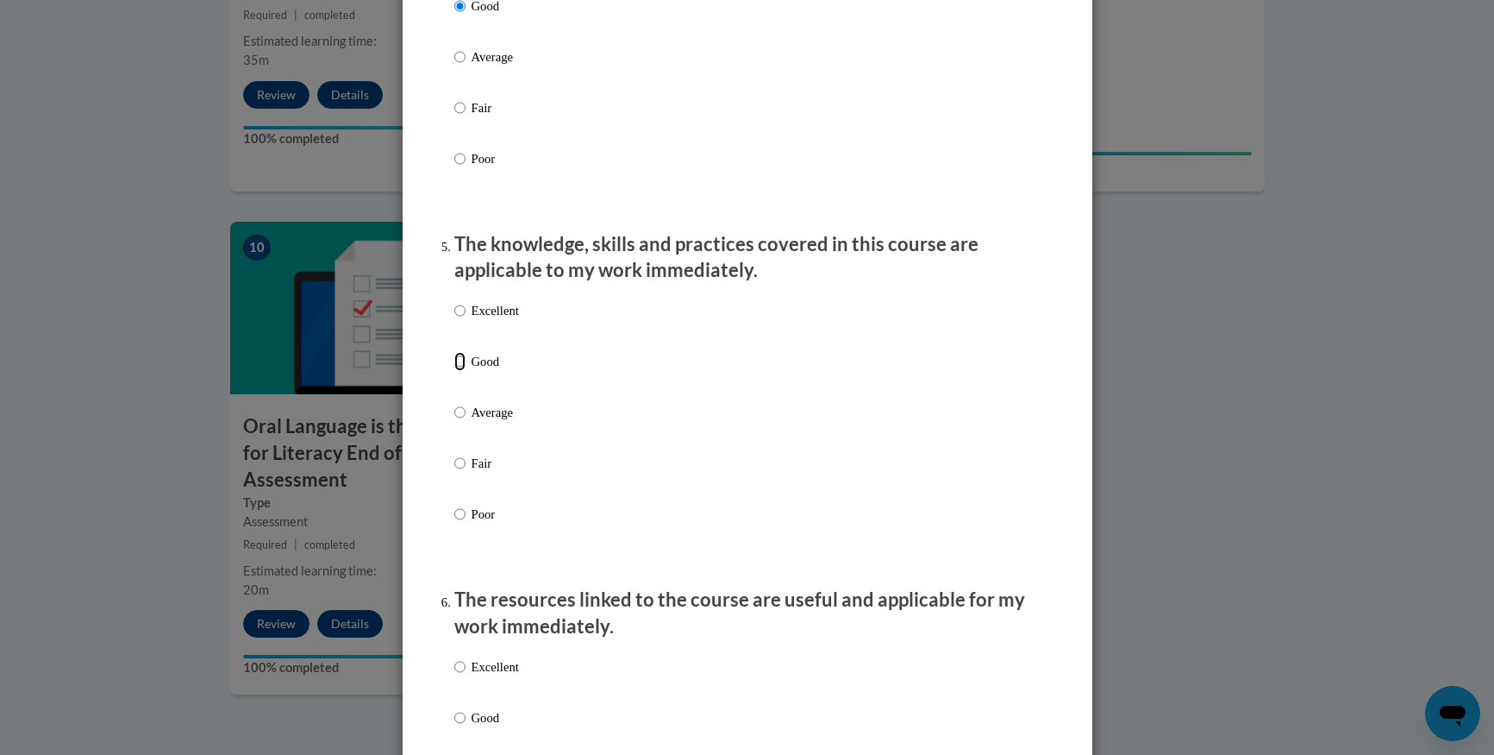
click at [454, 371] on input "Good" at bounding box center [459, 361] width 11 height 19
radio input "true"
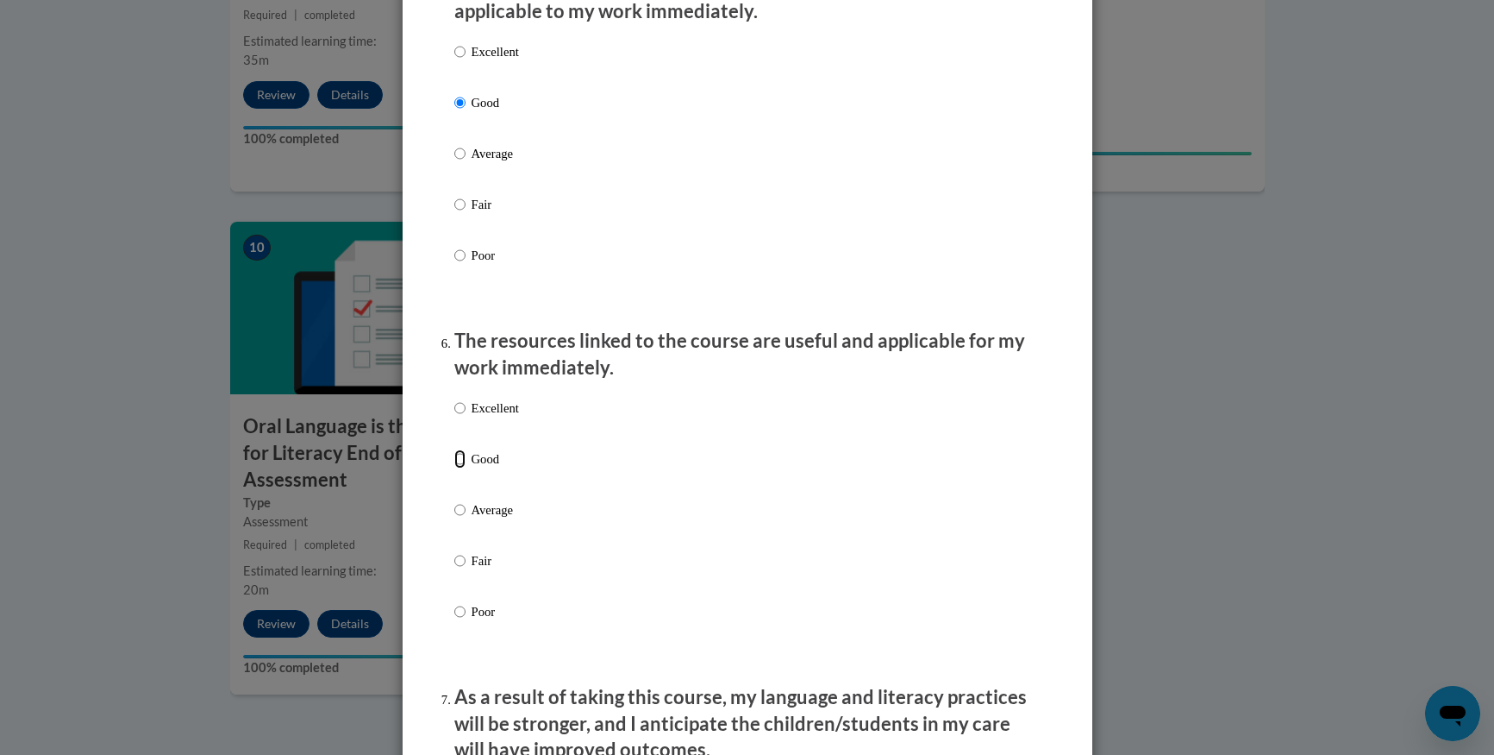
click at [454, 468] on input "Good" at bounding box center [459, 458] width 11 height 19
radio input "true"
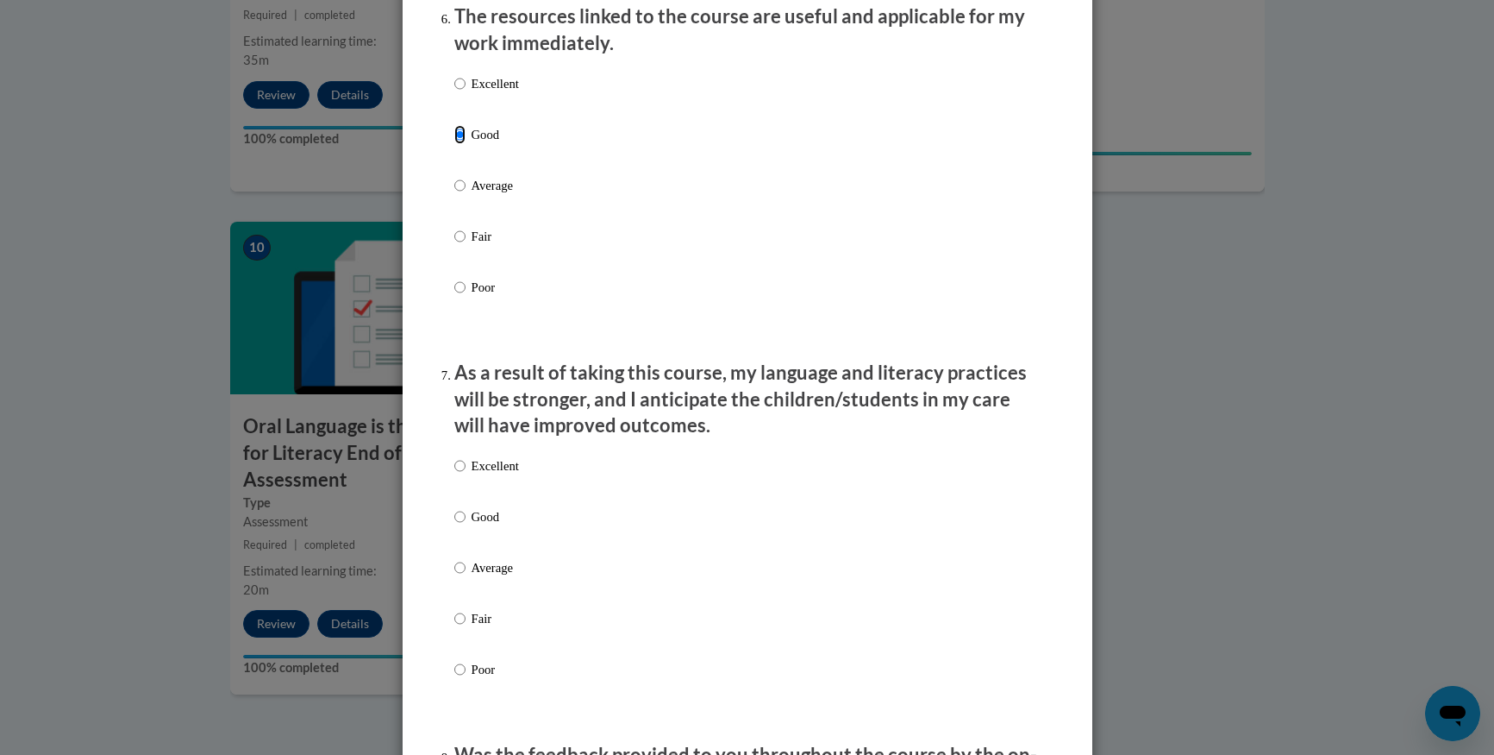
scroll to position [2070, 0]
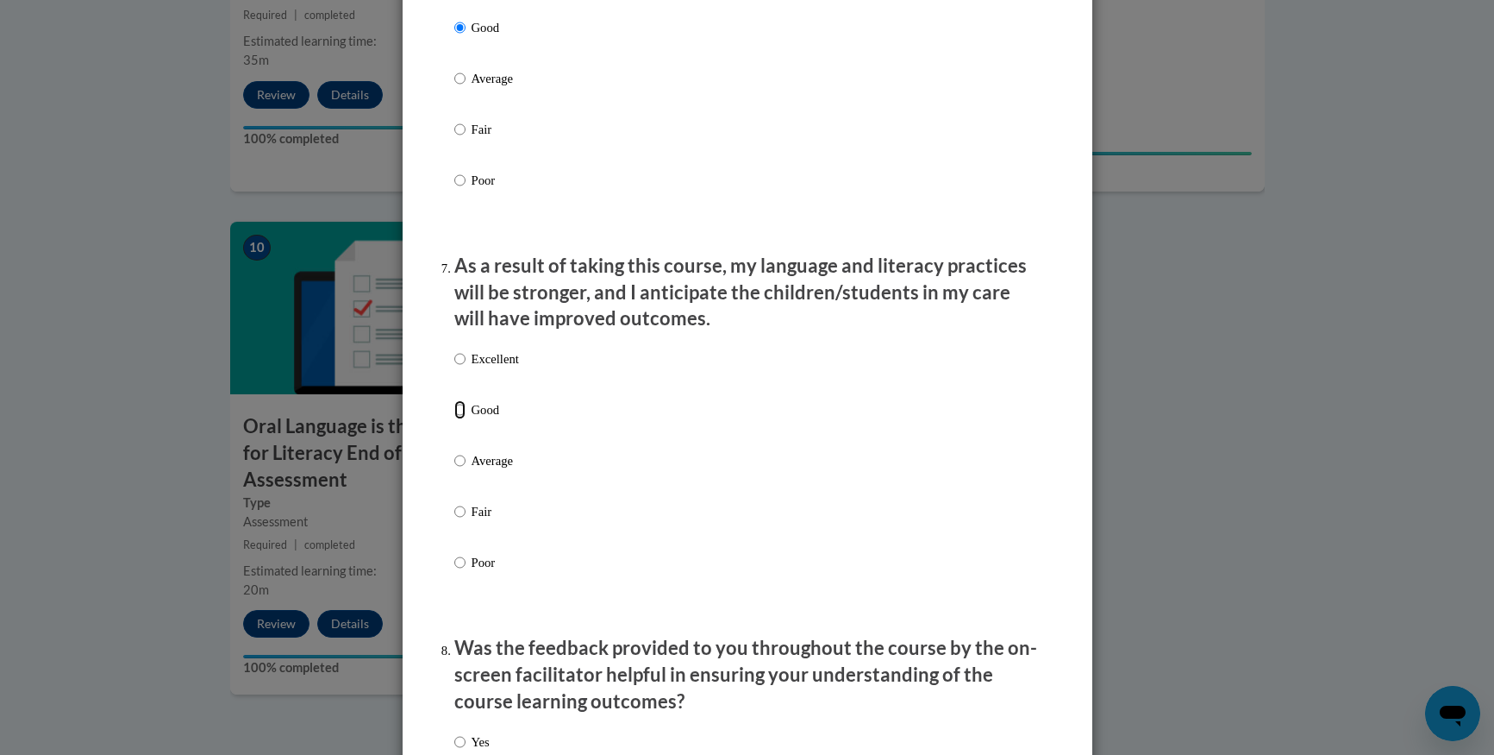
click at [454, 418] on input "Good" at bounding box center [459, 409] width 11 height 19
radio input "true"
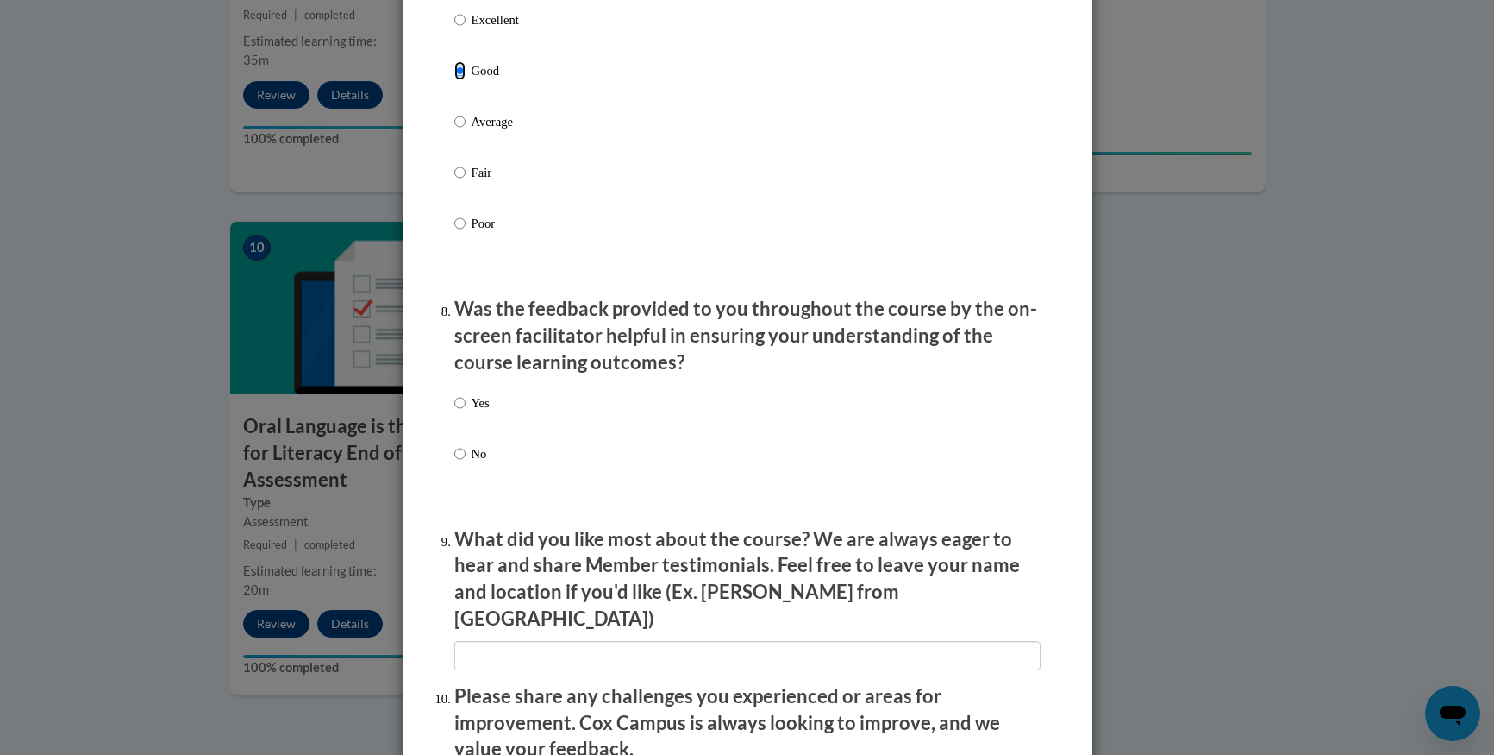
scroll to position [2414, 0]
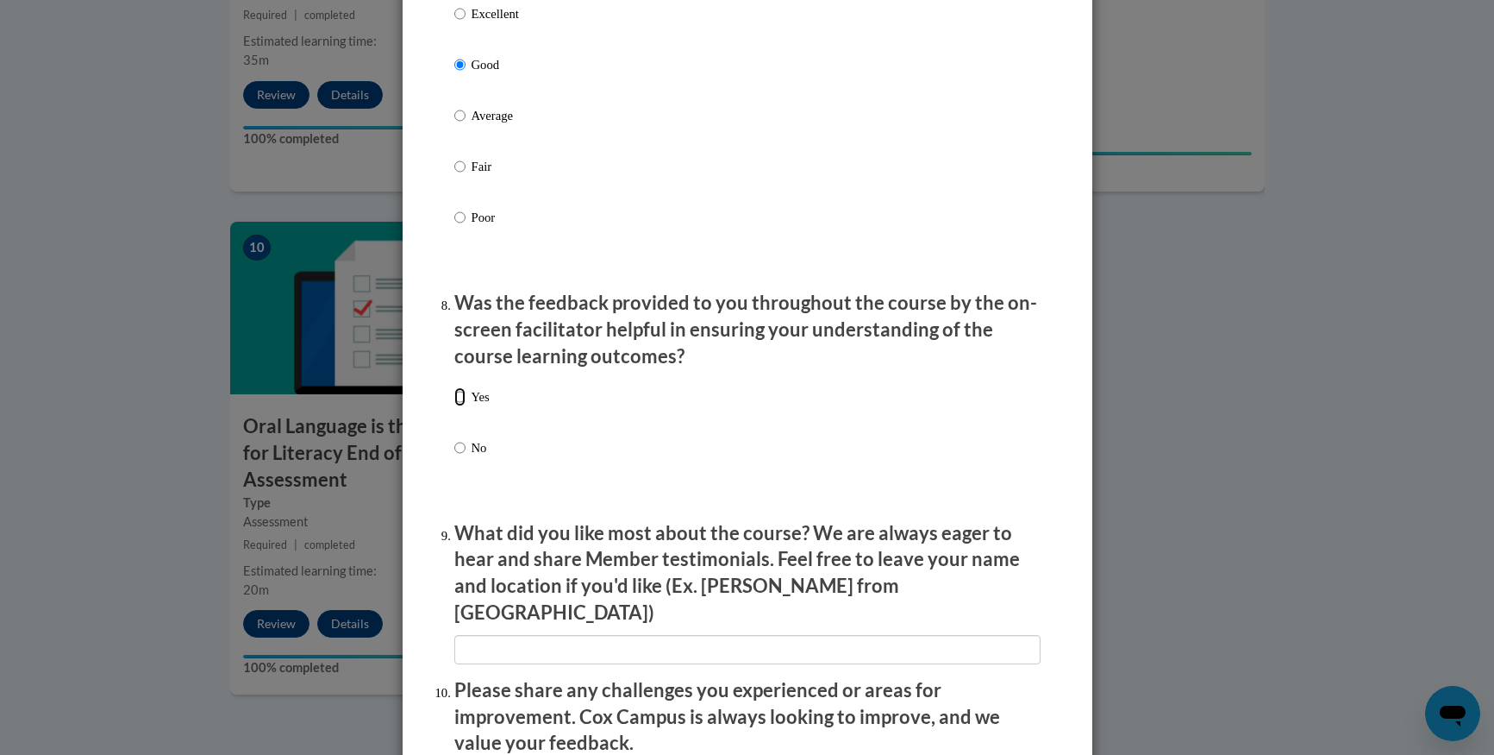
click at [454, 404] on input "Yes" at bounding box center [459, 396] width 11 height 19
radio input "true"
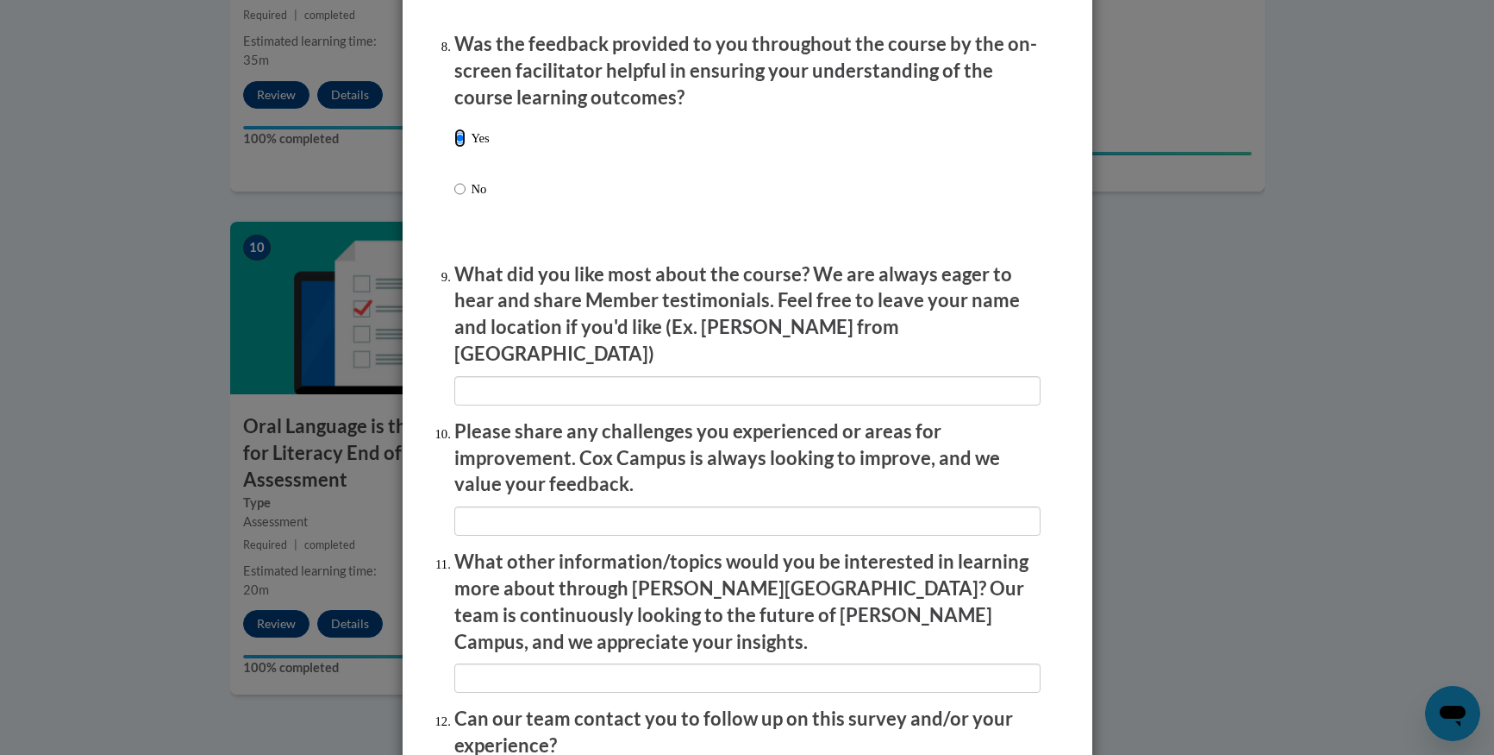
scroll to position [2828, 0]
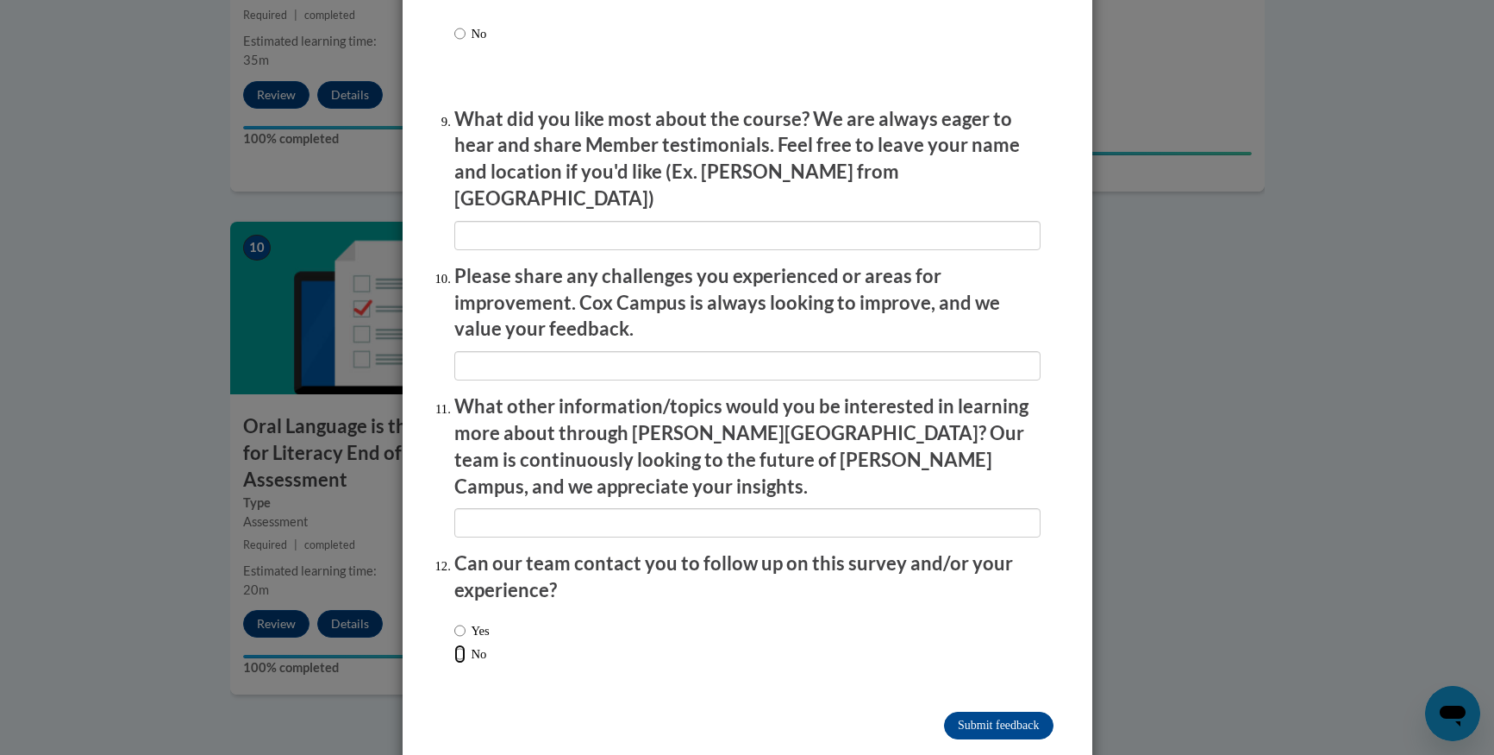
click at [454, 644] on input "No" at bounding box center [459, 653] width 11 height 19
radio input "true"
click at [960, 711] on input "Submit feedback" at bounding box center [998, 725] width 109 height 28
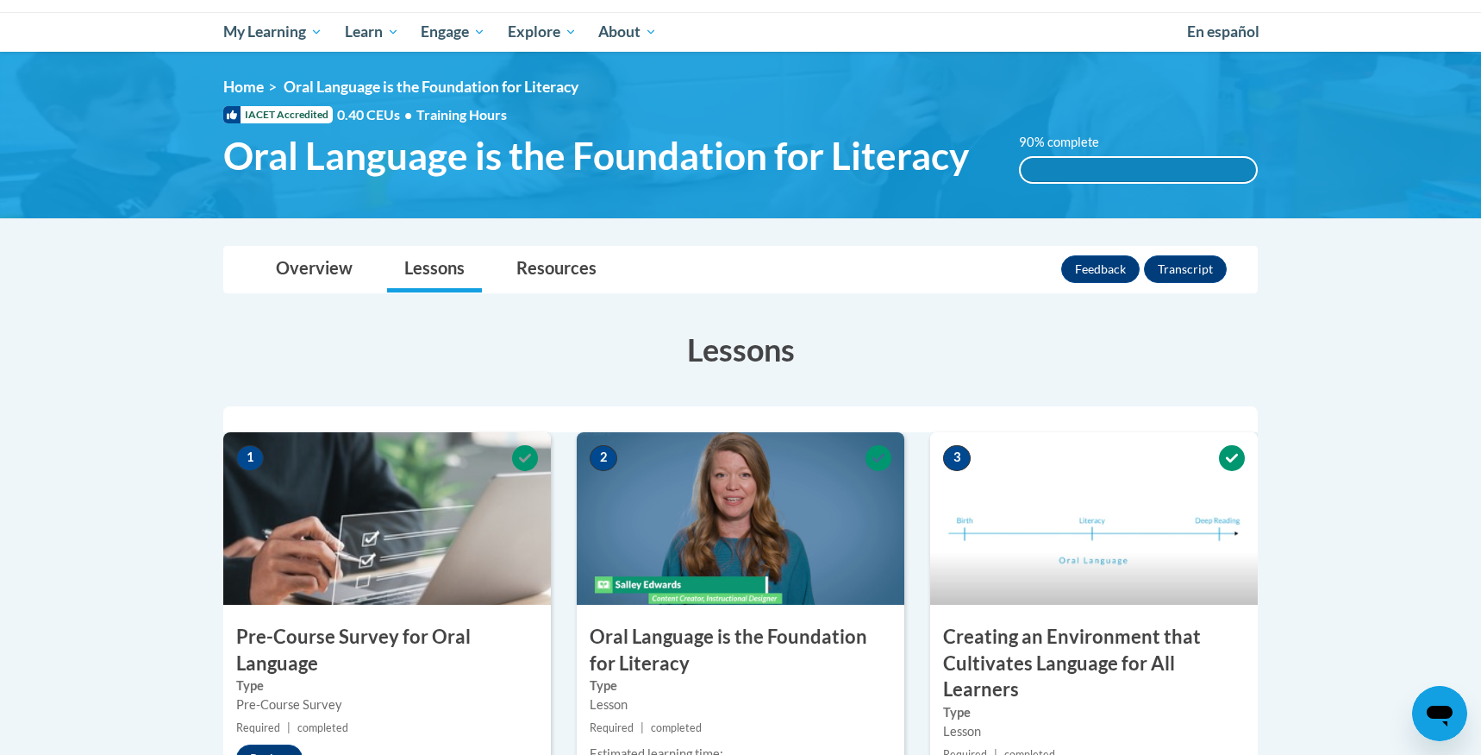
scroll to position [0, 0]
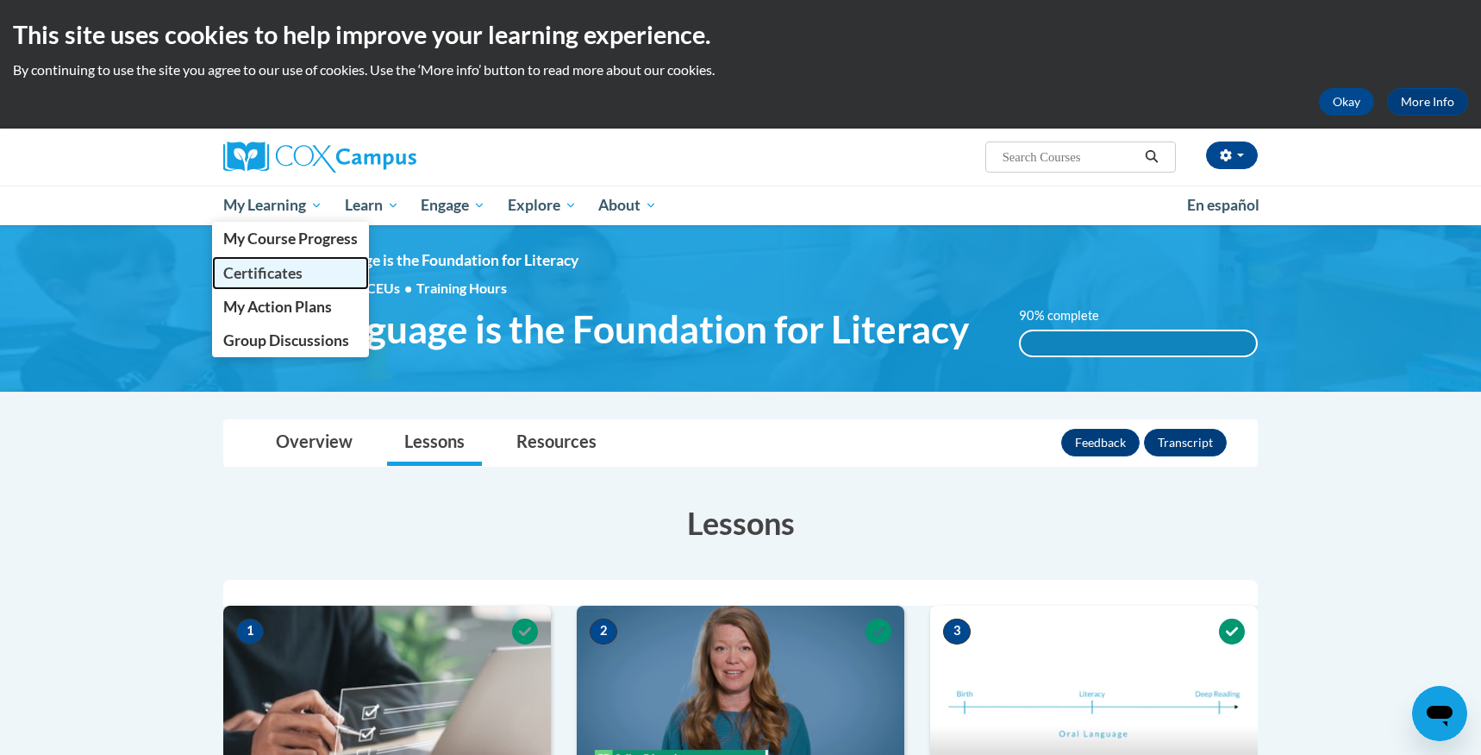
click at [274, 264] on span "Certificates" at bounding box center [262, 273] width 79 height 18
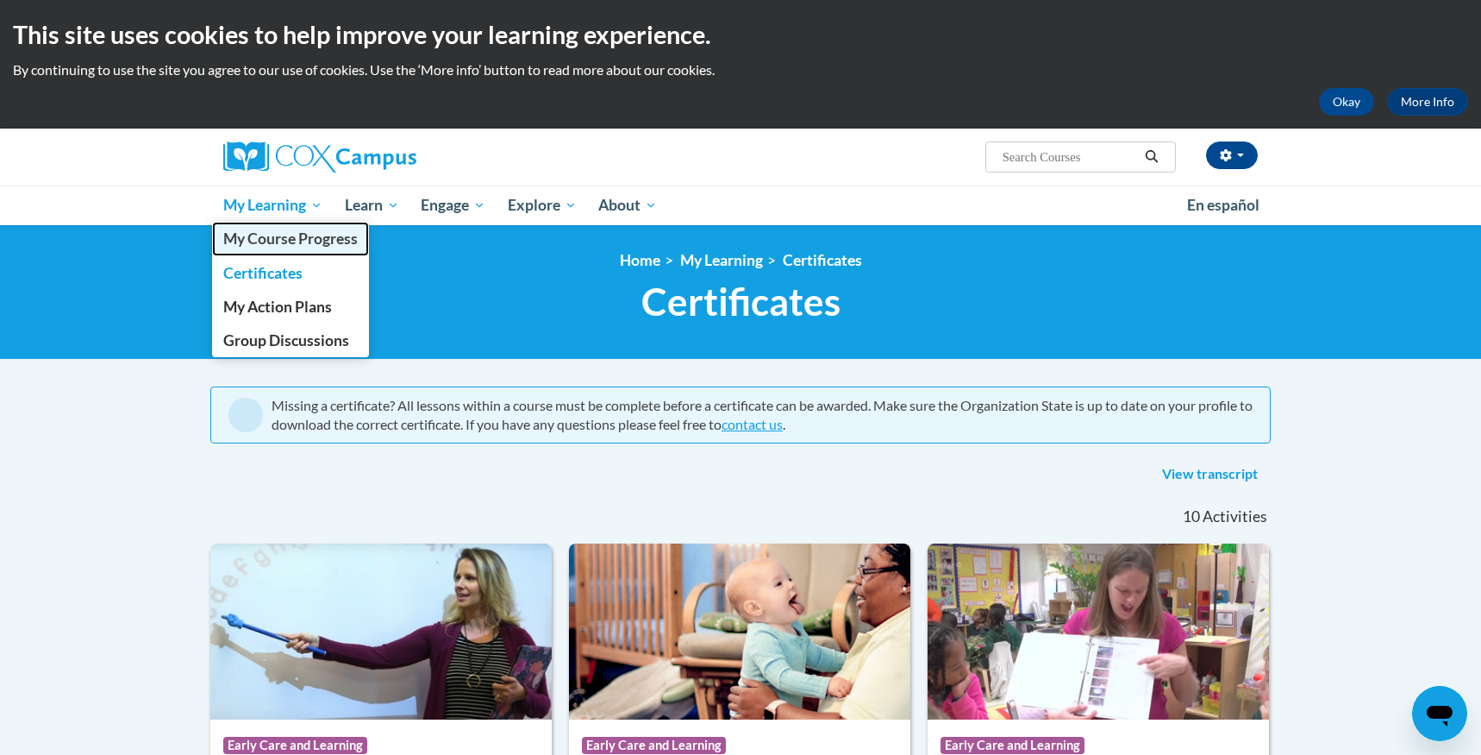
click at [277, 237] on span "My Course Progress" at bounding box center [290, 238] width 135 height 18
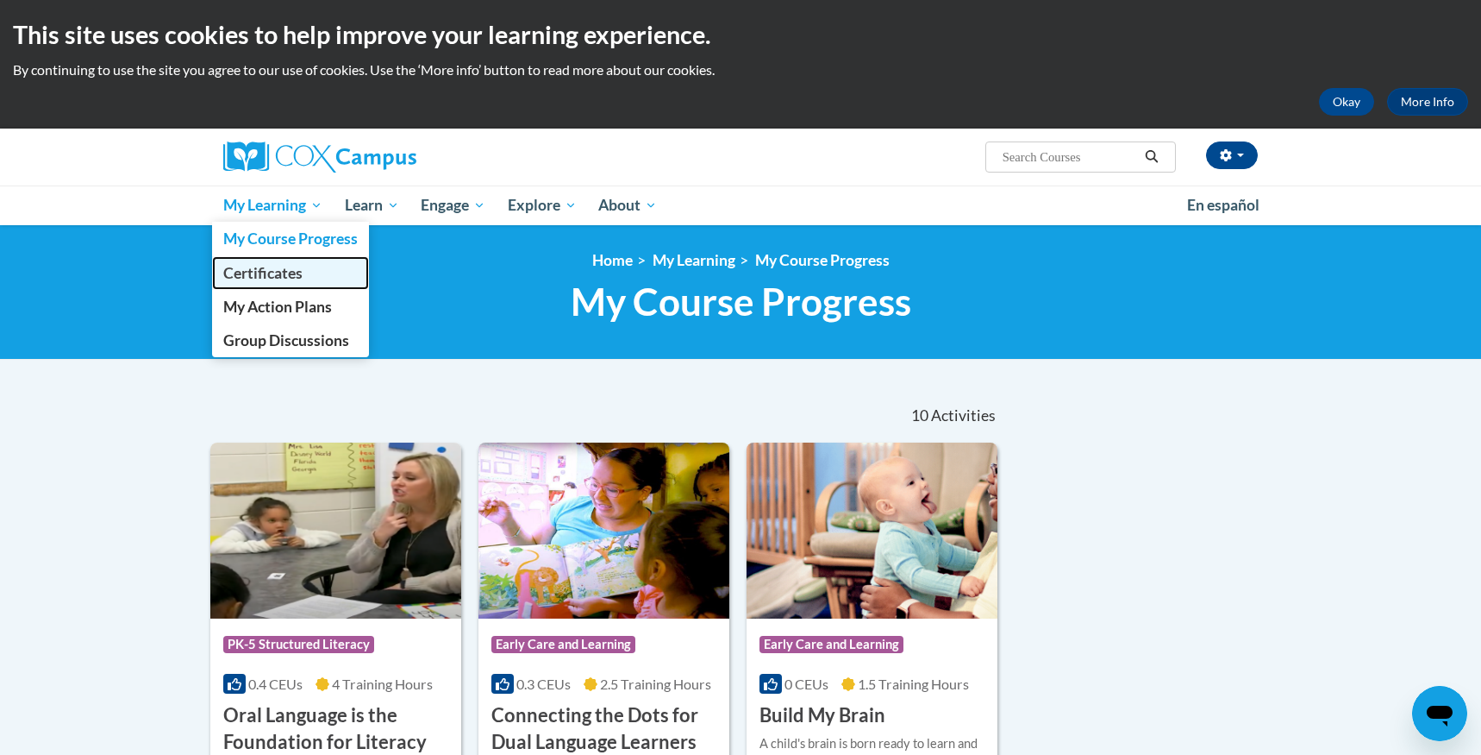
click at [255, 275] on span "Certificates" at bounding box center [262, 273] width 79 height 18
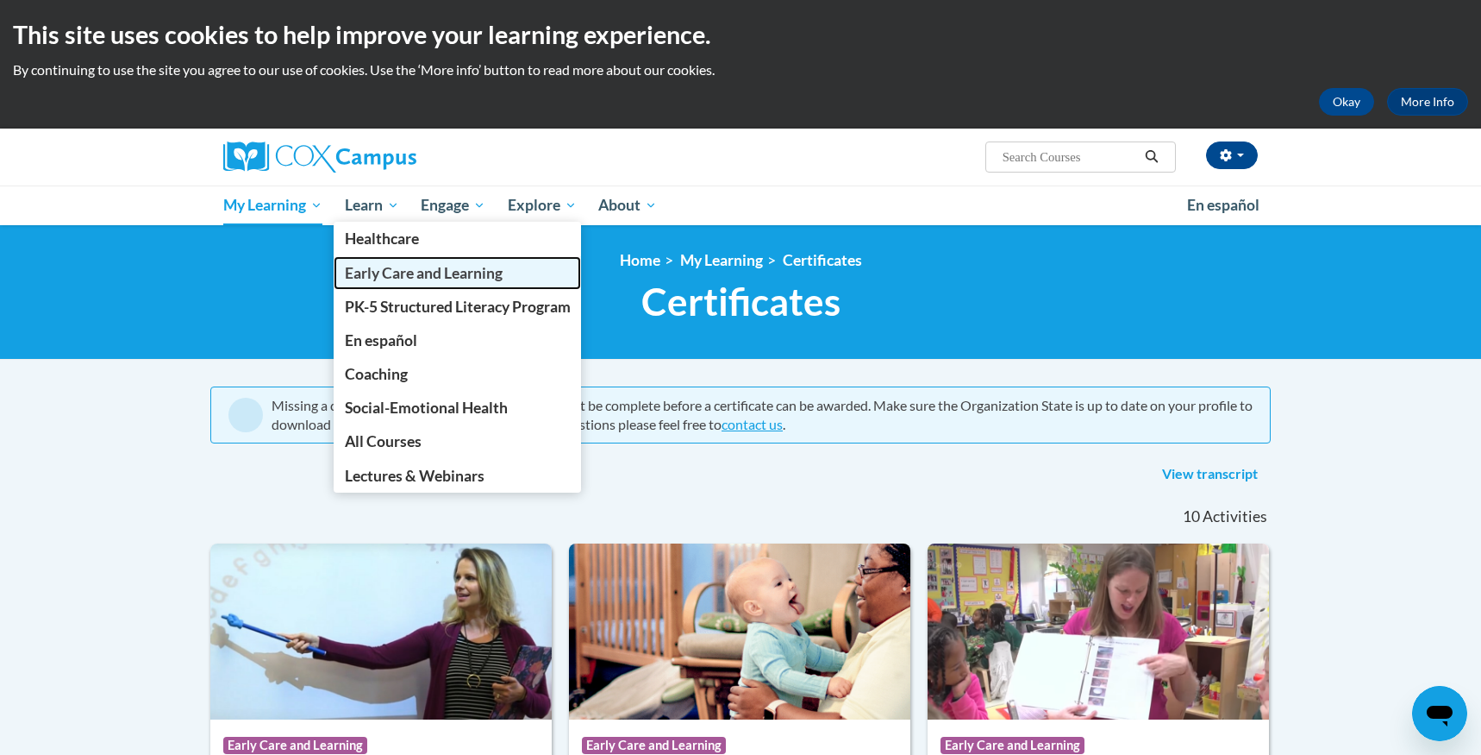
click at [385, 274] on span "Early Care and Learning" at bounding box center [424, 273] width 158 height 18
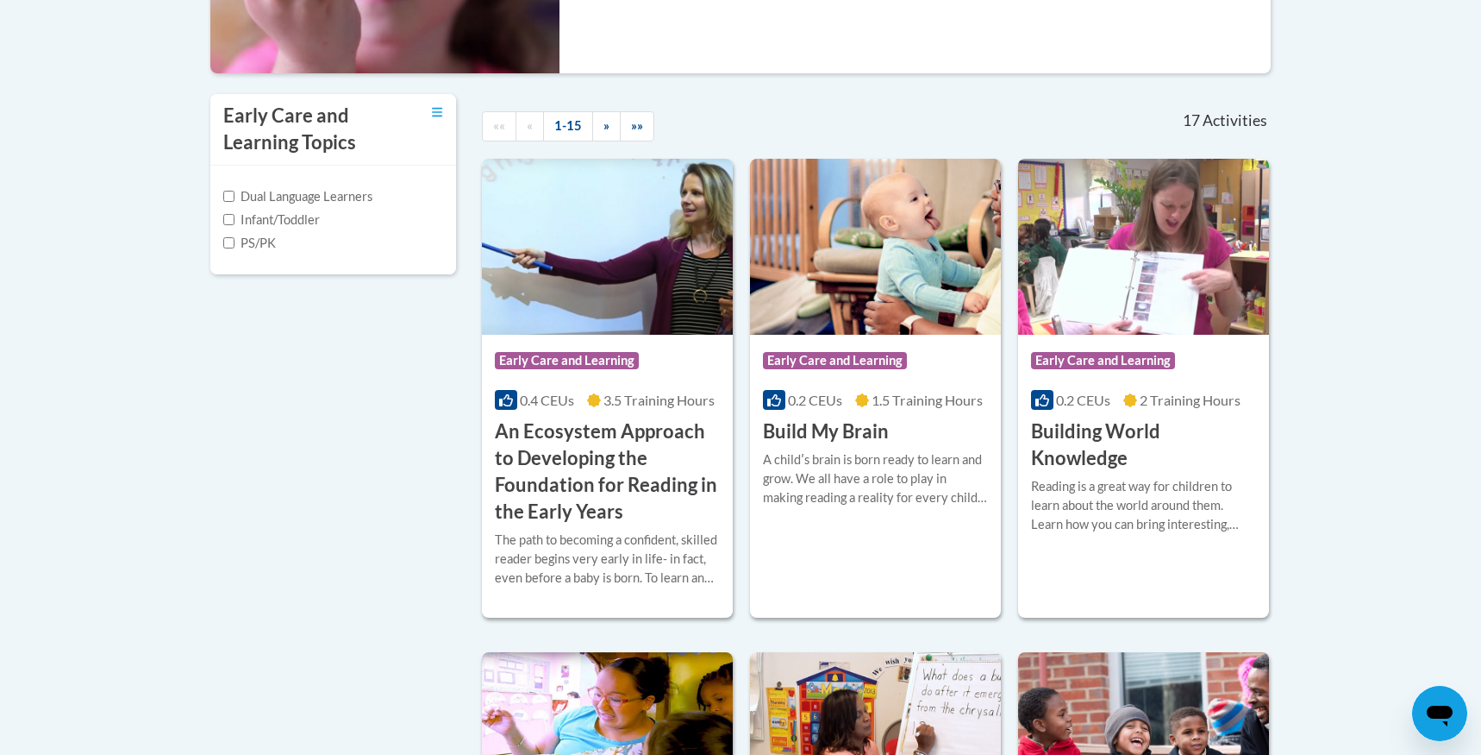
scroll to position [543, 0]
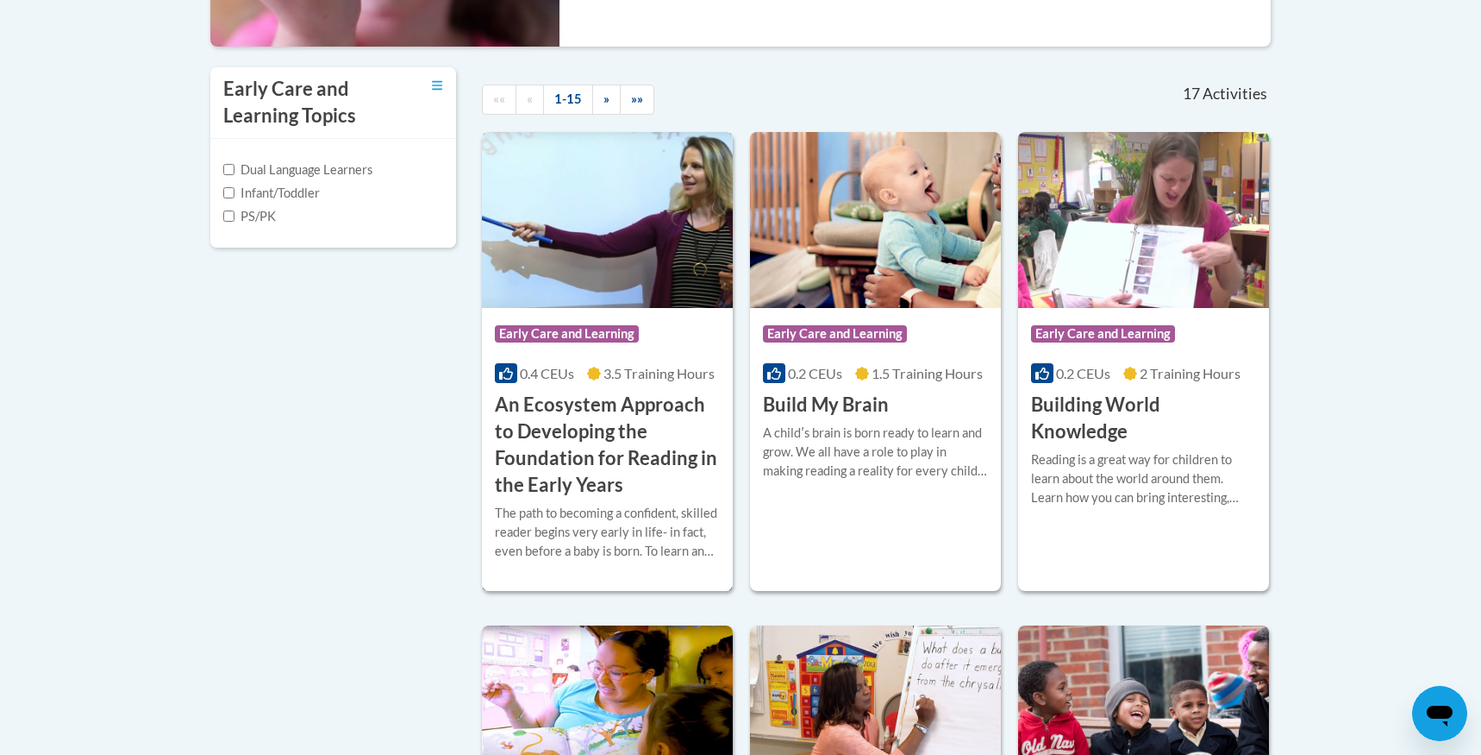
click at [577, 429] on h3 "An Ecosystem Approach to Developing the Foundation for Reading in the Early Yea…" at bounding box center [607, 444] width 225 height 106
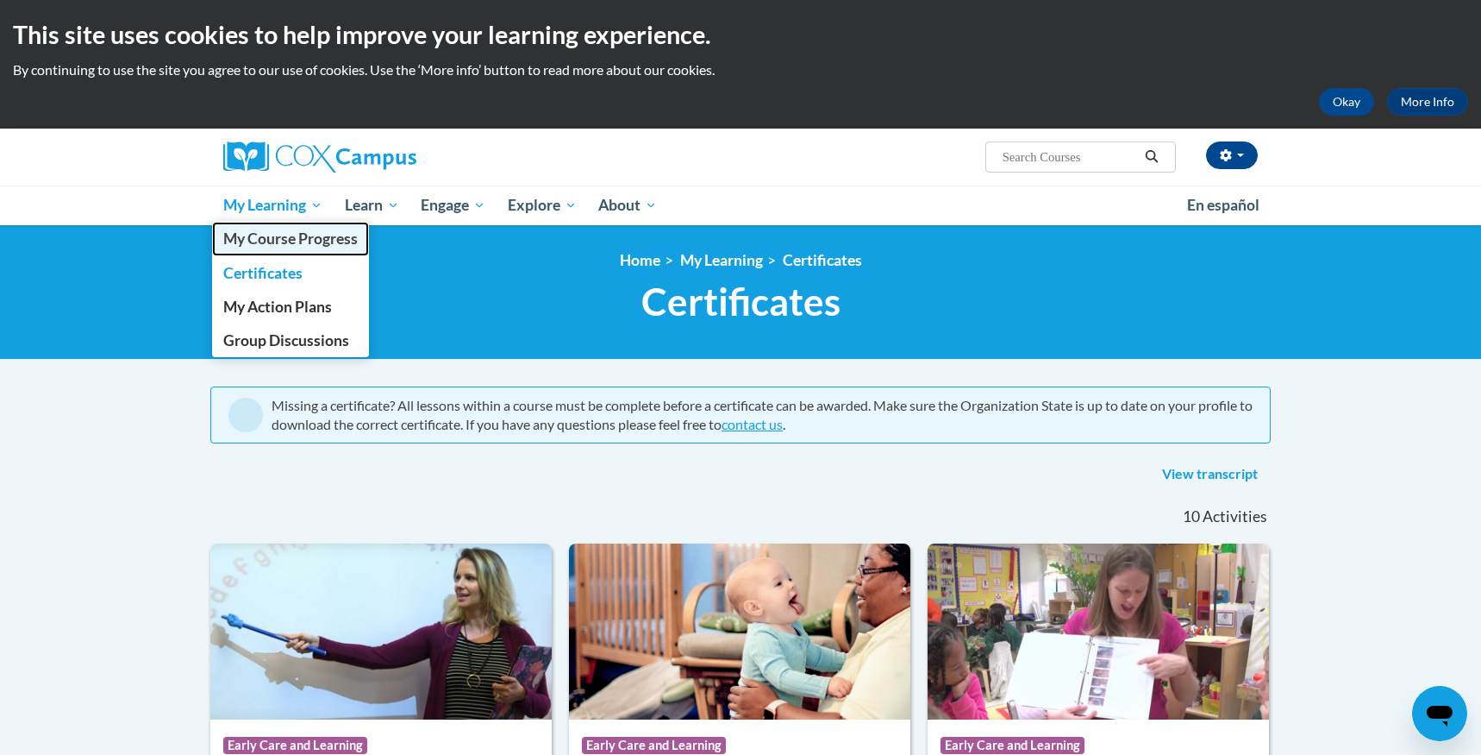
click at [316, 235] on span "My Course Progress" at bounding box center [290, 238] width 135 height 18
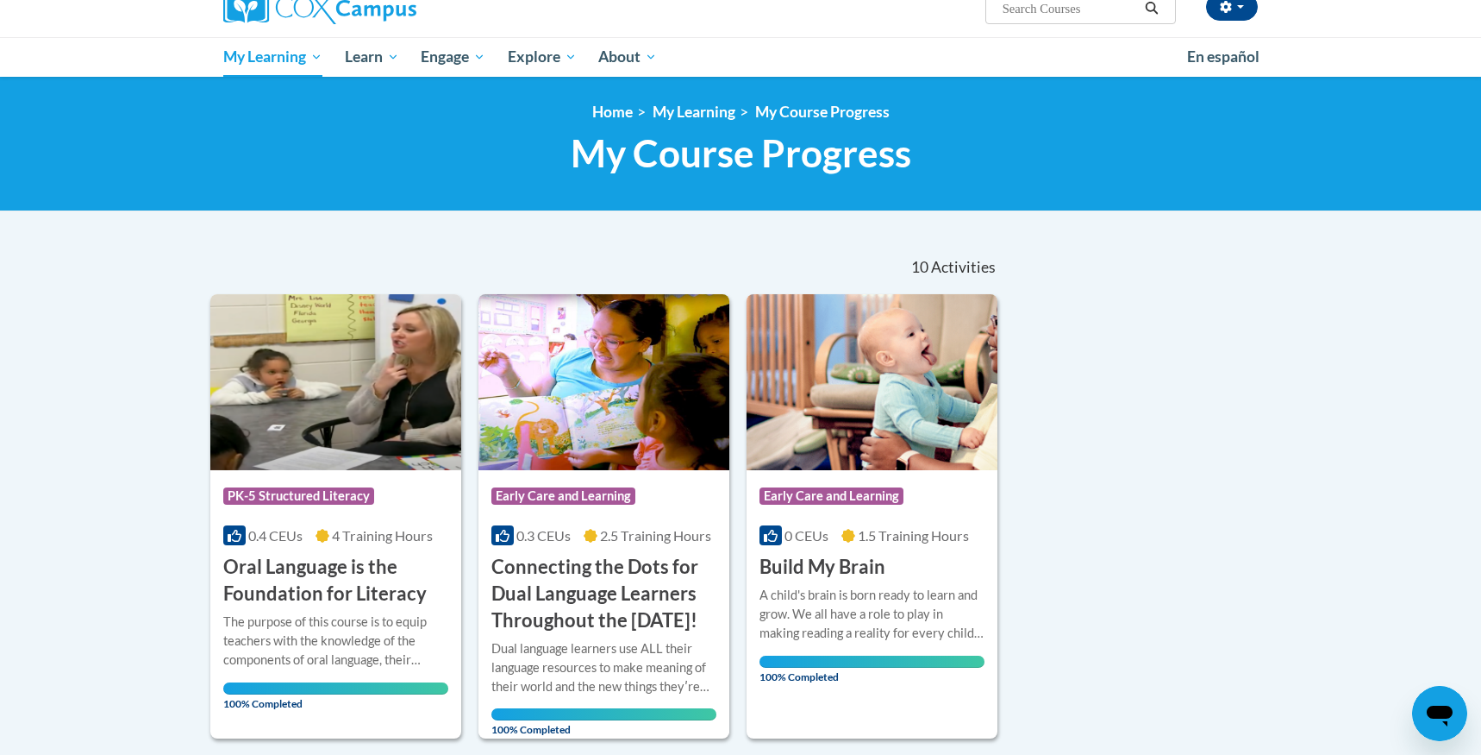
scroll to position [172, 0]
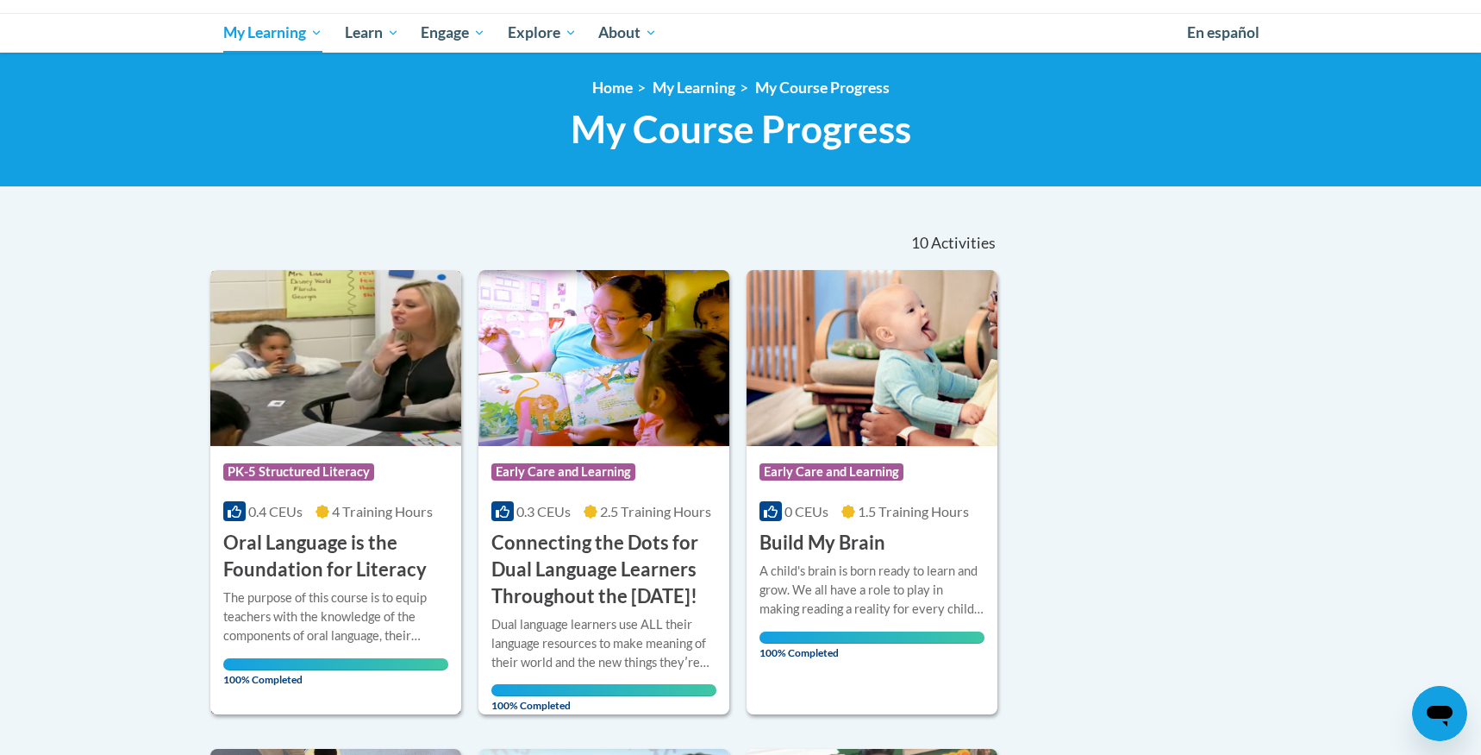
click at [328, 566] on h3 "Oral Language is the Foundation for Literacy" at bounding box center [335, 555] width 225 height 53
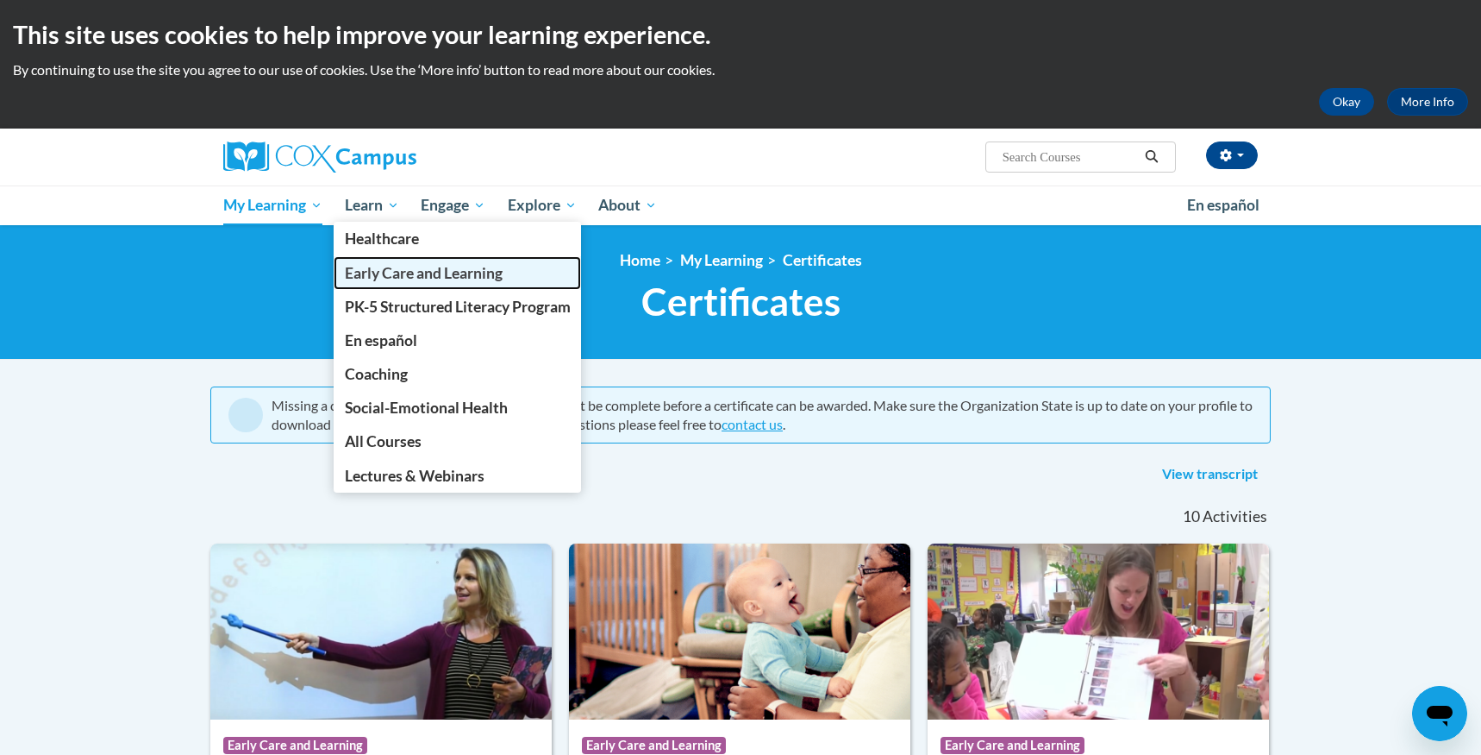
click at [378, 264] on span "Early Care and Learning" at bounding box center [424, 273] width 158 height 18
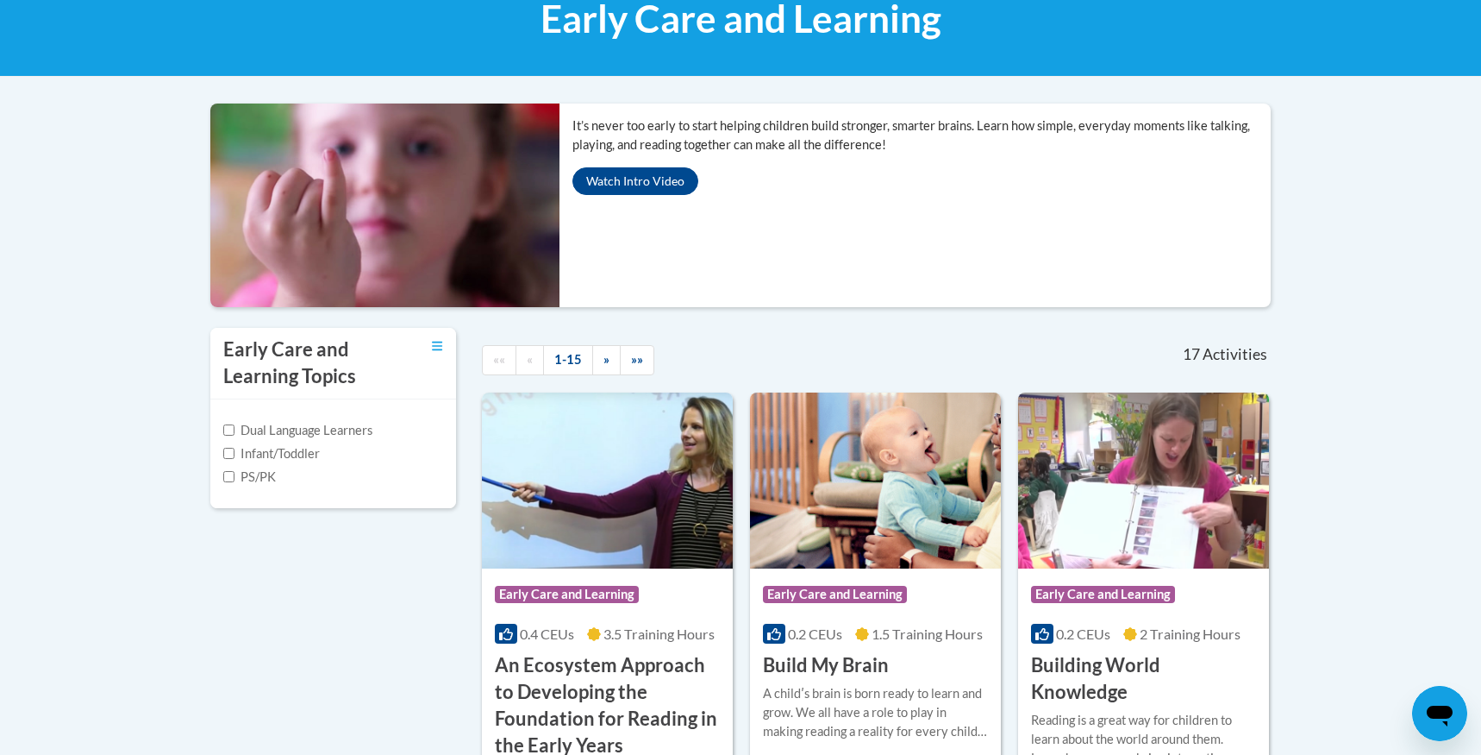
scroll to position [345, 0]
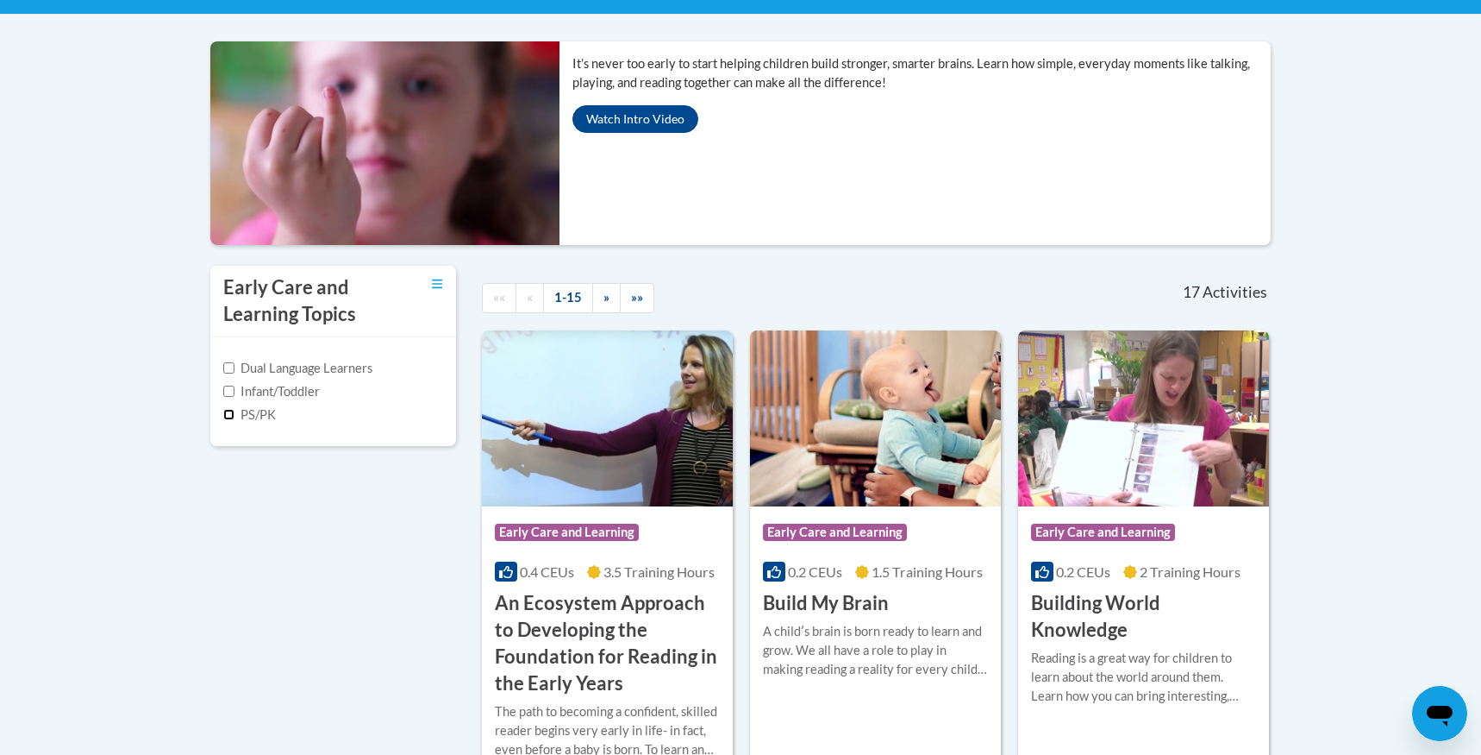
click at [231, 412] on input "PS/PK" at bounding box center [228, 414] width 11 height 11
checkbox input "true"
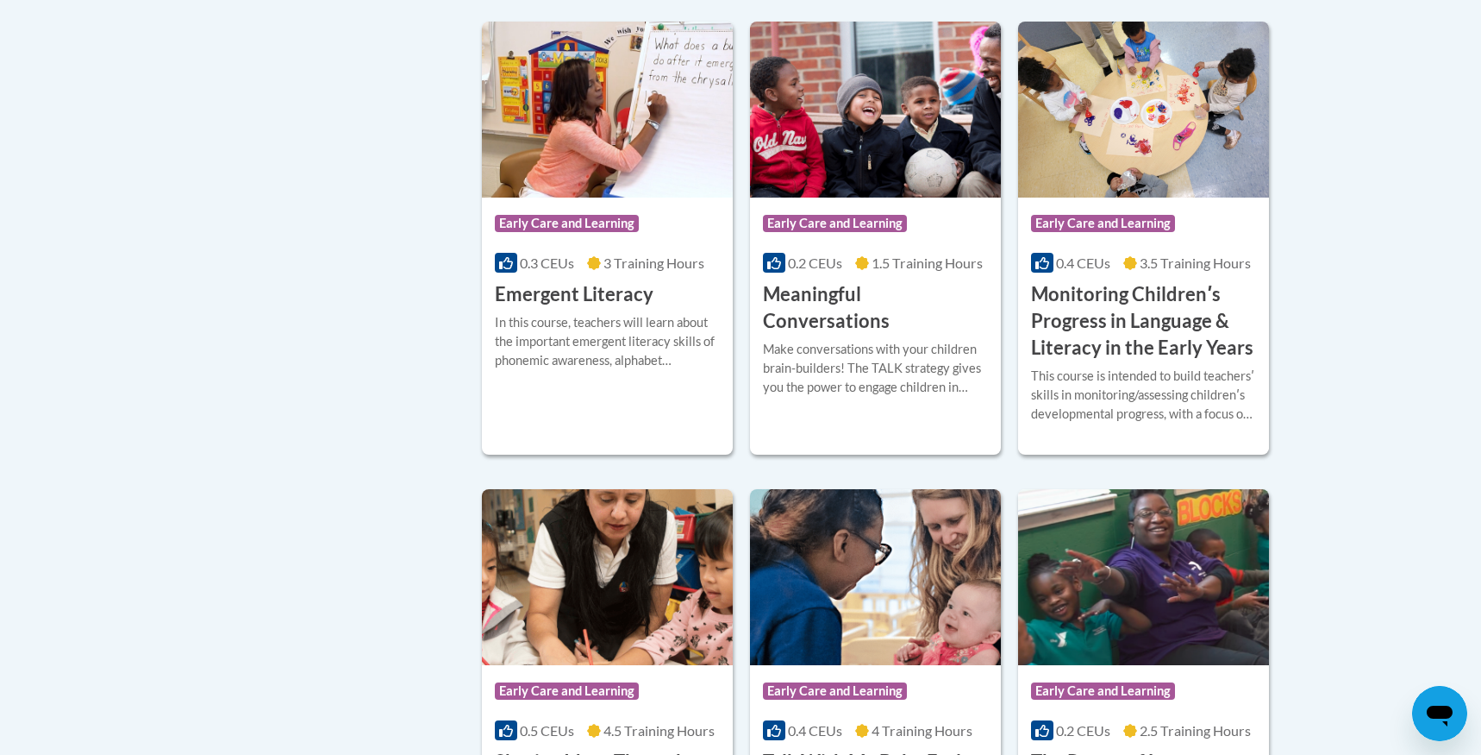
scroll to position [1035, 0]
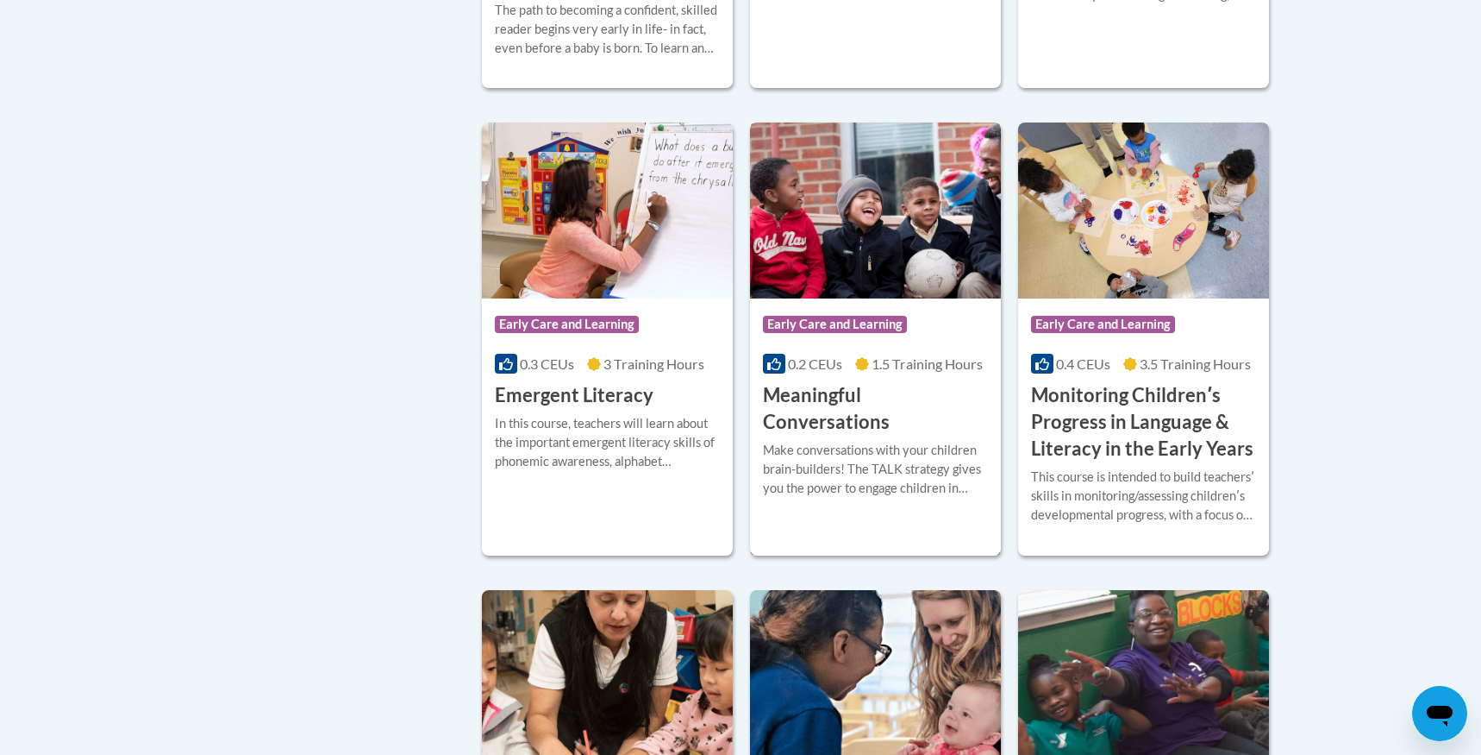
click at [823, 441] on div "Make conversations with your children brain-builders! The TALK strategy gives y…" at bounding box center [875, 469] width 225 height 57
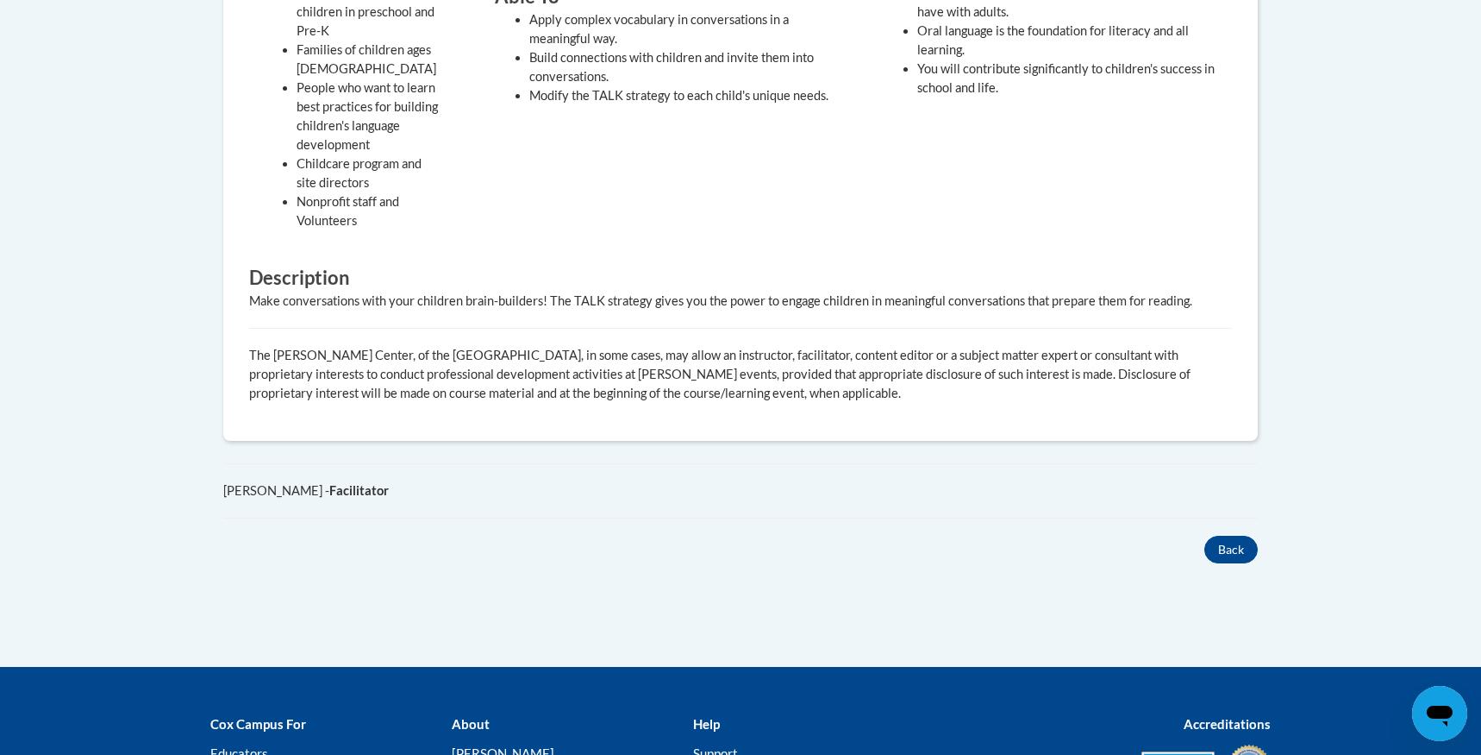
scroll to position [345, 0]
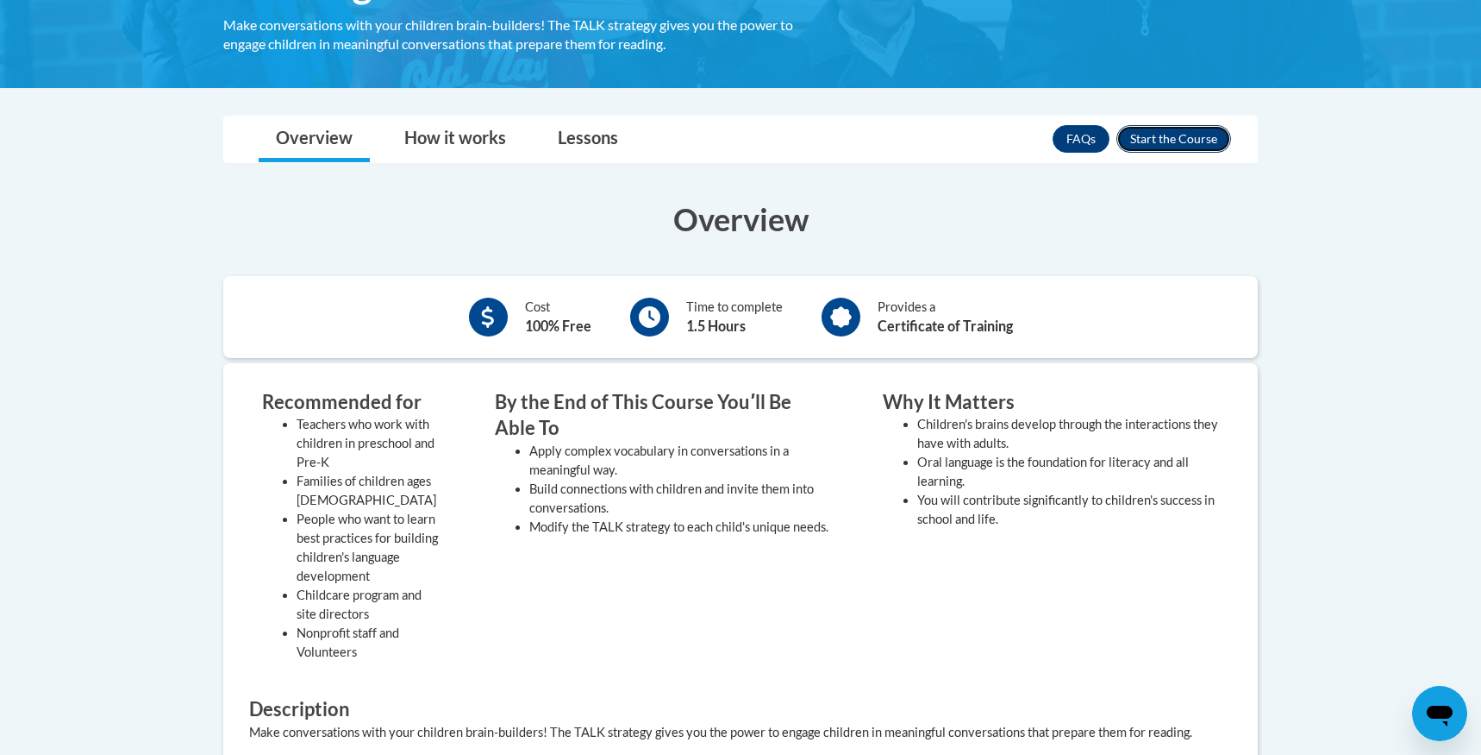
click at [1149, 134] on button "Enroll" at bounding box center [1174, 139] width 115 height 28
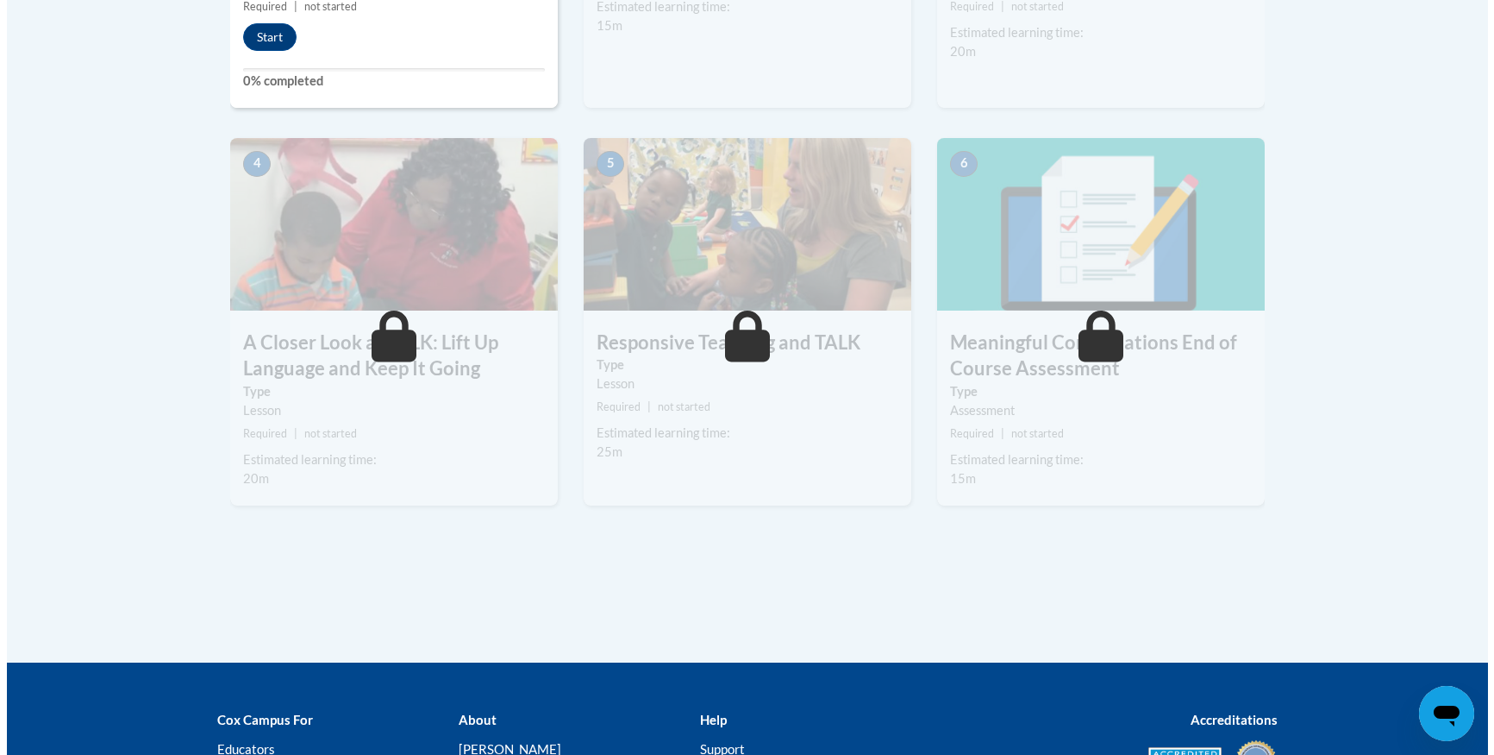
scroll to position [604, 0]
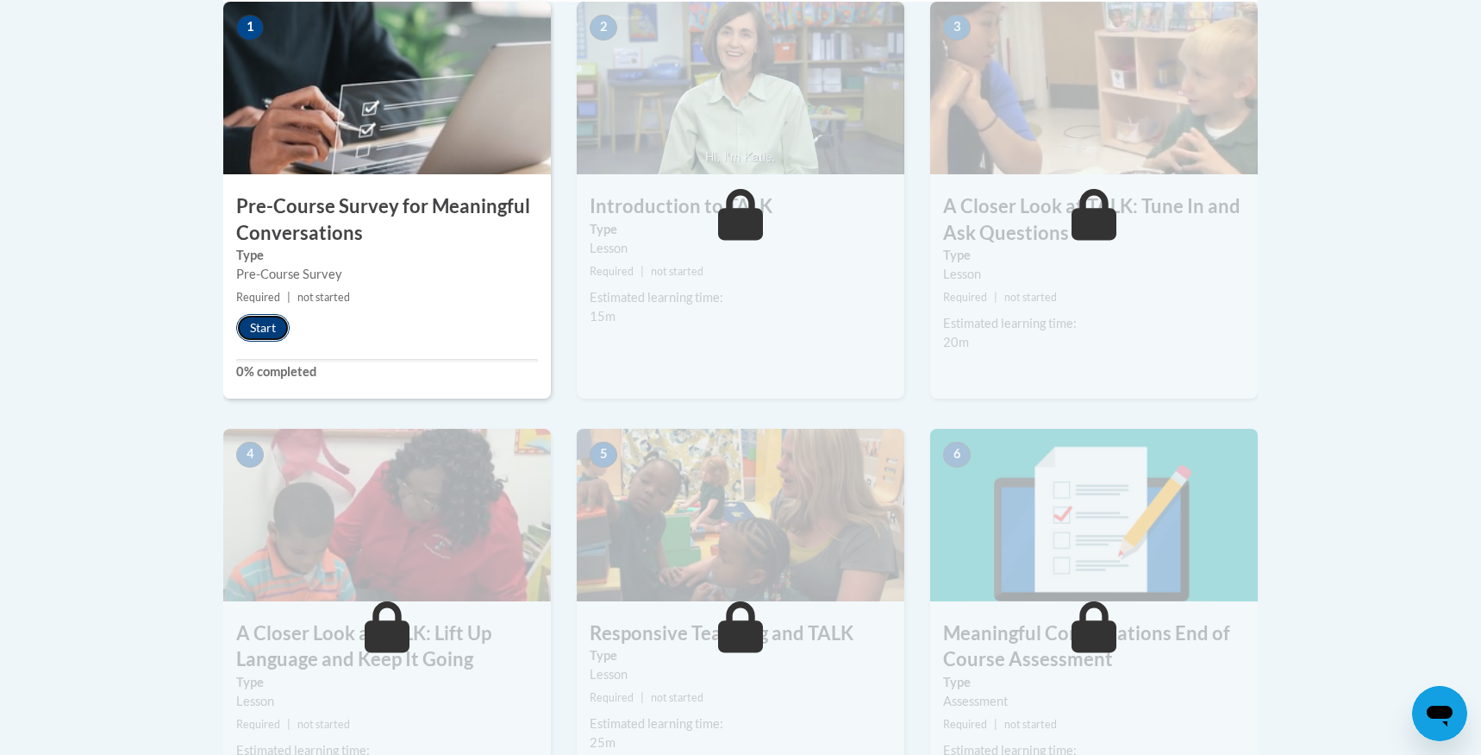
click at [261, 325] on button "Start" at bounding box center [262, 328] width 53 height 28
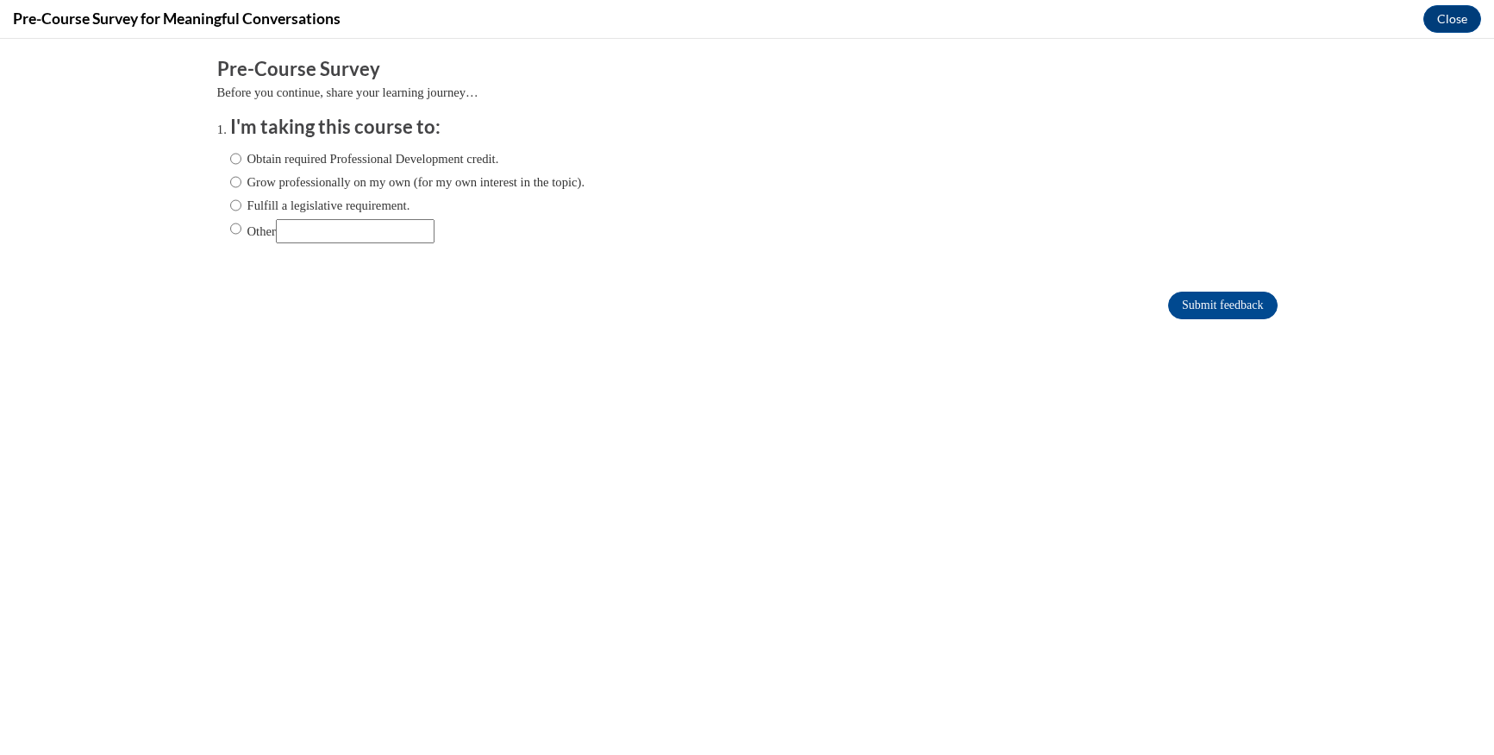
scroll to position [0, 0]
click at [230, 157] on input "Obtain required Professional Development credit." at bounding box center [235, 158] width 11 height 19
radio input "true"
click at [1186, 303] on input "Submit feedback" at bounding box center [1222, 305] width 109 height 28
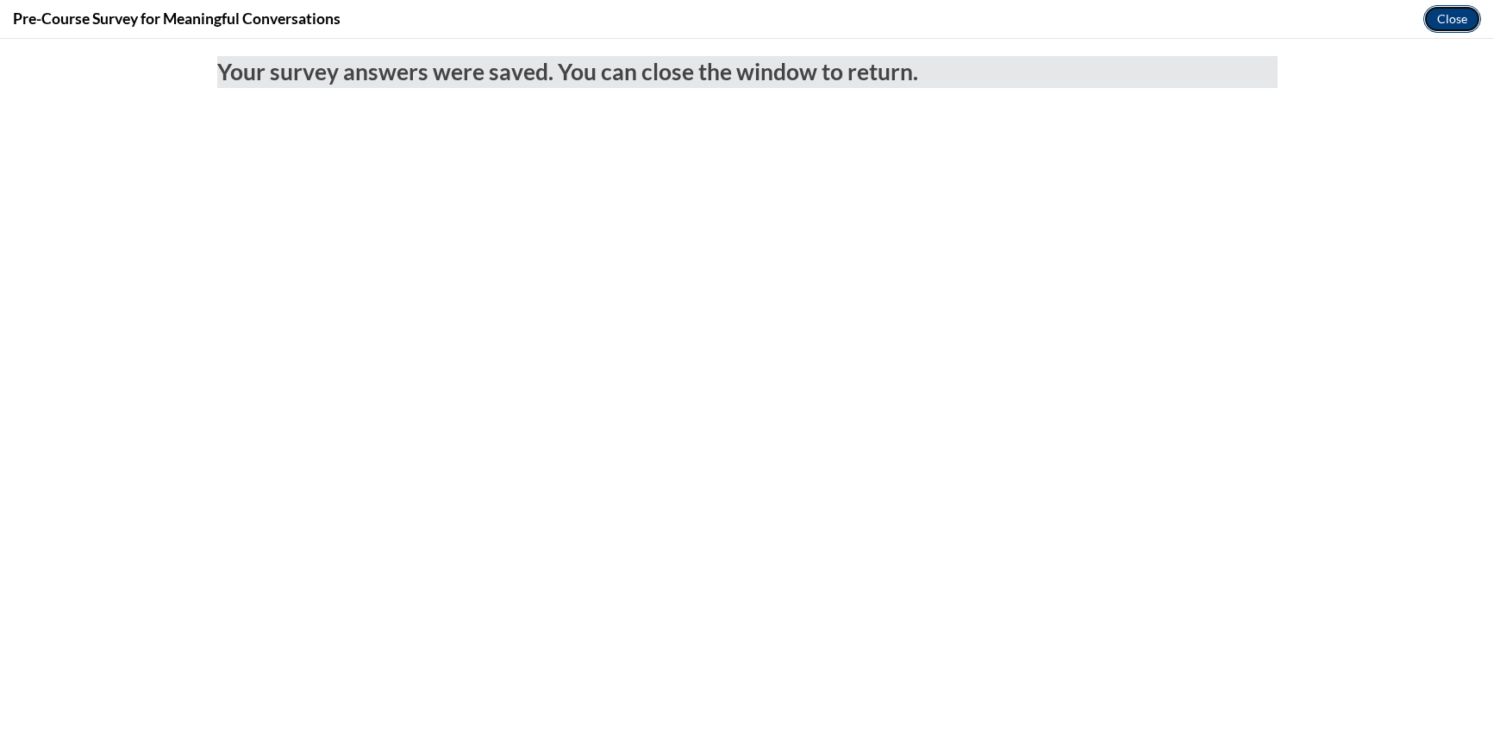
click at [1450, 27] on button "Close" at bounding box center [1453, 19] width 58 height 28
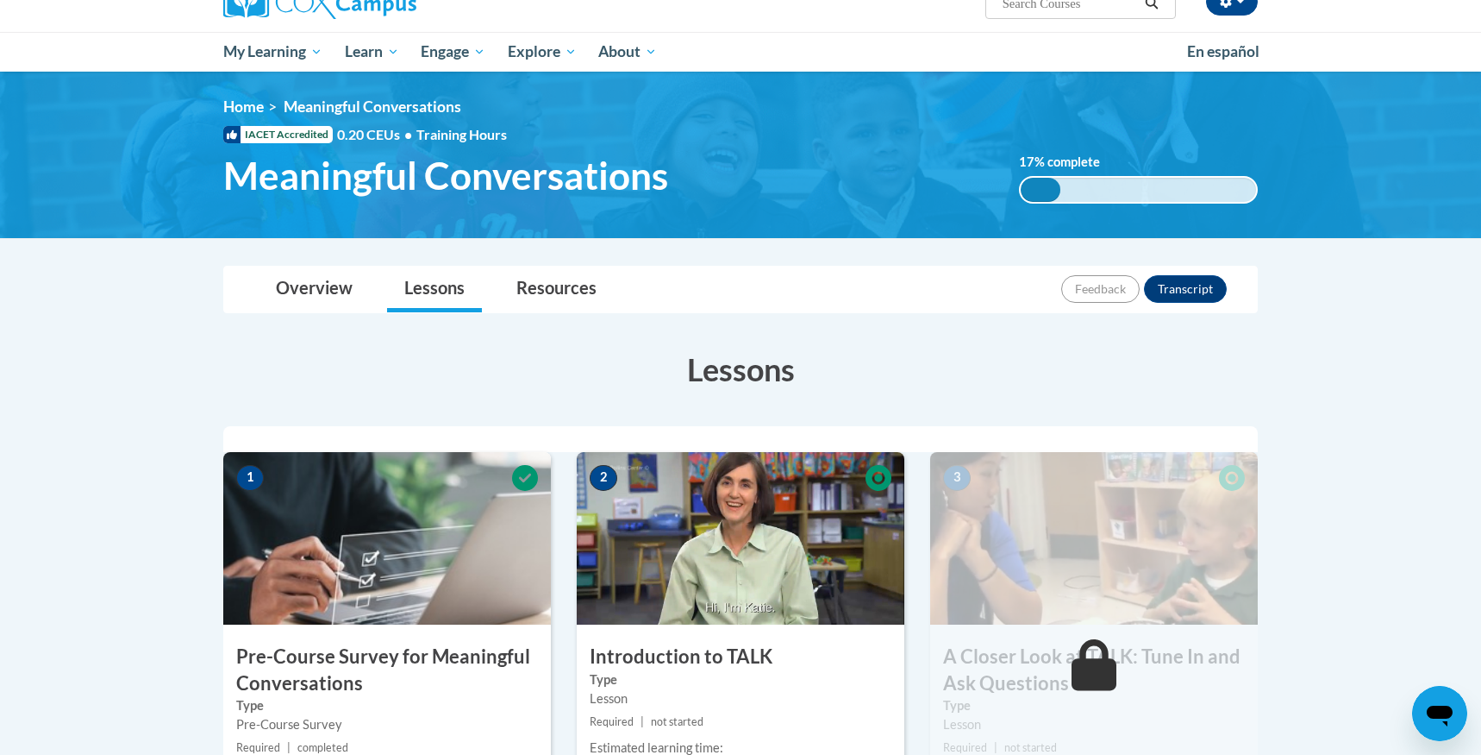
scroll to position [172, 0]
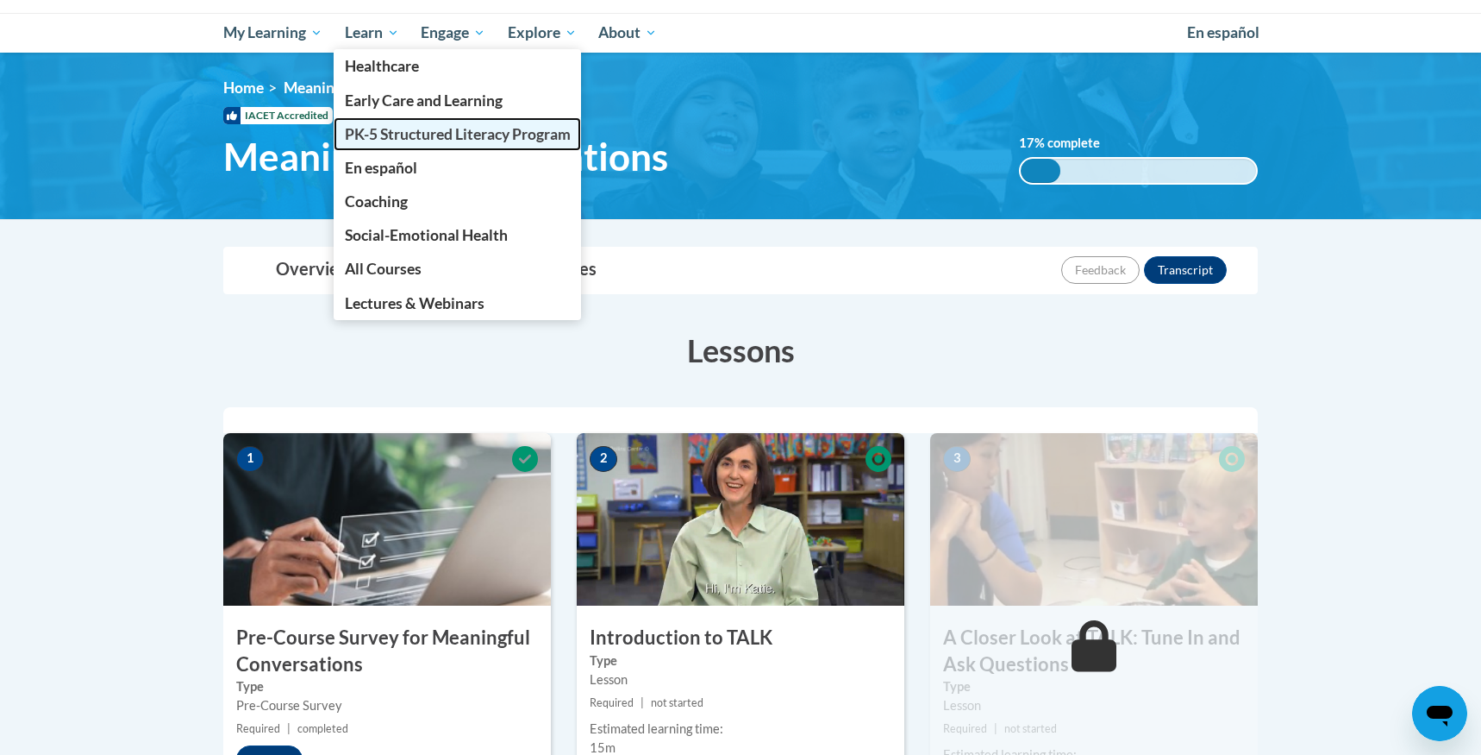
click at [385, 144] on link "PK-5 Structured Literacy Program" at bounding box center [458, 134] width 248 height 34
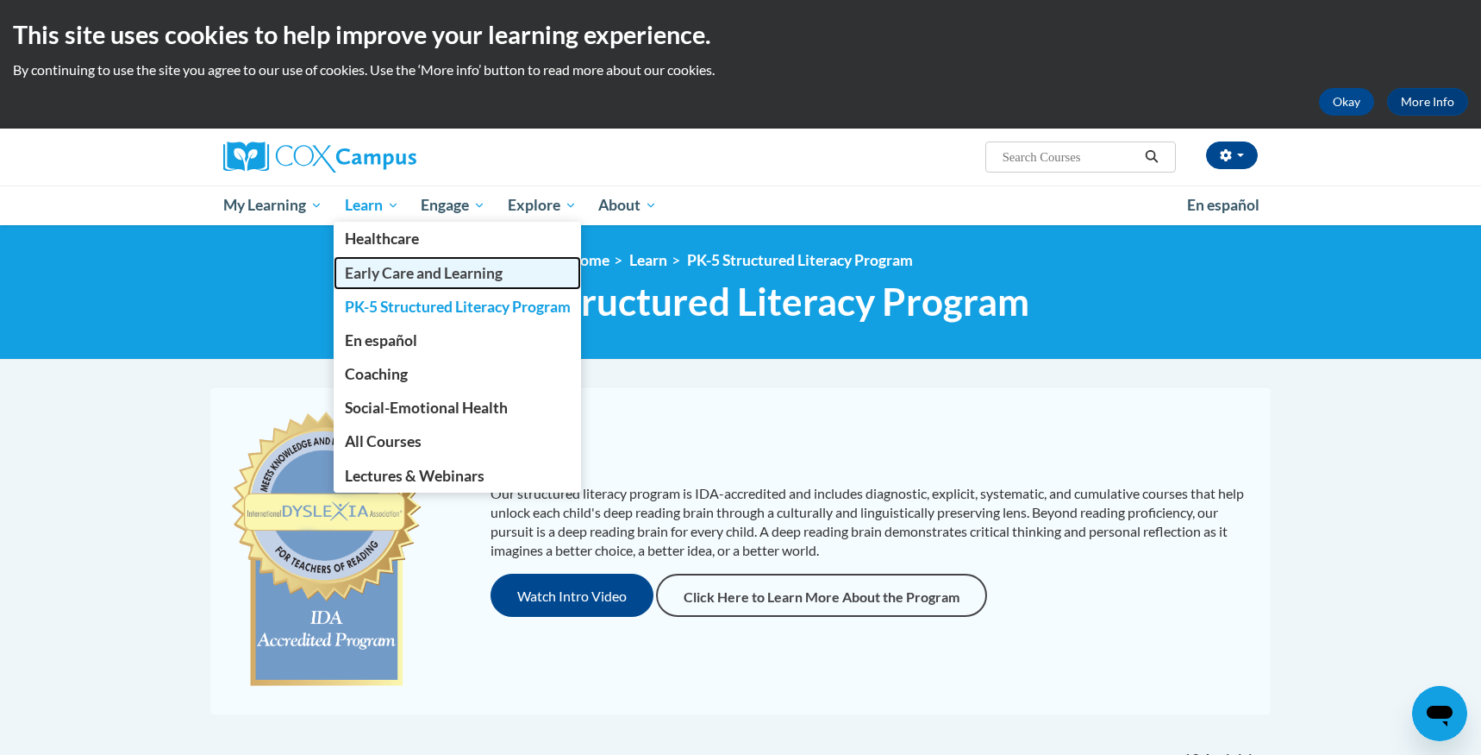
click at [393, 269] on span "Early Care and Learning" at bounding box center [424, 273] width 158 height 18
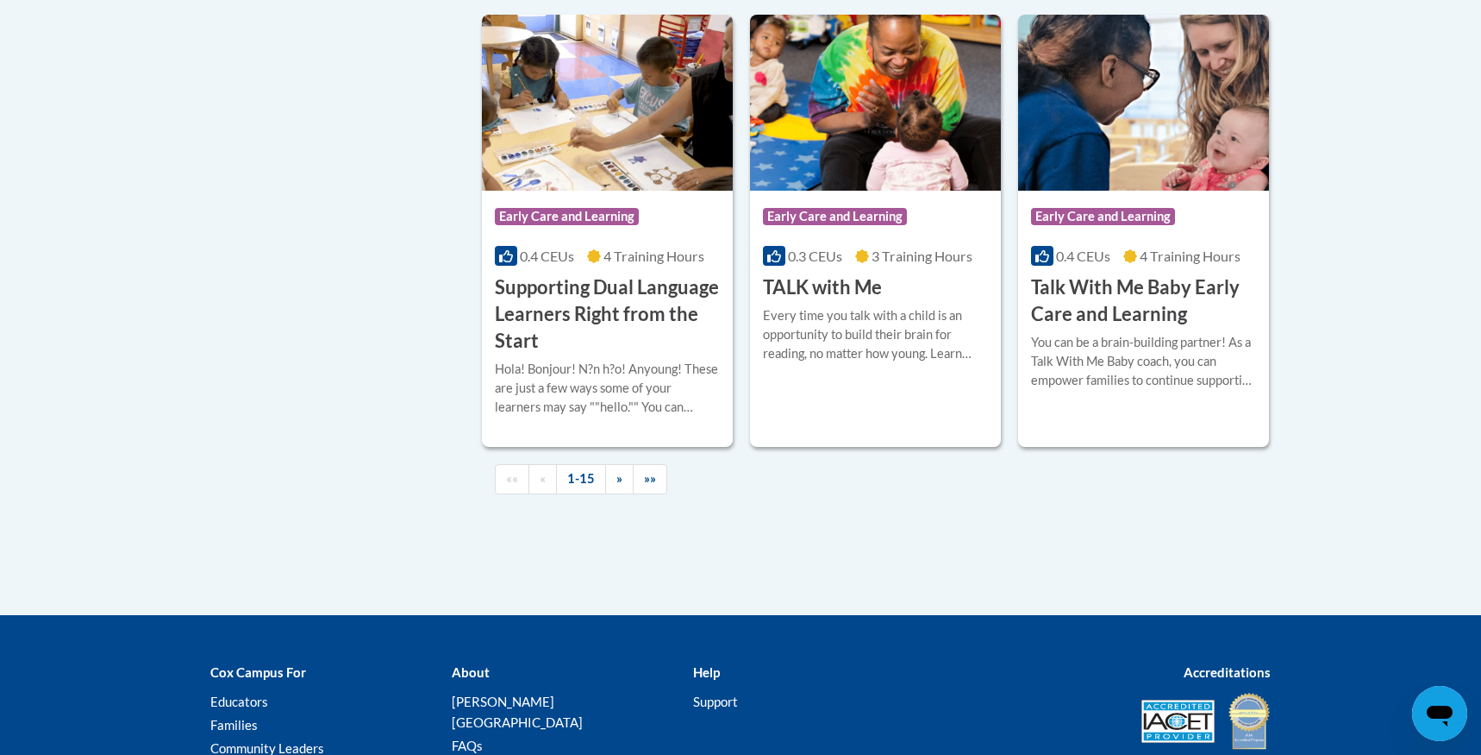
scroll to position [2527, 0]
click at [621, 486] on span "»" at bounding box center [620, 479] width 6 height 15
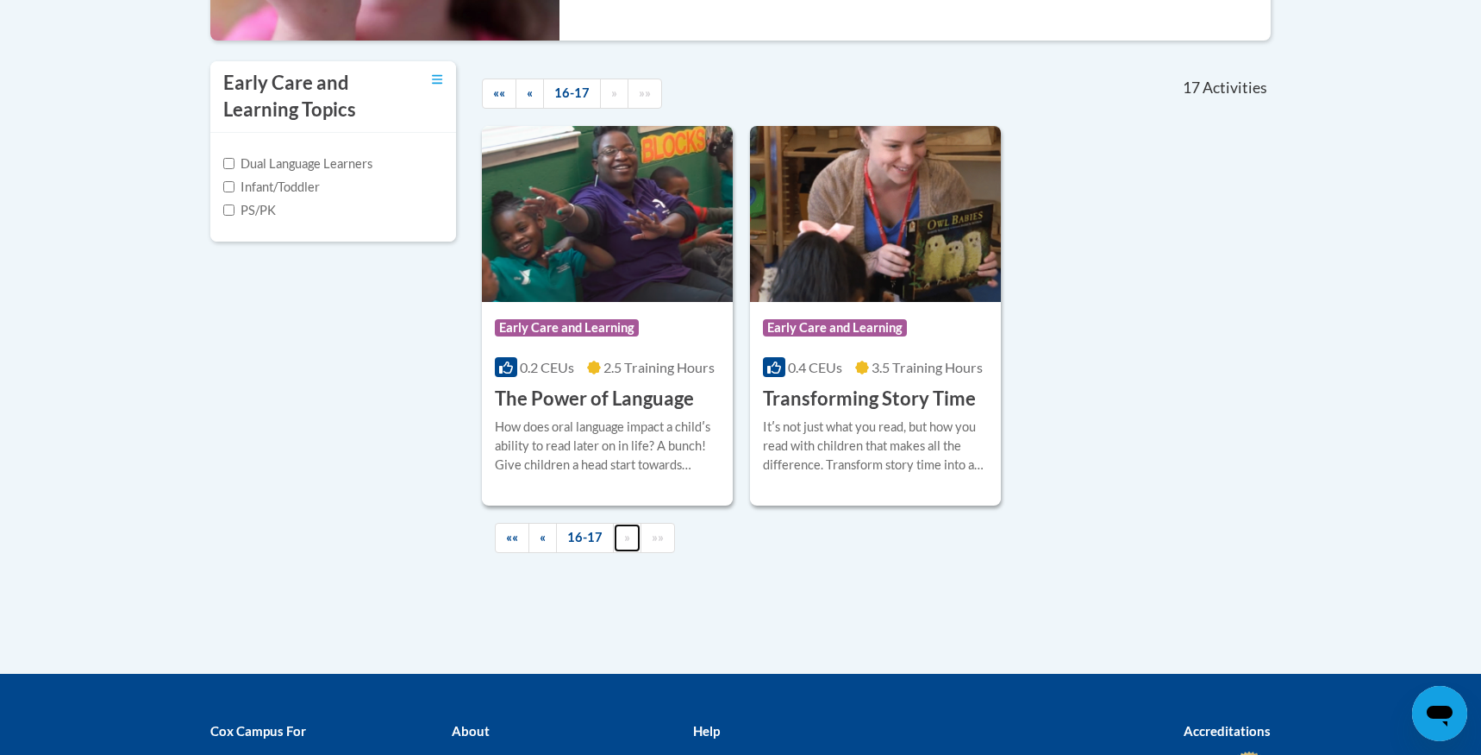
scroll to position [579, 0]
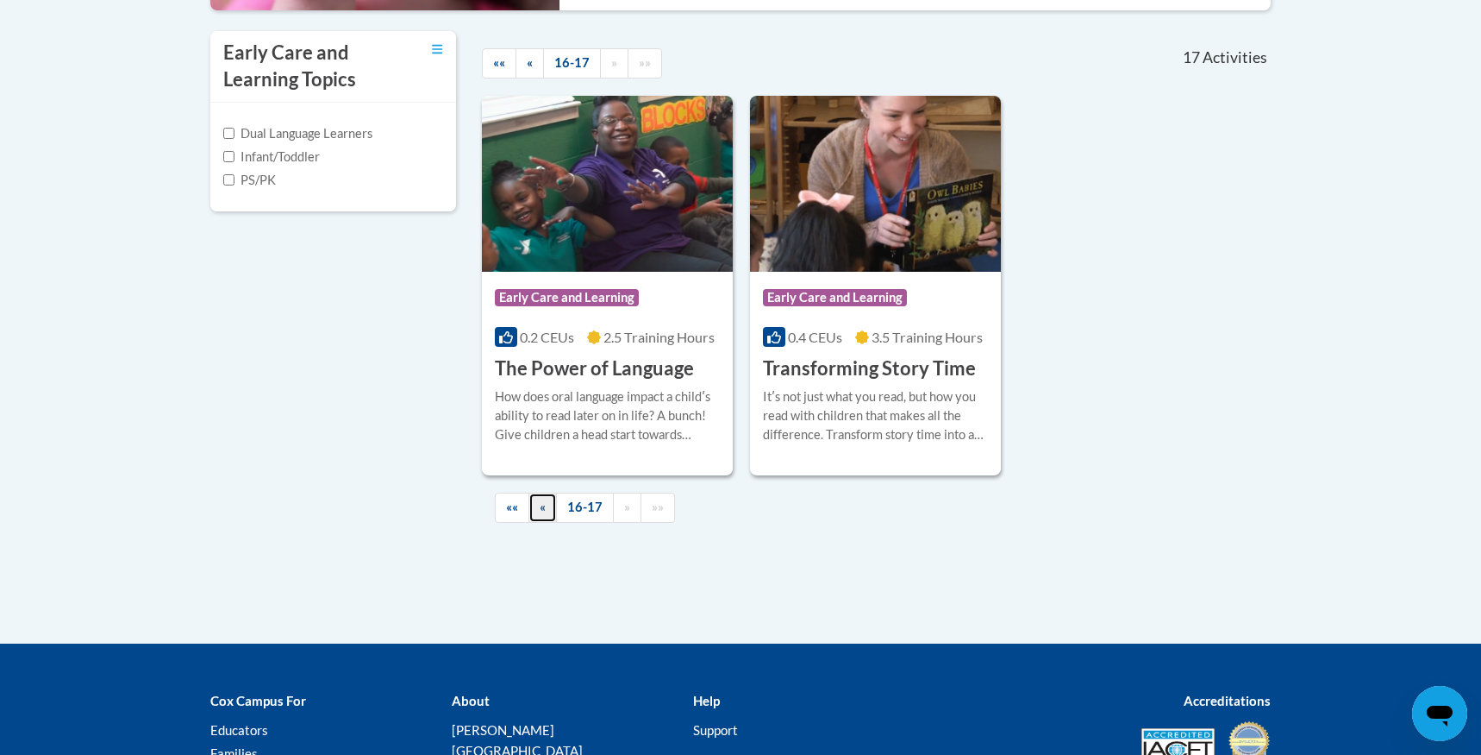
click at [535, 506] on link "«" at bounding box center [543, 507] width 28 height 30
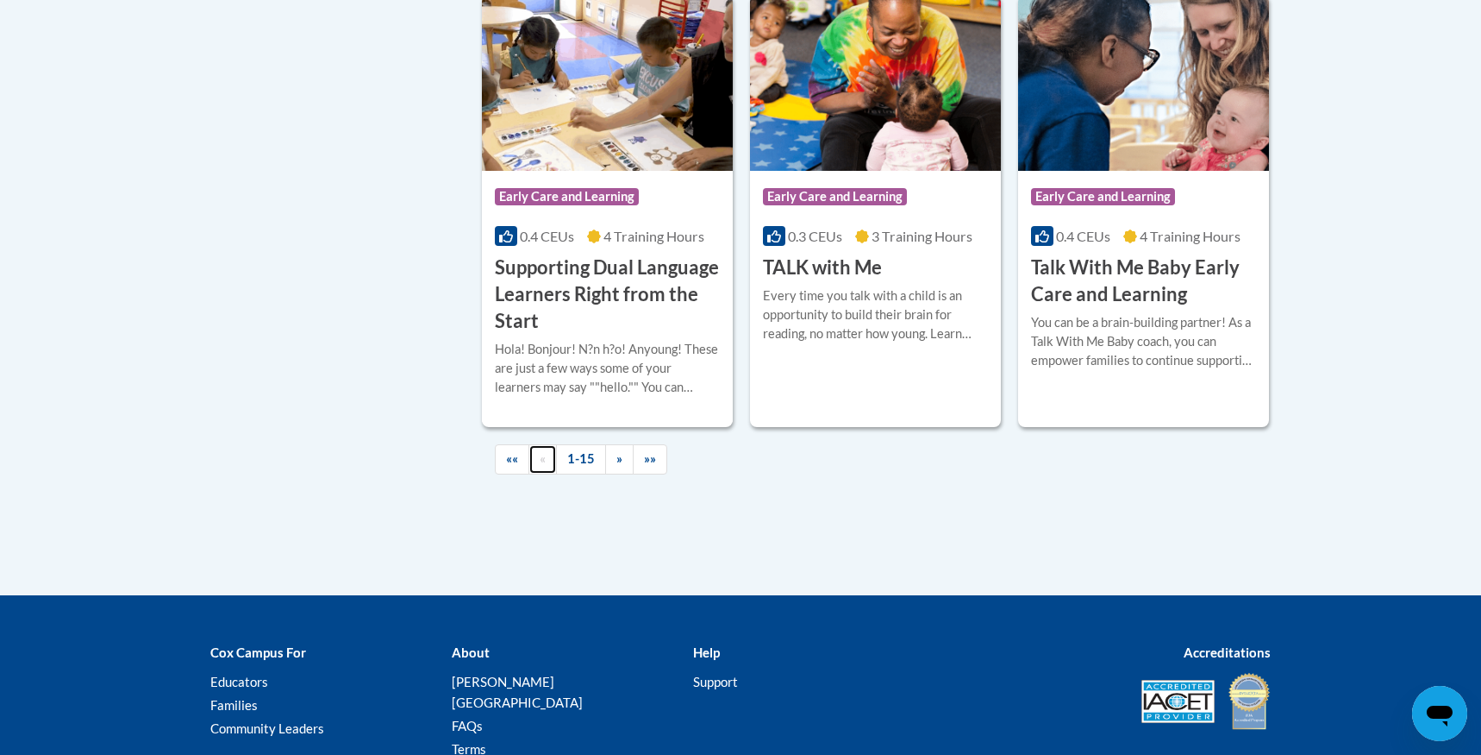
scroll to position [2527, 0]
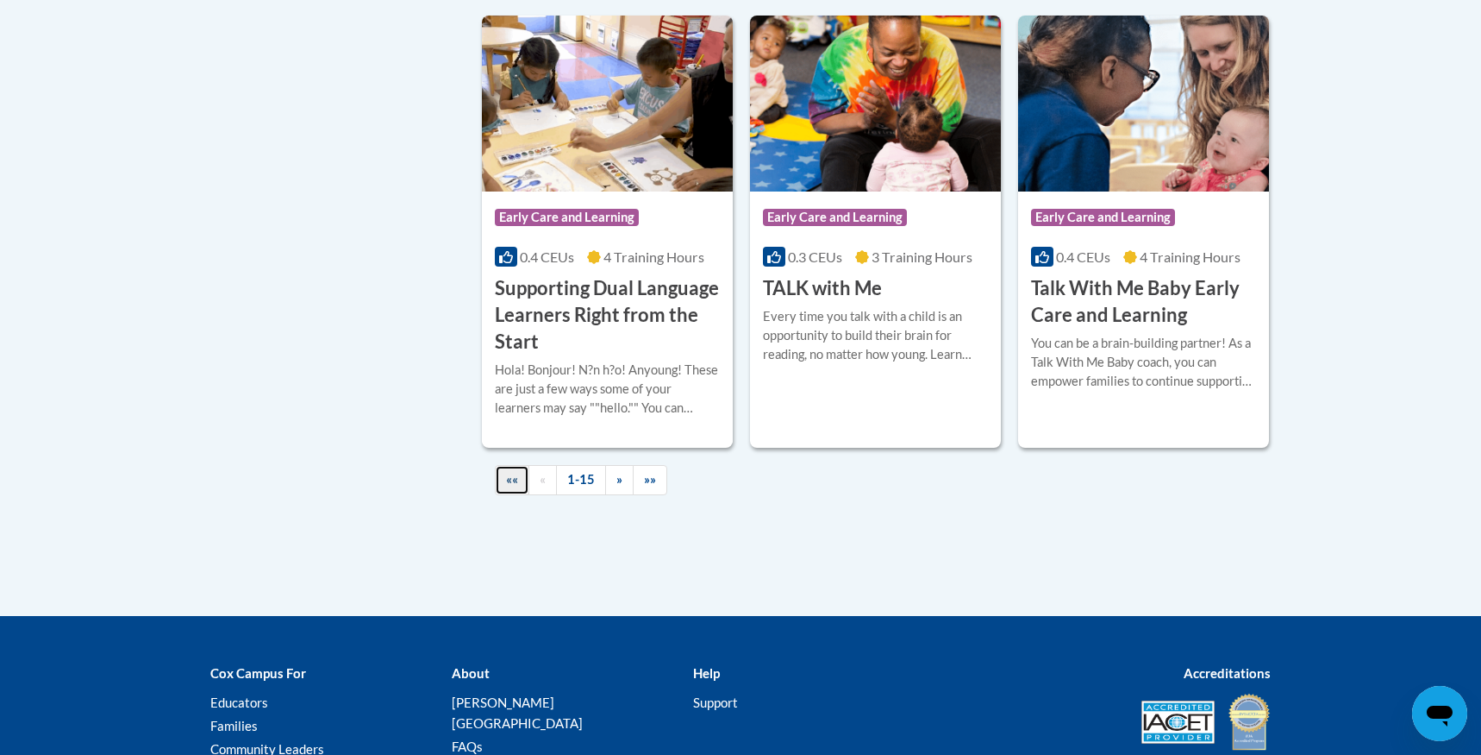
click at [517, 486] on span "««" at bounding box center [512, 479] width 12 height 15
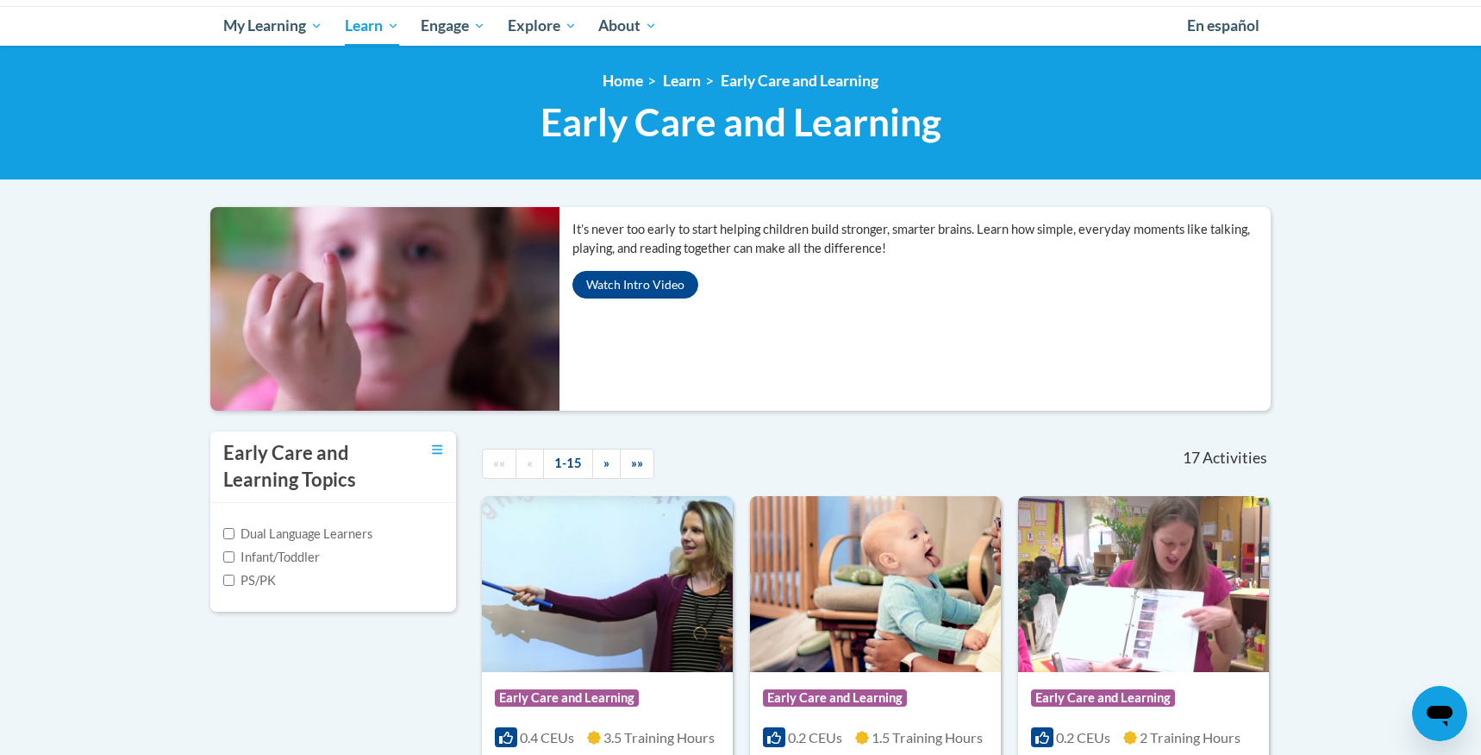
scroll to position [0, 0]
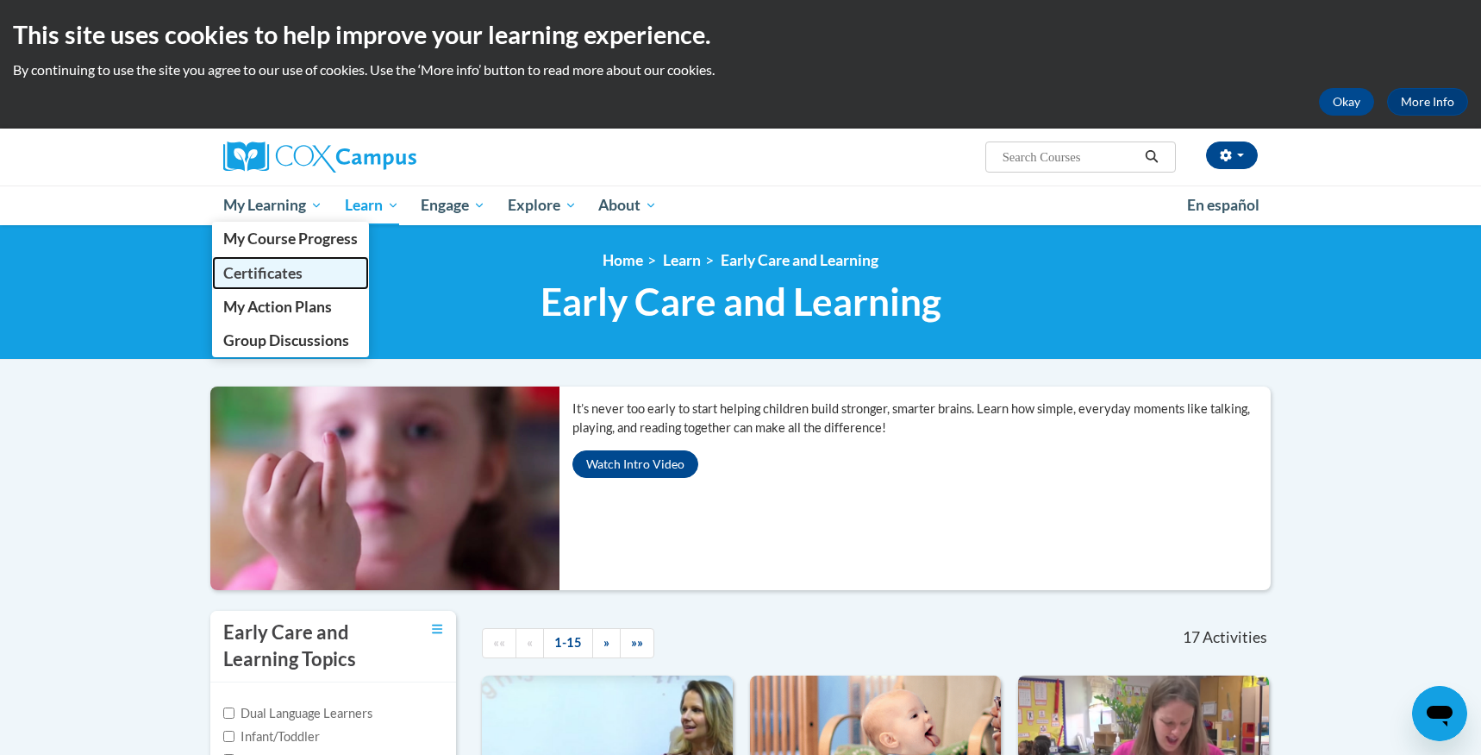
click at [272, 266] on span "Certificates" at bounding box center [262, 273] width 79 height 18
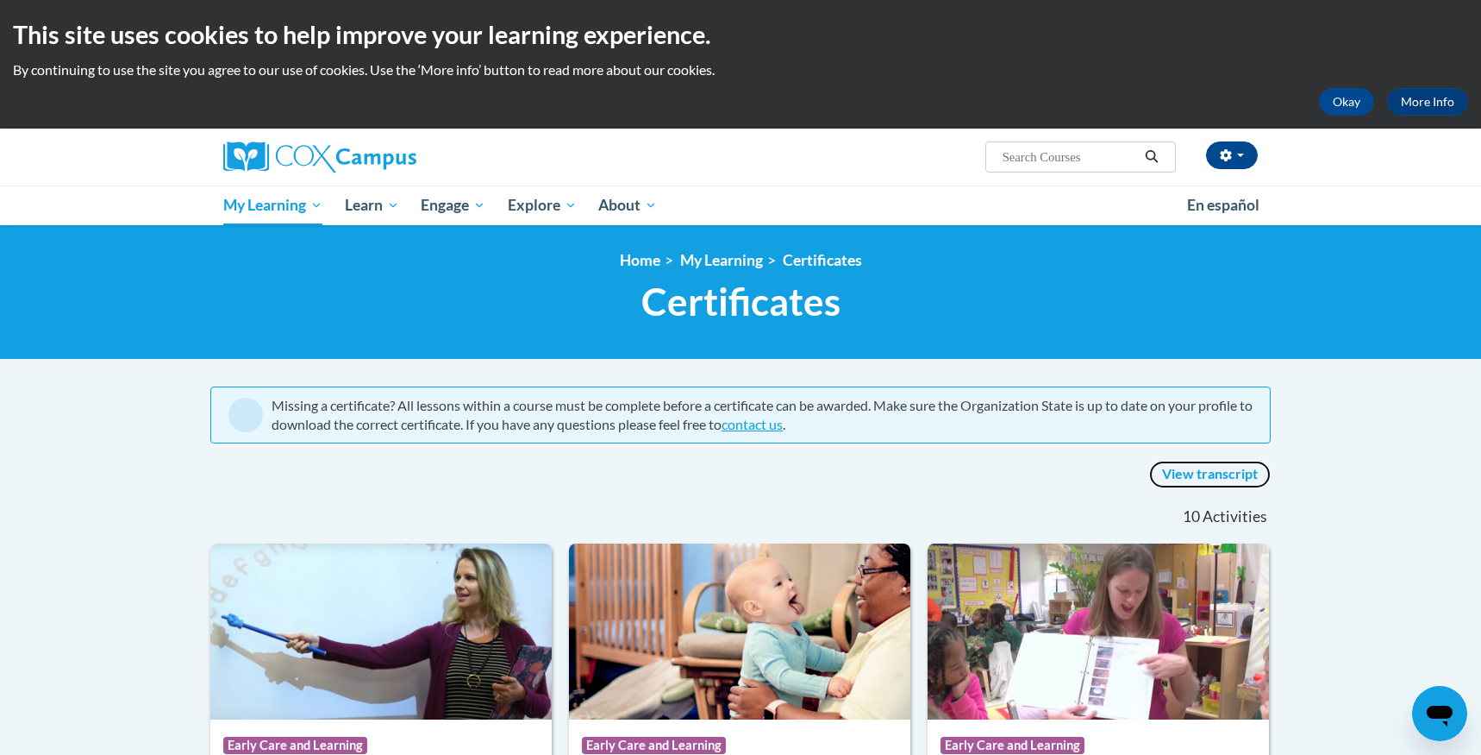
click at [1178, 473] on link "View transcript" at bounding box center [1210, 474] width 122 height 28
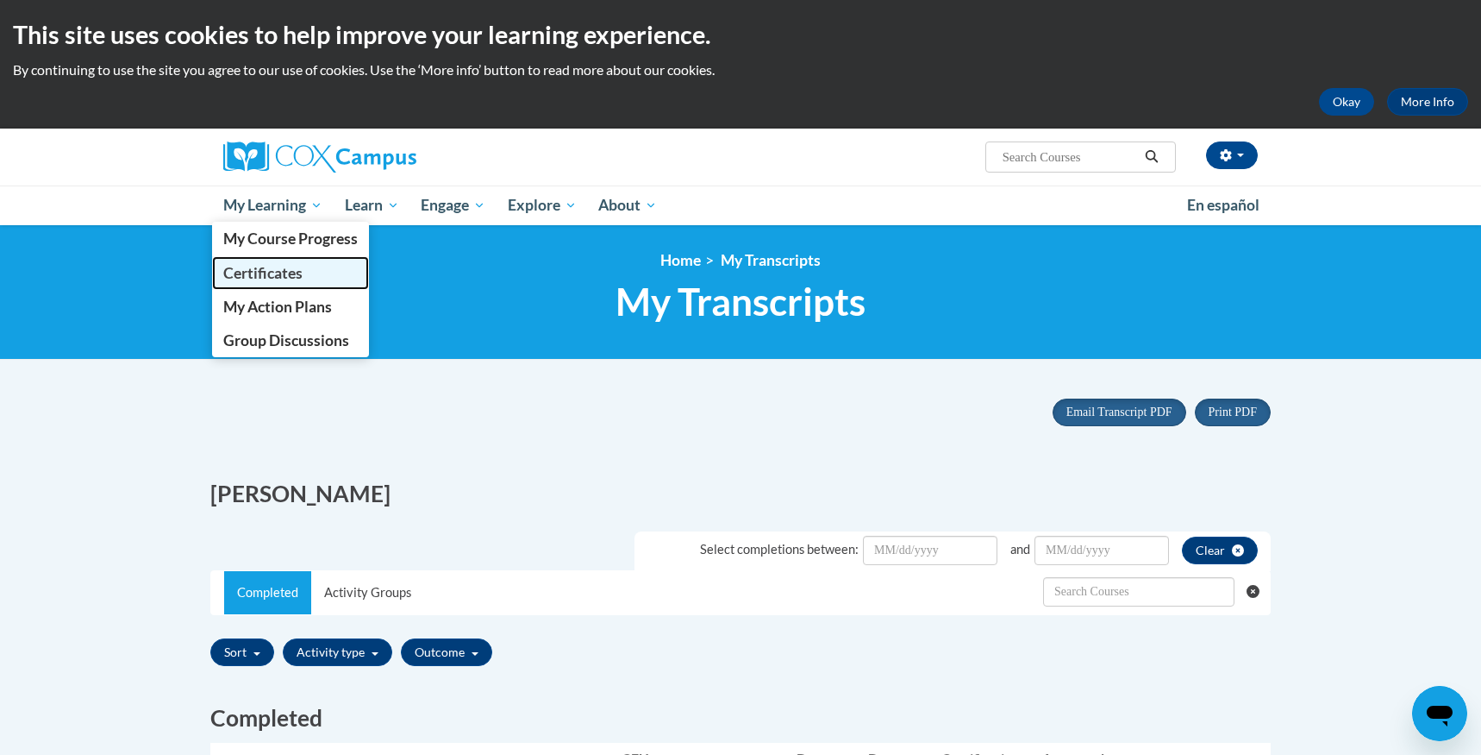
click at [290, 279] on span "Certificates" at bounding box center [262, 273] width 79 height 18
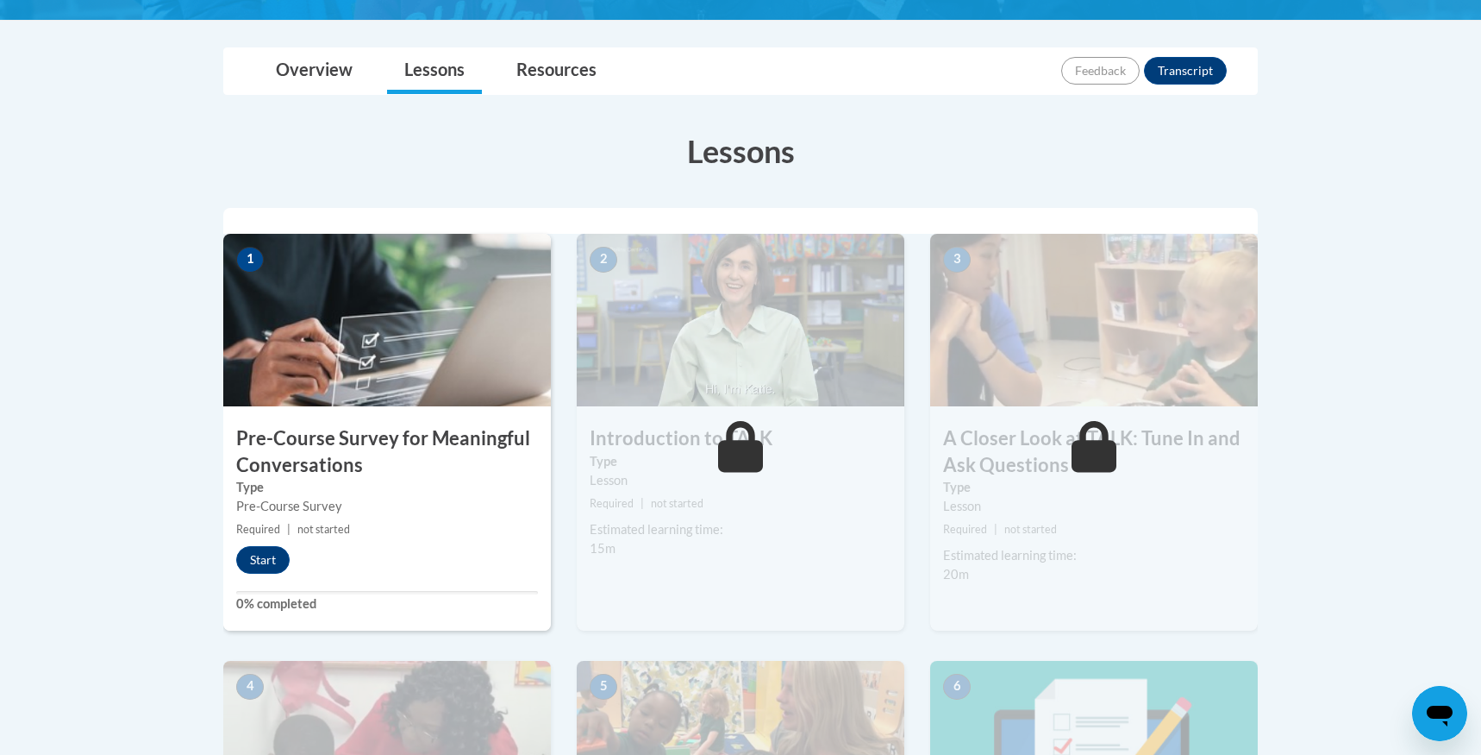
scroll to position [172, 0]
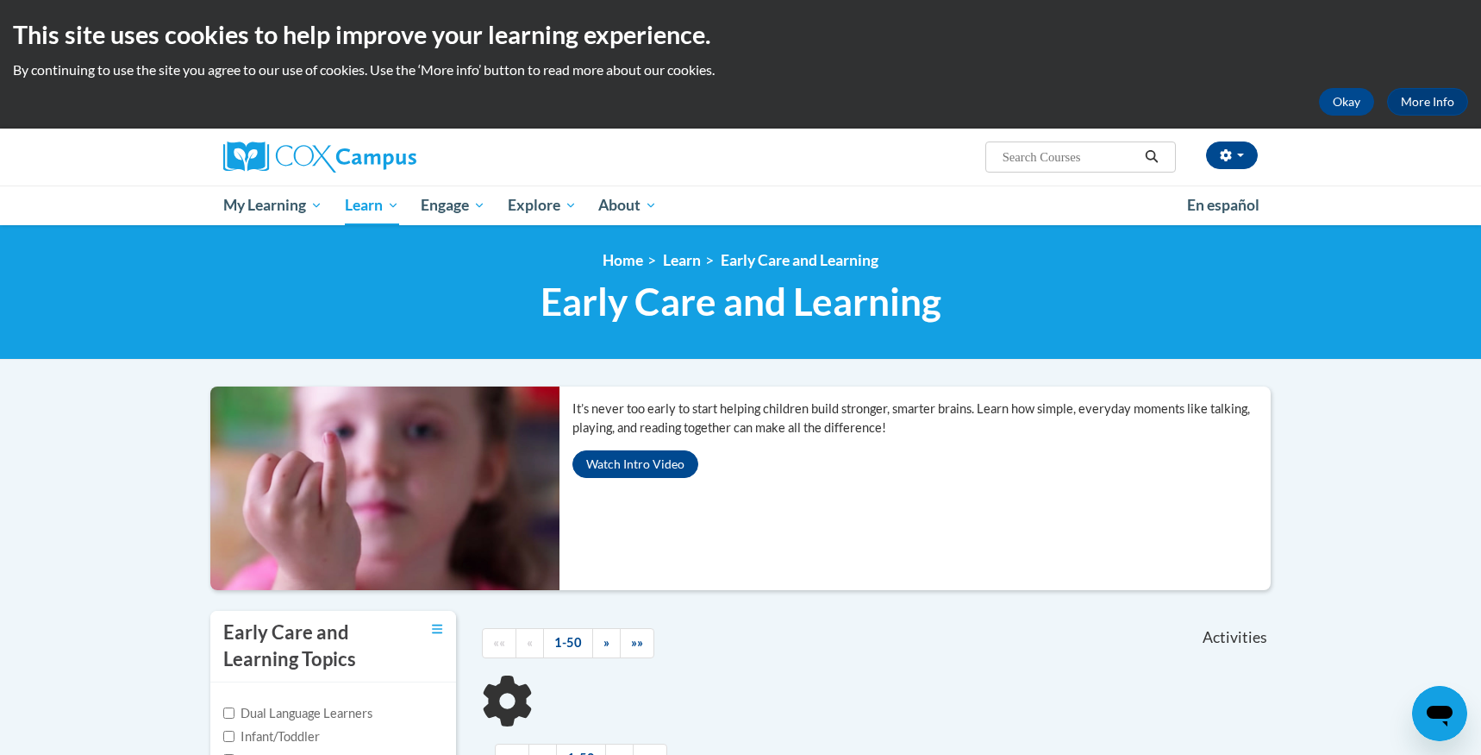
scroll to position [447, 0]
